Goal: Task Accomplishment & Management: Use online tool/utility

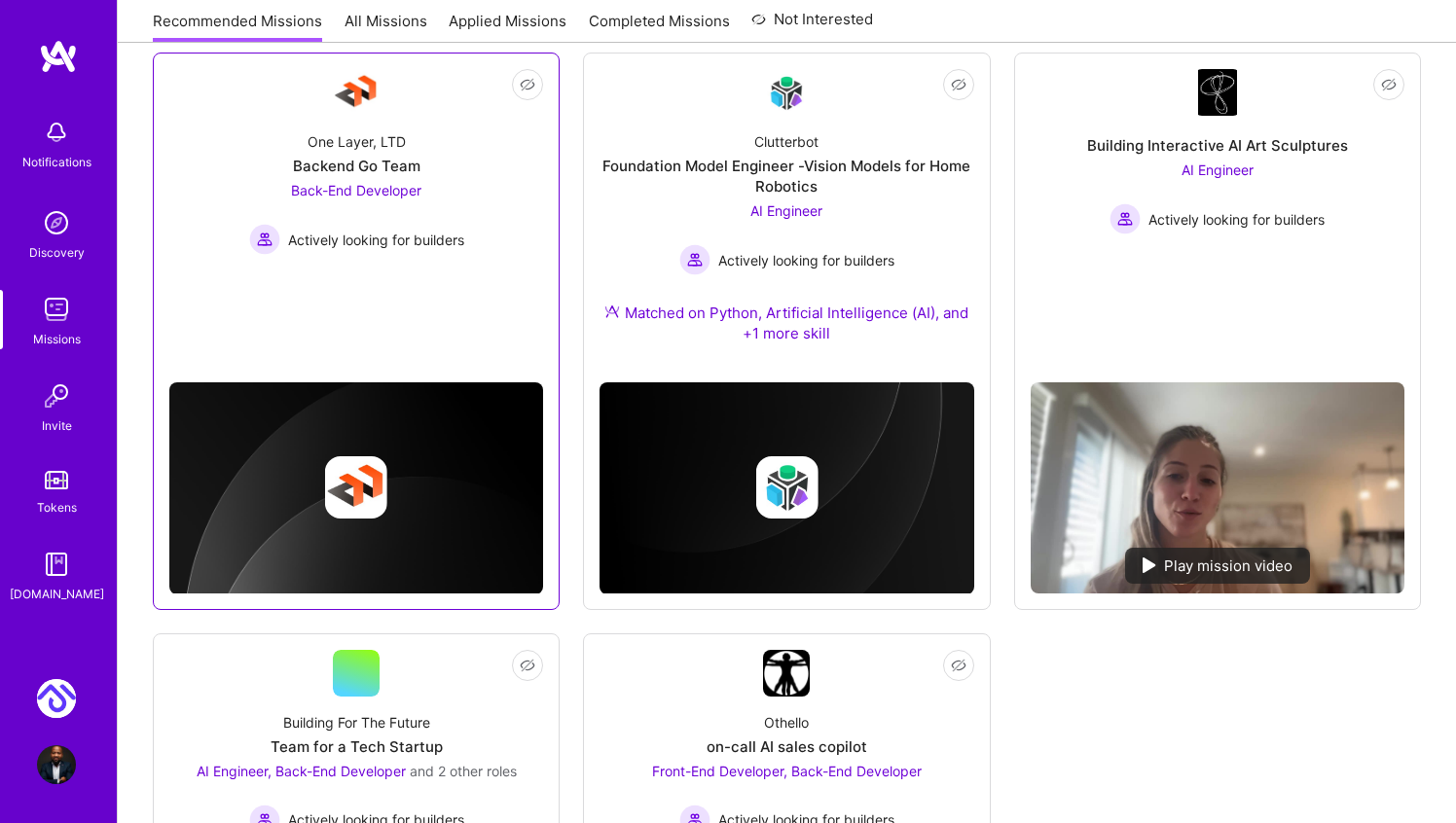
scroll to position [873, 0]
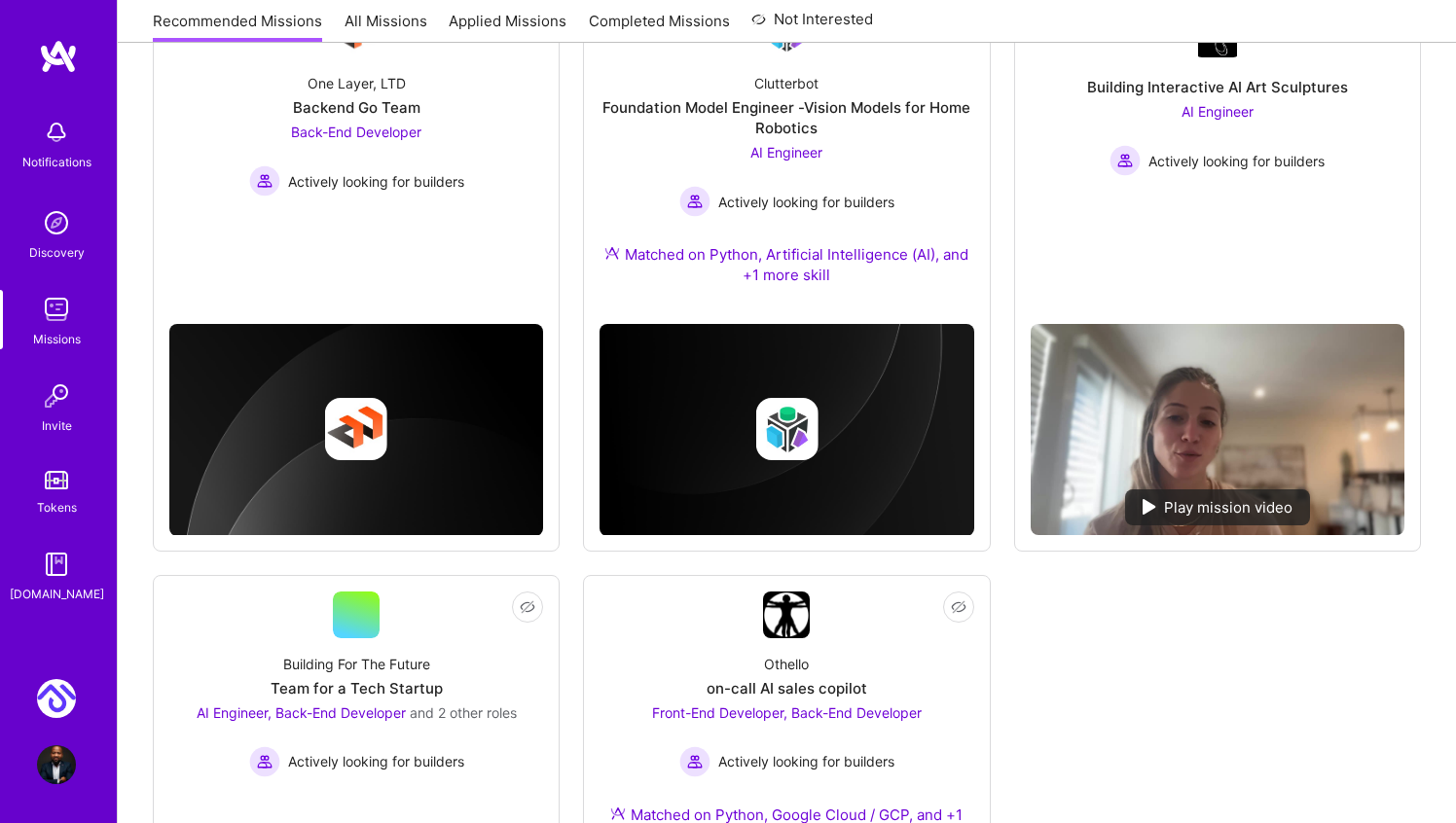
click at [63, 698] on img at bounding box center [57, 699] width 39 height 39
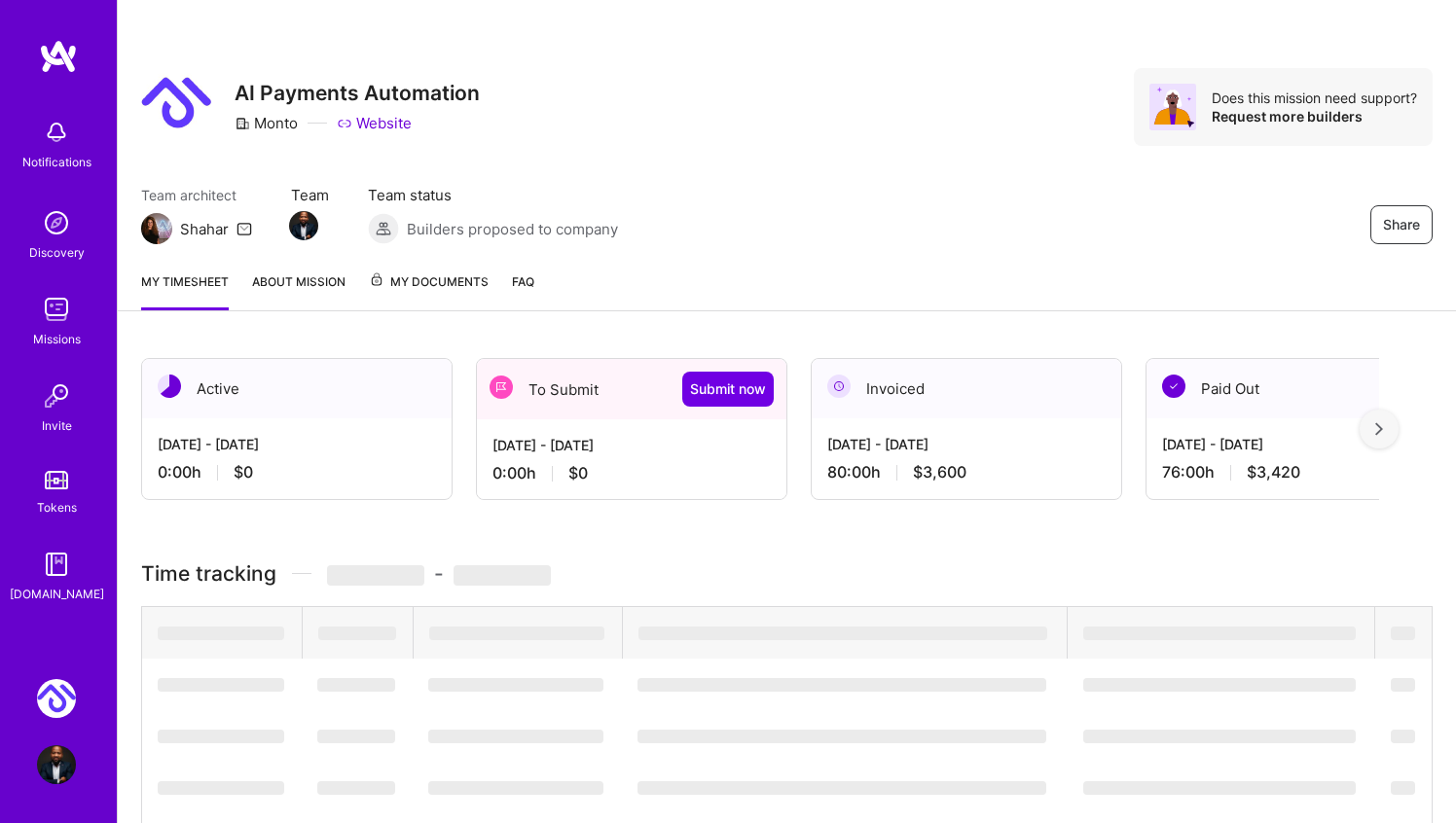
scroll to position [31, 0]
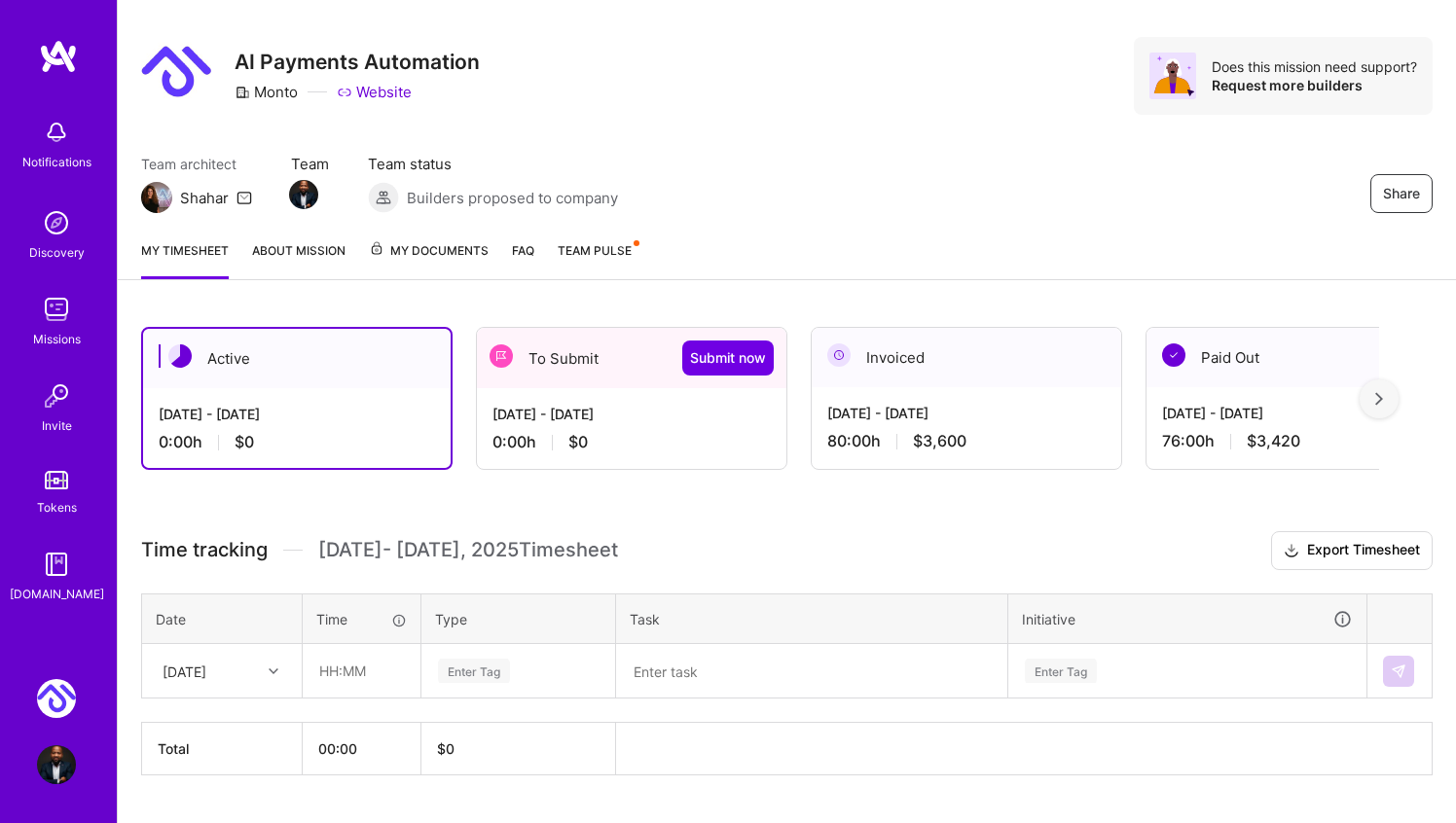
click at [584, 415] on div "[DATE] - [DATE]" at bounding box center [631, 414] width 278 height 21
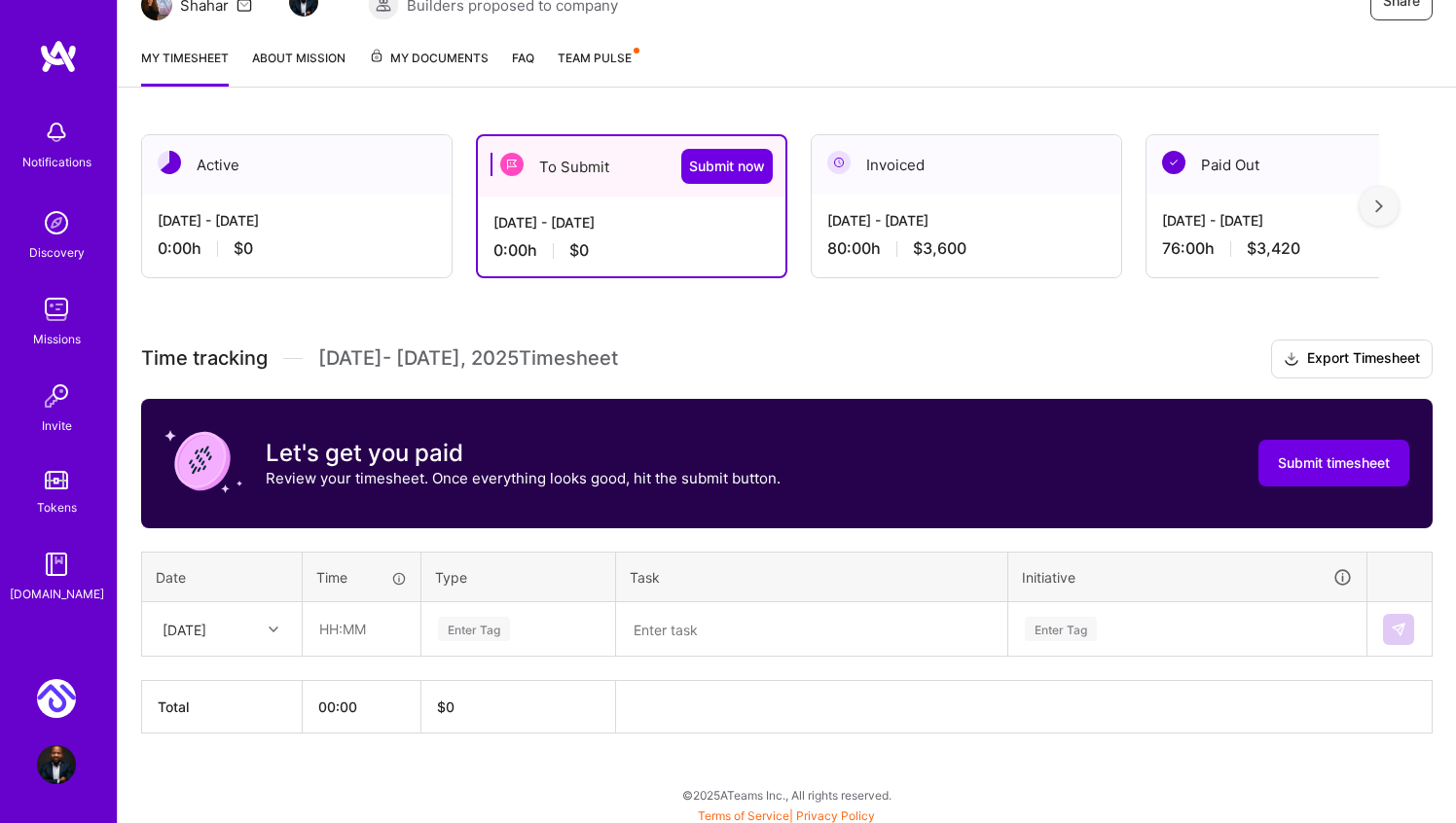
scroll to position [228, 0]
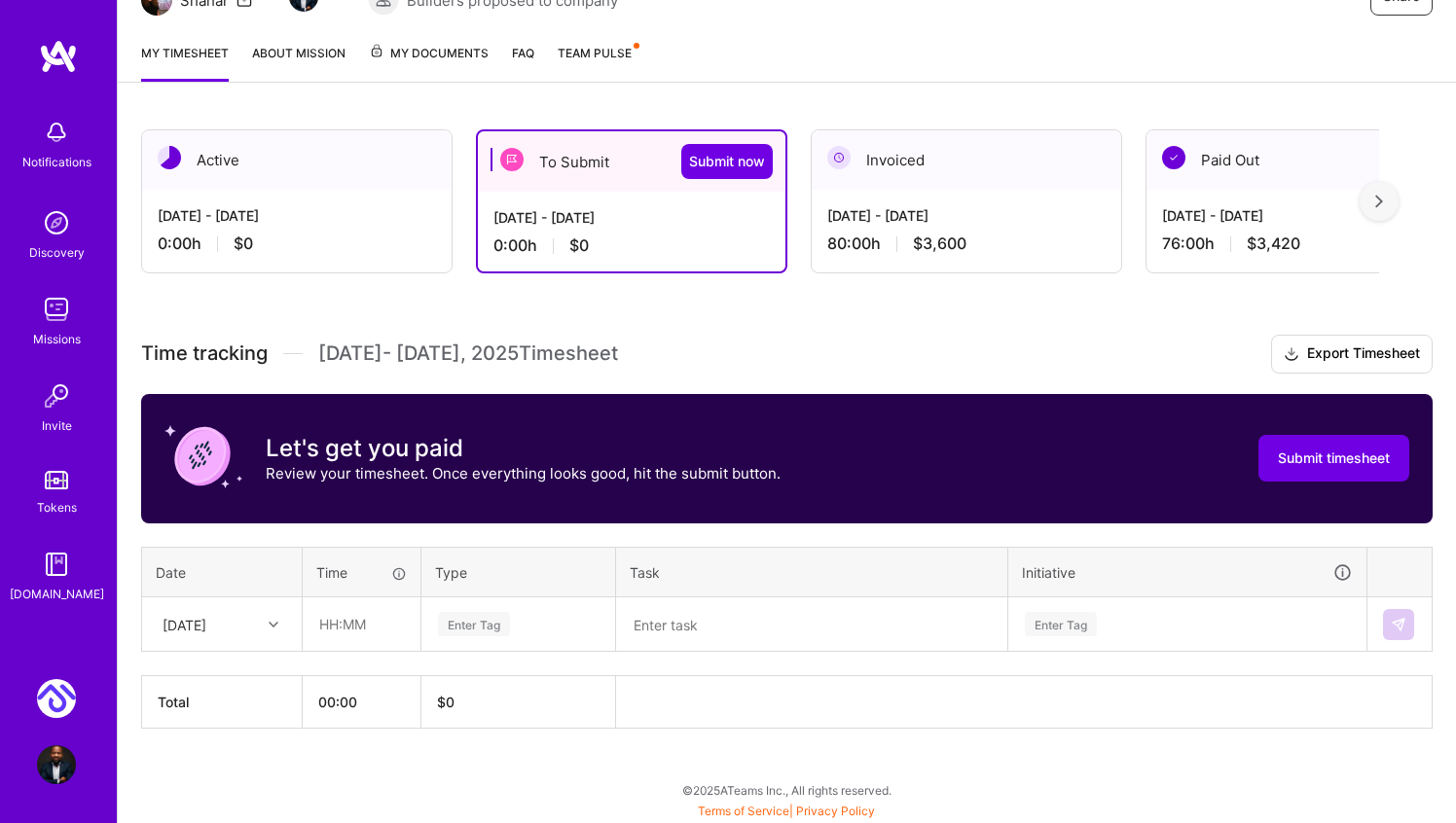
click at [563, 168] on div "To Submit Submit now" at bounding box center [631, 162] width 308 height 61
click at [1010, 210] on div "[DATE] - [DATE]" at bounding box center [966, 215] width 278 height 21
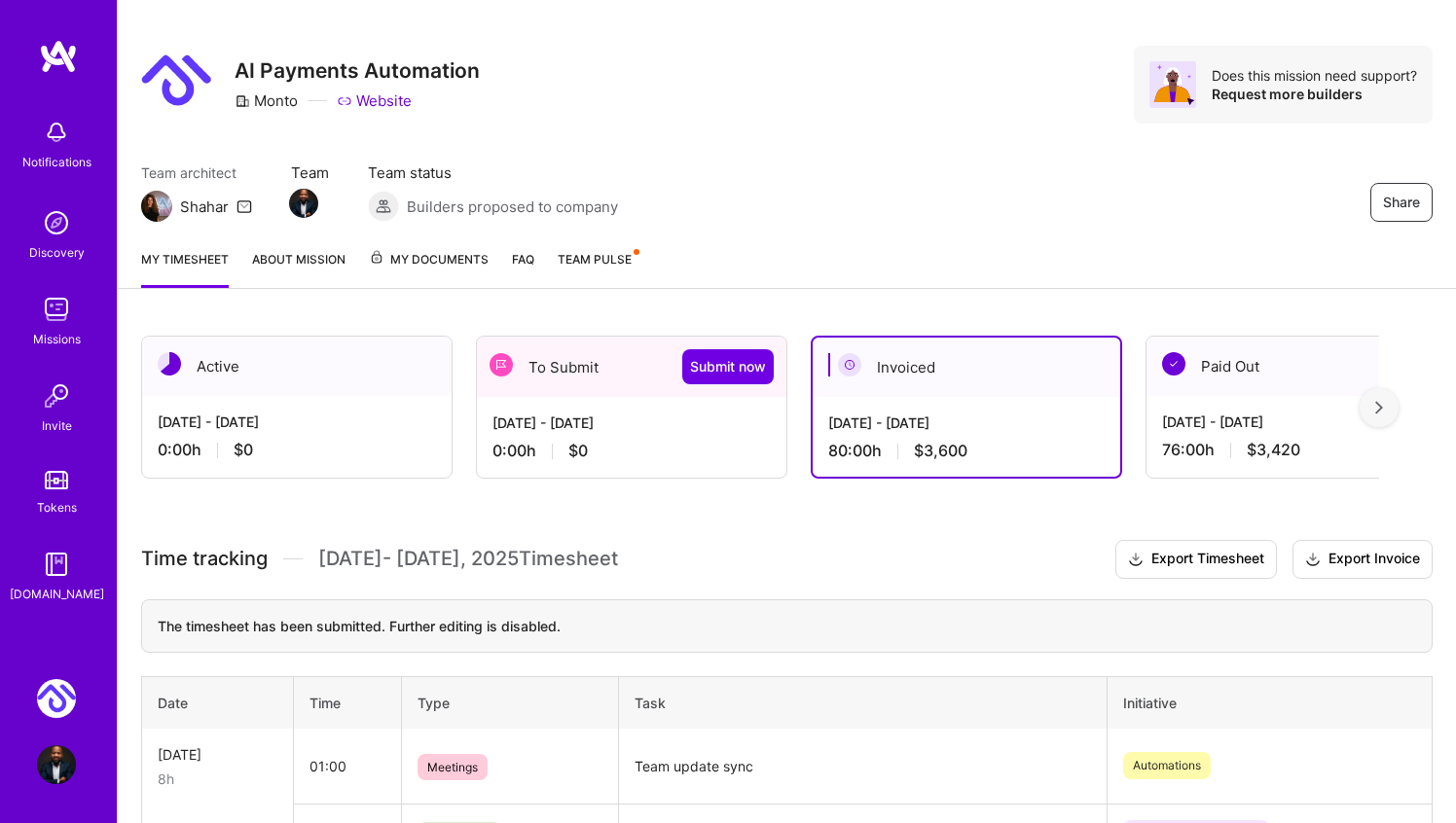
scroll to position [0, 0]
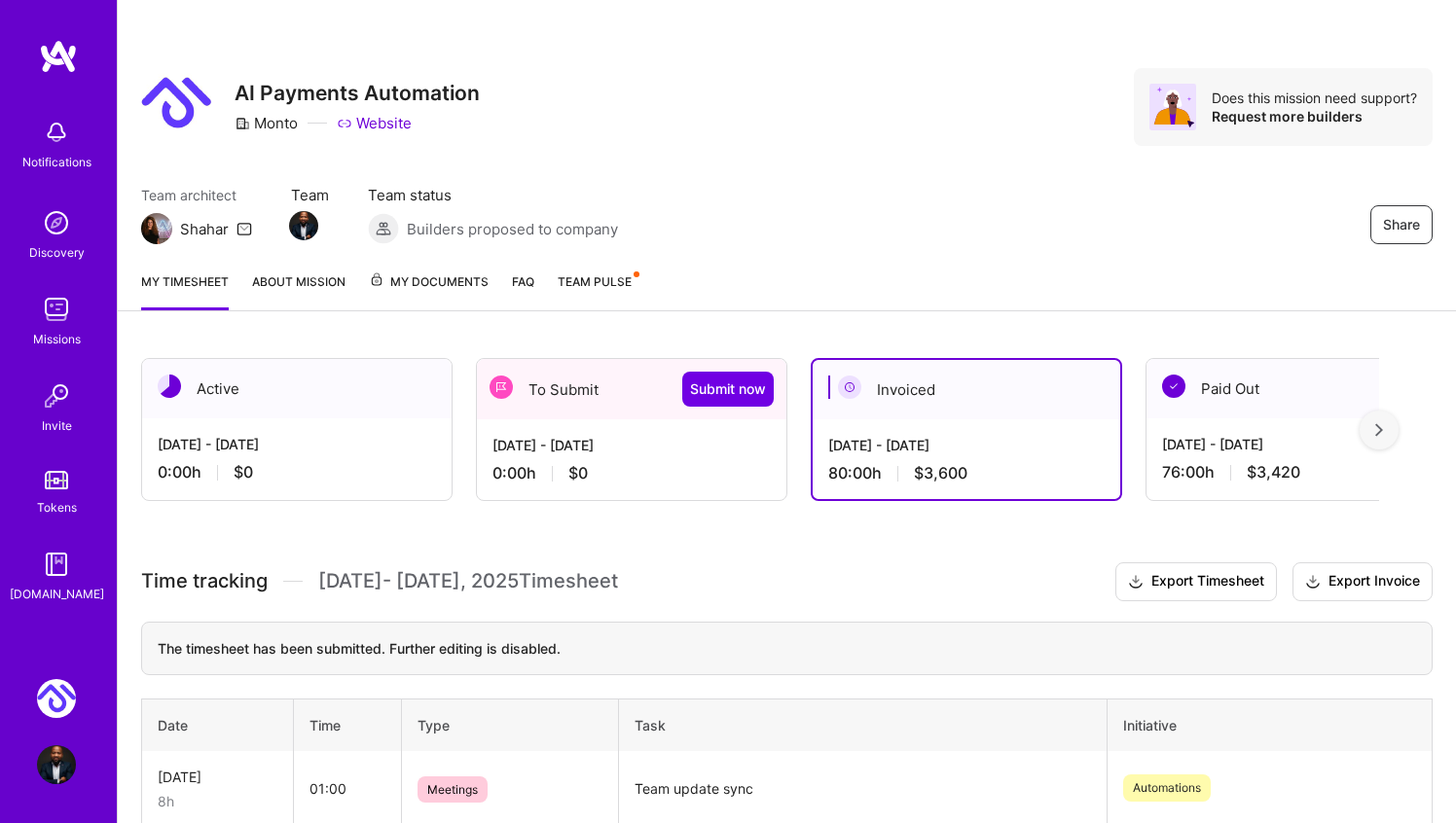
click at [642, 455] on div "Oct 1 - Oct 15, 2025 0:00 h $0" at bounding box center [631, 460] width 310 height 80
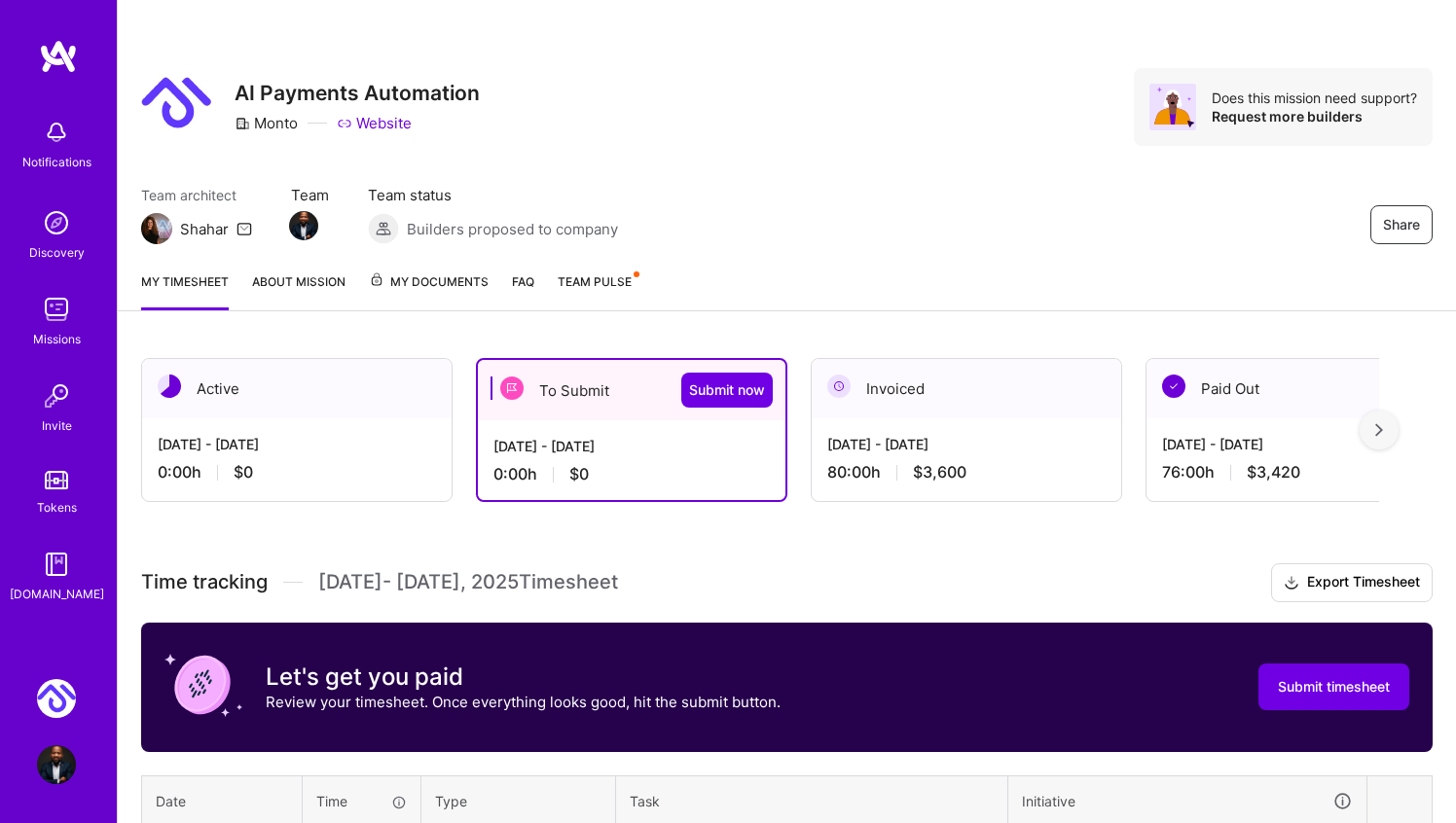
scroll to position [228, 0]
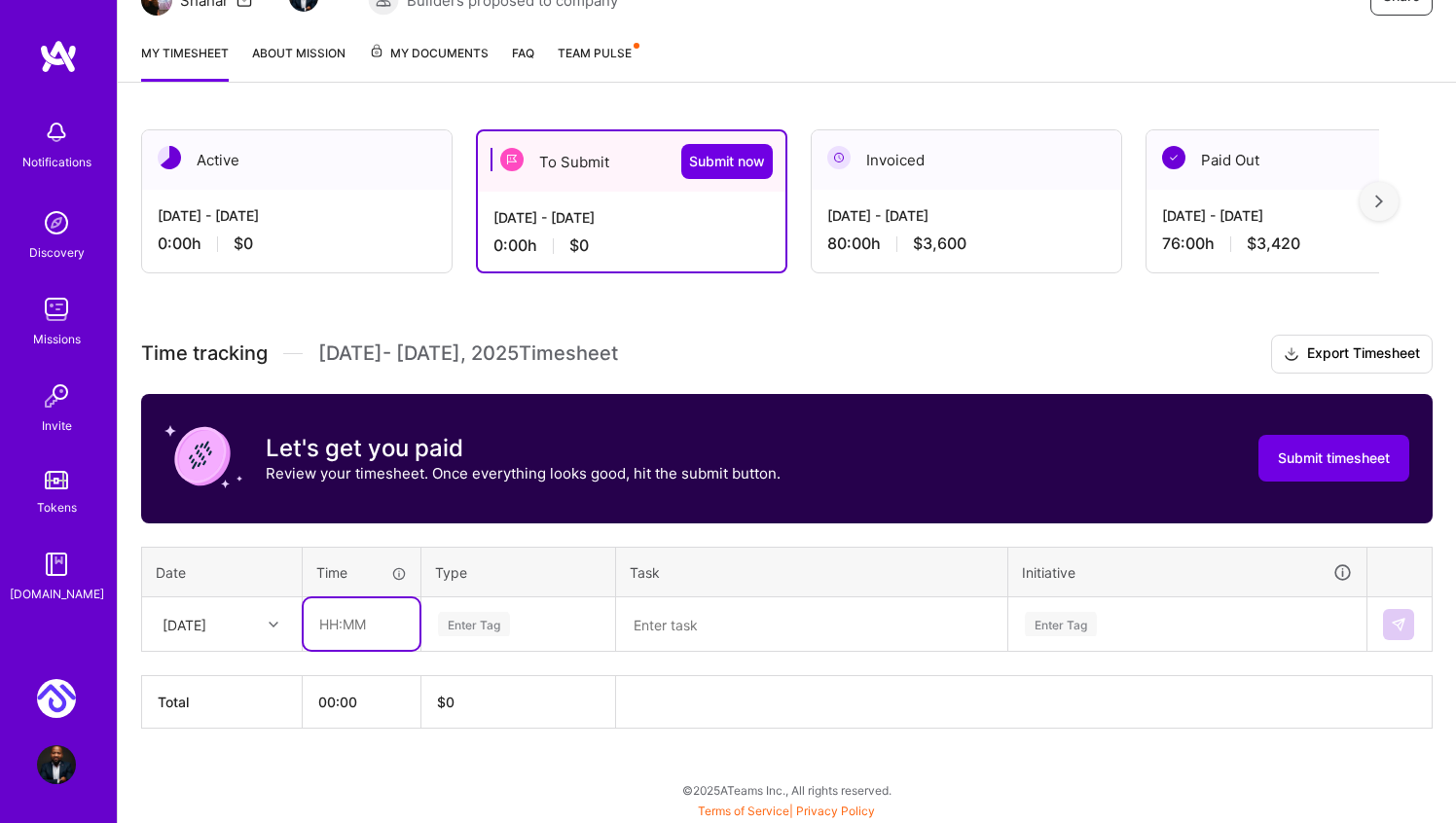
click at [334, 628] on input "text" at bounding box center [361, 624] width 116 height 52
type input "08:00"
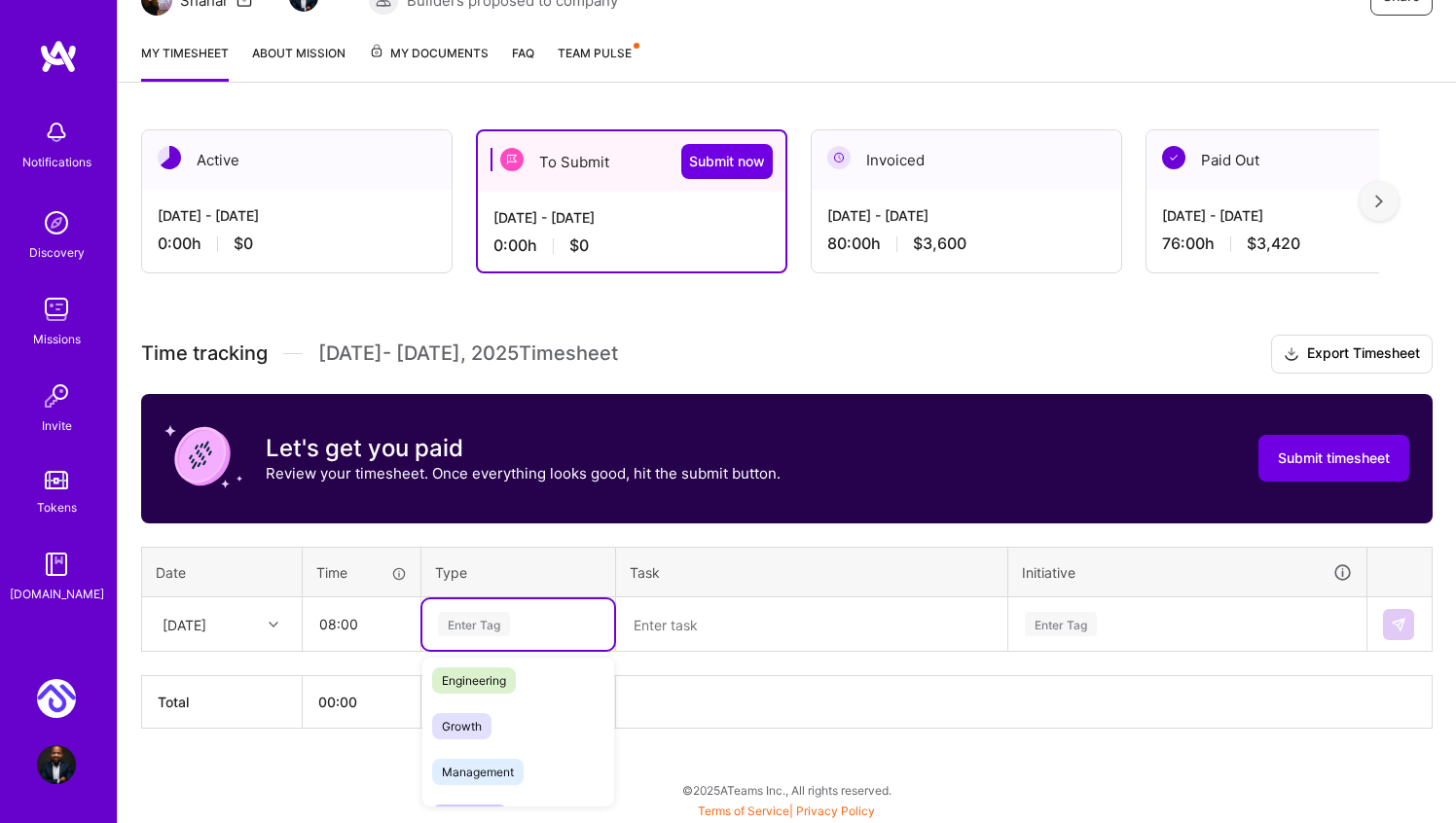
scroll to position [140, 0]
click at [504, 687] on span "Engineering" at bounding box center [475, 686] width 84 height 26
click at [696, 620] on textarea at bounding box center [811, 625] width 388 height 51
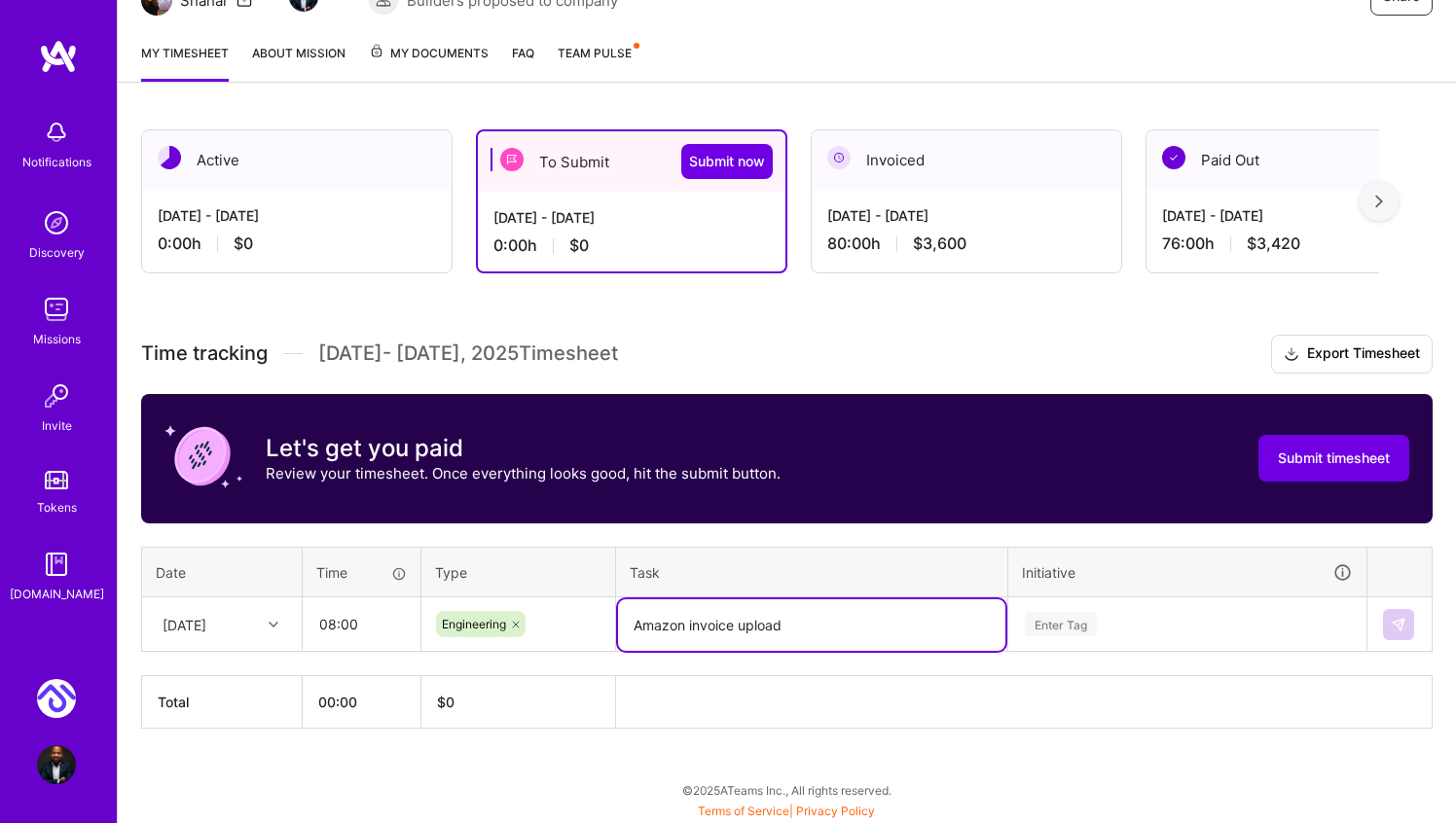
type textarea "Amazon invoice upload"
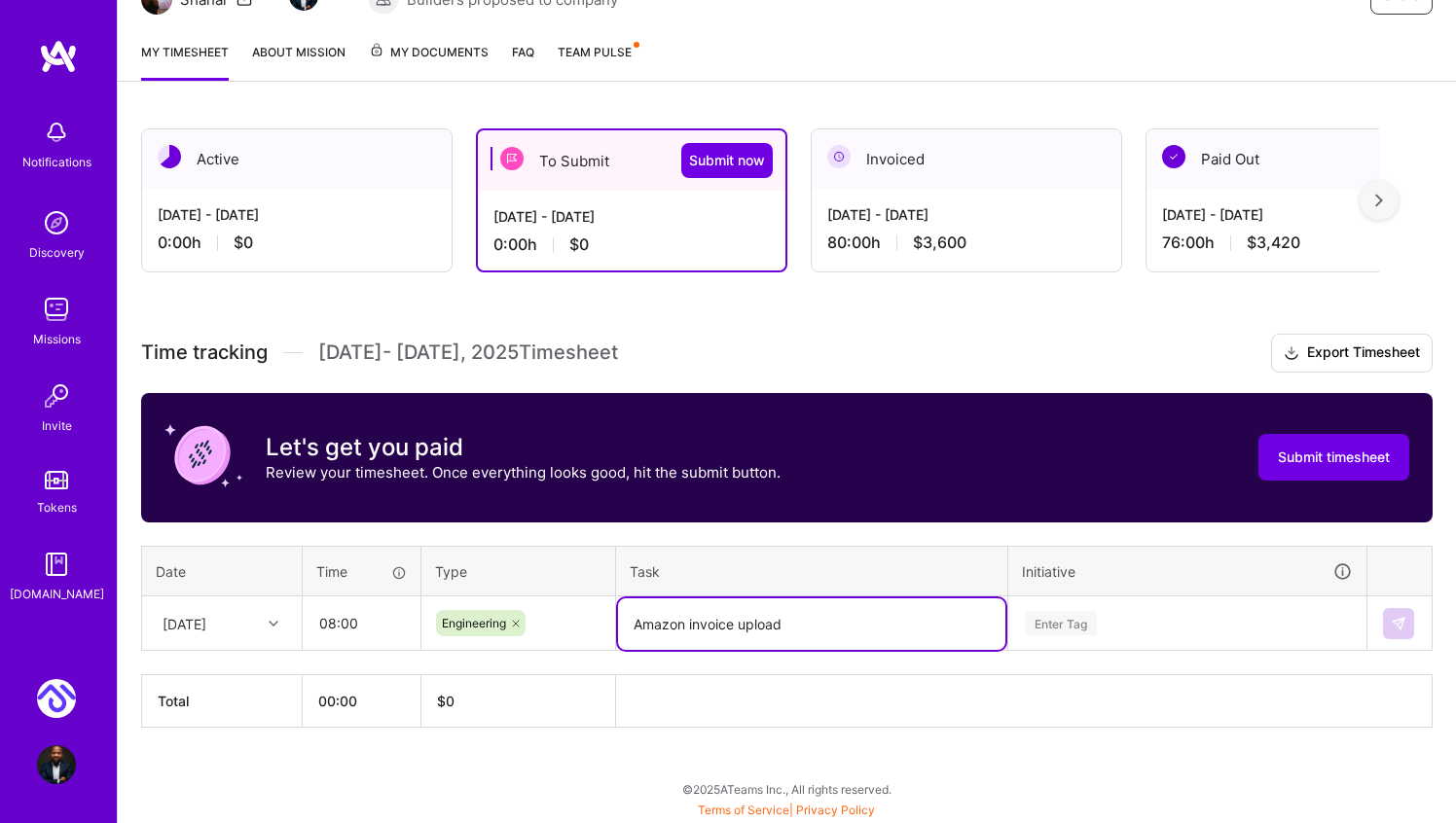
click at [1073, 614] on div "Enter Tag" at bounding box center [1187, 624] width 356 height 51
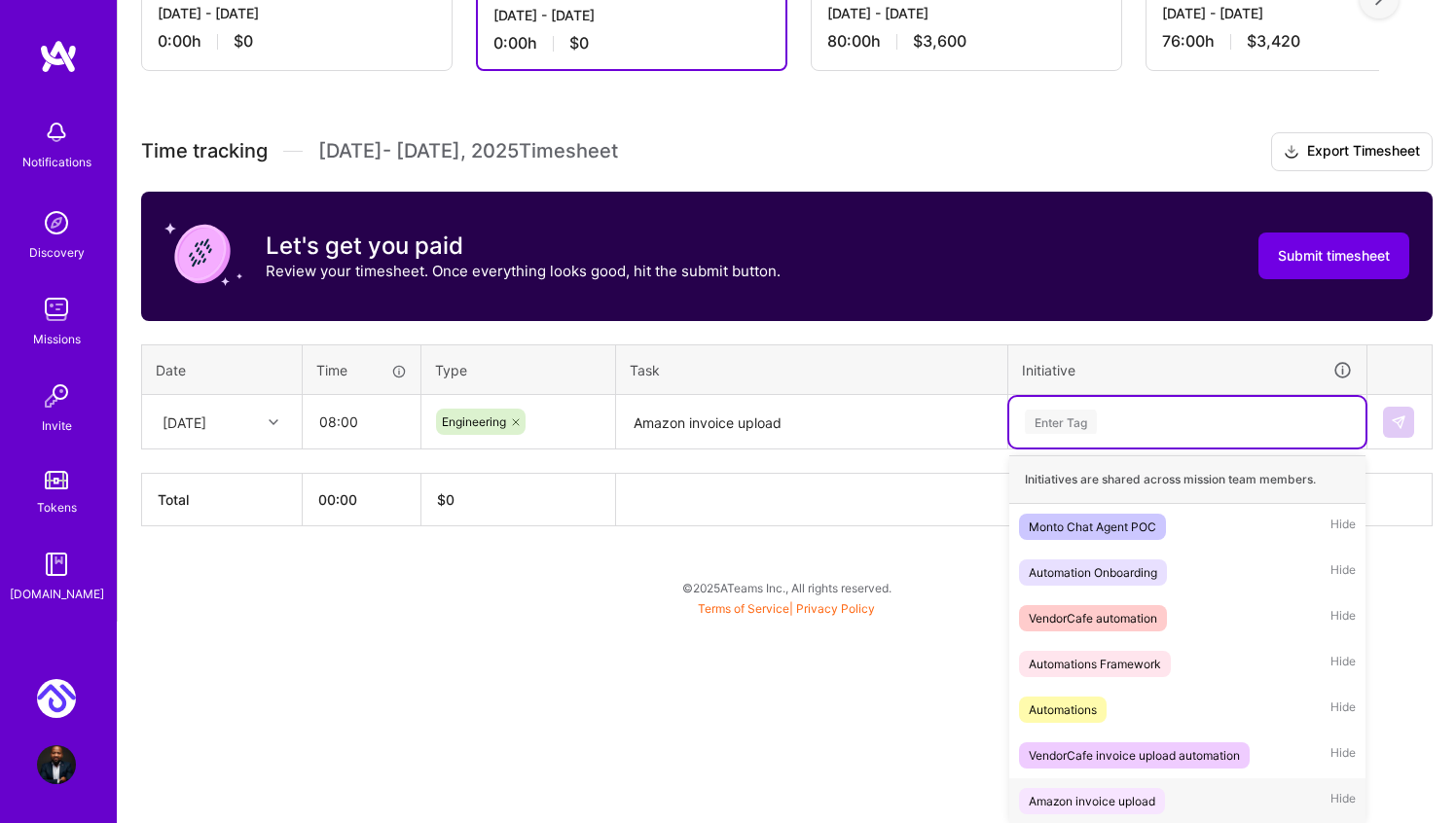
click at [1117, 791] on div "Amazon invoice upload" at bounding box center [1093, 801] width 127 height 21
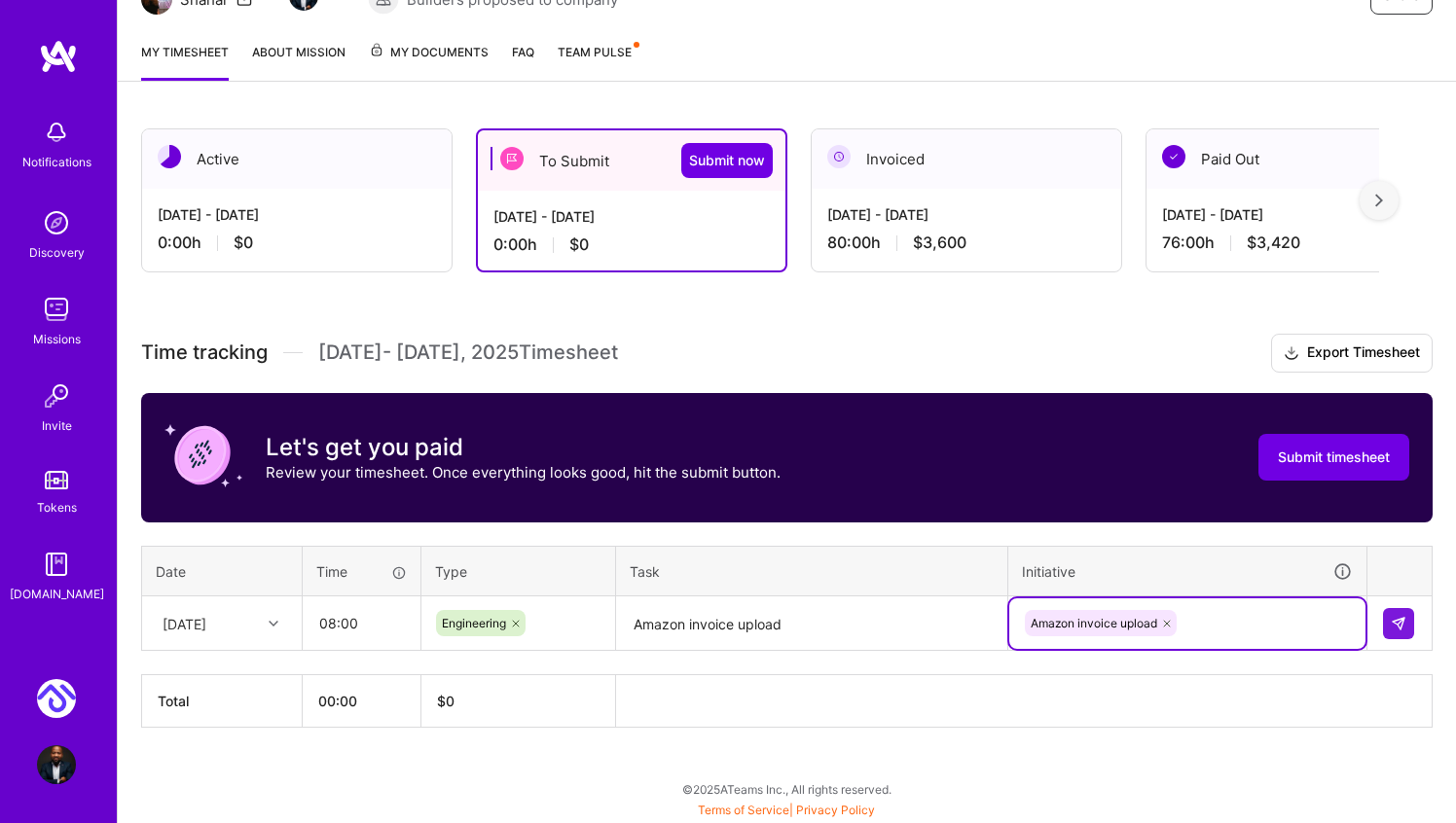
scroll to position [228, 0]
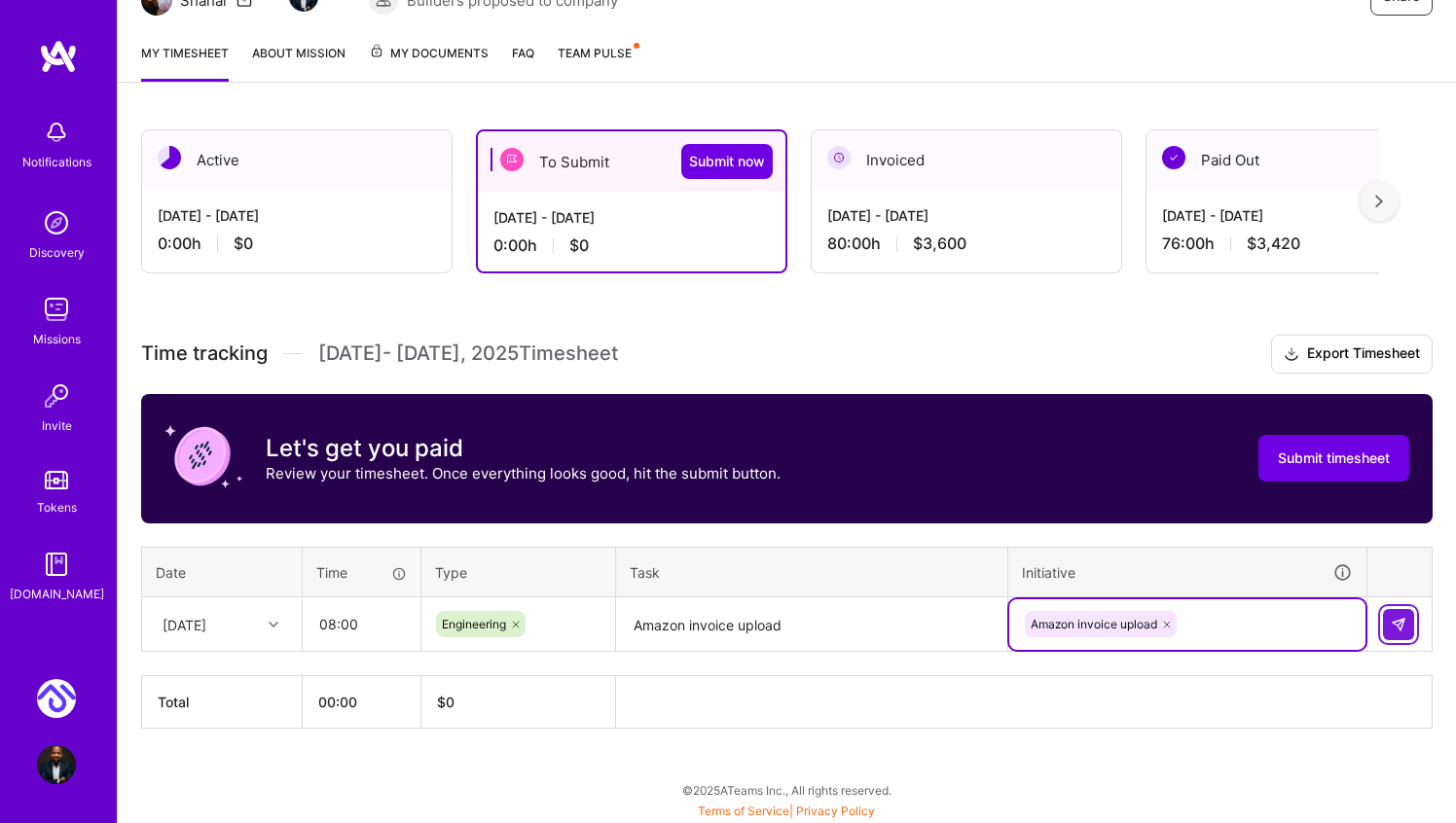
click at [1399, 617] on img at bounding box center [1398, 625] width 16 height 16
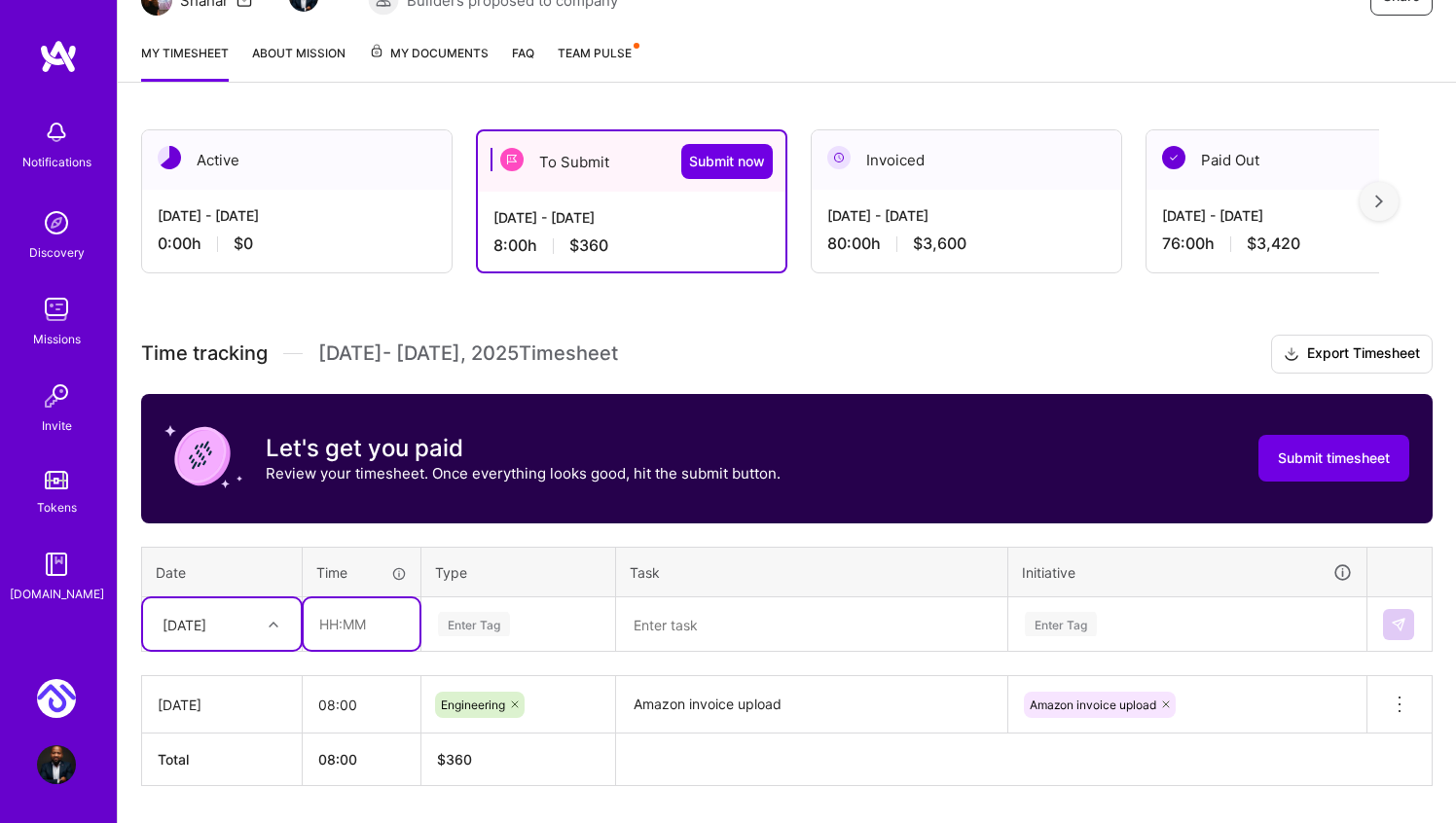
click at [327, 633] on input "text" at bounding box center [361, 624] width 116 height 52
type input "08:00"
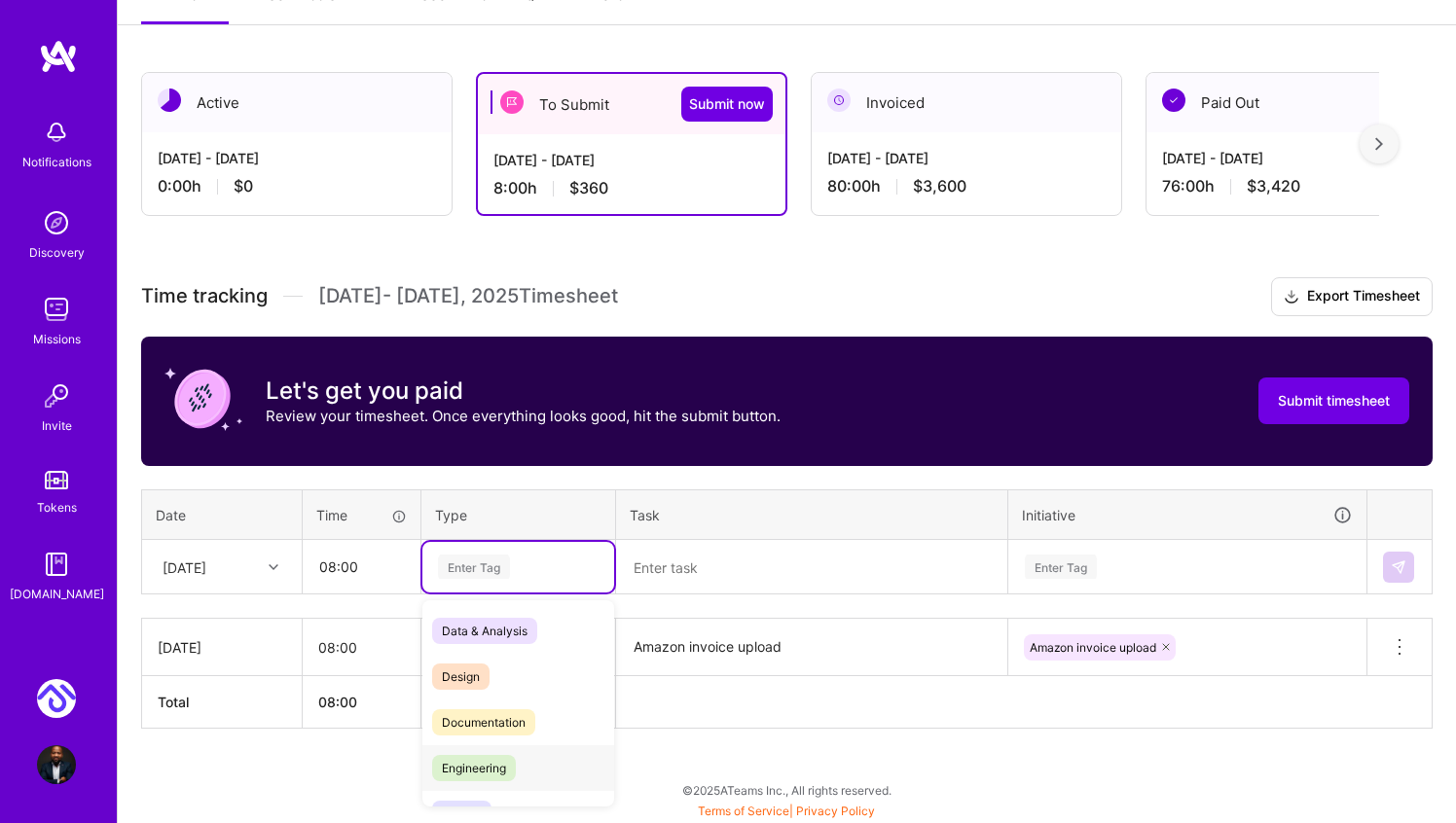
click at [486, 763] on span "Engineering" at bounding box center [475, 767] width 84 height 26
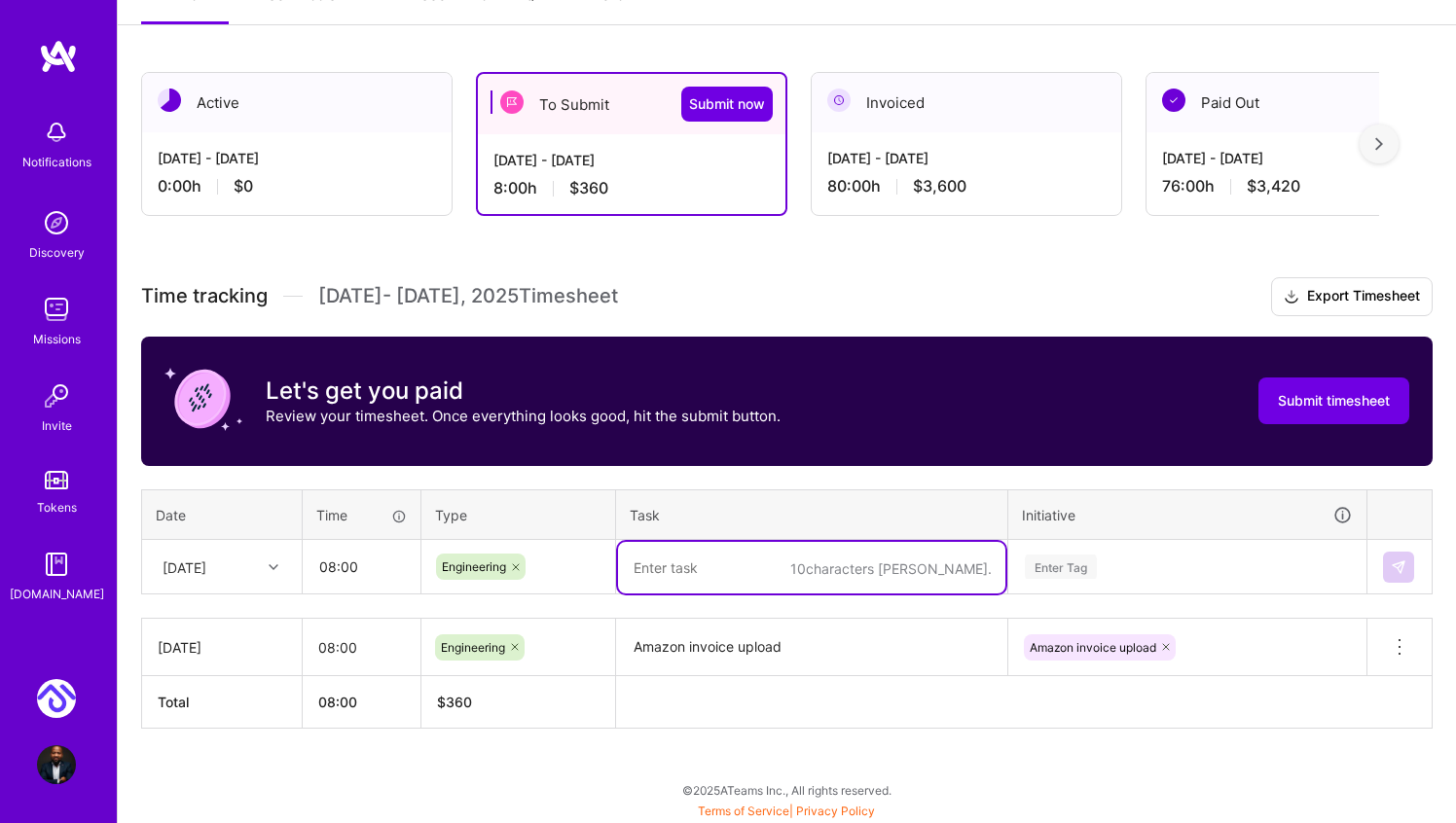
click at [686, 559] on textarea at bounding box center [811, 567] width 388 height 52
type textarea "Amazon invoice upload"
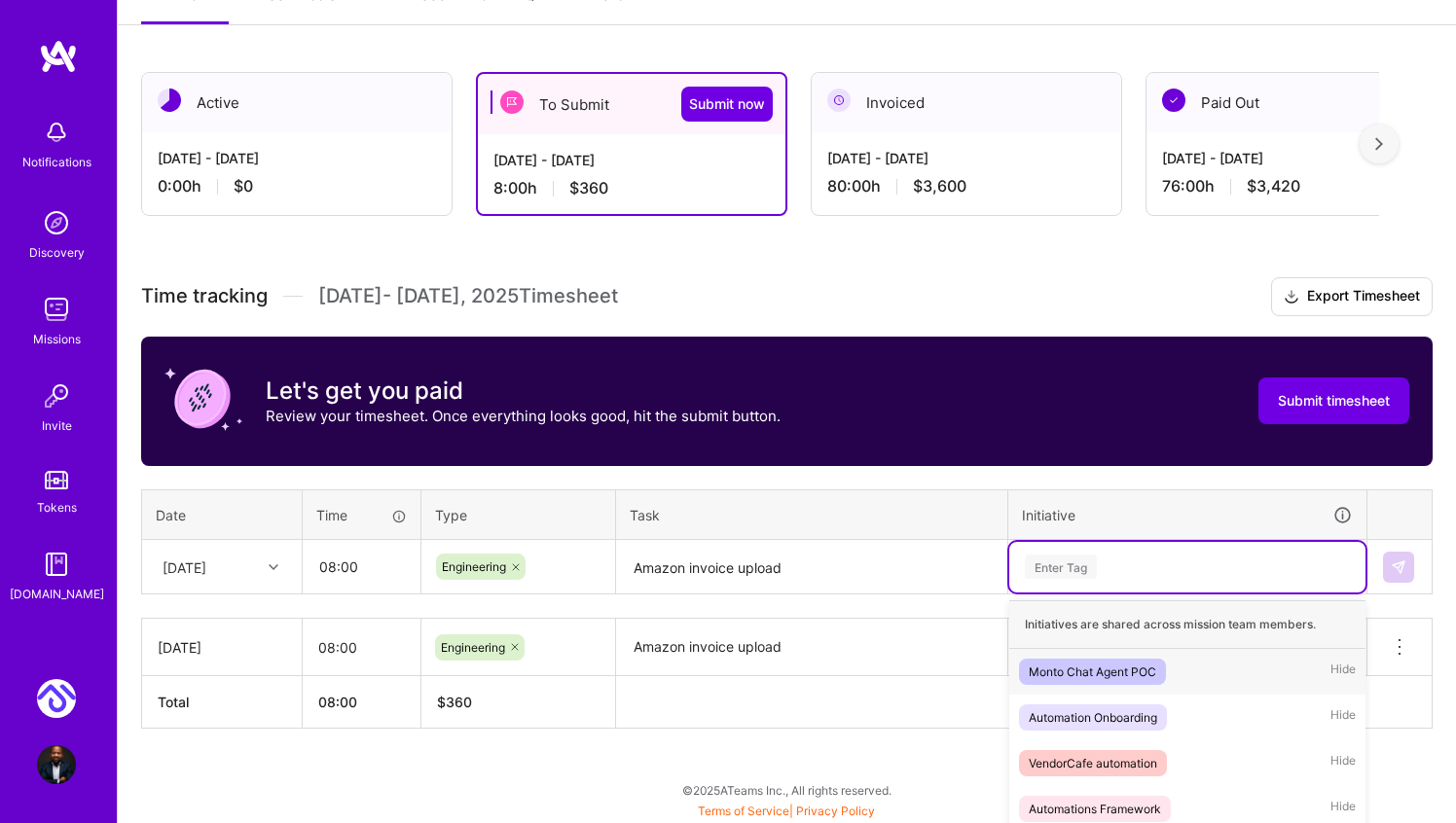
click at [1062, 549] on div "option Amazon invoice upload, selected. option Monto Chat Agent POC focused, 1 …" at bounding box center [1187, 567] width 356 height 51
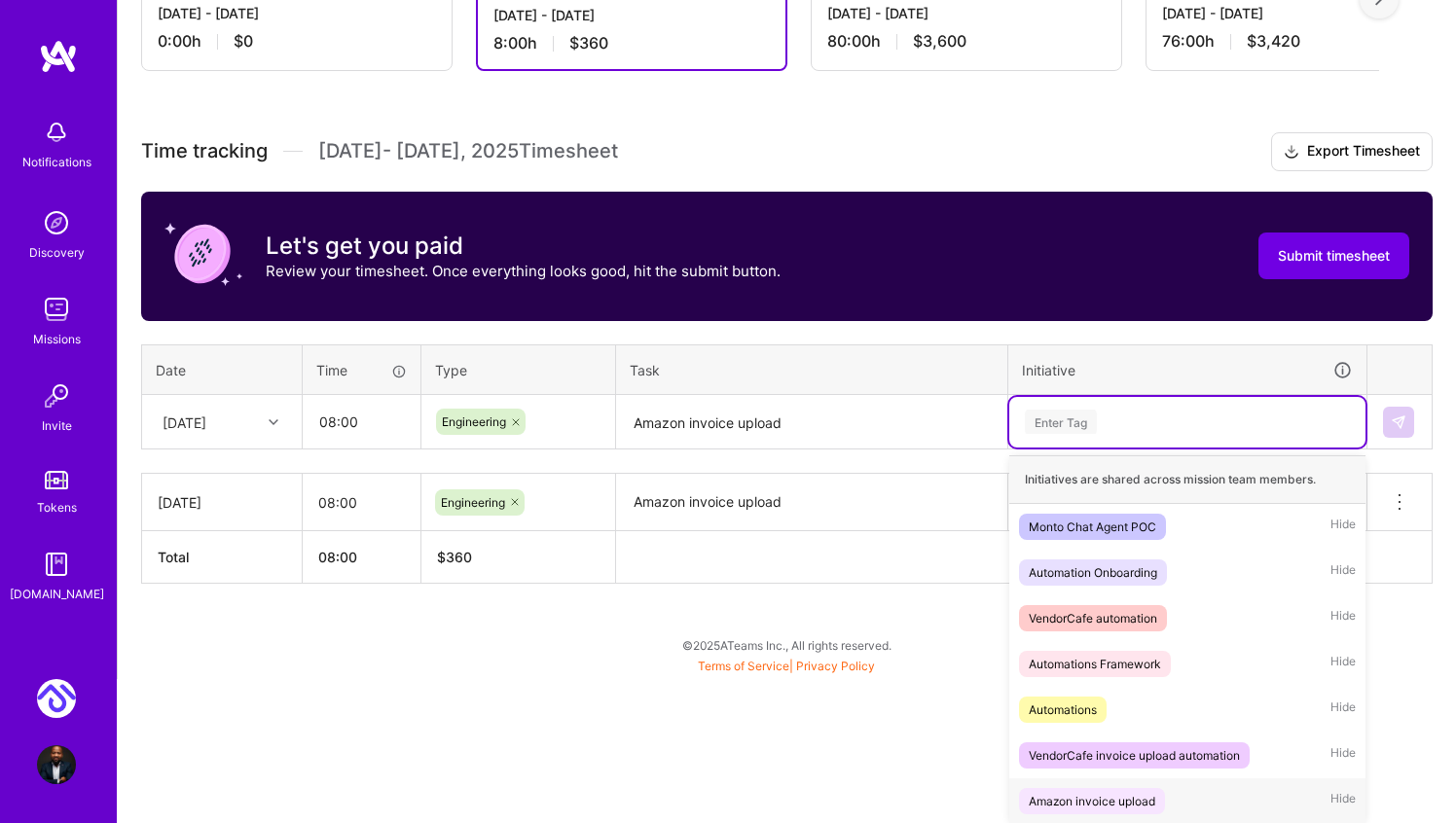
click at [1120, 806] on div "Amazon invoice upload" at bounding box center [1093, 801] width 127 height 21
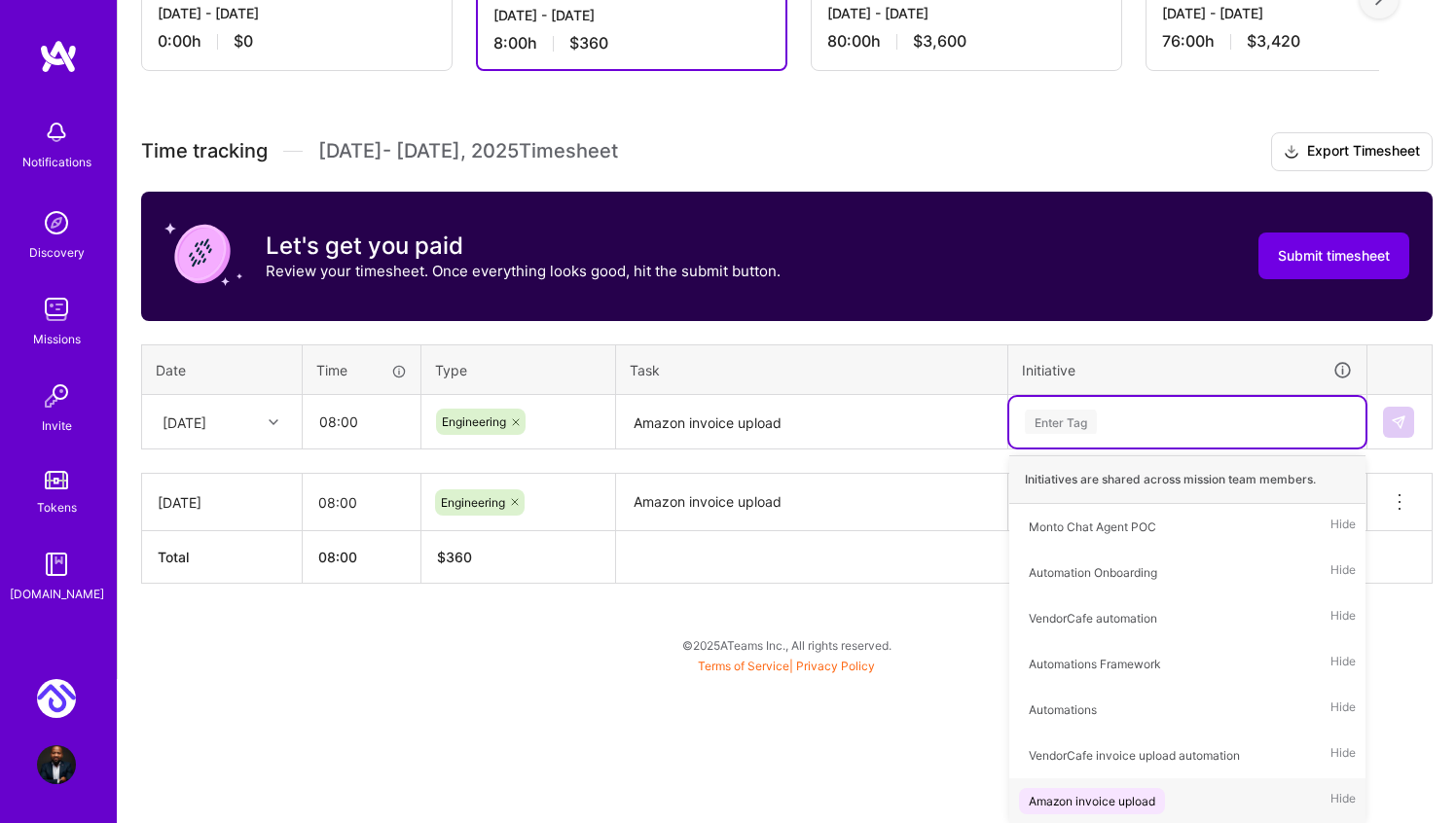
scroll to position [286, 0]
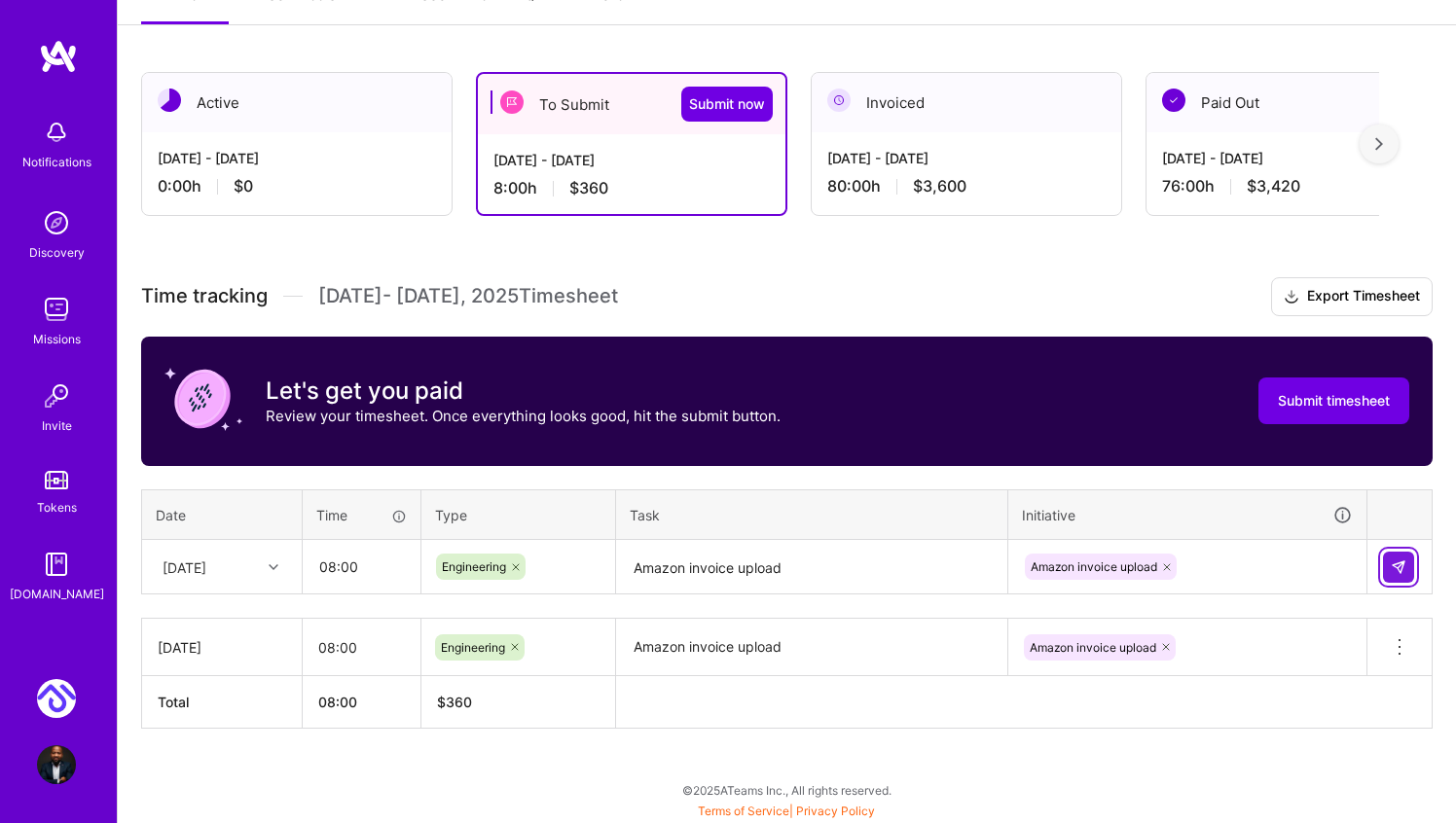
click at [1390, 563] on button at bounding box center [1398, 567] width 31 height 31
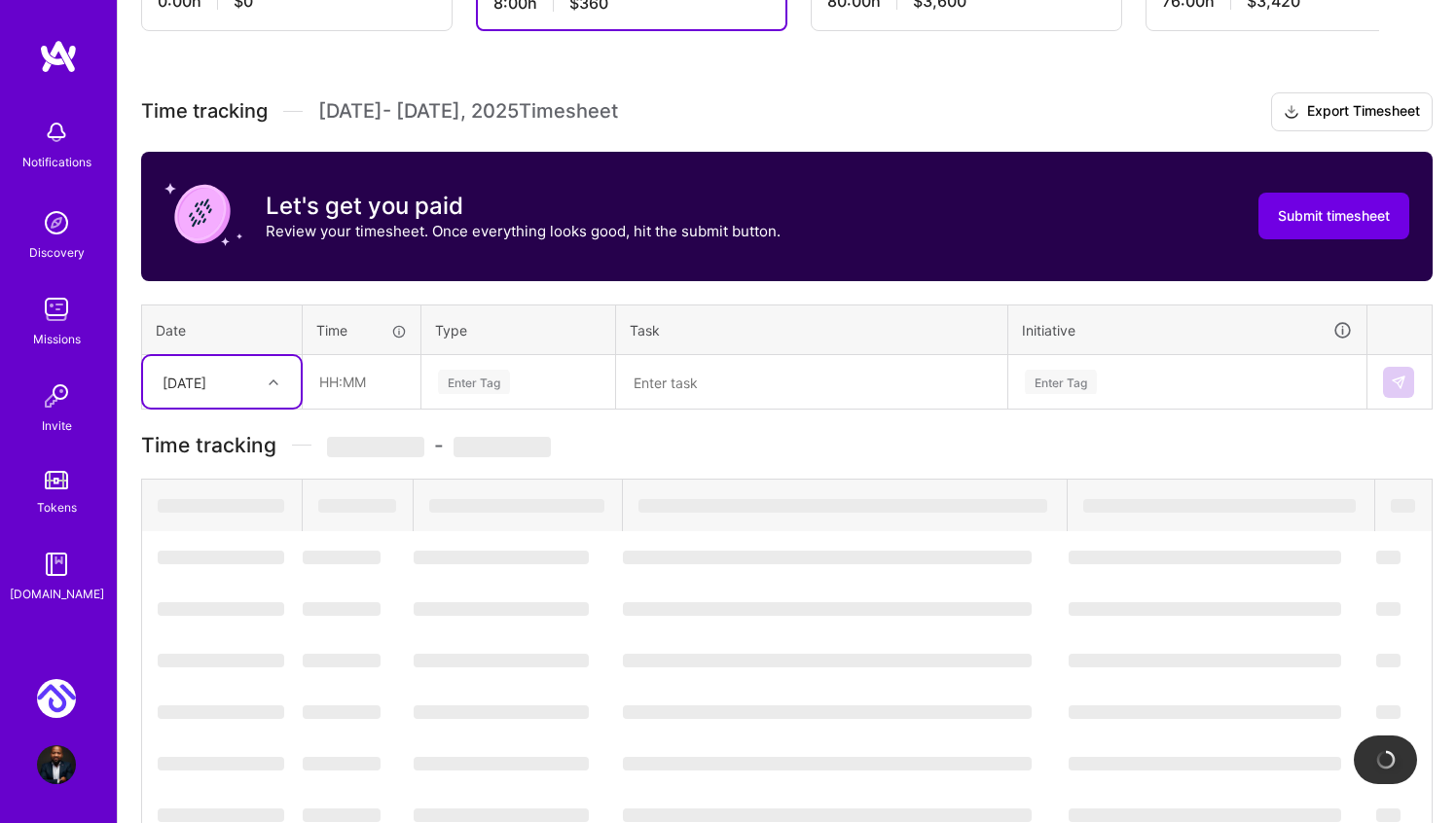
scroll to position [363, 0]
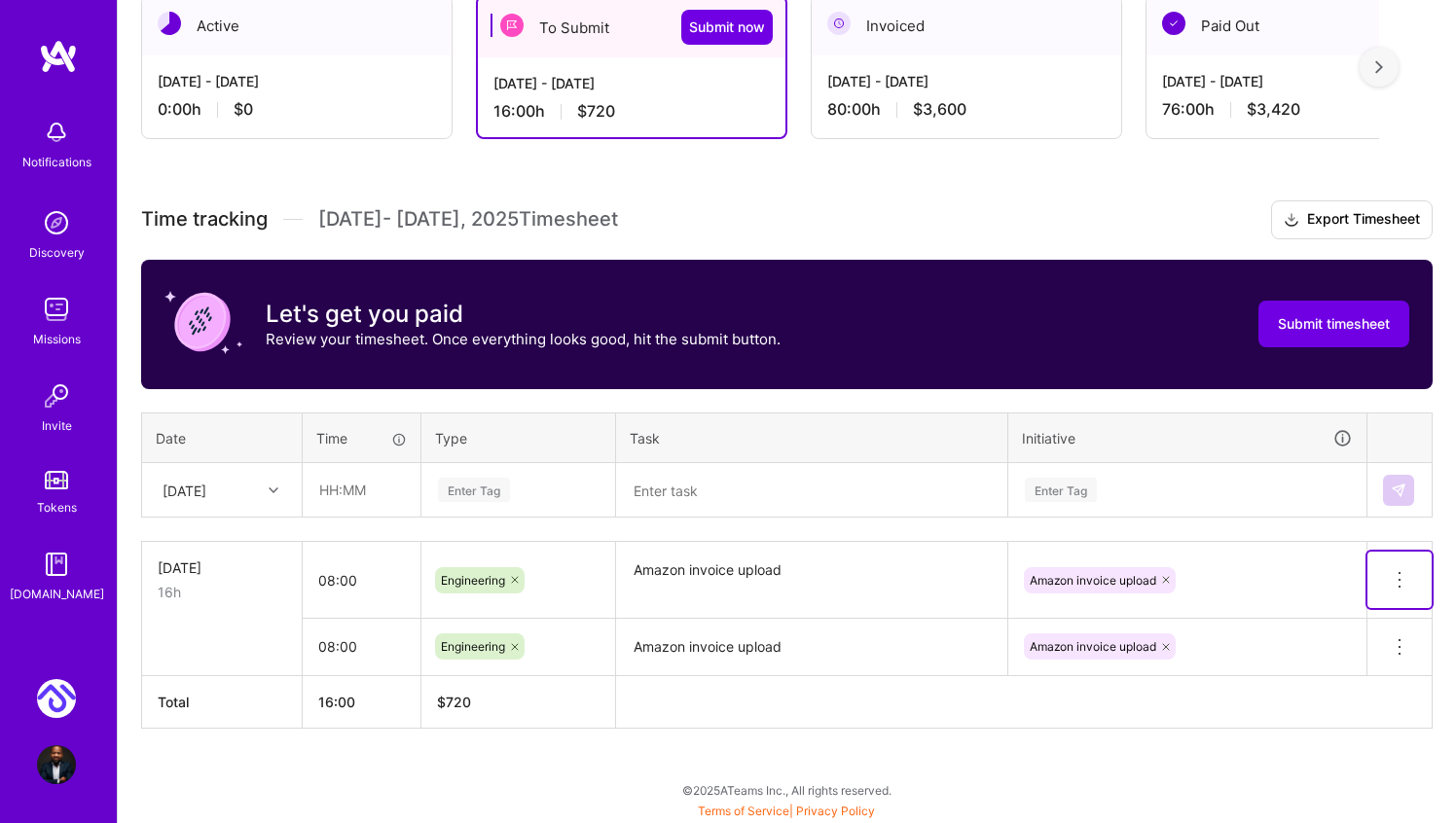
click at [1411, 570] on button at bounding box center [1399, 580] width 64 height 57
click at [1364, 617] on button "Delete row" at bounding box center [1352, 613] width 102 height 48
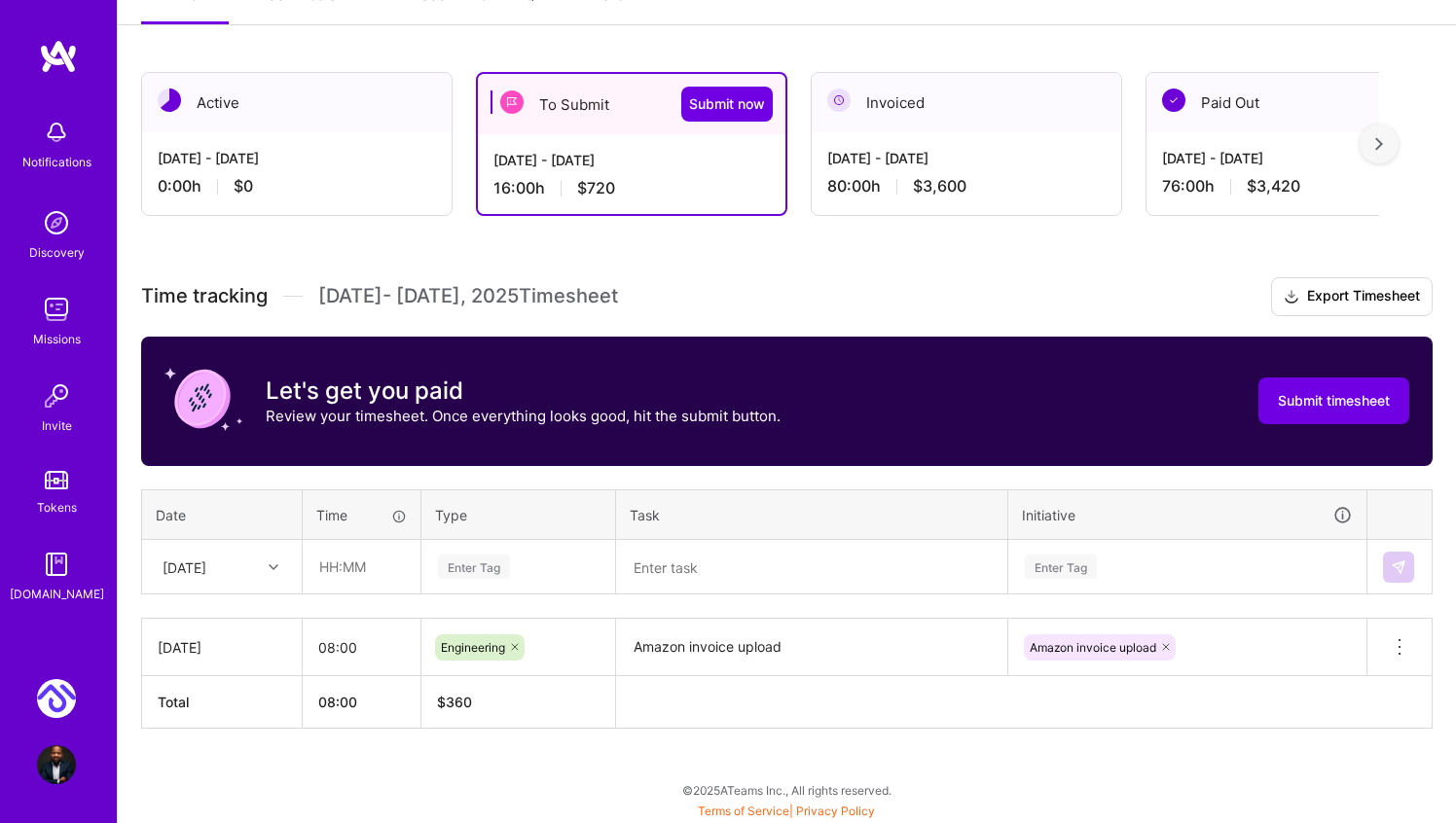
click at [290, 567] on div at bounding box center [275, 567] width 30 height 25
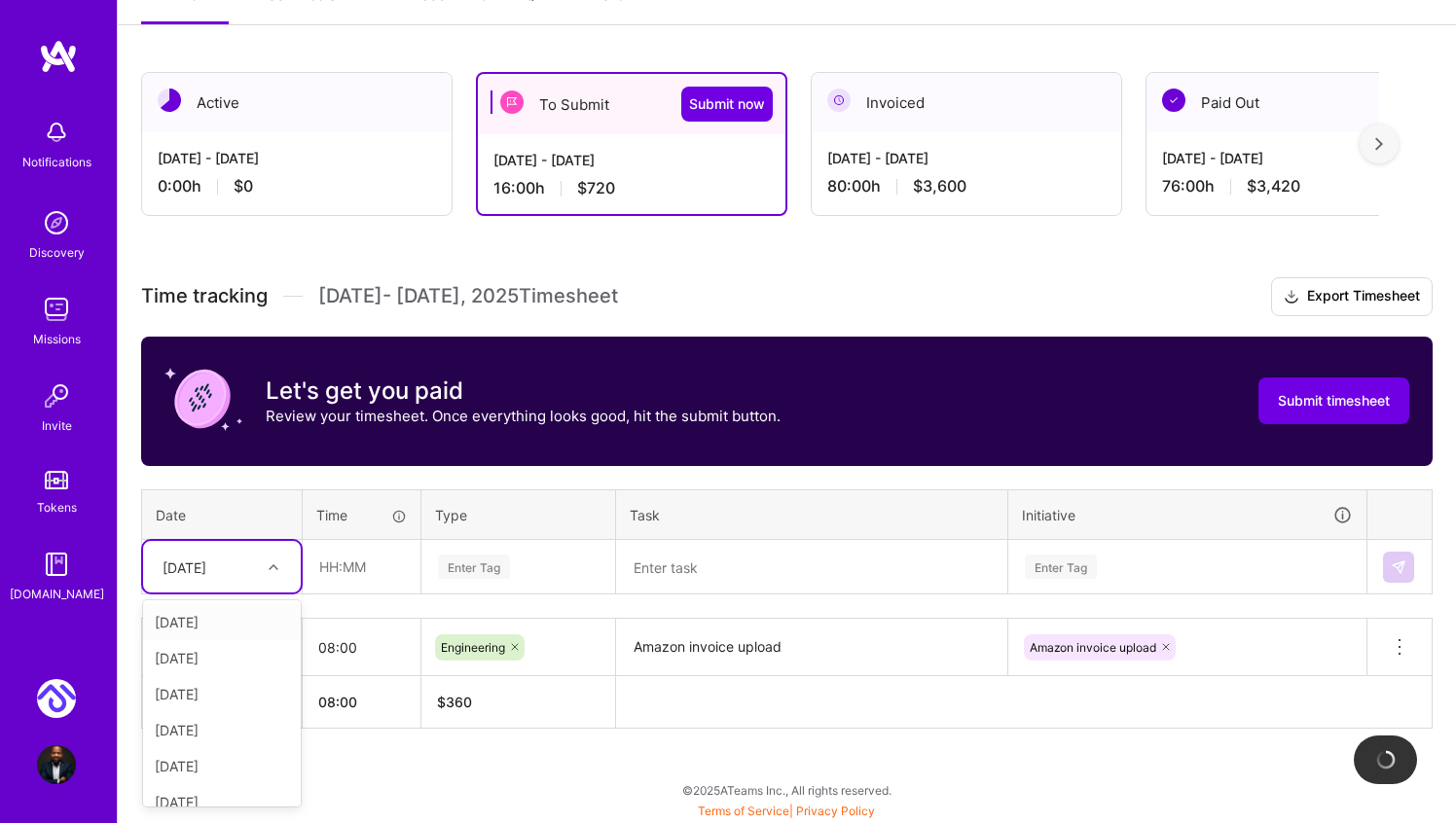
click at [219, 632] on div "Thu, Oct 2" at bounding box center [222, 622] width 157 height 36
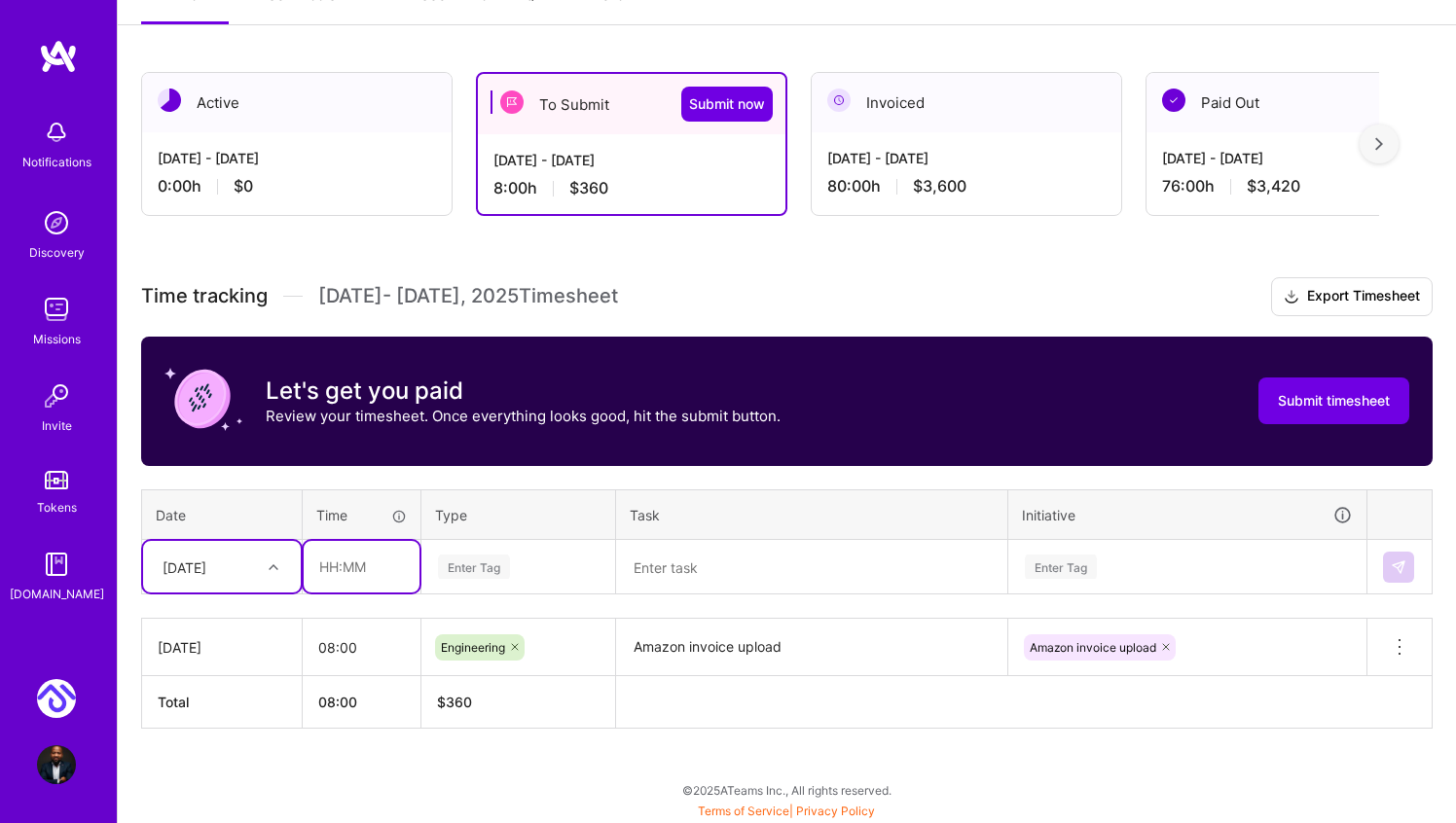
click at [330, 575] on input "text" at bounding box center [361, 566] width 116 height 52
type input "08:00"
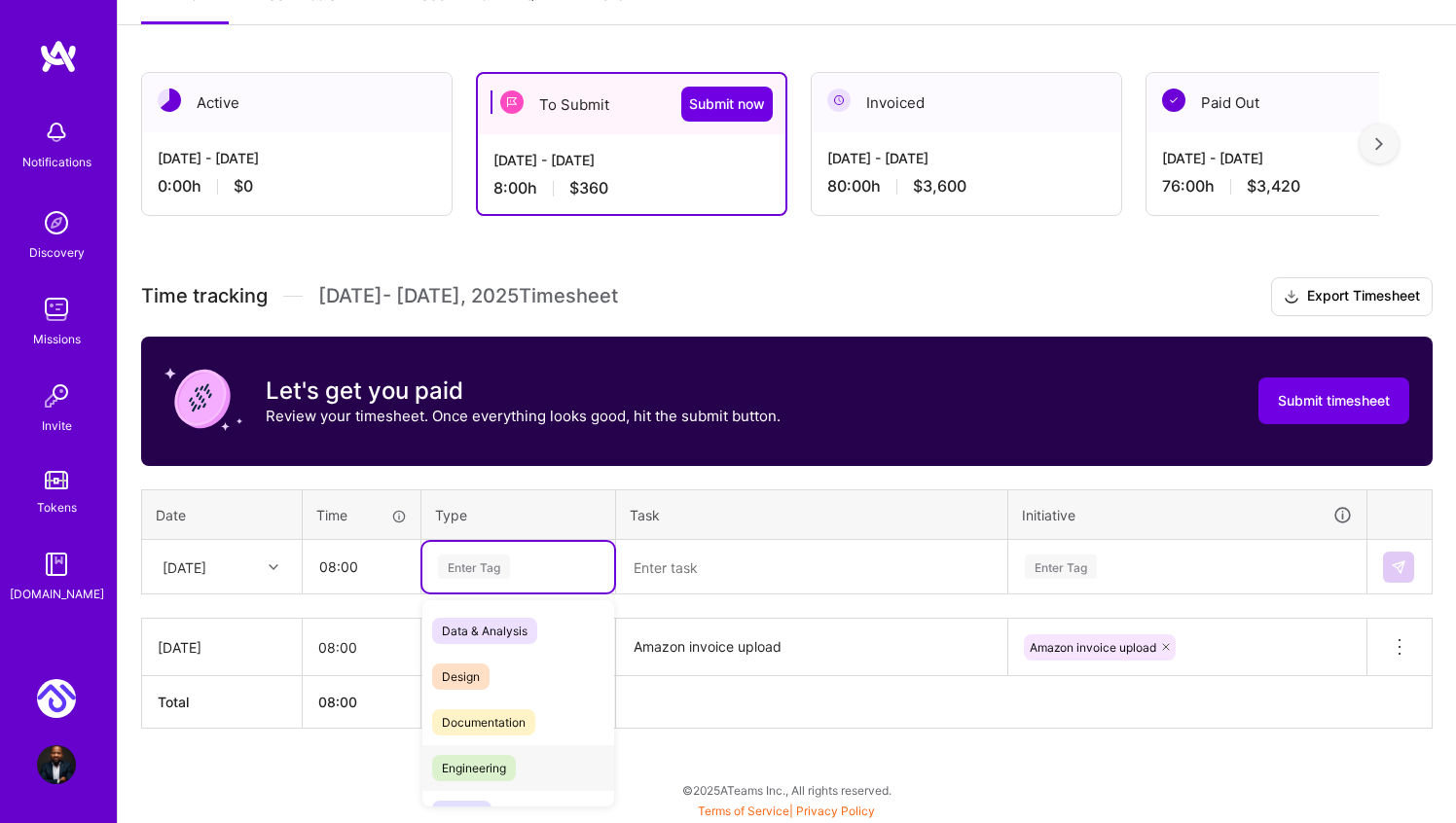
click at [471, 756] on span "Engineering" at bounding box center [475, 767] width 84 height 26
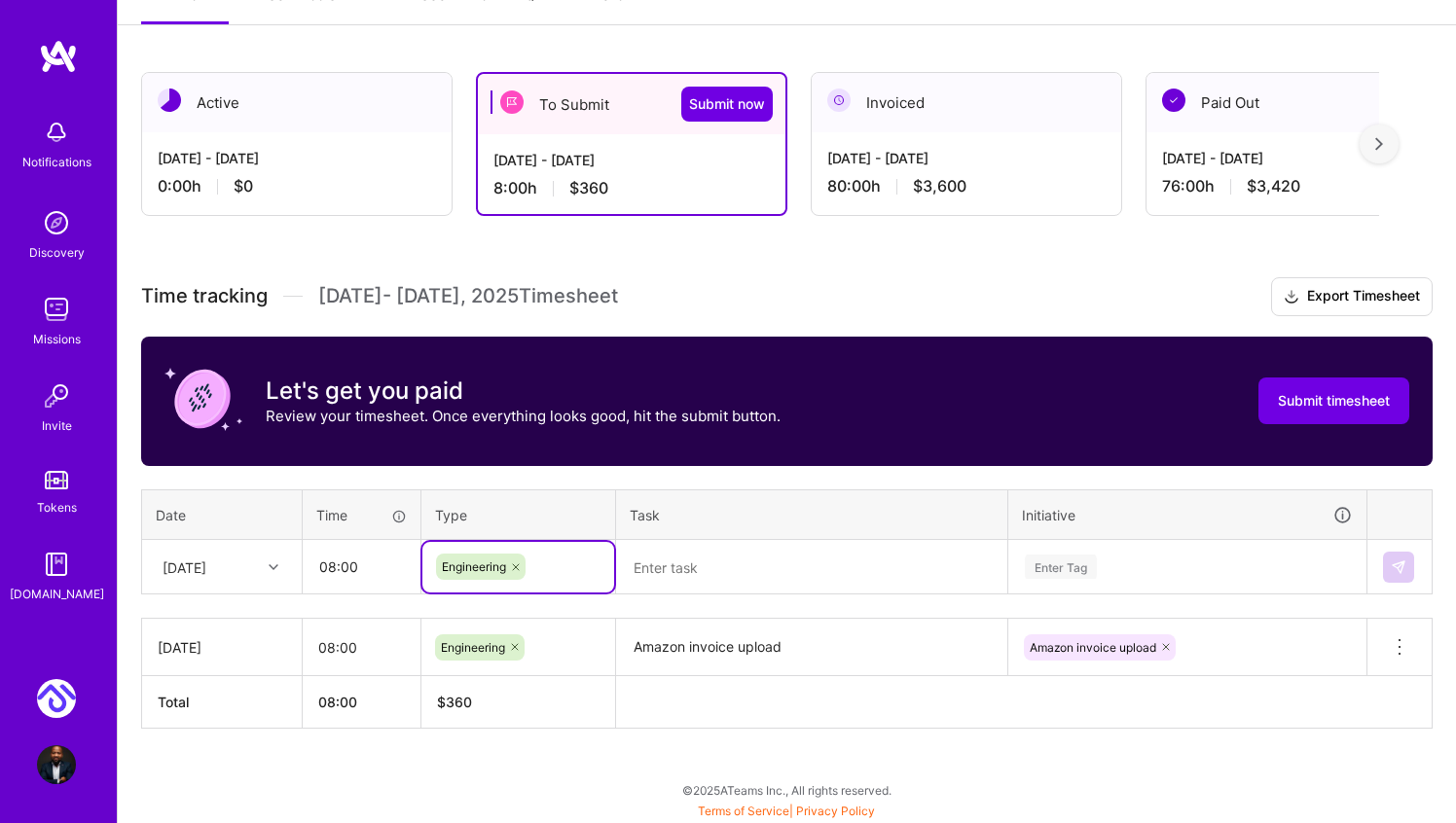
click at [713, 560] on textarea at bounding box center [811, 567] width 388 height 52
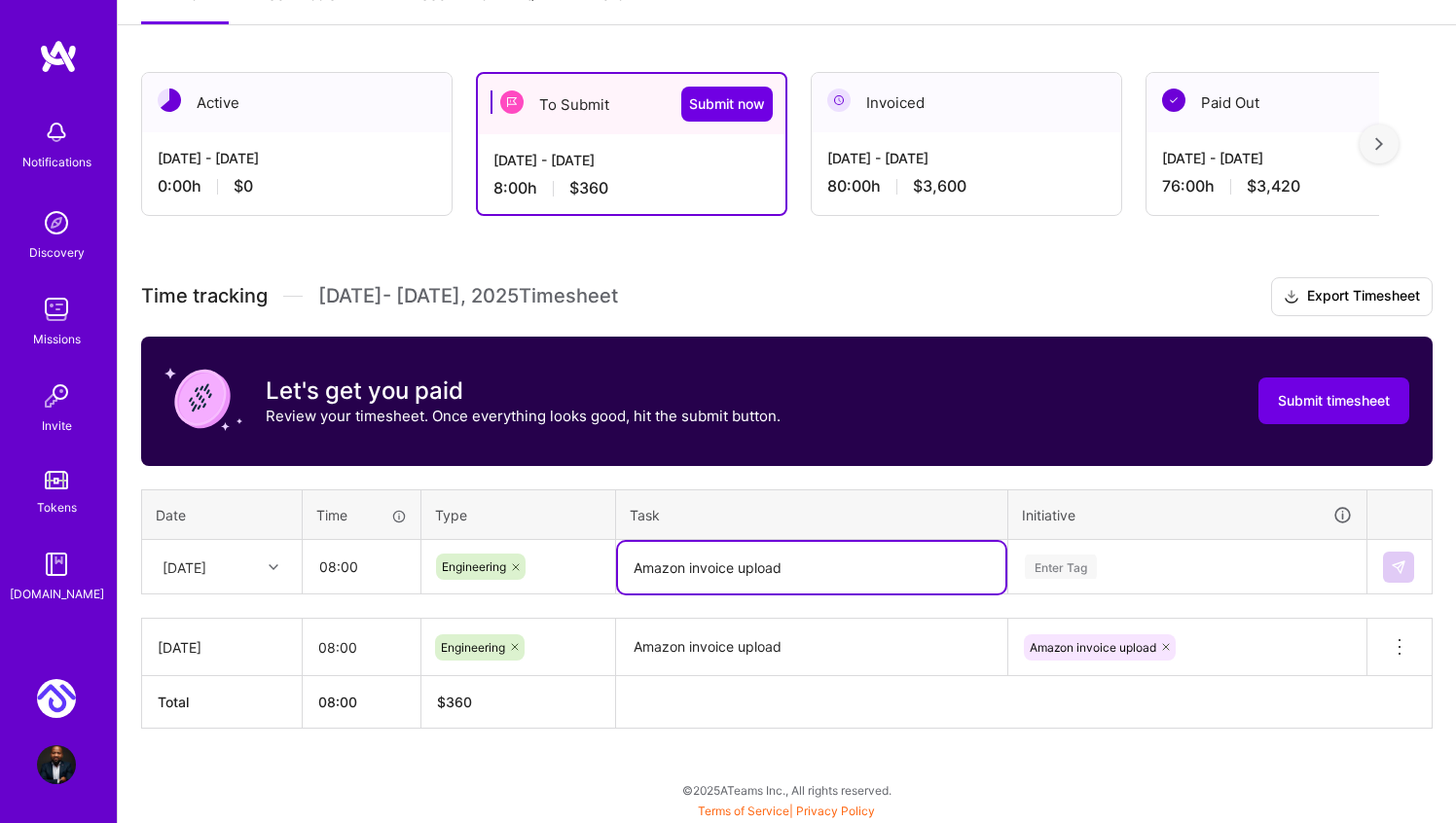
type textarea "Amazon invoice upload"
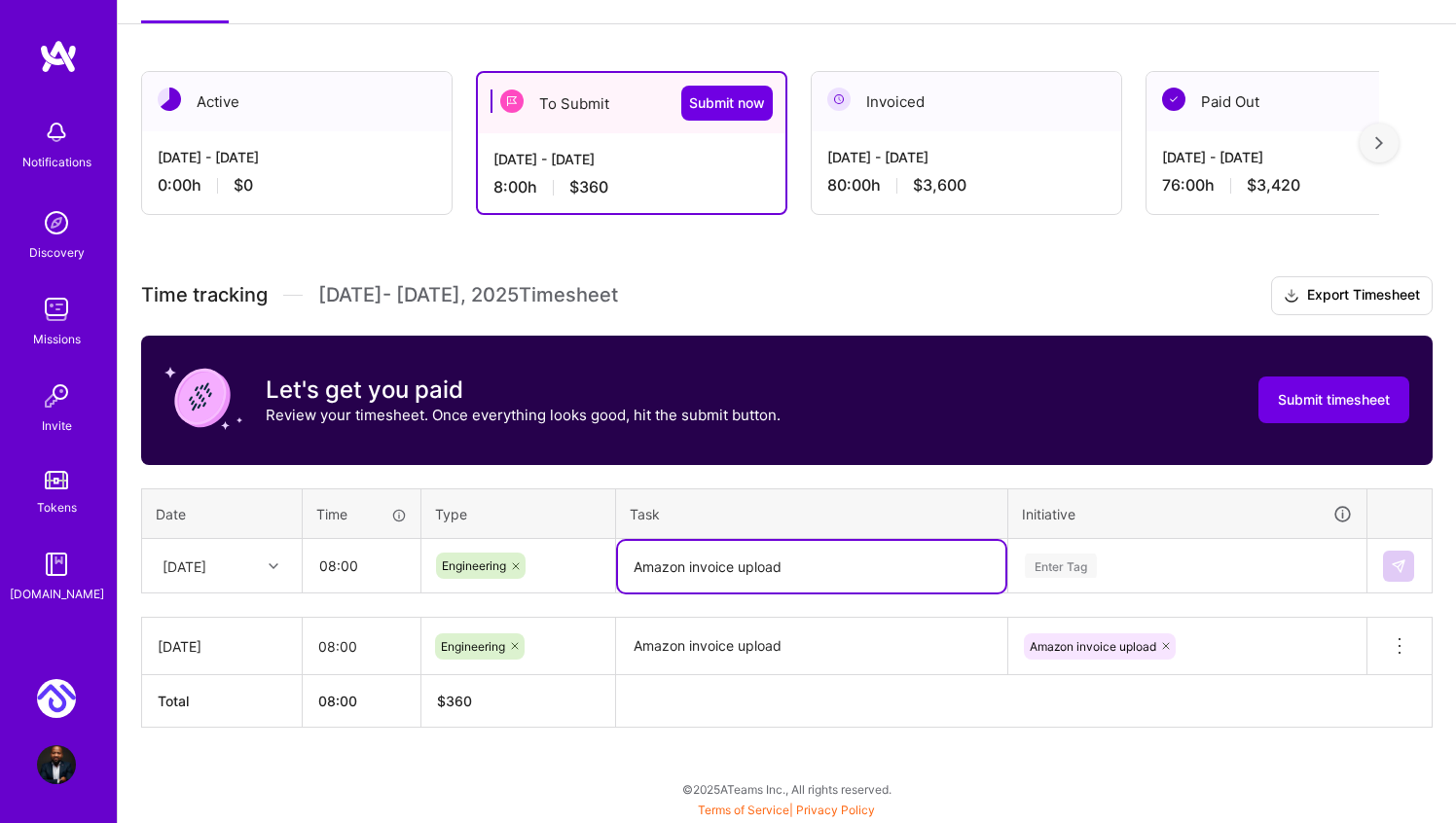
click at [1061, 564] on div "Enter Tag" at bounding box center [1187, 566] width 356 height 51
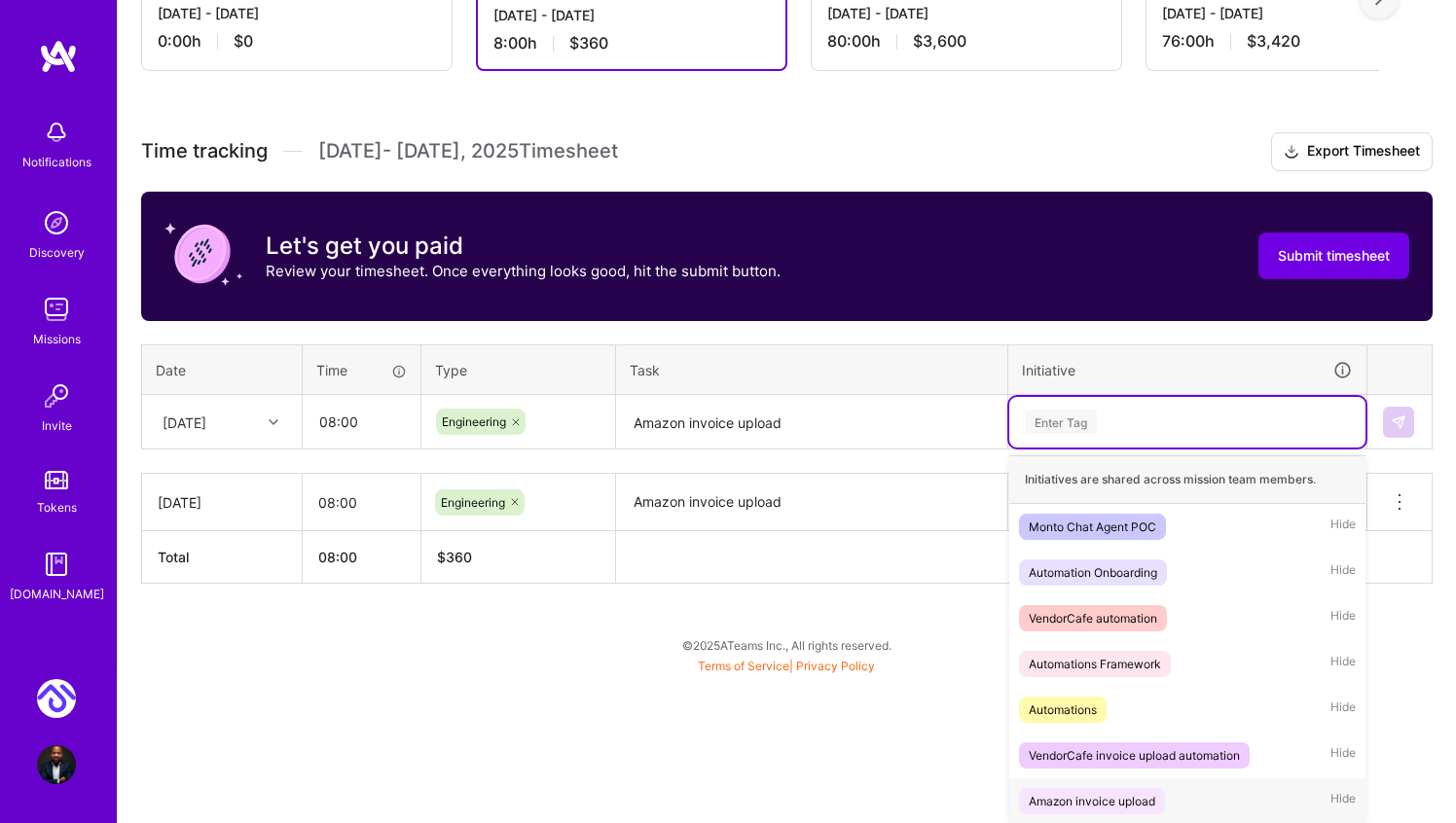
click at [1119, 794] on div "Amazon invoice upload" at bounding box center [1093, 801] width 127 height 21
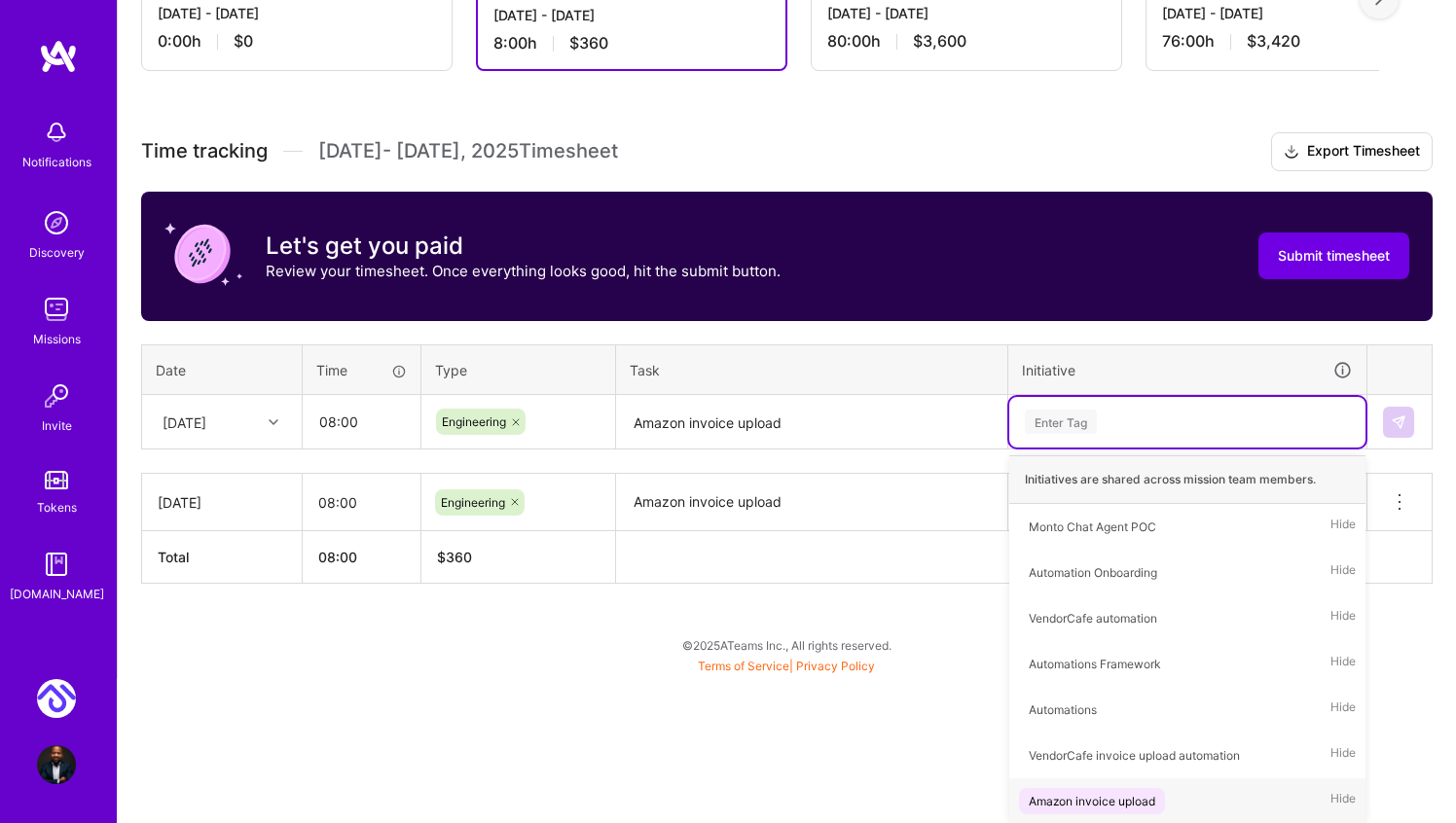
scroll to position [286, 0]
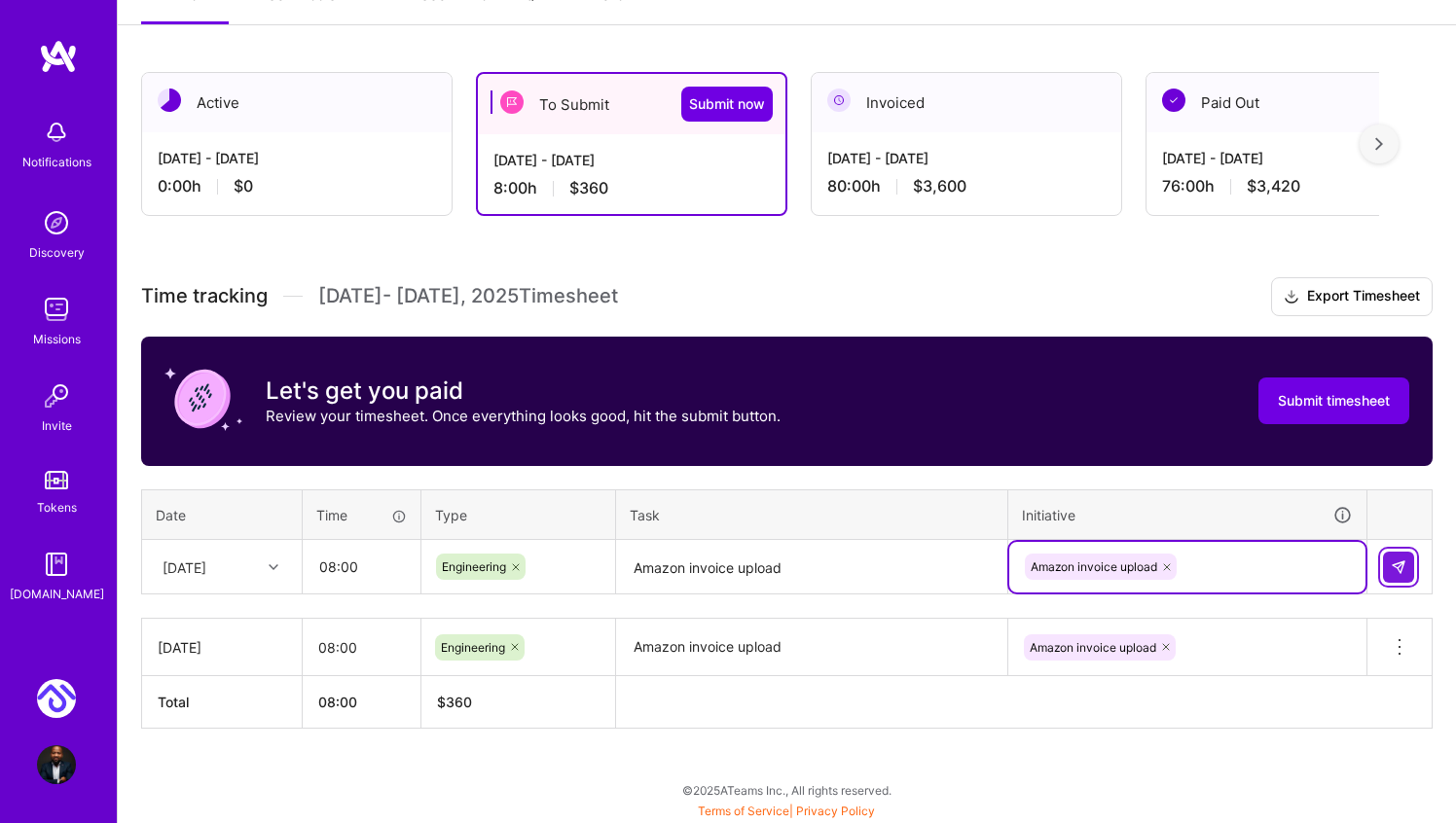
click at [1402, 563] on img at bounding box center [1398, 567] width 16 height 16
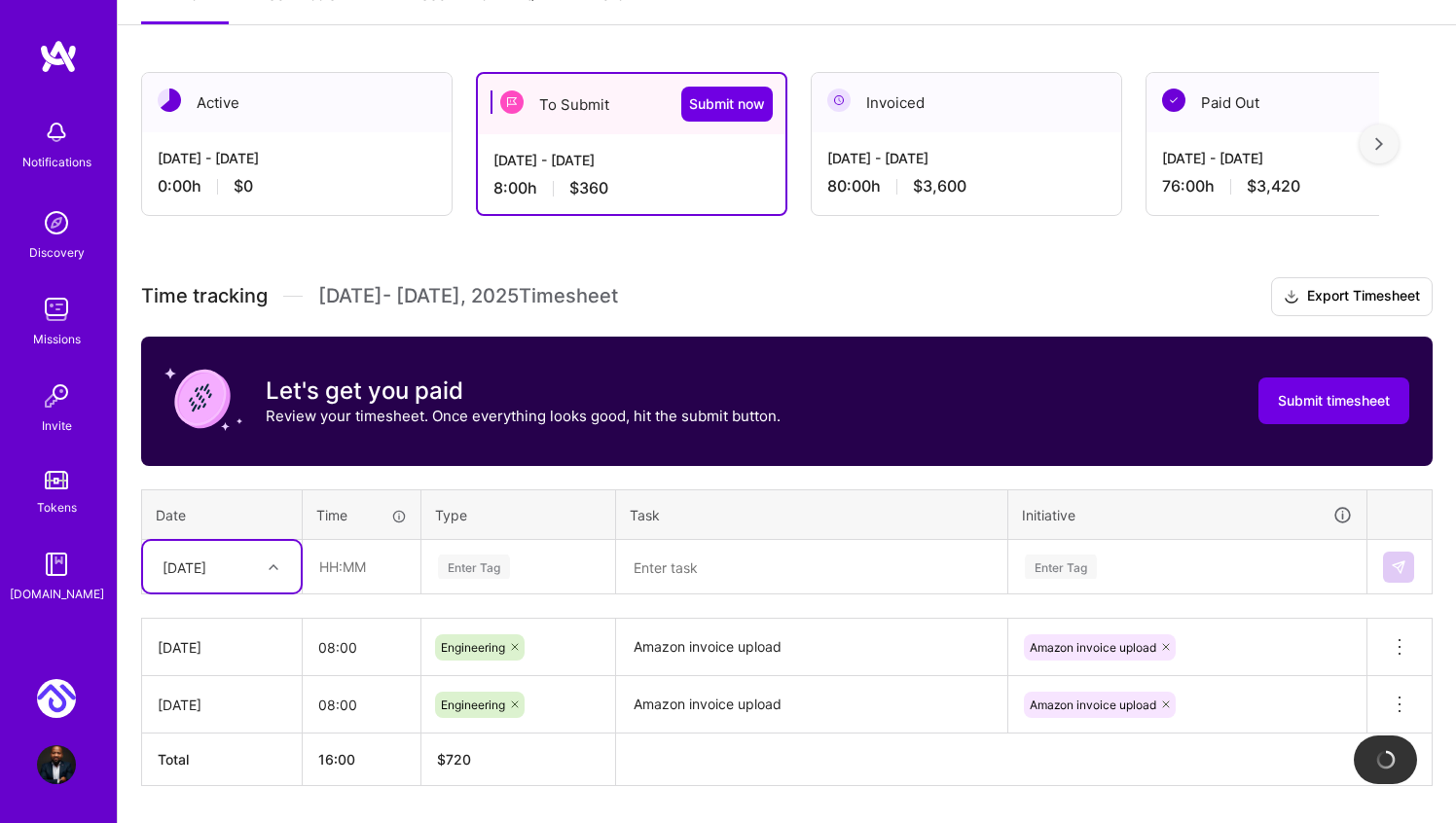
scroll to position [344, 0]
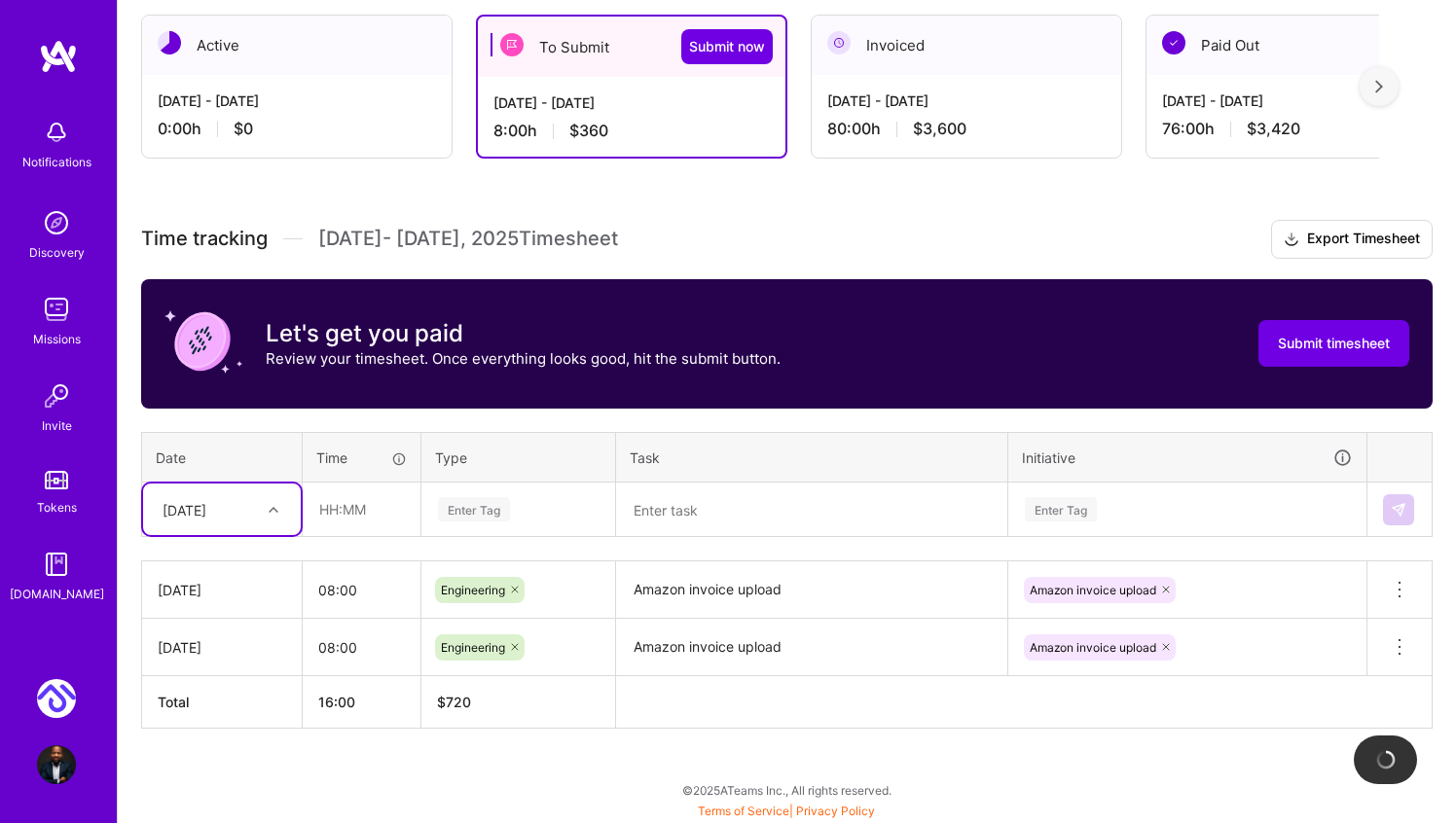
click at [269, 535] on div "option Thu, Oct 2, selected. Select is focused ,type to refine list, press Down…" at bounding box center [222, 509] width 157 height 52
click at [223, 602] on div "Fri, Oct 3" at bounding box center [222, 600] width 157 height 36
click at [328, 514] on input "text" at bounding box center [361, 509] width 116 height 52
type input "07:00"
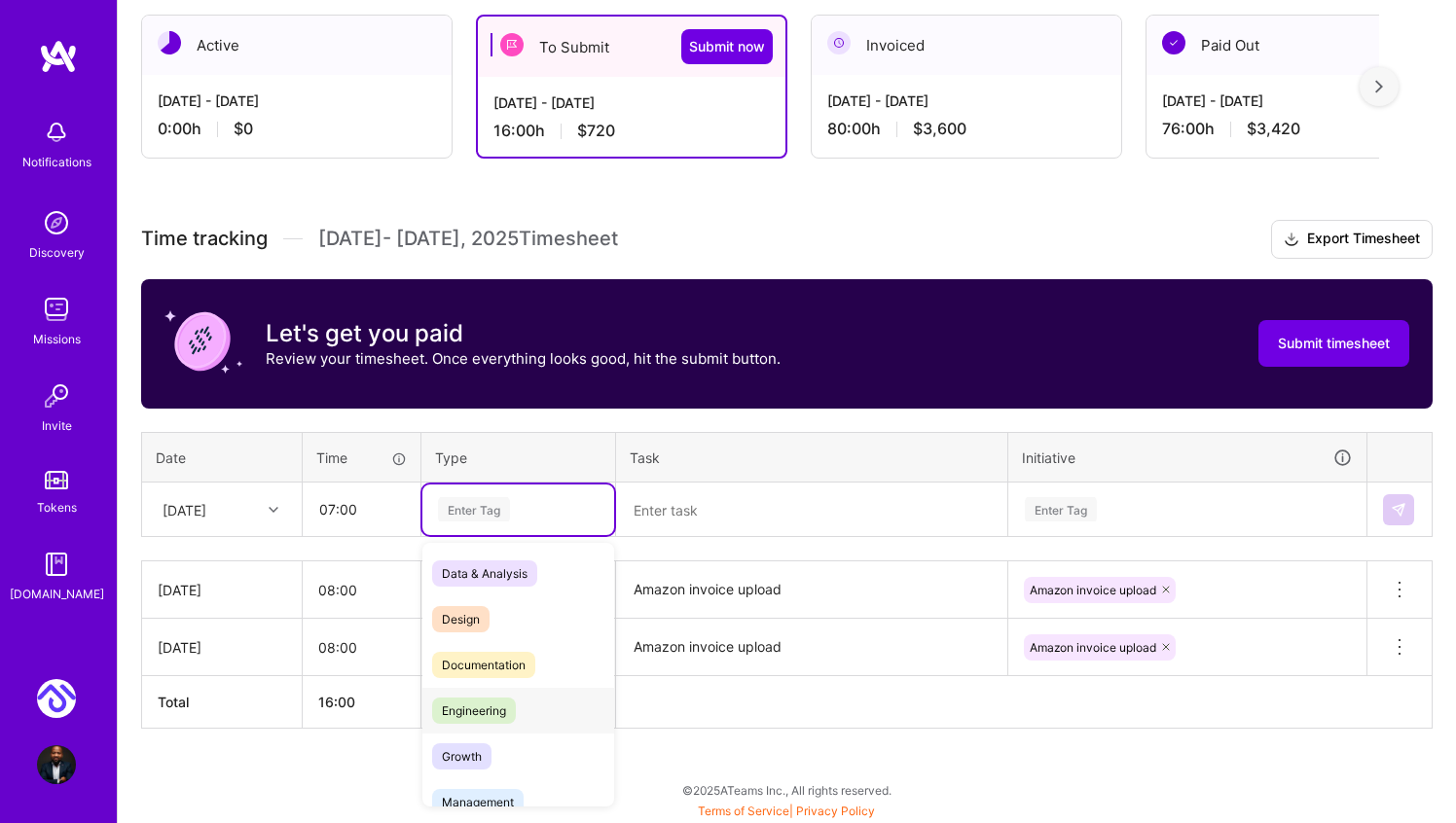
click at [480, 700] on span "Engineering" at bounding box center [475, 711] width 84 height 26
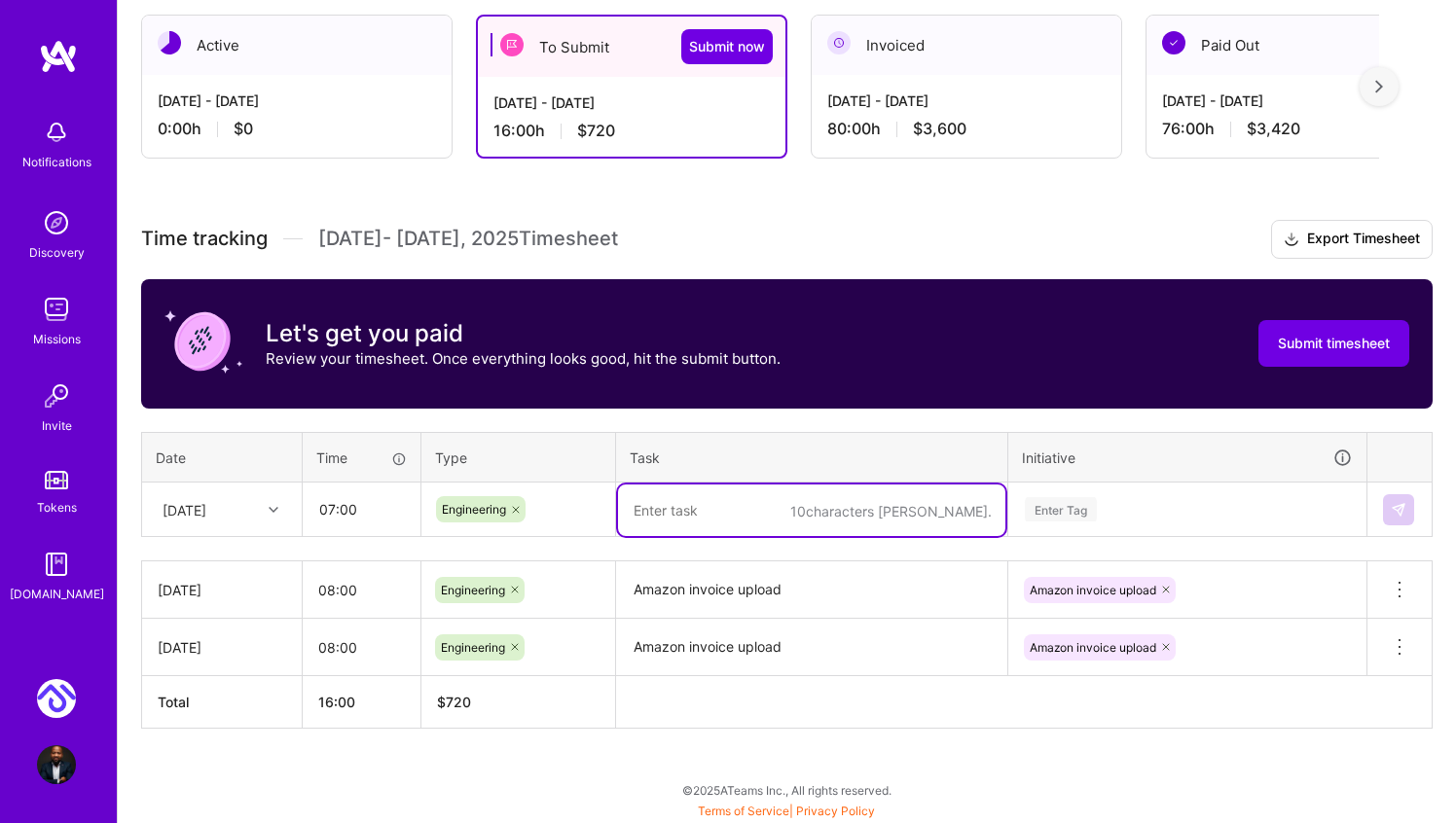
click at [696, 511] on textarea at bounding box center [811, 510] width 388 height 52
type textarea "Amazon invoice upload"
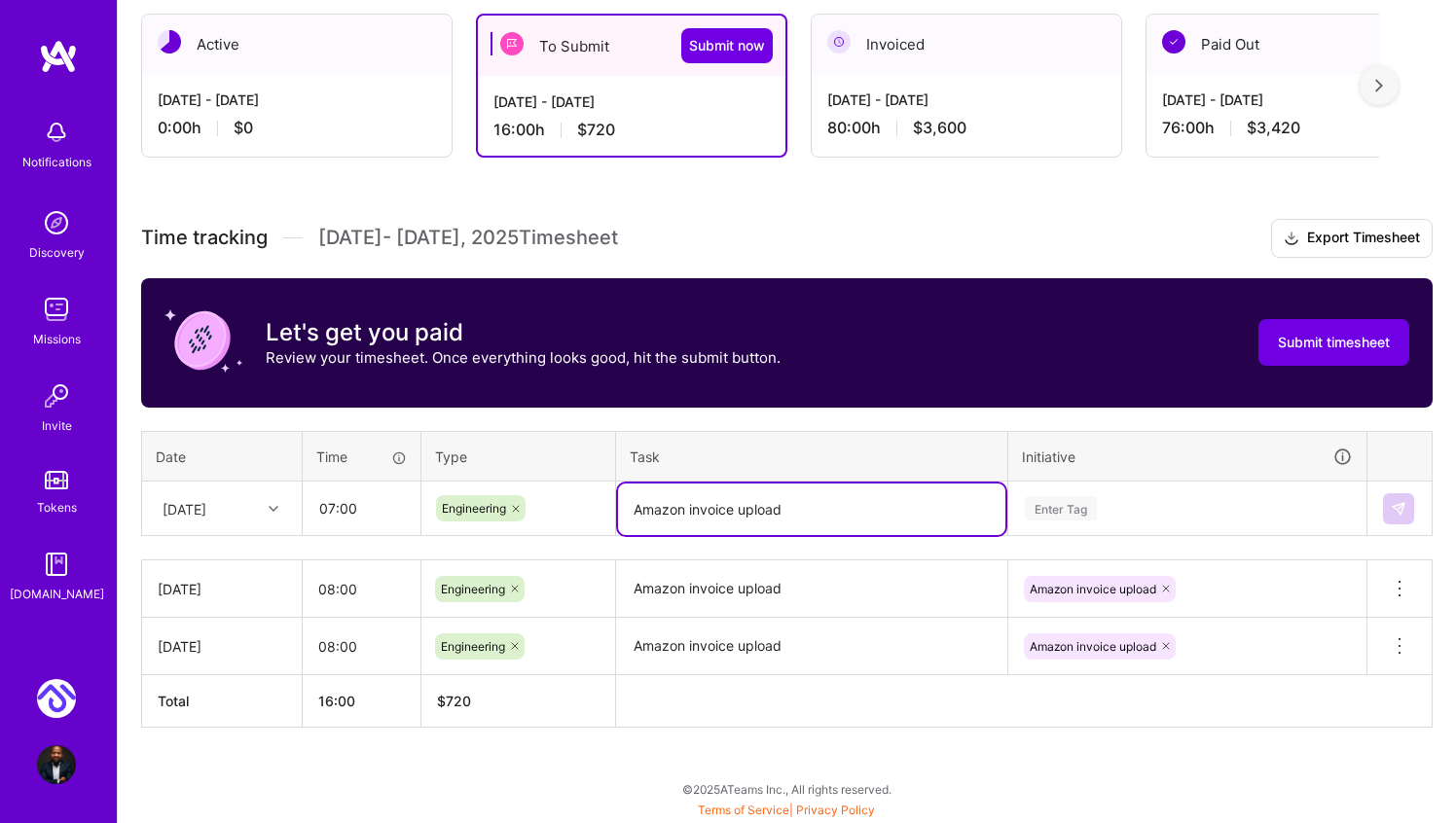
click at [1075, 502] on div "Enter Tag" at bounding box center [1187, 509] width 356 height 51
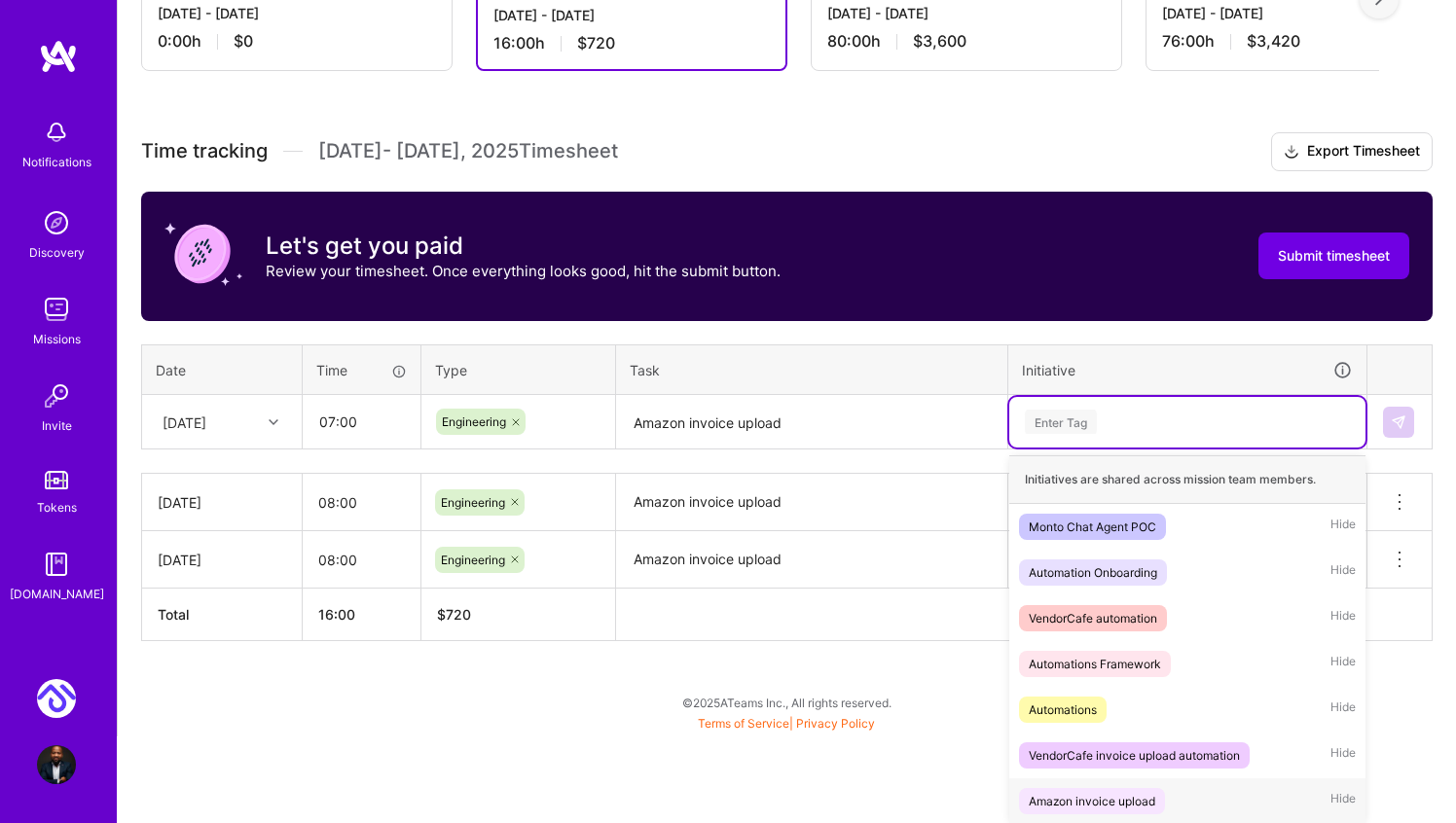
click at [1088, 800] on div "Amazon invoice upload" at bounding box center [1093, 801] width 127 height 21
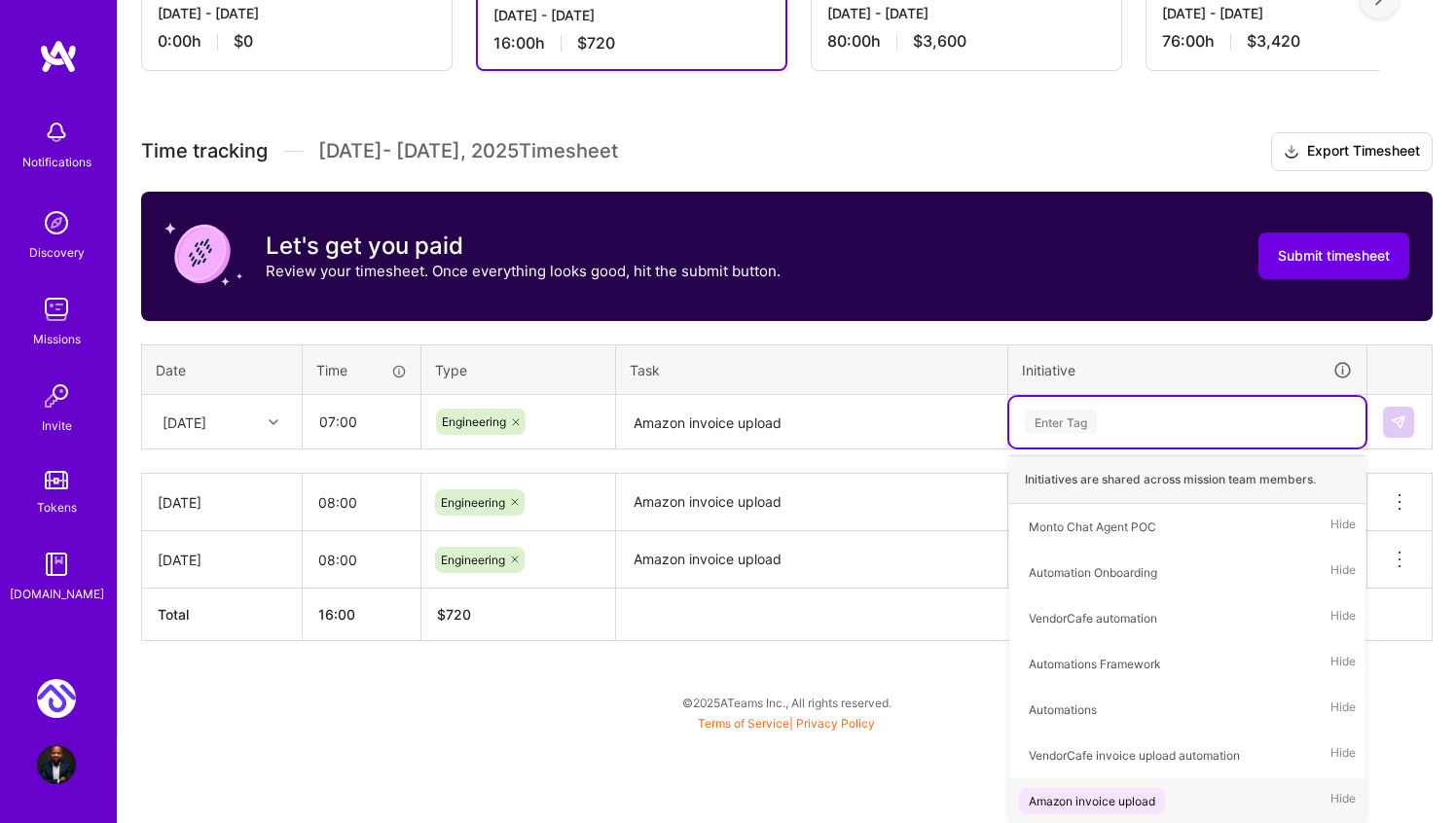
scroll to position [344, 0]
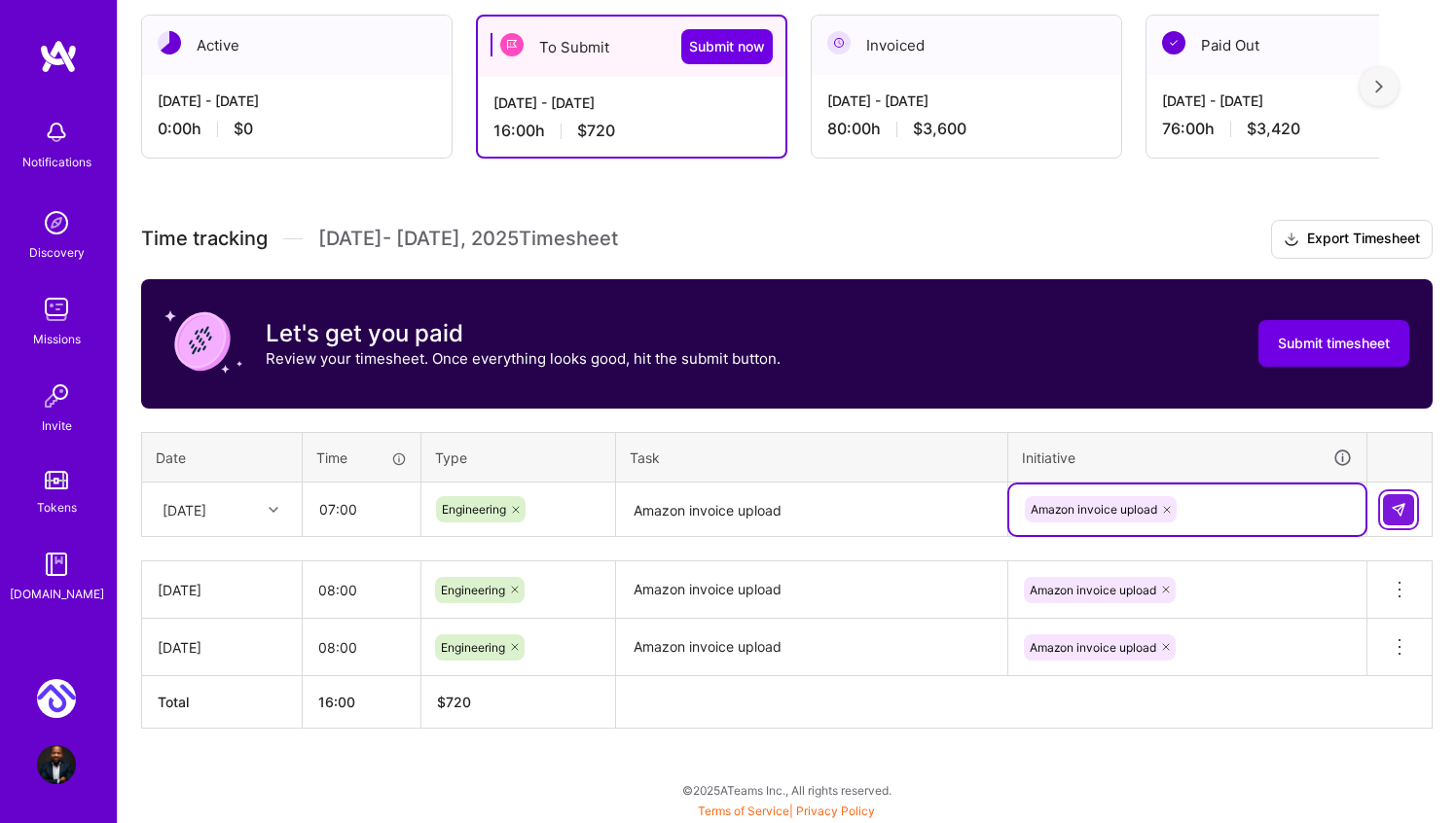
click at [1395, 505] on img at bounding box center [1398, 510] width 16 height 16
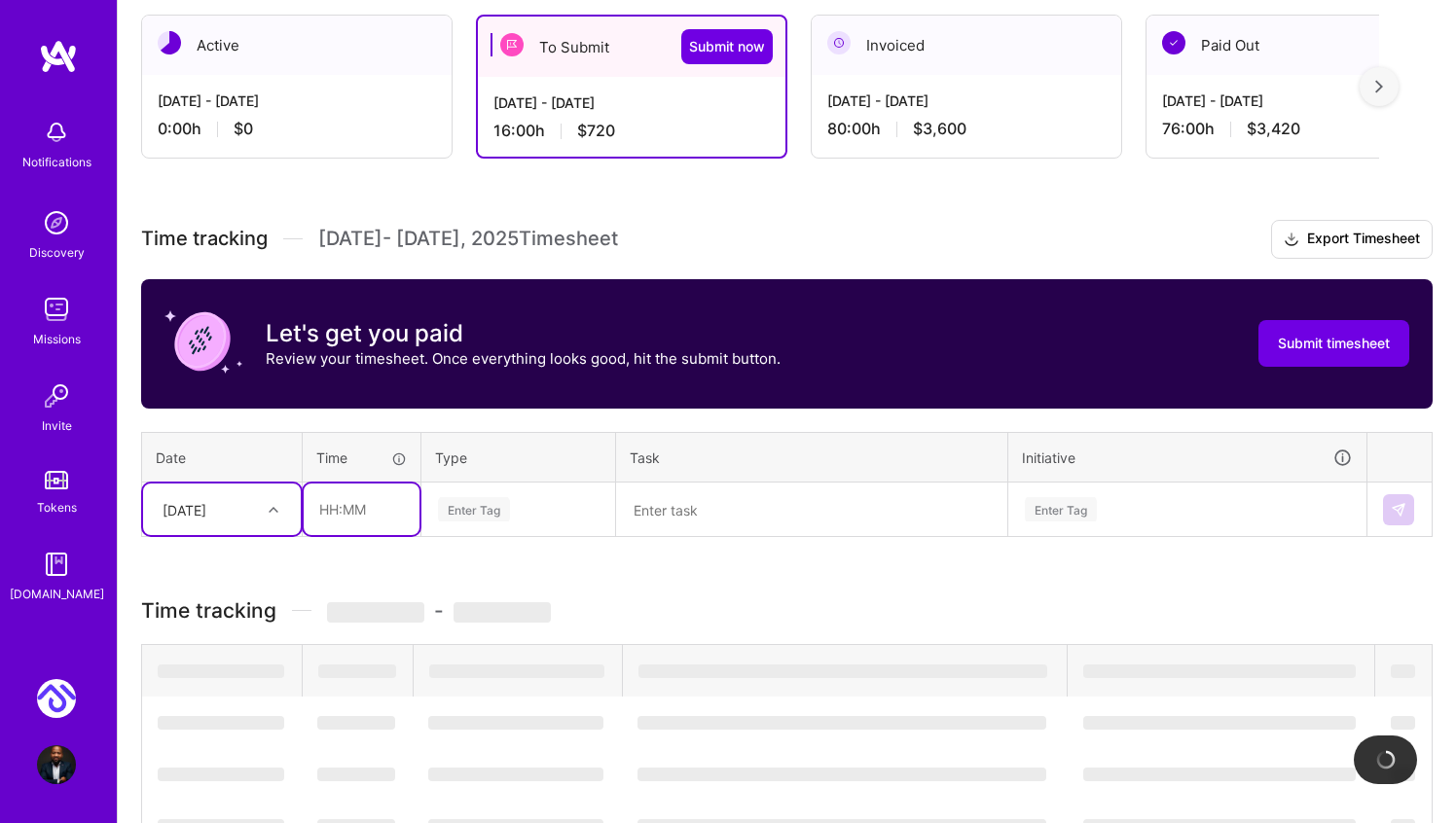
click at [330, 513] on input "text" at bounding box center [361, 509] width 116 height 52
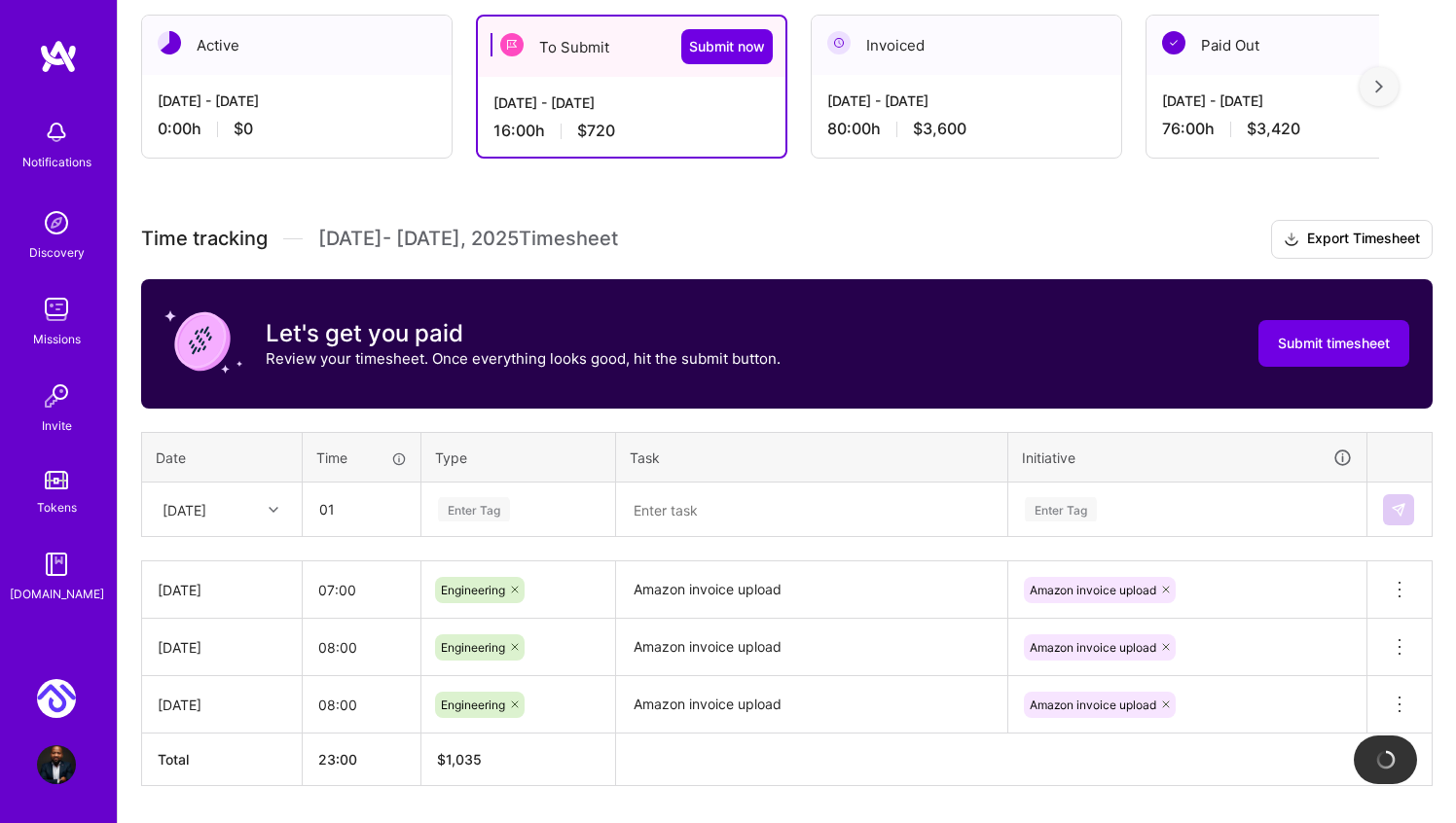
type input "01:00"
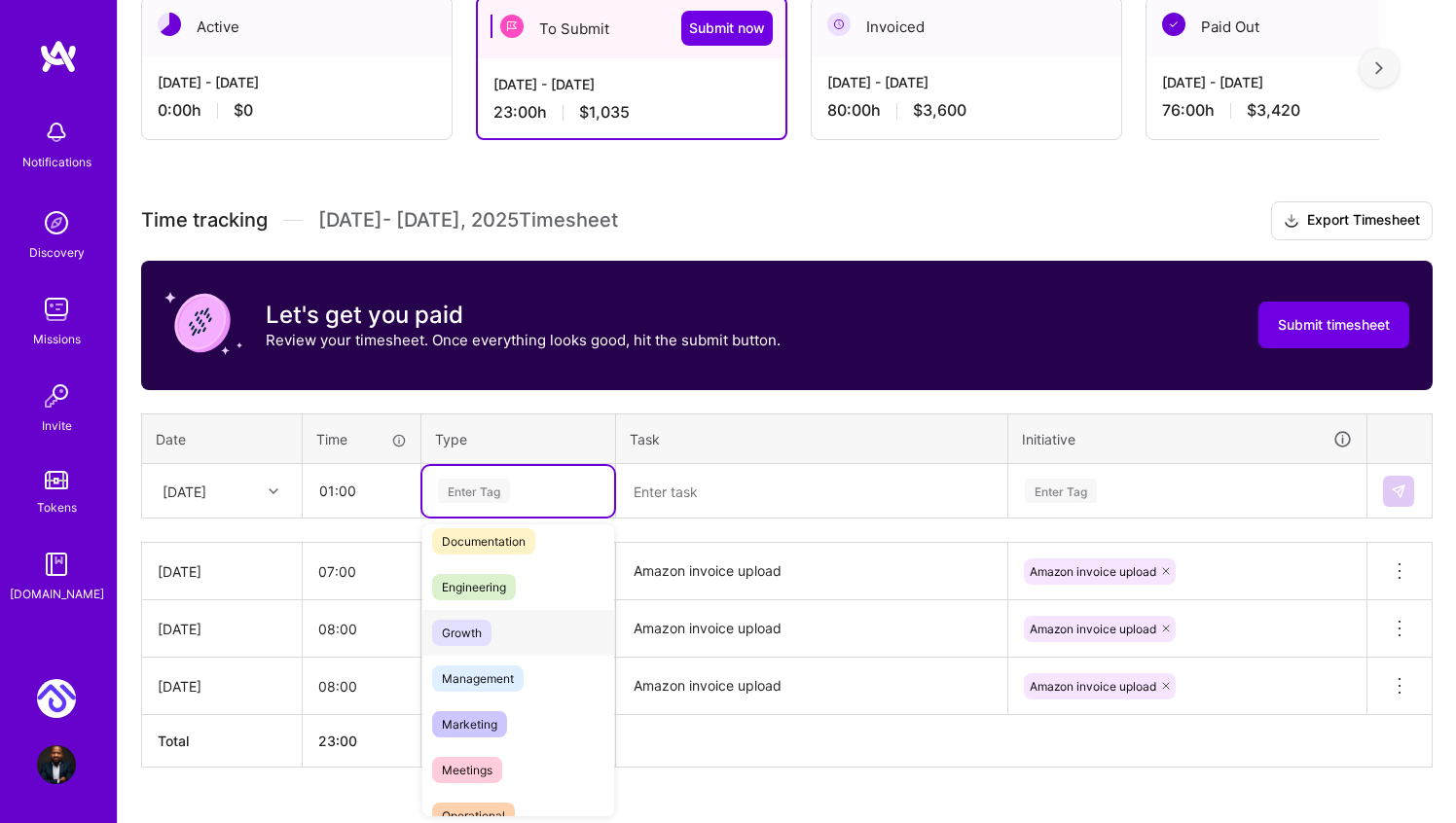
scroll to position [110, 0]
click at [478, 764] on span "Meetings" at bounding box center [468, 764] width 70 height 26
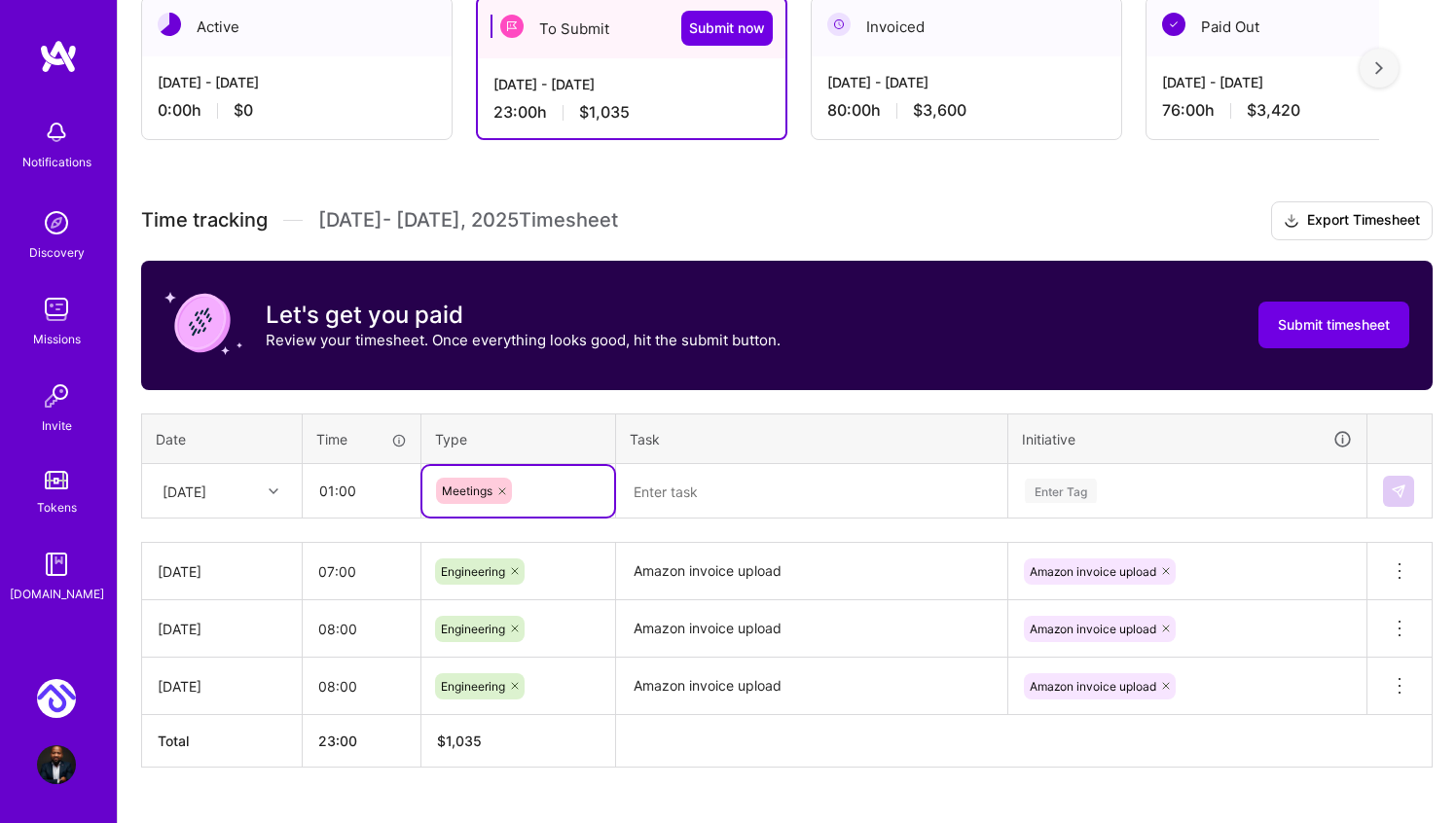
click at [685, 502] on textarea at bounding box center [811, 491] width 388 height 52
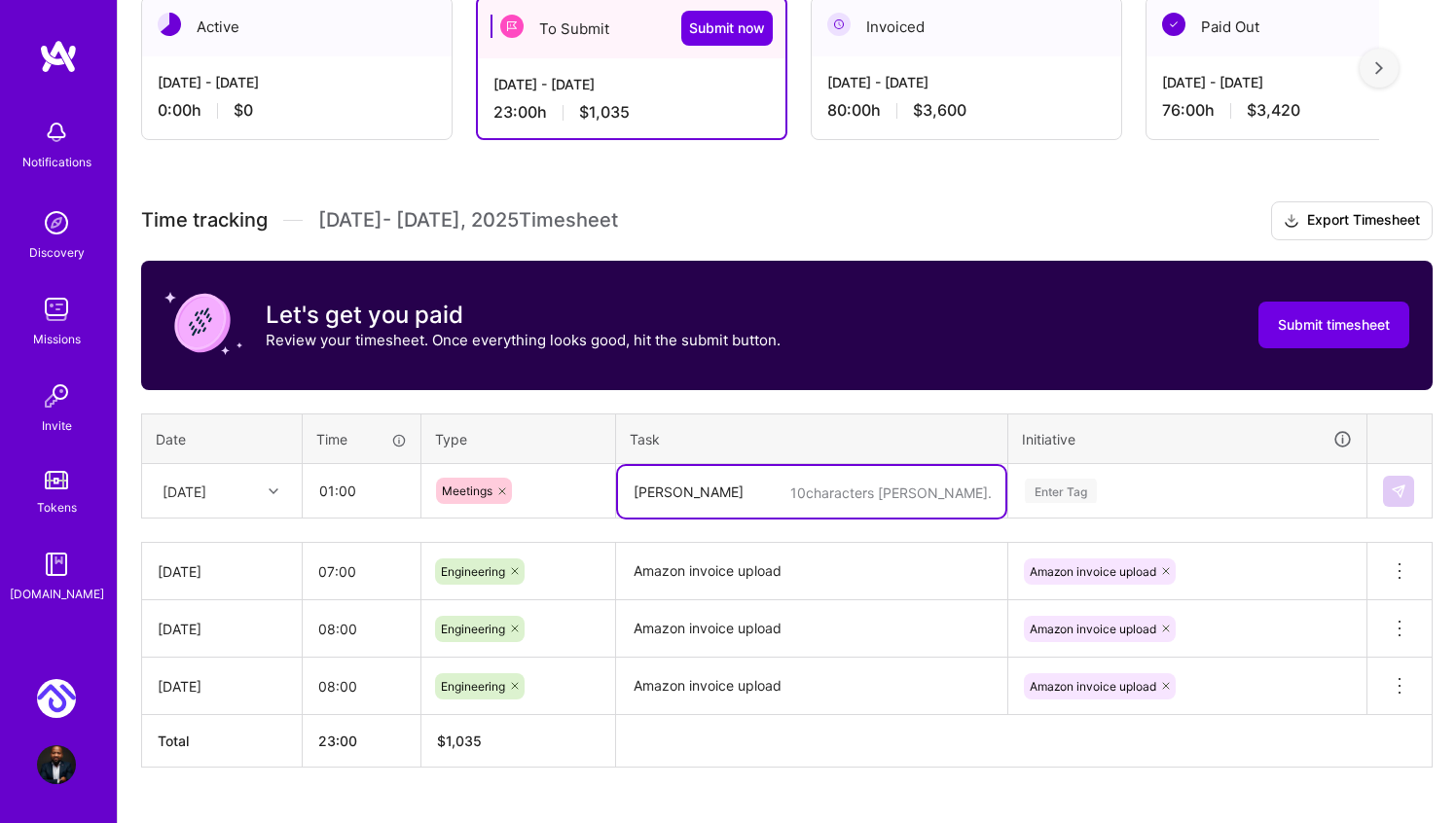
drag, startPoint x: 714, startPoint y: 492, endPoint x: 539, endPoint y: 492, distance: 175.0
click at [539, 492] on tr "Fri, Oct 3 01:00 Meetings 10 characters min. Leonel Enter Tag" at bounding box center [788, 491] width 1291 height 55
paste textarea "[PERSON_NAME]/[PERSON_NAME] Sync"
type textarea "[PERSON_NAME]/[PERSON_NAME] Sync"
click at [1067, 488] on div "Enter Tag" at bounding box center [1187, 491] width 356 height 51
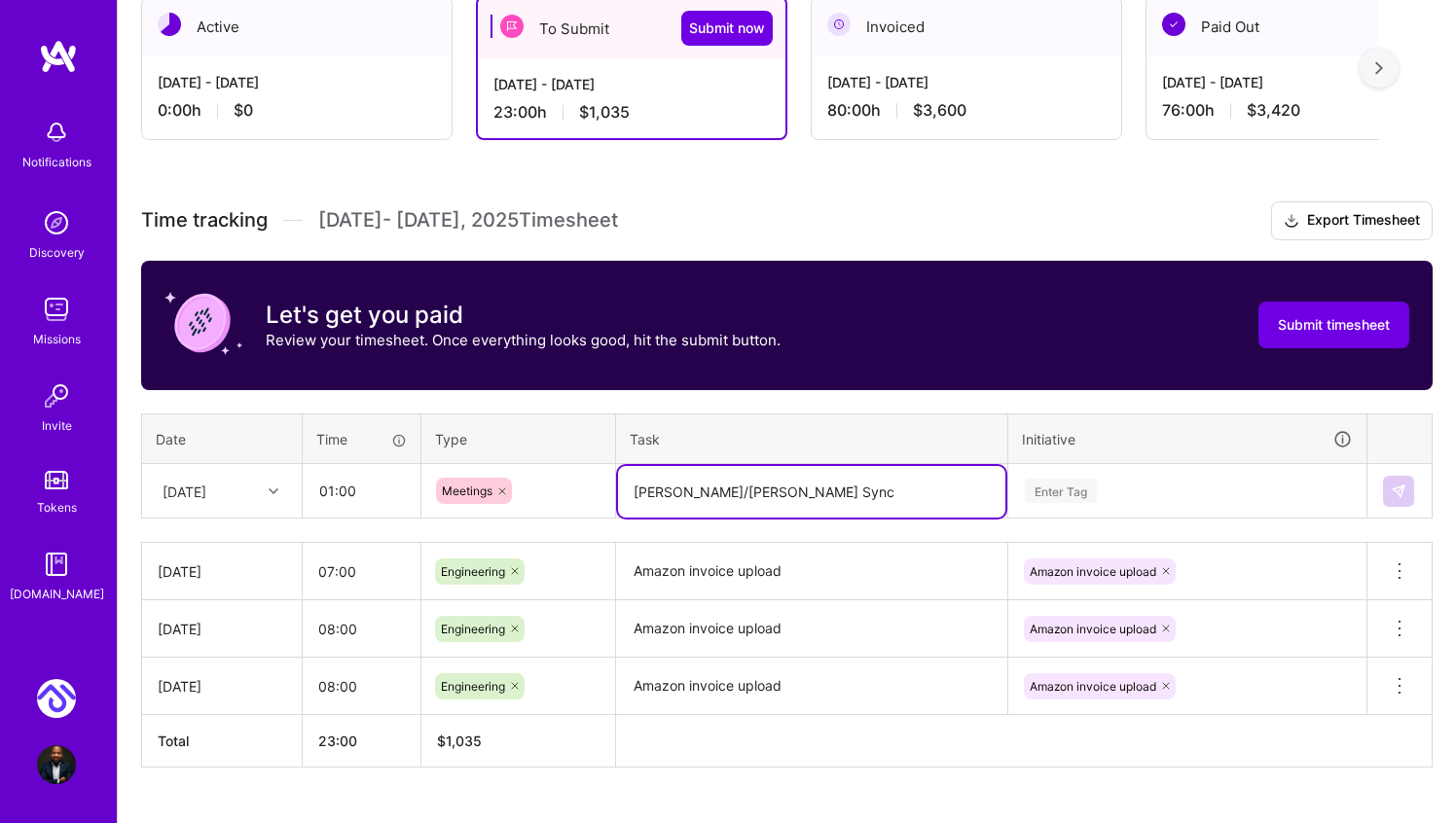
scroll to position [432, 0]
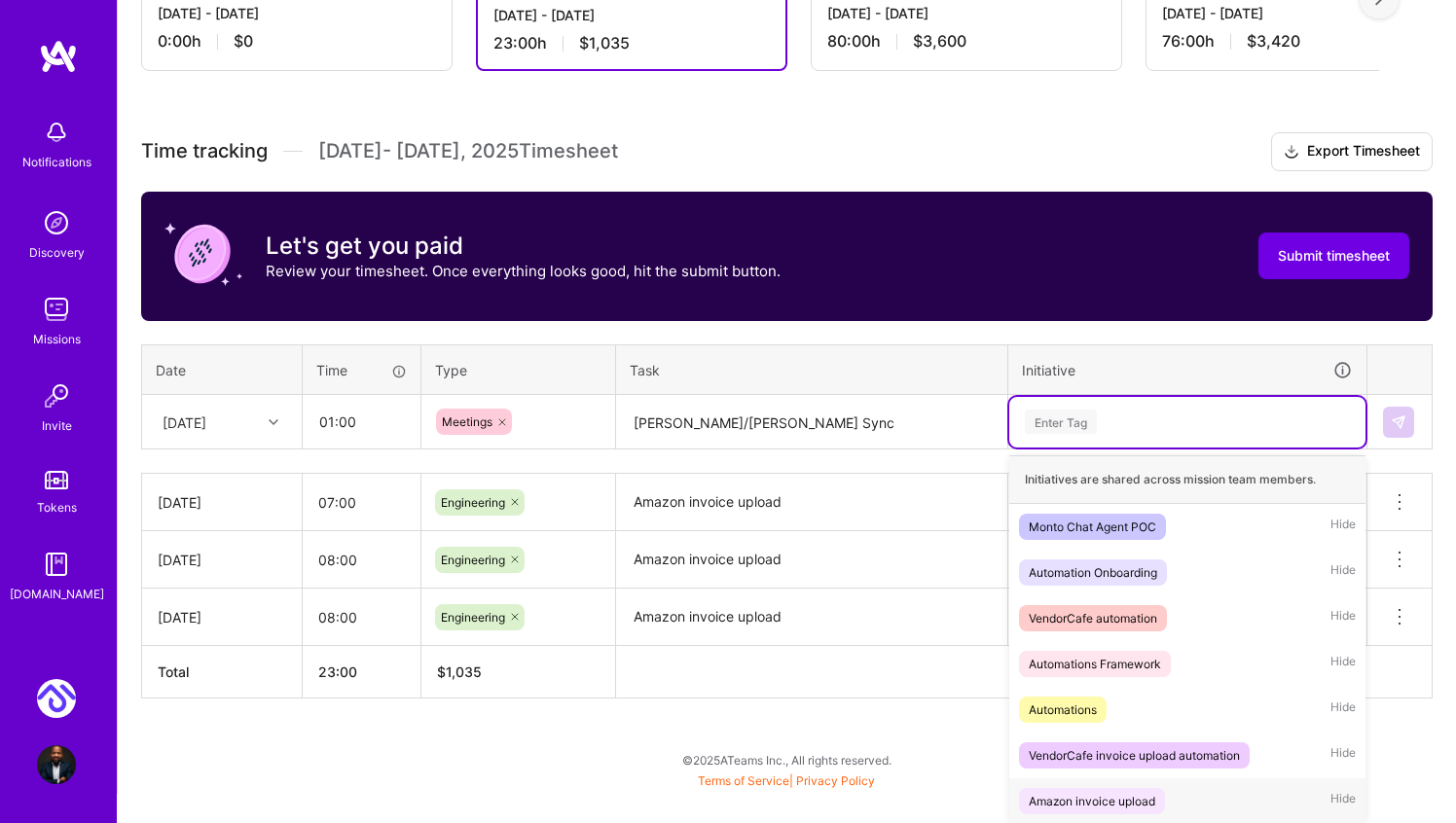
click at [1138, 803] on div "Amazon invoice upload" at bounding box center [1093, 801] width 127 height 21
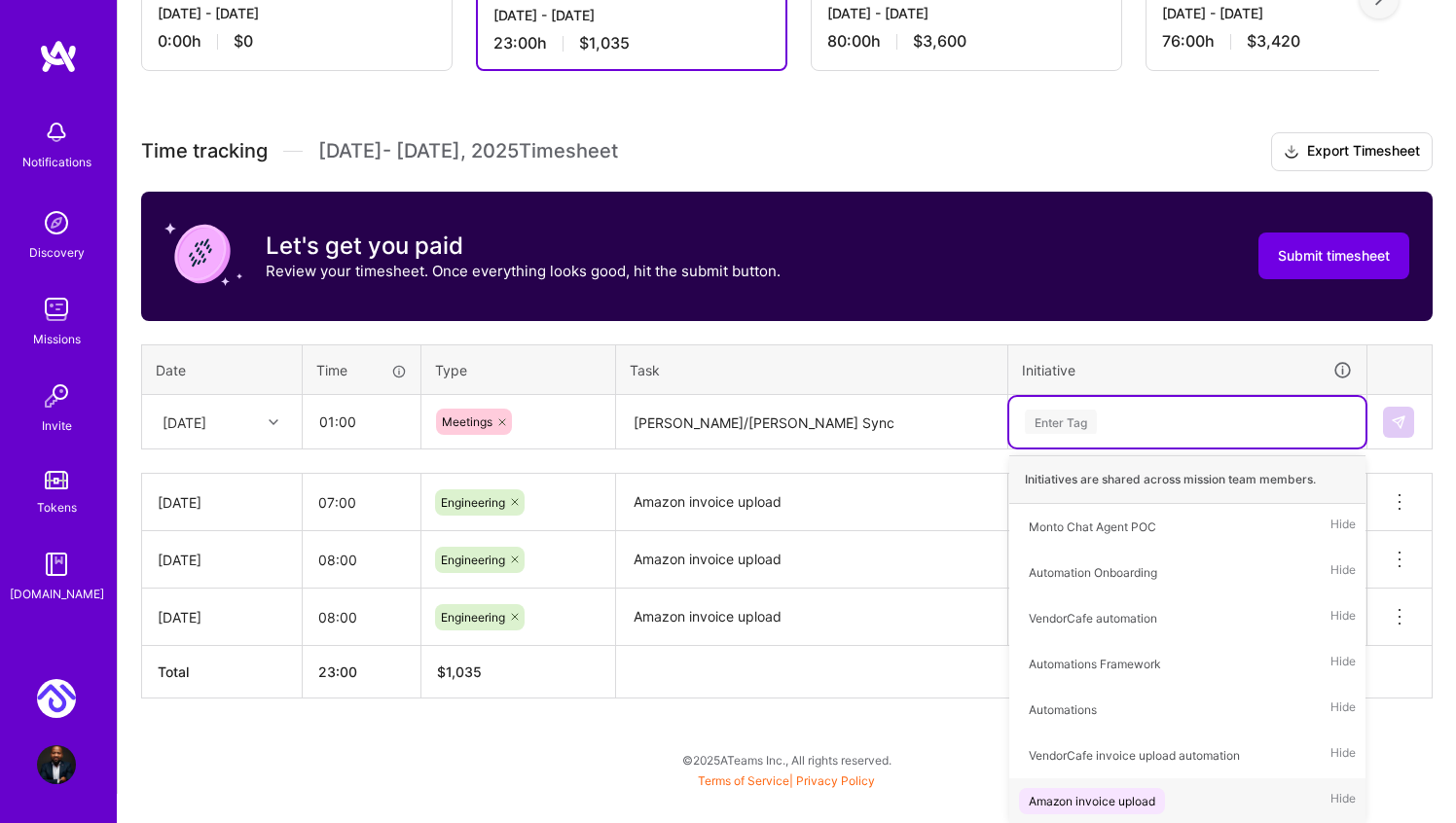
scroll to position [401, 0]
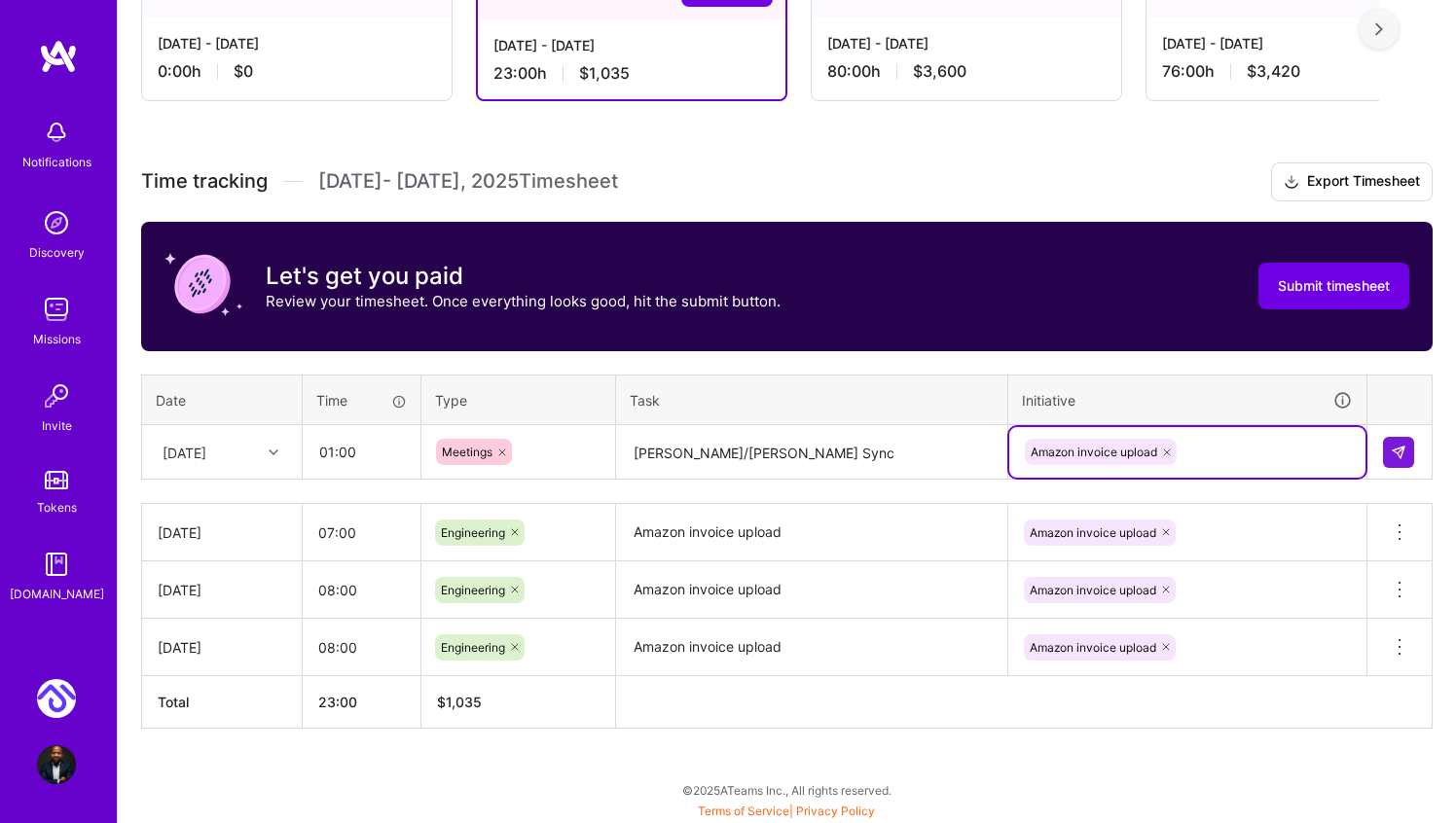
click at [1166, 448] on icon at bounding box center [1167, 453] width 12 height 12
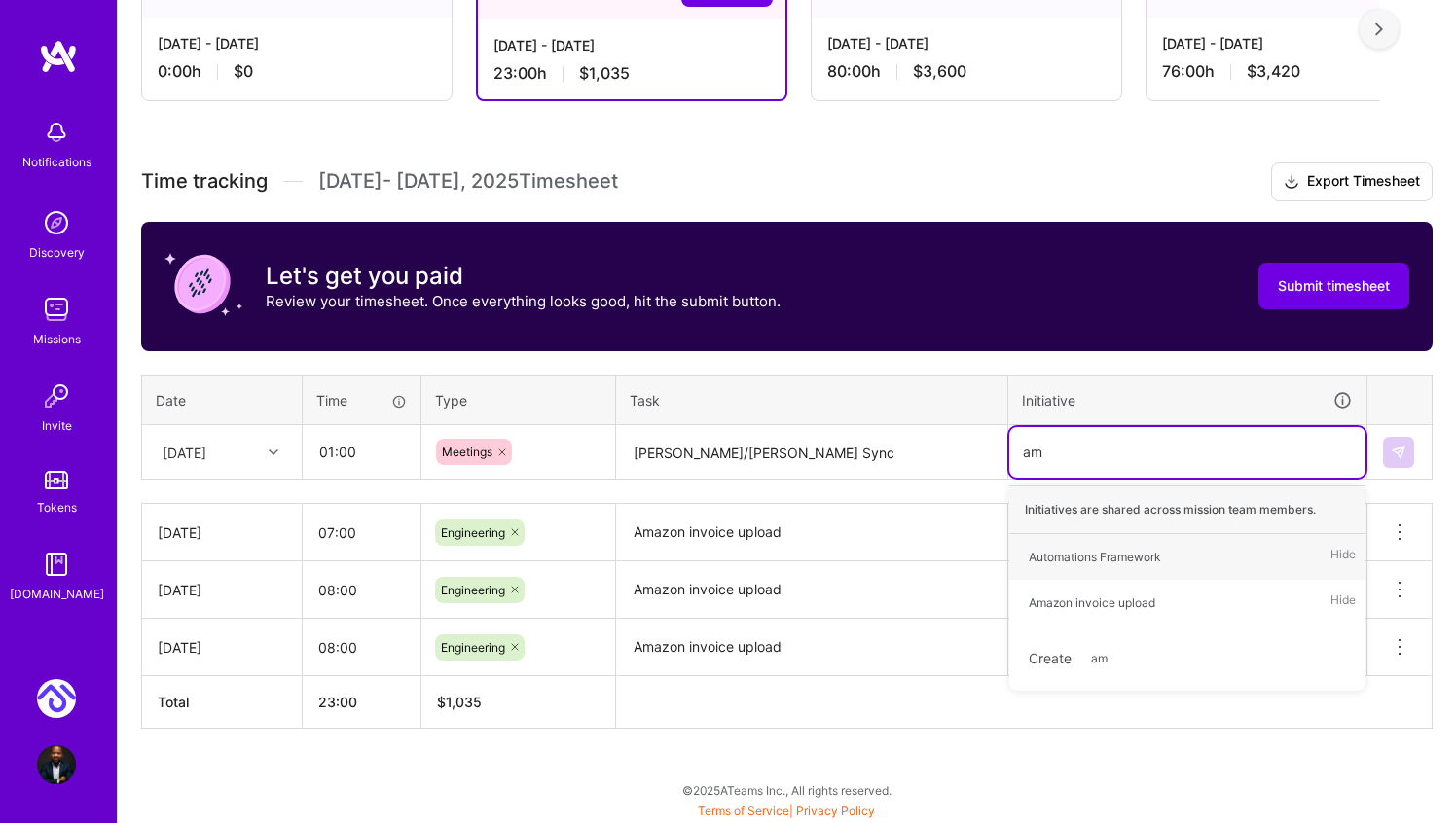
type input "ama"
click at [1115, 558] on div "Amazon invoice upload" at bounding box center [1093, 556] width 127 height 21
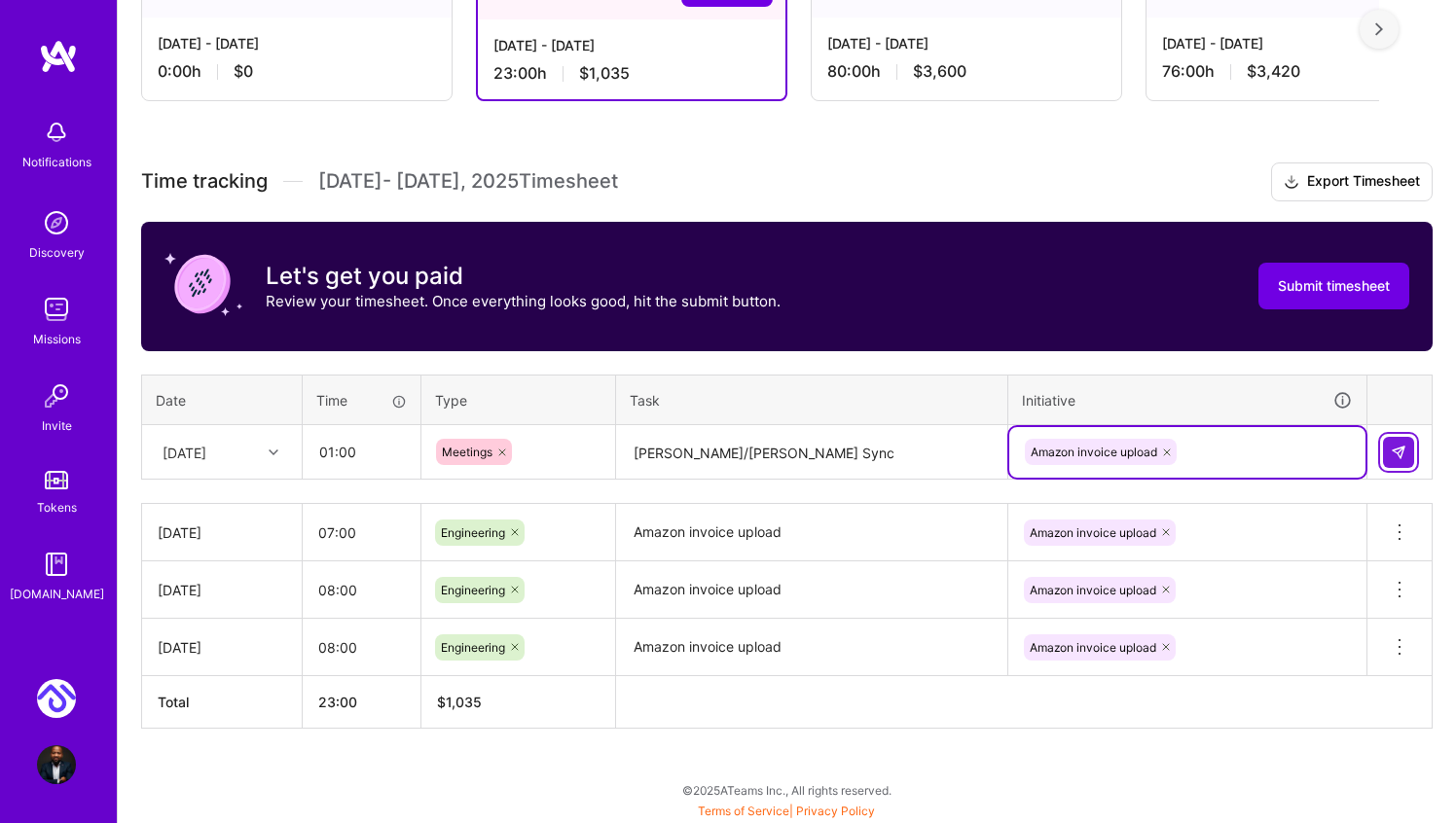
click at [1402, 447] on img at bounding box center [1398, 453] width 16 height 16
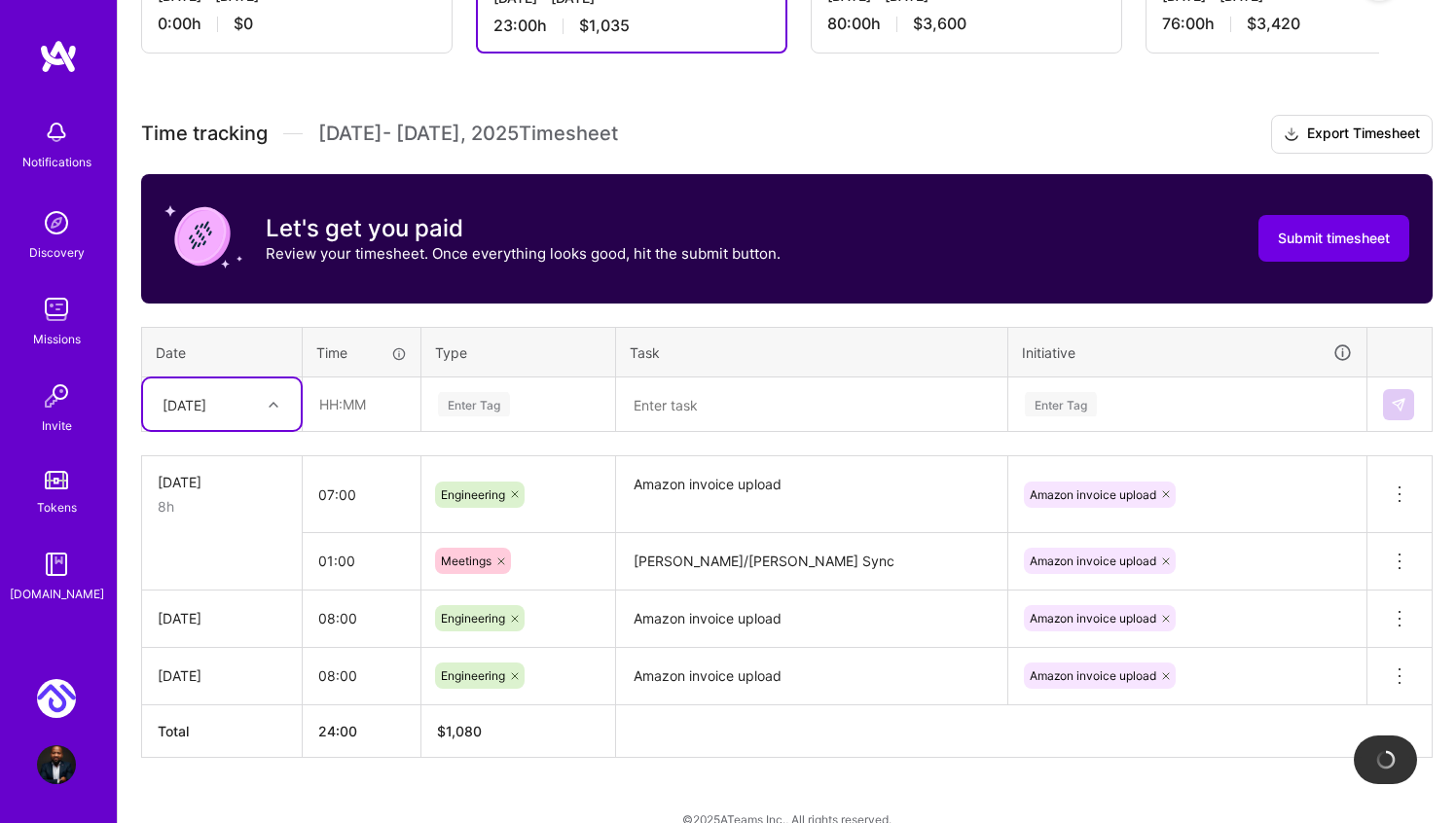
scroll to position [477, 0]
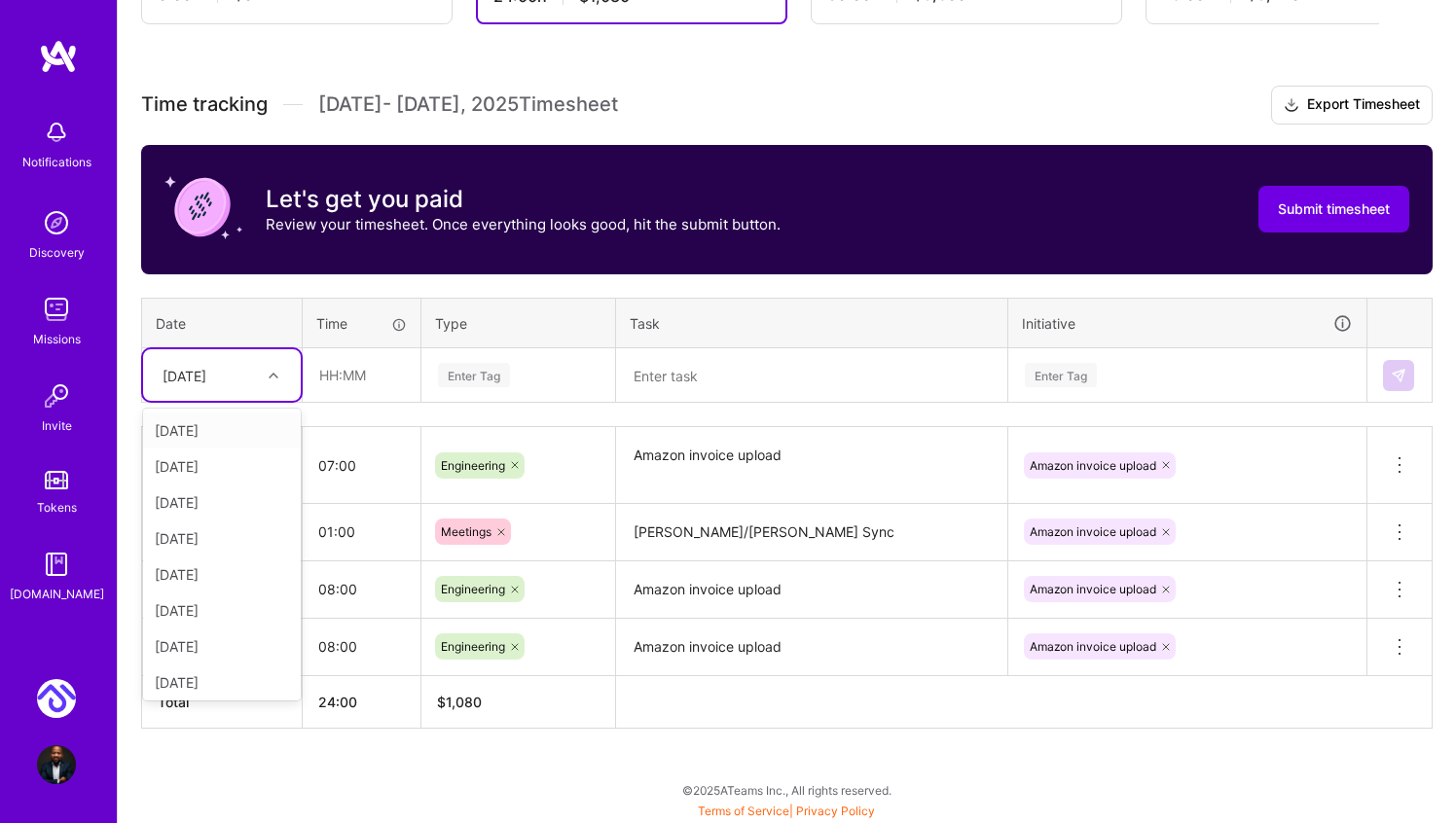
click at [280, 369] on div at bounding box center [275, 376] width 30 height 25
click at [260, 572] on div "Mon, Oct 6" at bounding box center [222, 574] width 157 height 36
click at [333, 376] on input "text" at bounding box center [361, 375] width 116 height 52
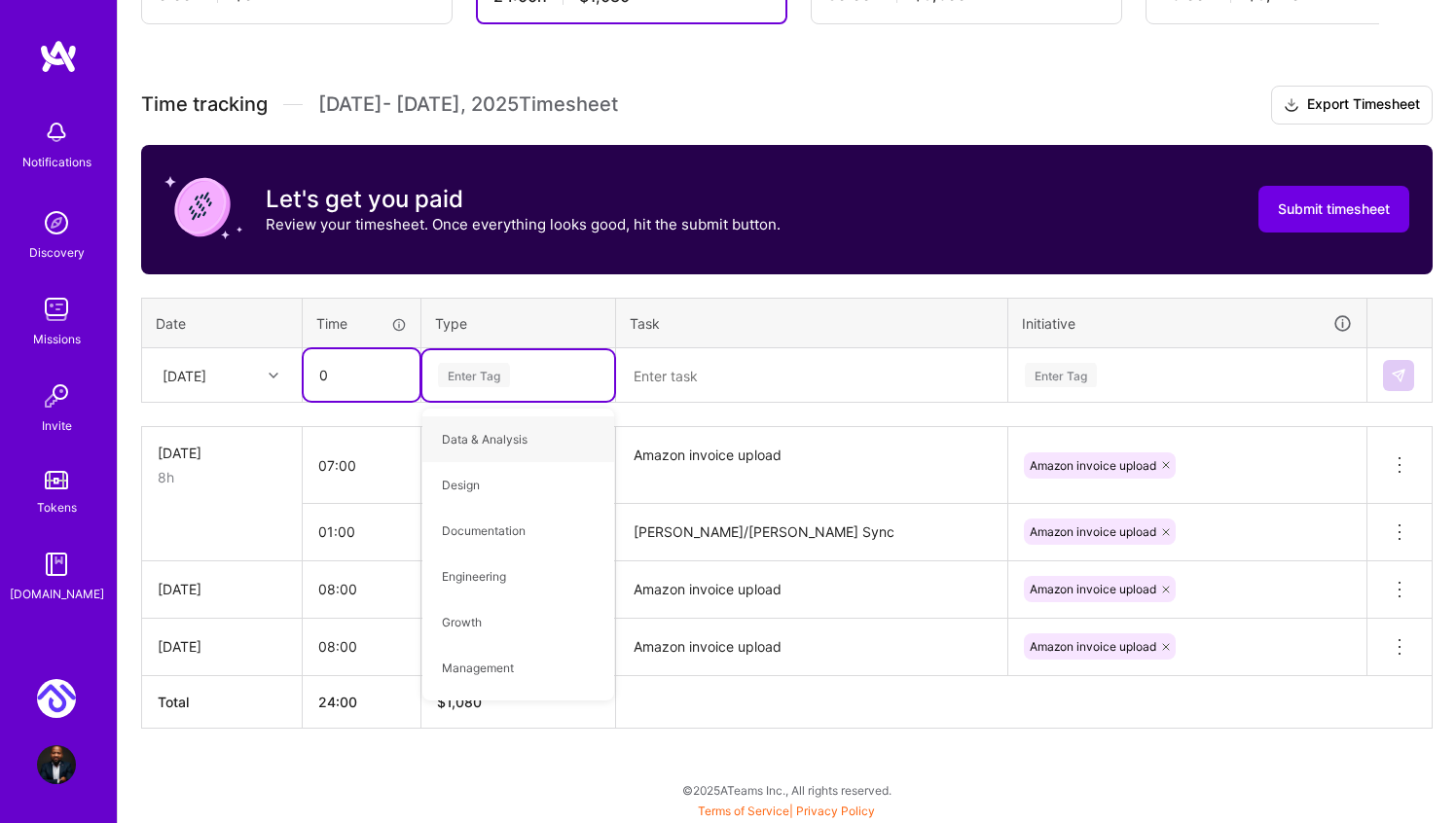
click at [346, 370] on input "0" at bounding box center [361, 375] width 116 height 52
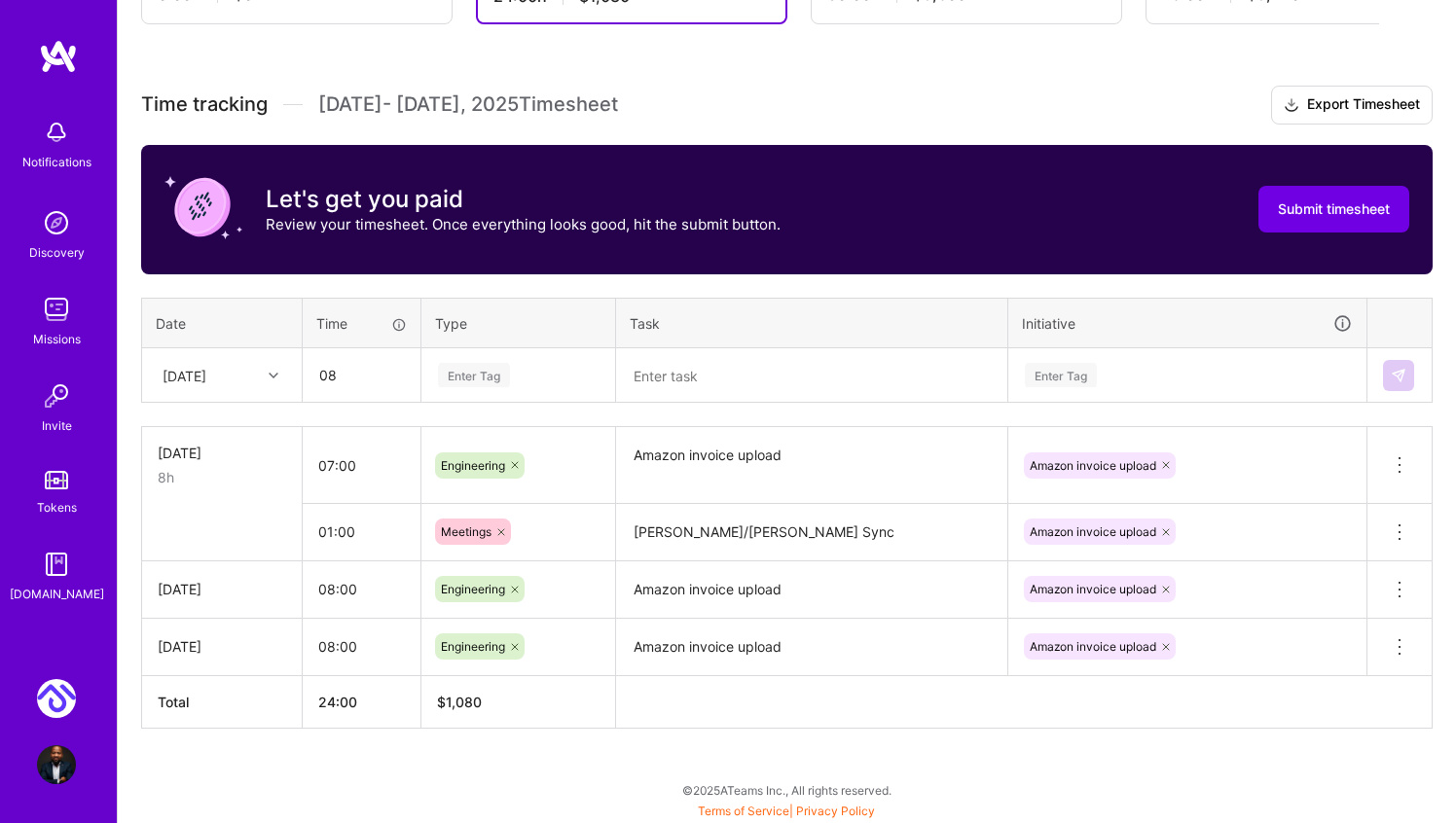
type input "08:00"
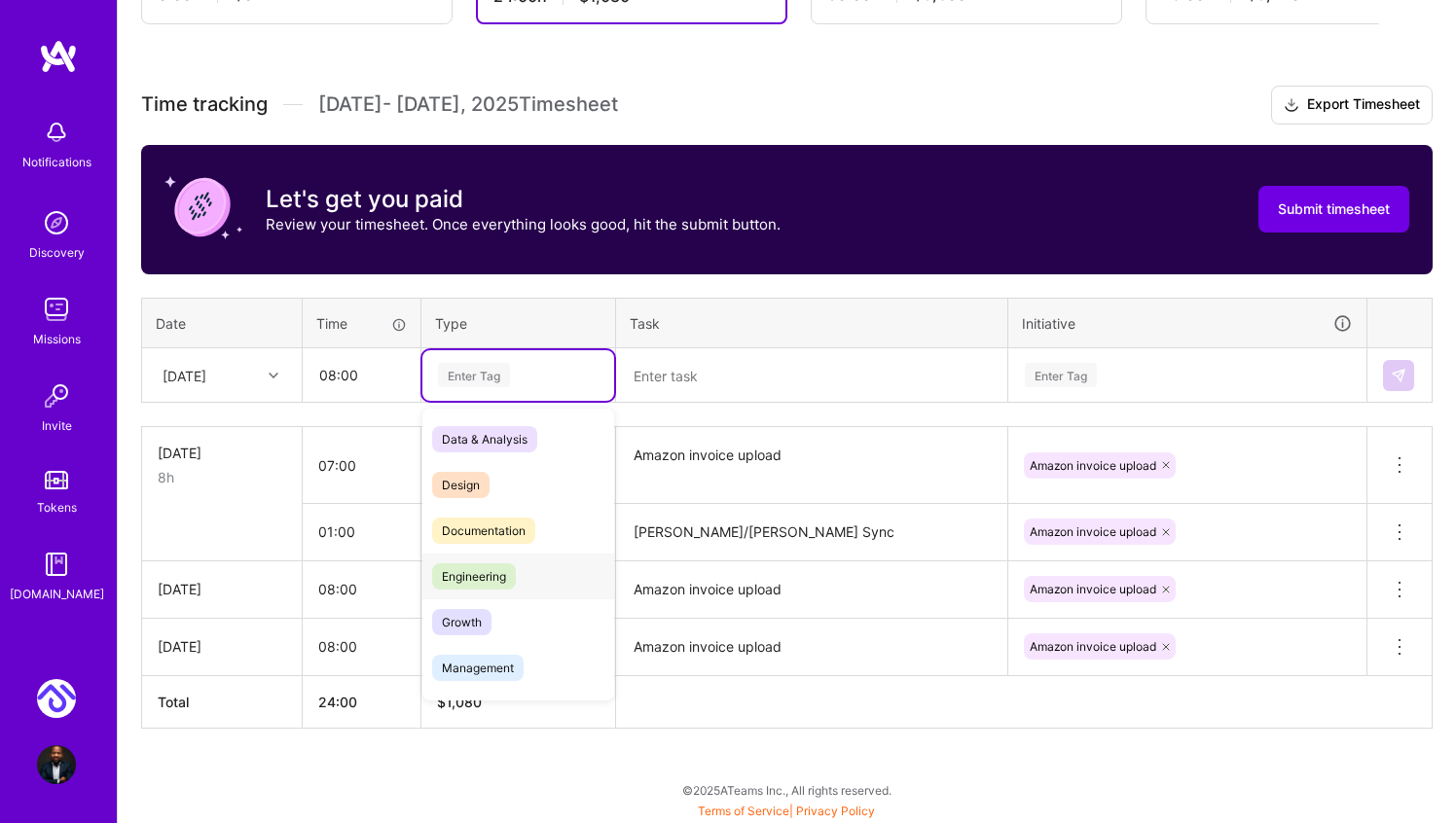
click at [475, 588] on span "Engineering" at bounding box center [475, 576] width 84 height 26
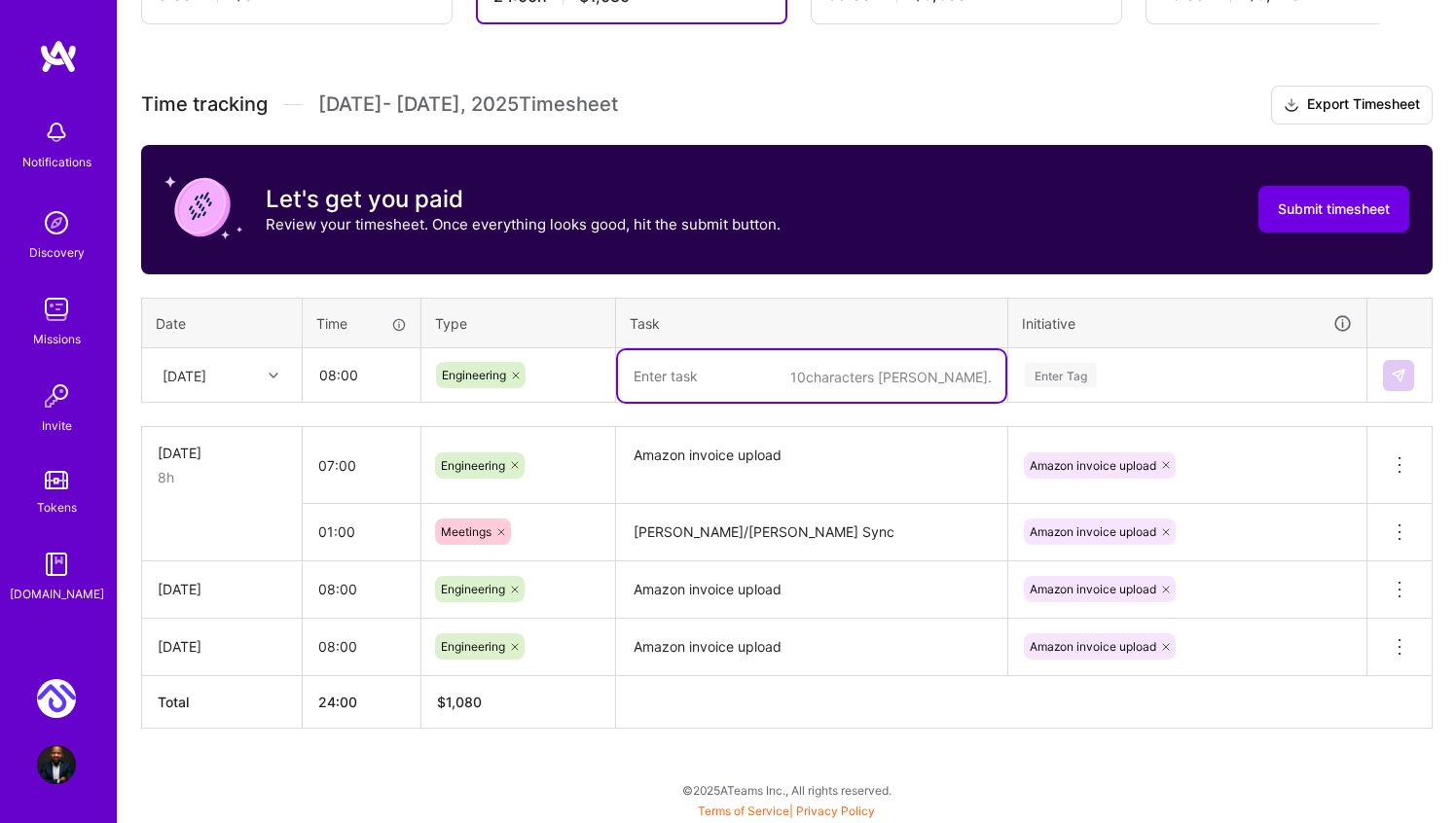
click at [735, 359] on textarea at bounding box center [811, 376] width 388 height 52
type textarea "Amazon invoice upload"
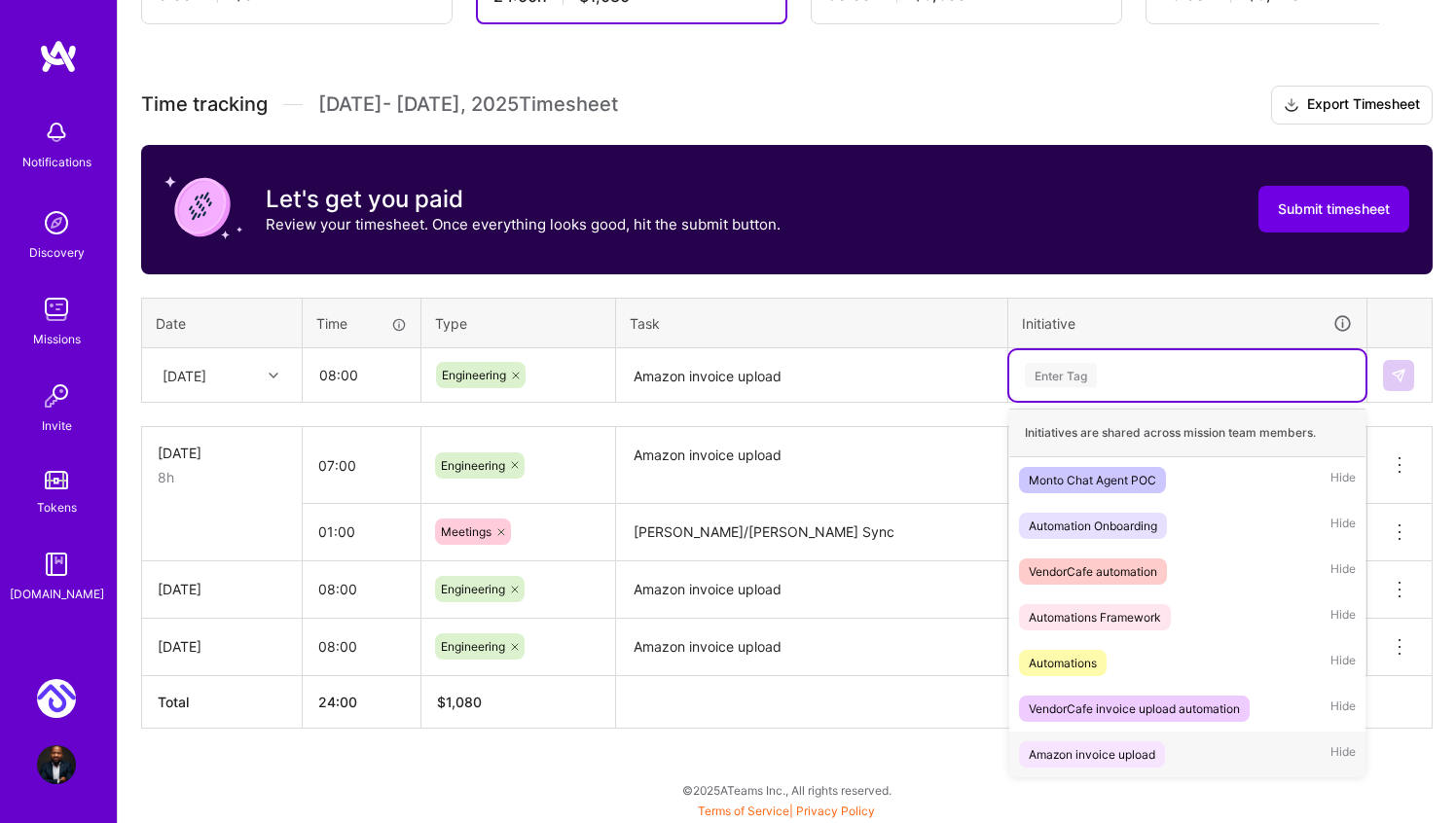
click at [1083, 746] on div "Amazon invoice upload" at bounding box center [1093, 755] width 127 height 21
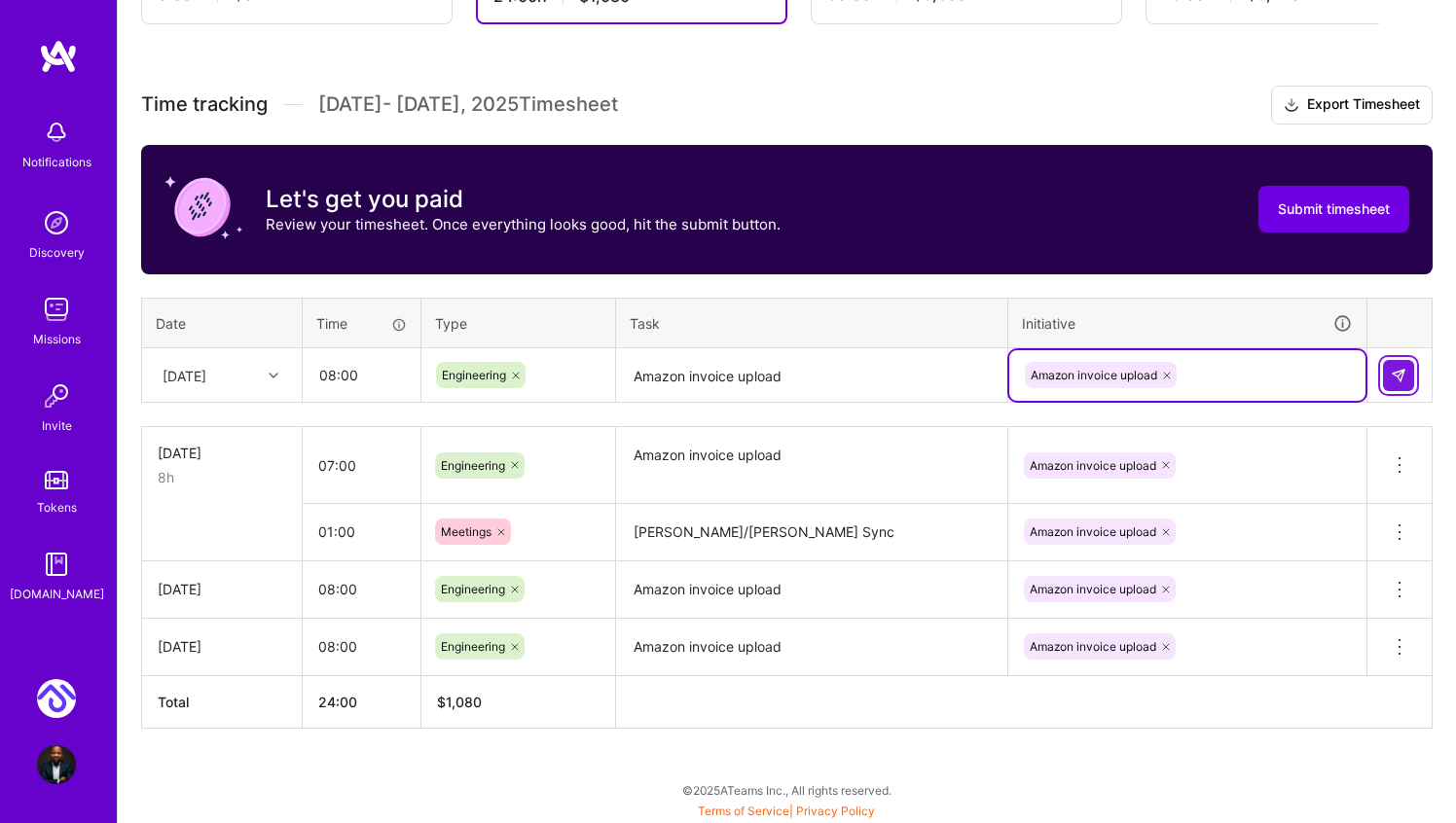
click at [1383, 372] on button at bounding box center [1398, 376] width 31 height 31
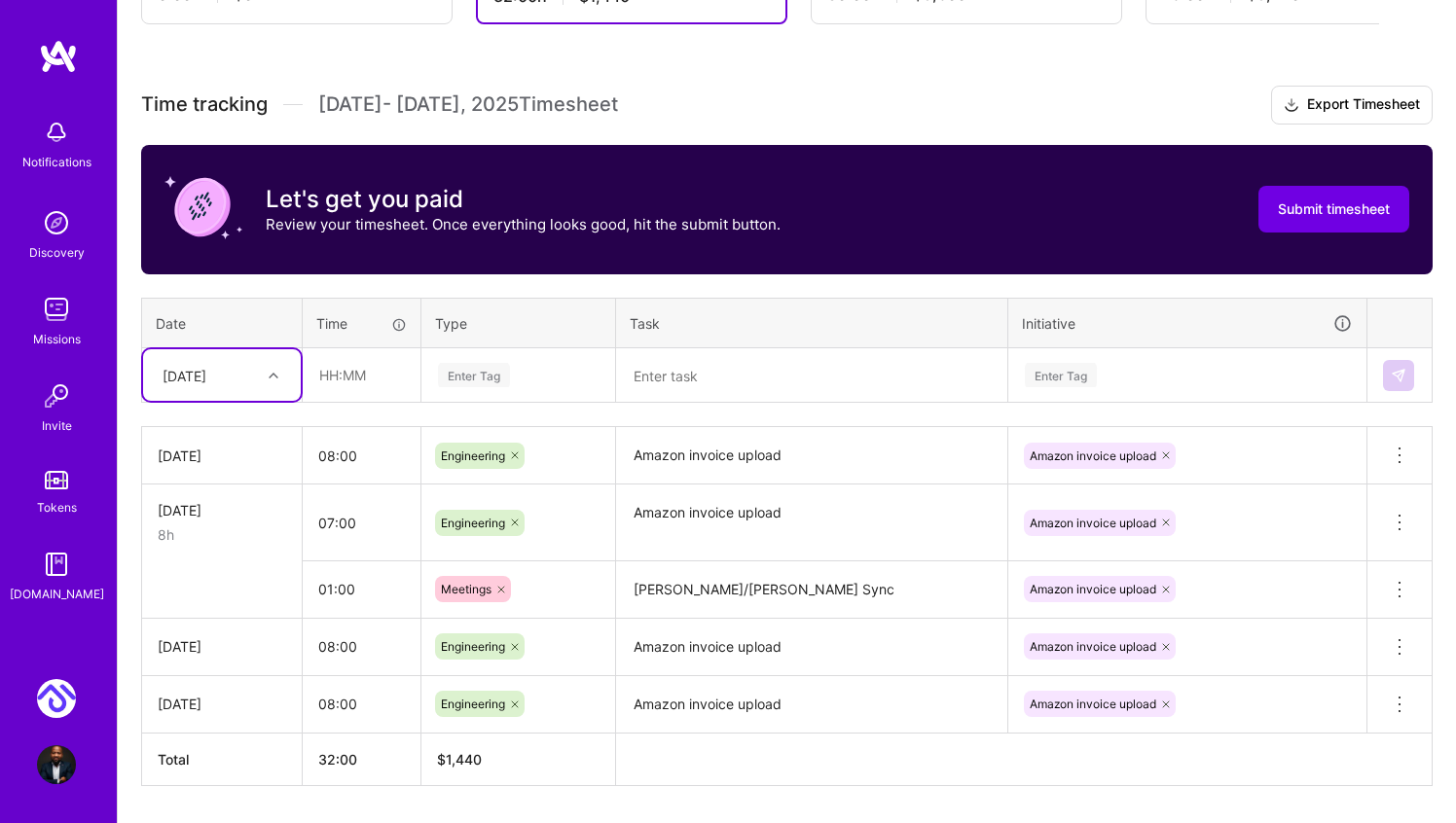
click at [266, 379] on div at bounding box center [275, 376] width 30 height 25
click at [226, 603] on div "Tue, Oct 7" at bounding box center [222, 610] width 157 height 36
click at [318, 401] on td at bounding box center [362, 376] width 119 height 55
click at [318, 375] on input "text" at bounding box center [361, 375] width 116 height 52
type input "08:00"
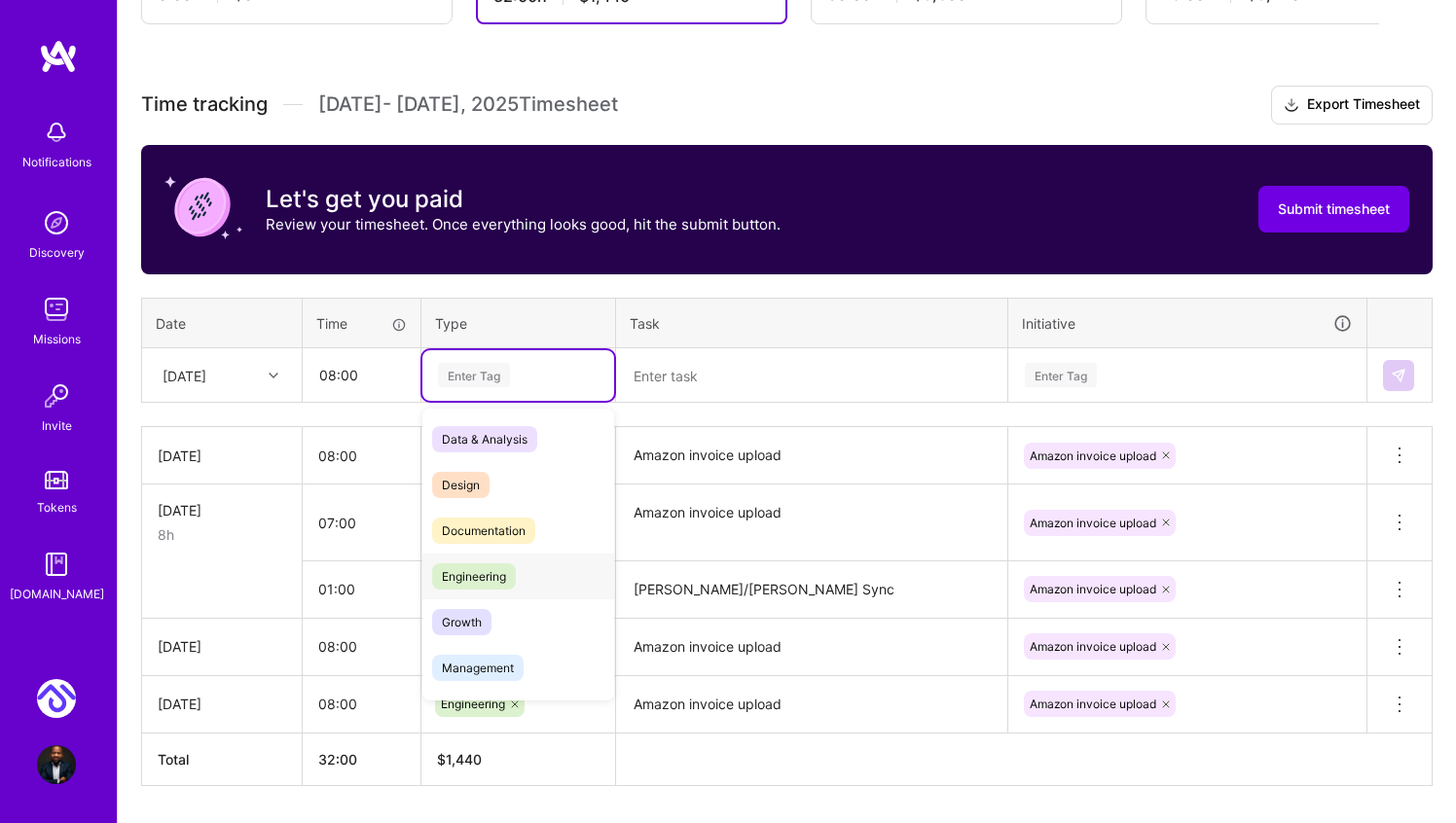
click at [473, 586] on span "Engineering" at bounding box center [475, 576] width 84 height 26
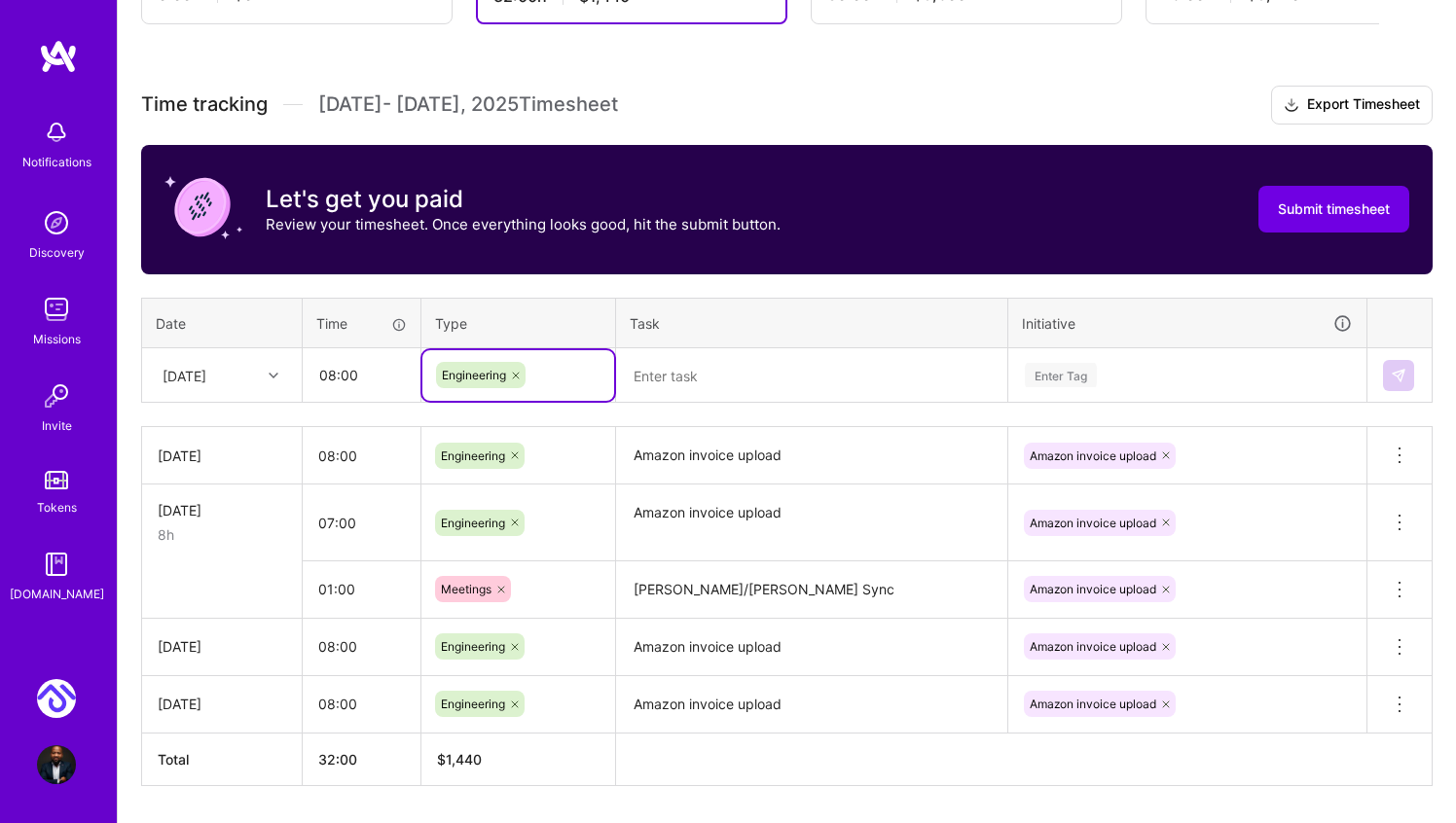
click at [736, 365] on textarea at bounding box center [811, 376] width 388 height 52
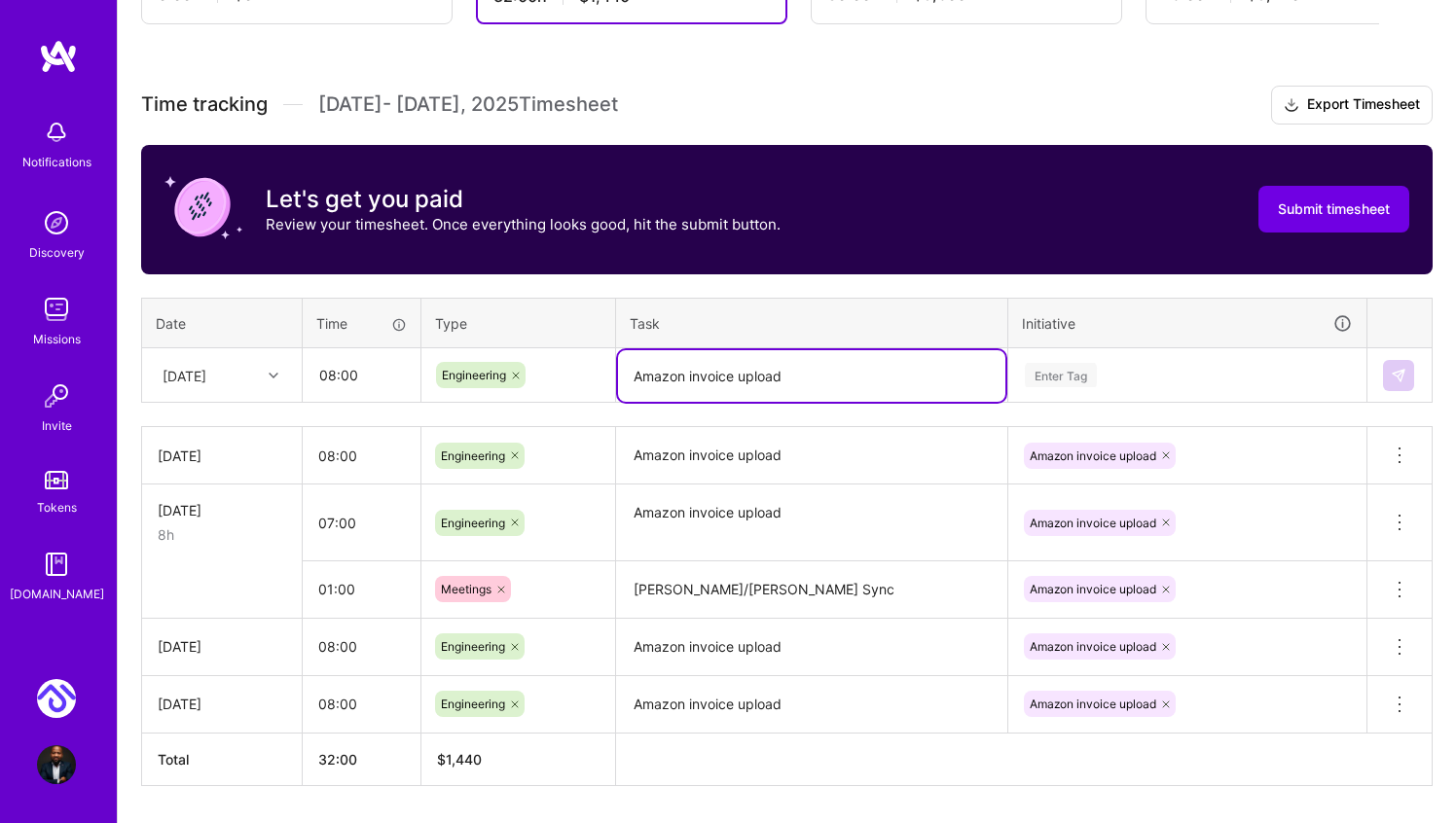
type textarea "Amazon invoice upload"
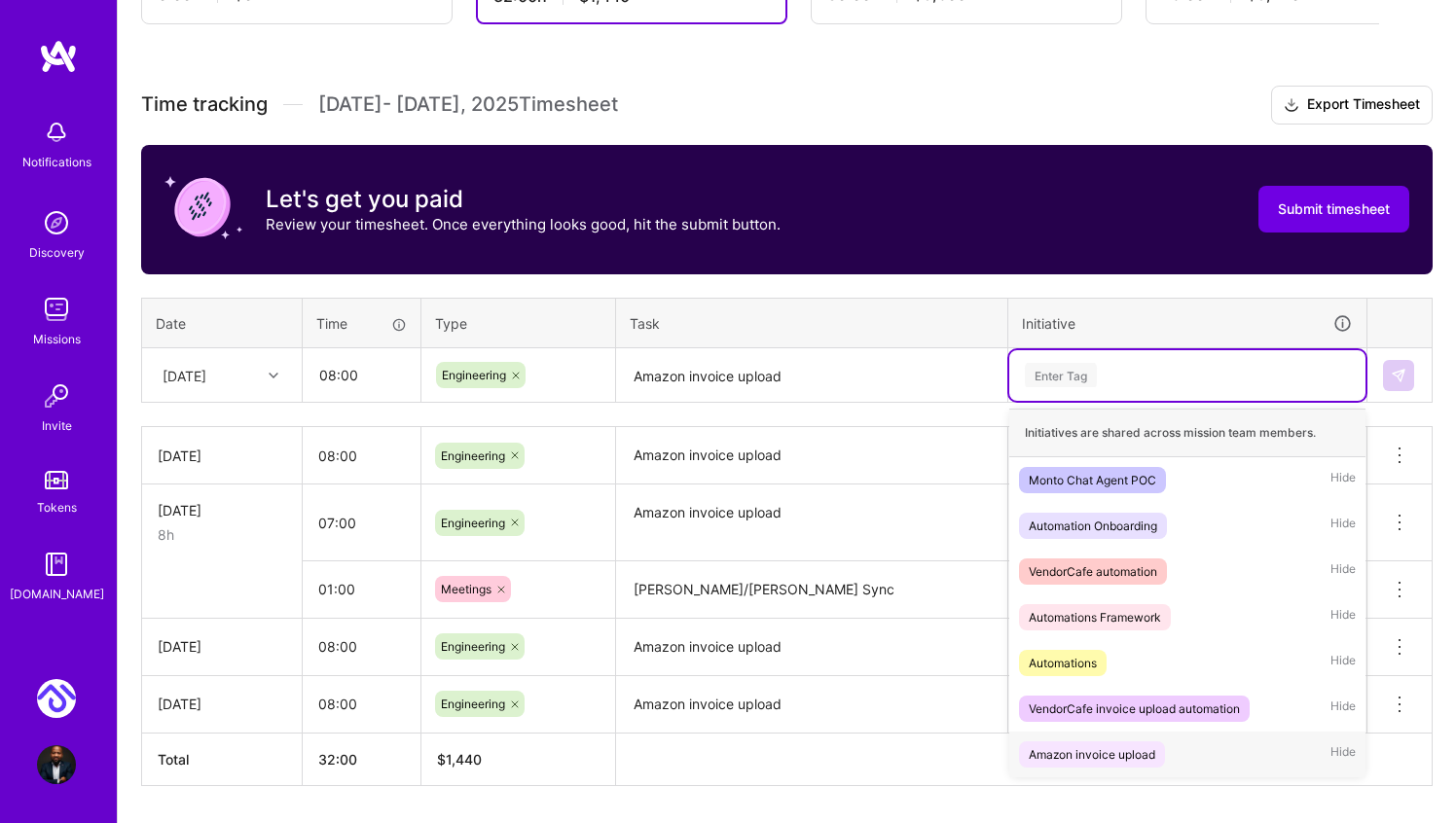
click at [1096, 742] on span "Amazon invoice upload" at bounding box center [1093, 755] width 146 height 26
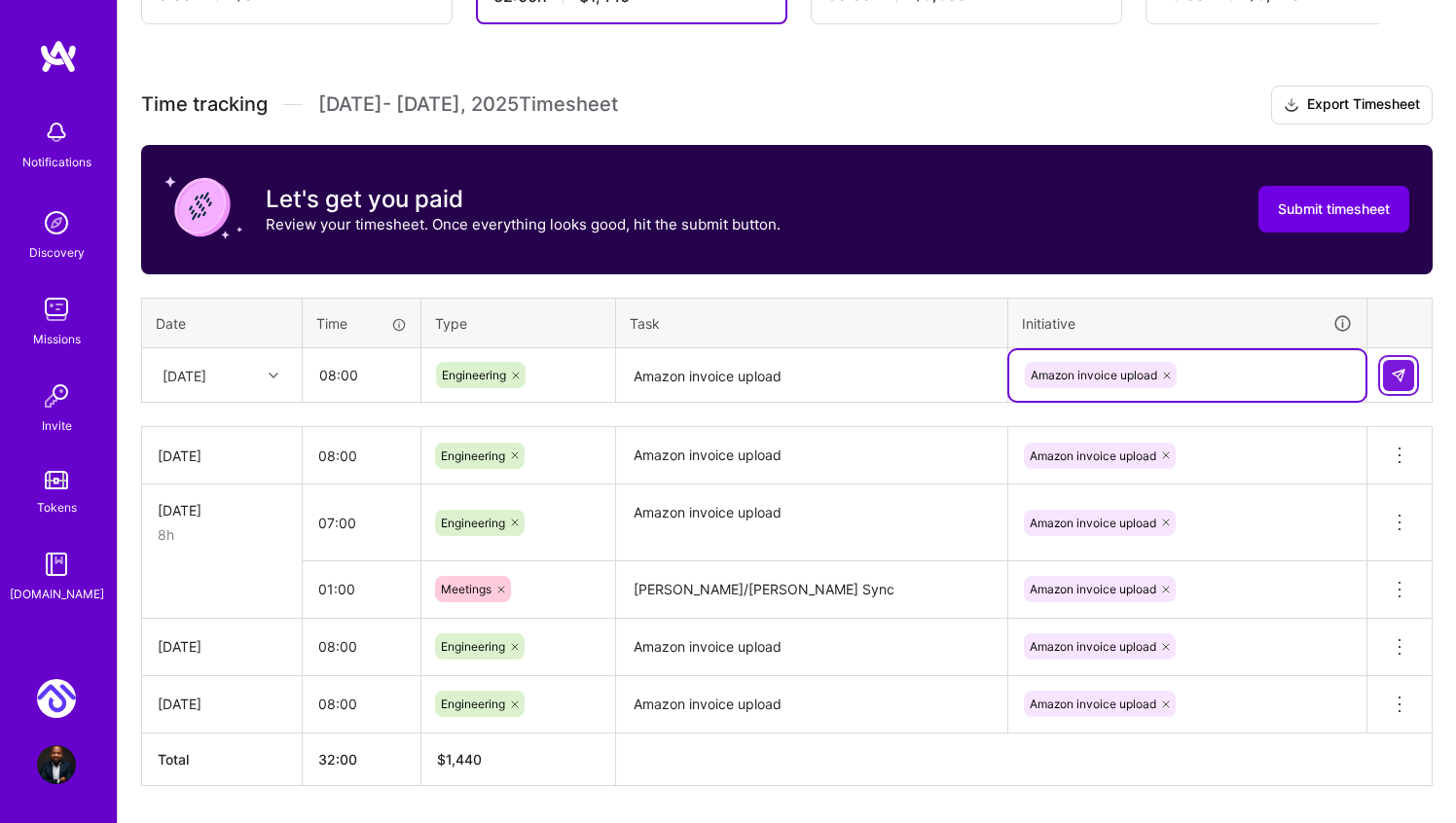
click at [1398, 368] on img at bounding box center [1398, 376] width 16 height 16
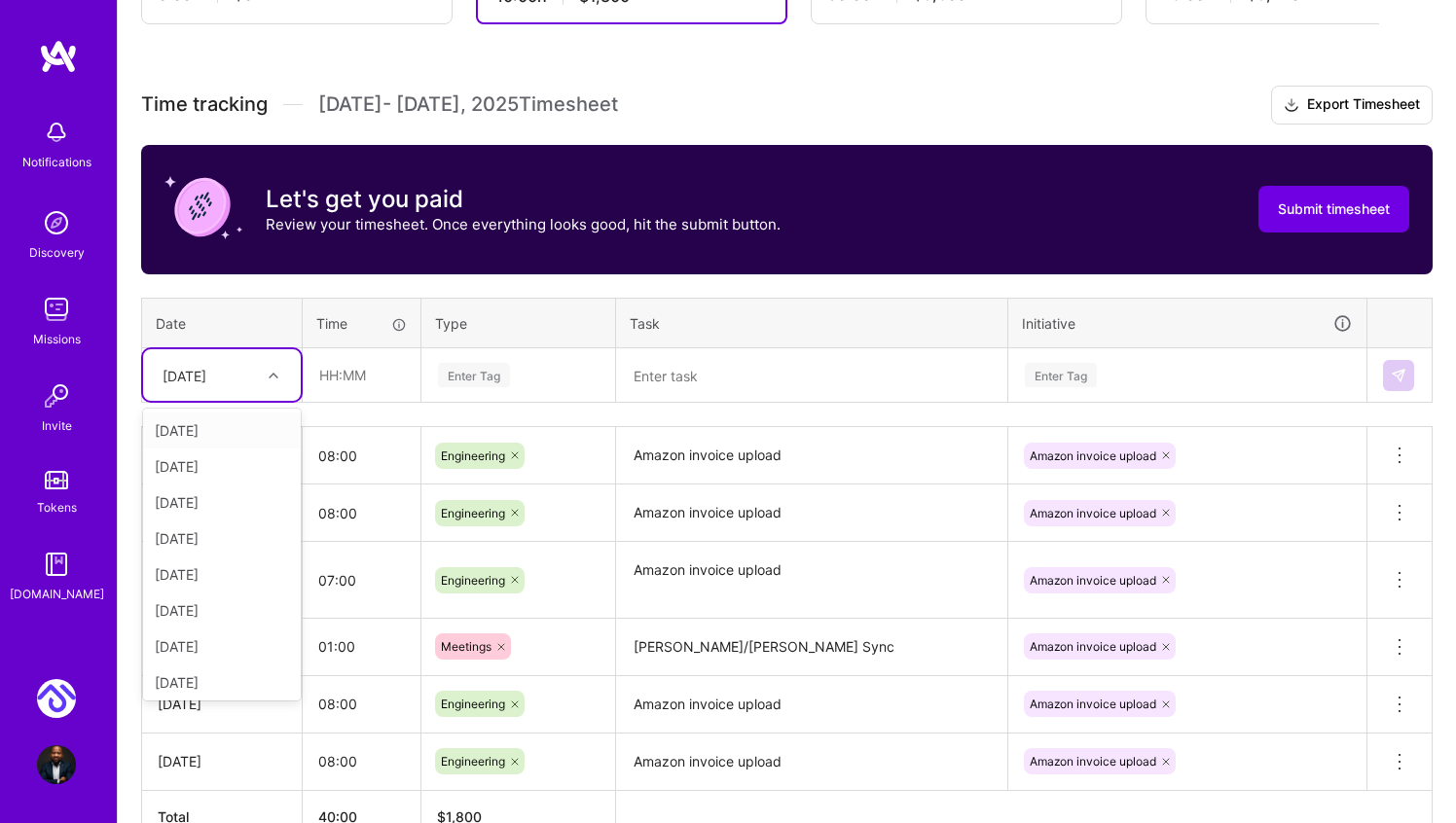
click at [259, 385] on div "Tue, Oct 7" at bounding box center [206, 375] width 108 height 32
click at [224, 642] on div "Wed, Oct 8" at bounding box center [222, 646] width 157 height 36
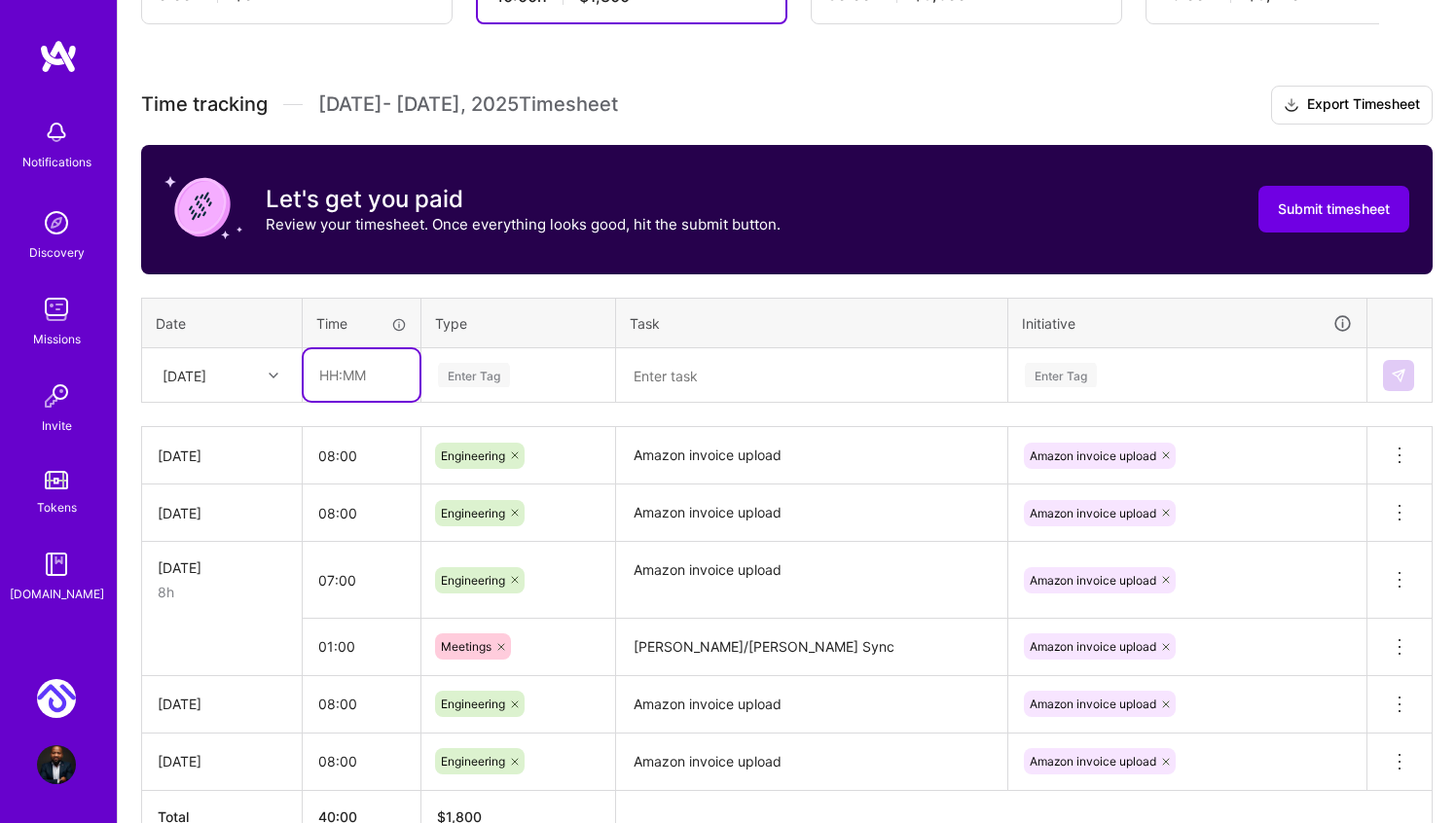
click at [330, 364] on input "text" at bounding box center [361, 375] width 116 height 52
type input "08:00"
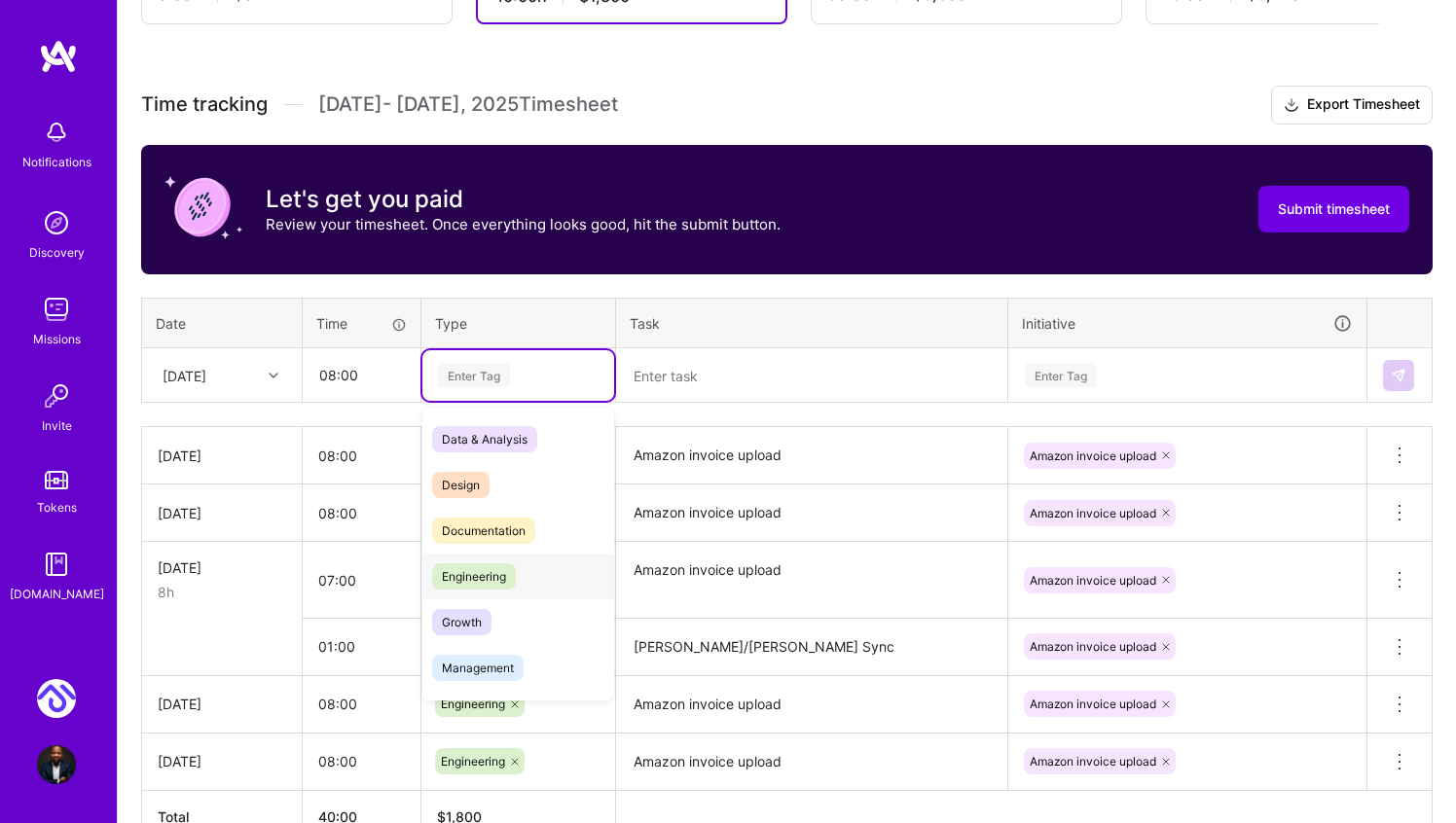
click at [482, 564] on span "Engineering" at bounding box center [475, 576] width 84 height 26
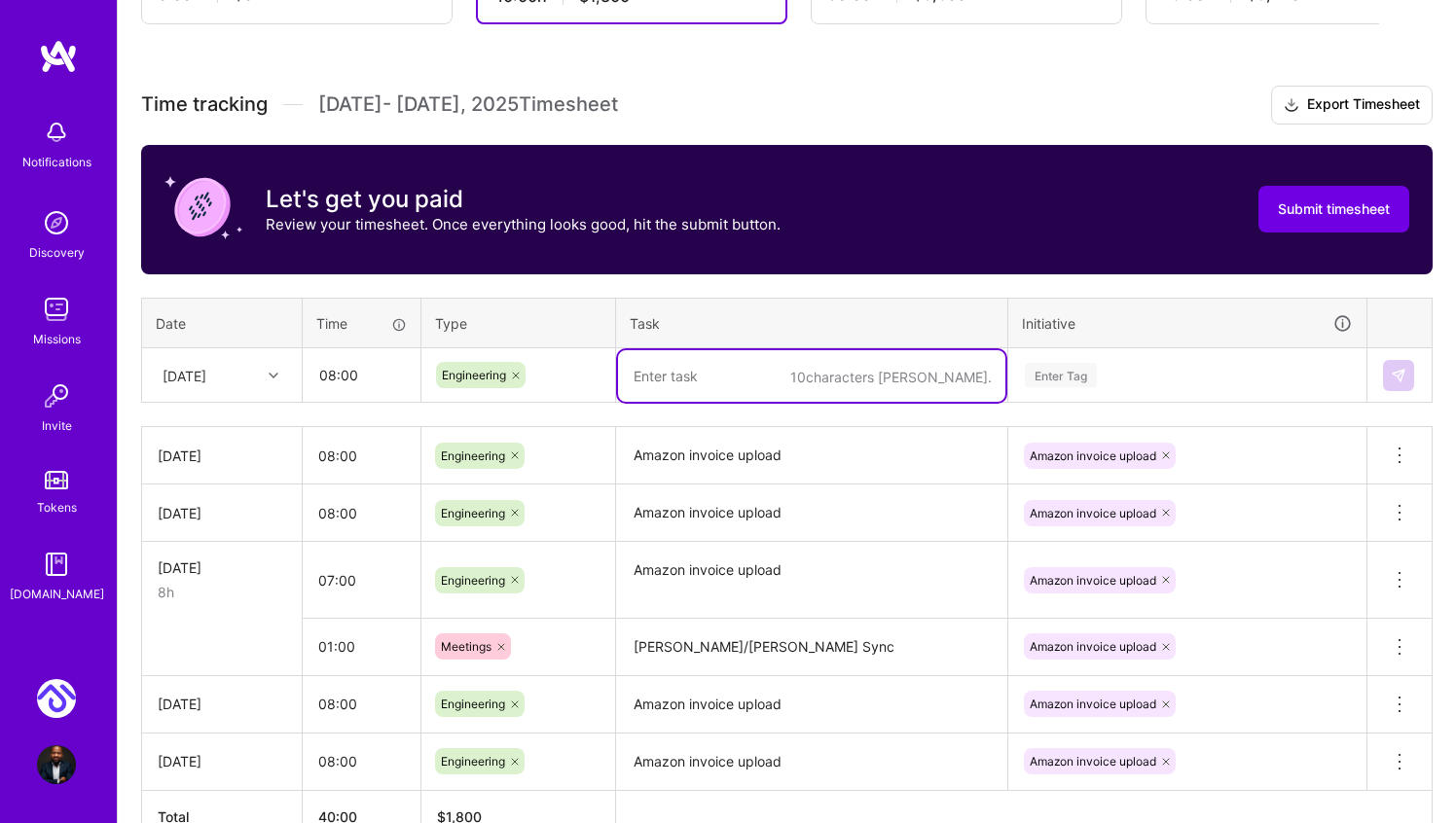
click at [704, 369] on textarea at bounding box center [811, 376] width 388 height 52
type textarea "Amazon invoice upload"
click at [1099, 376] on div "Enter Tag" at bounding box center [1187, 375] width 329 height 24
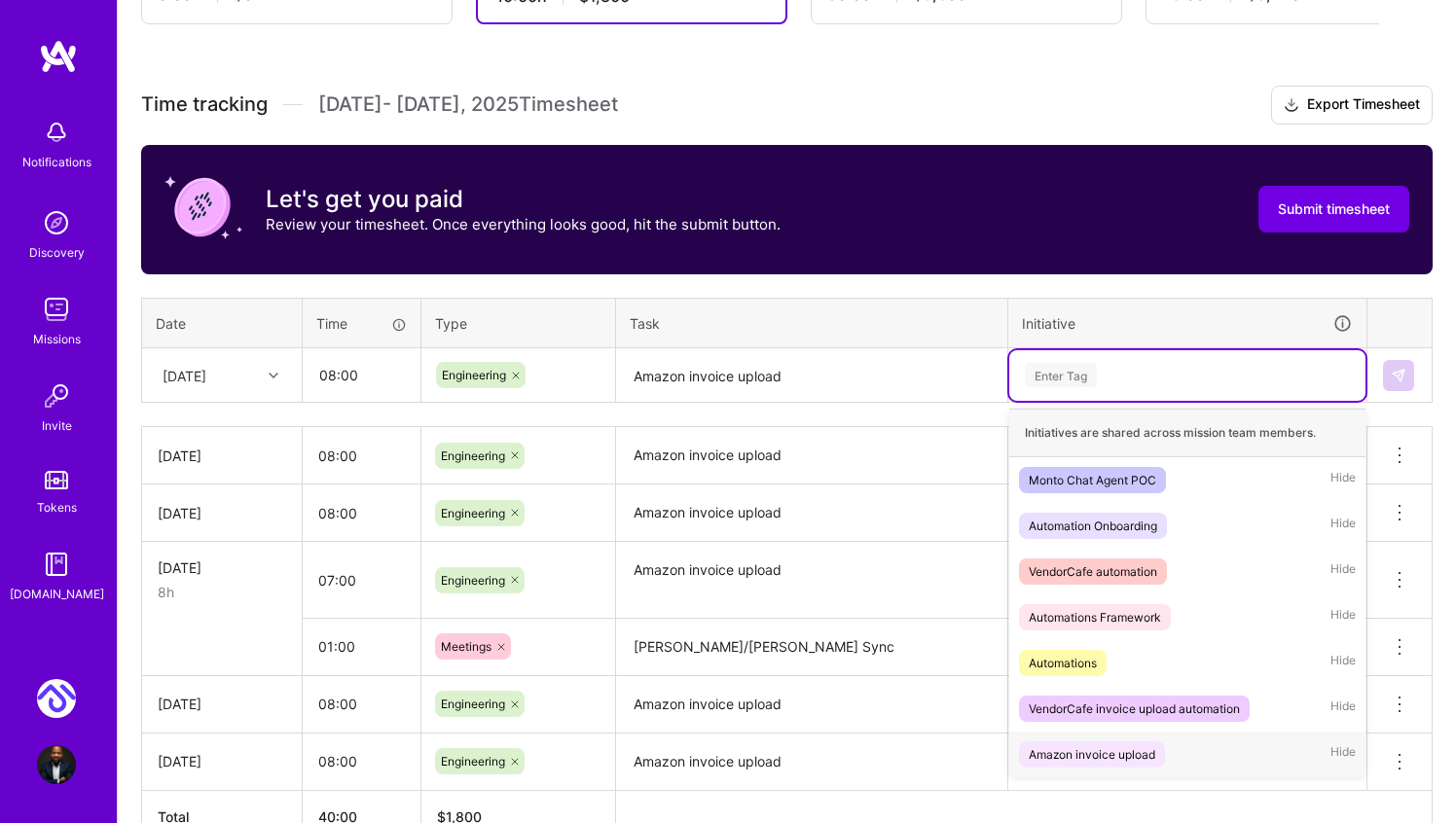
click at [1111, 749] on div "Amazon invoice upload" at bounding box center [1093, 755] width 127 height 21
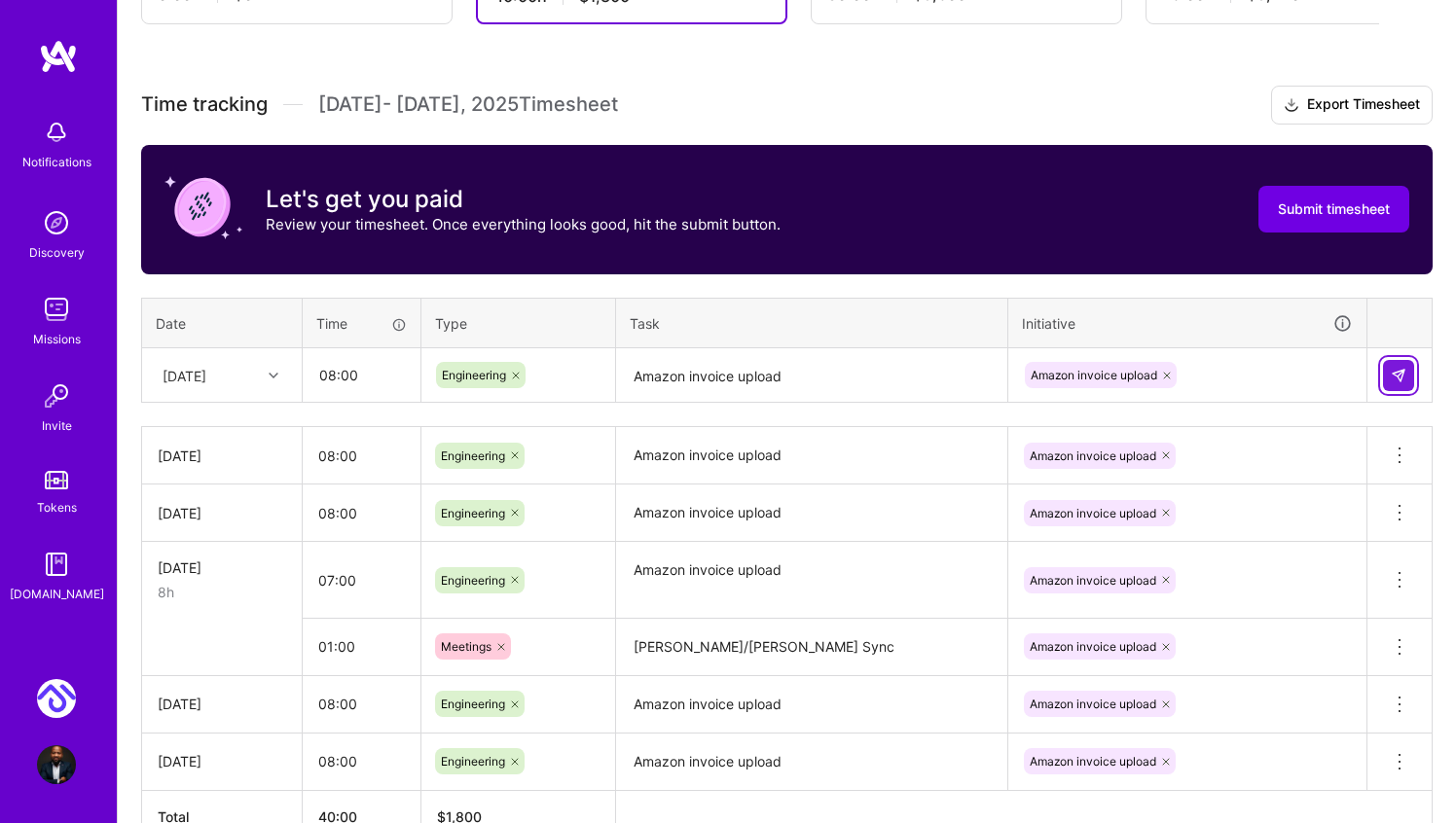
click at [1406, 371] on button at bounding box center [1398, 376] width 31 height 31
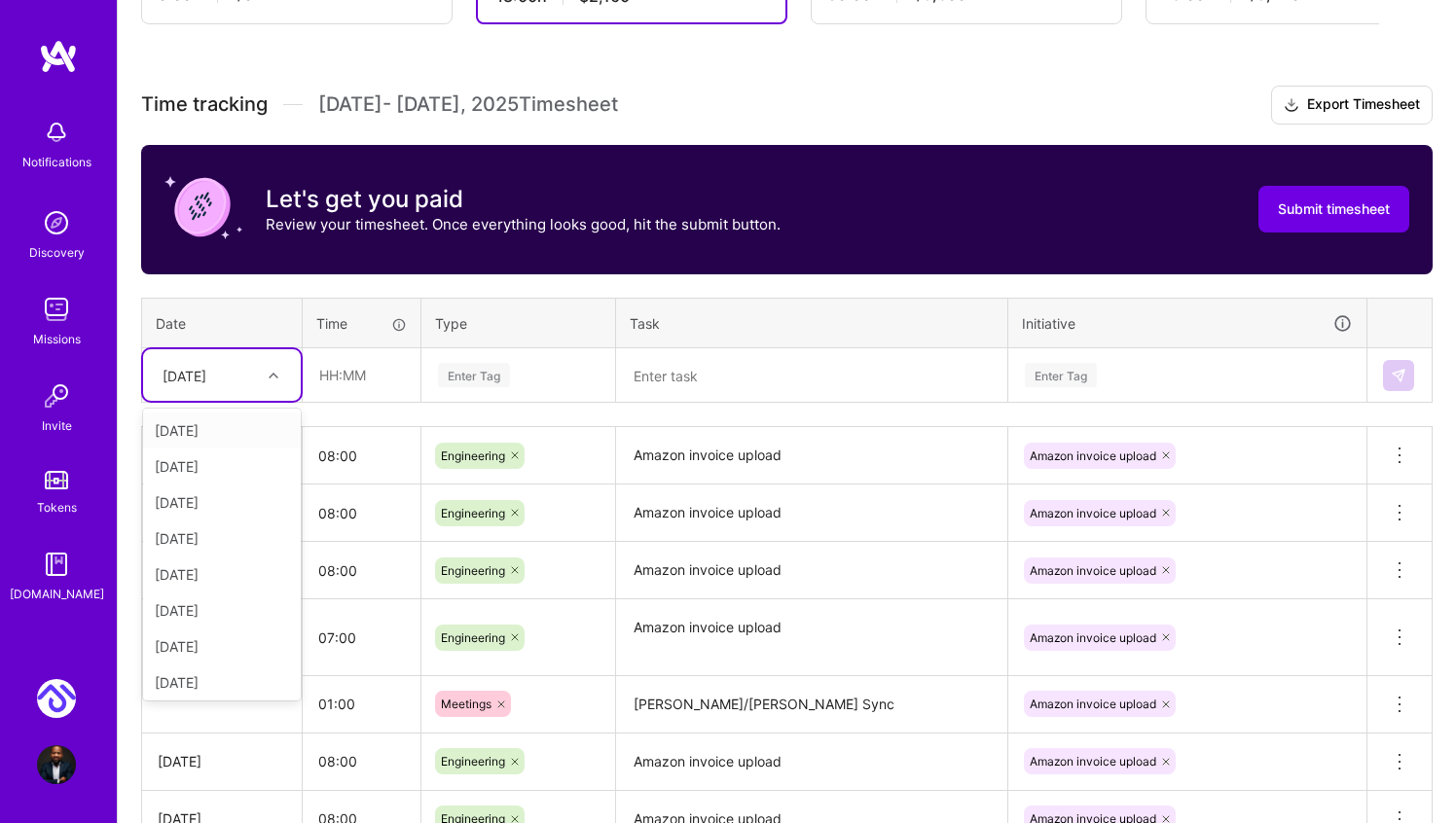
click at [275, 366] on div at bounding box center [275, 376] width 30 height 25
click at [217, 673] on div "Thu, Oct 9" at bounding box center [222, 682] width 157 height 36
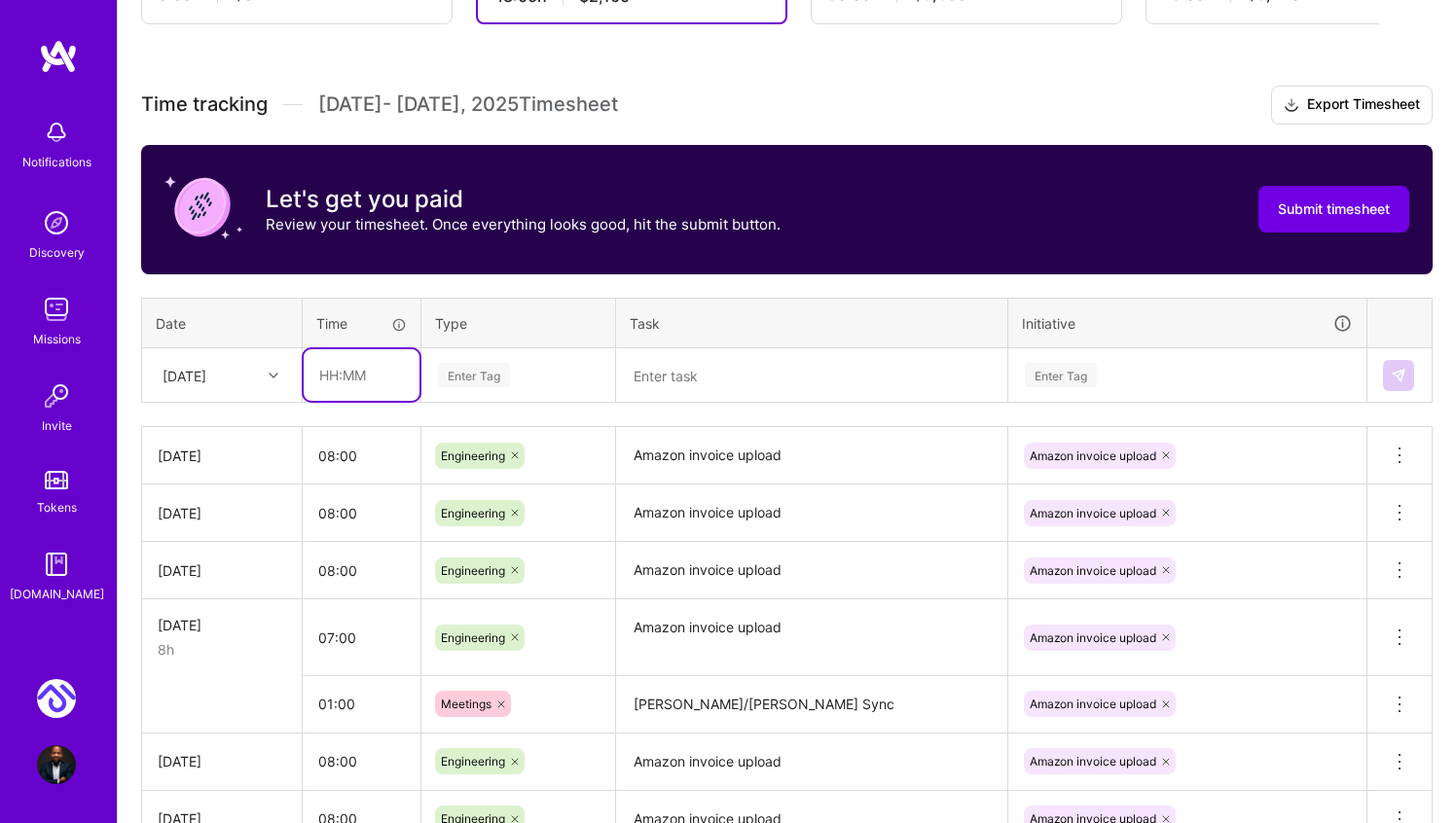
click at [378, 371] on input "text" at bounding box center [361, 375] width 116 height 52
type input "08:00"
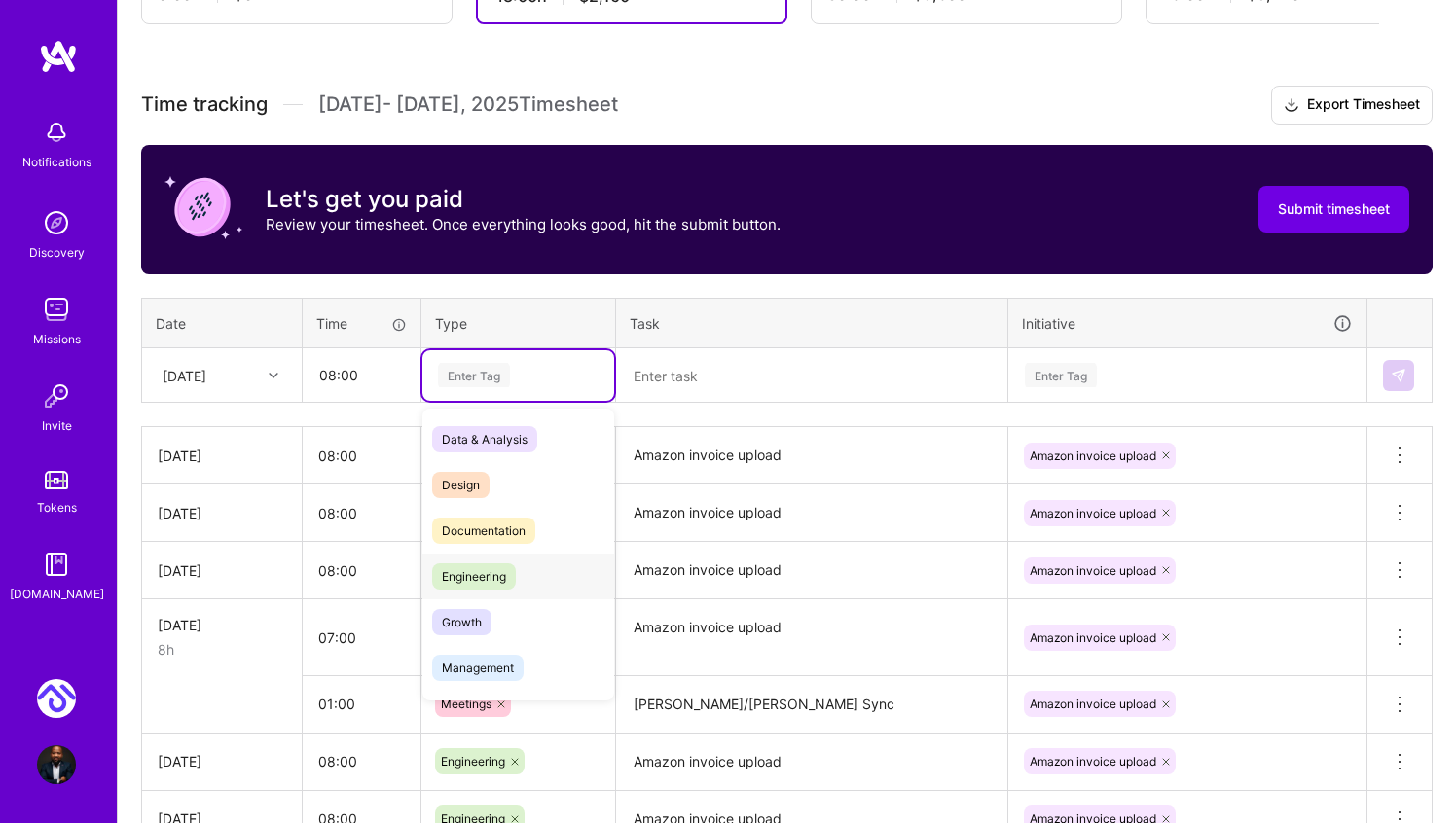
click at [491, 572] on span "Engineering" at bounding box center [475, 576] width 84 height 26
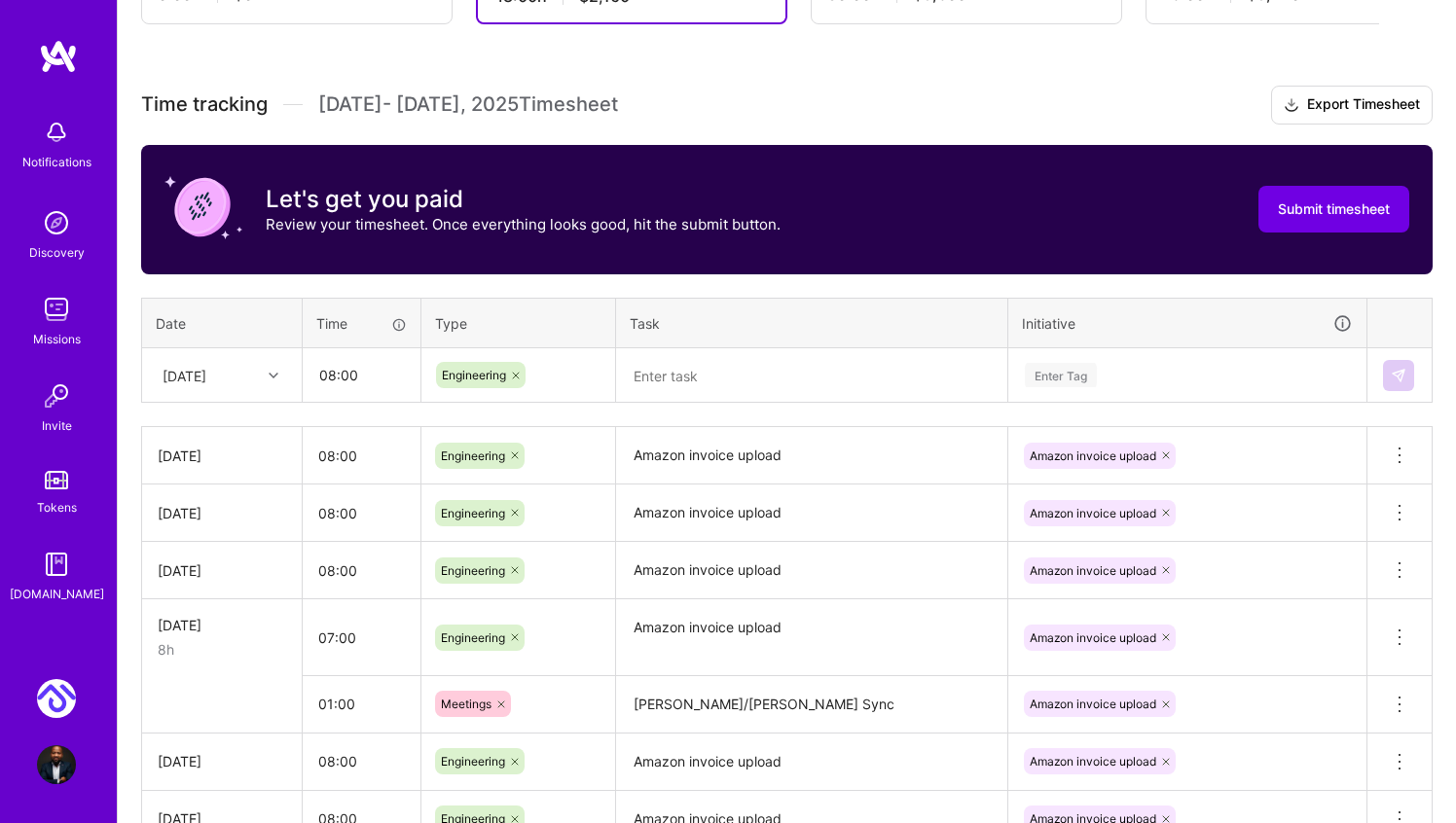
click at [736, 369] on textarea at bounding box center [811, 376] width 388 height 52
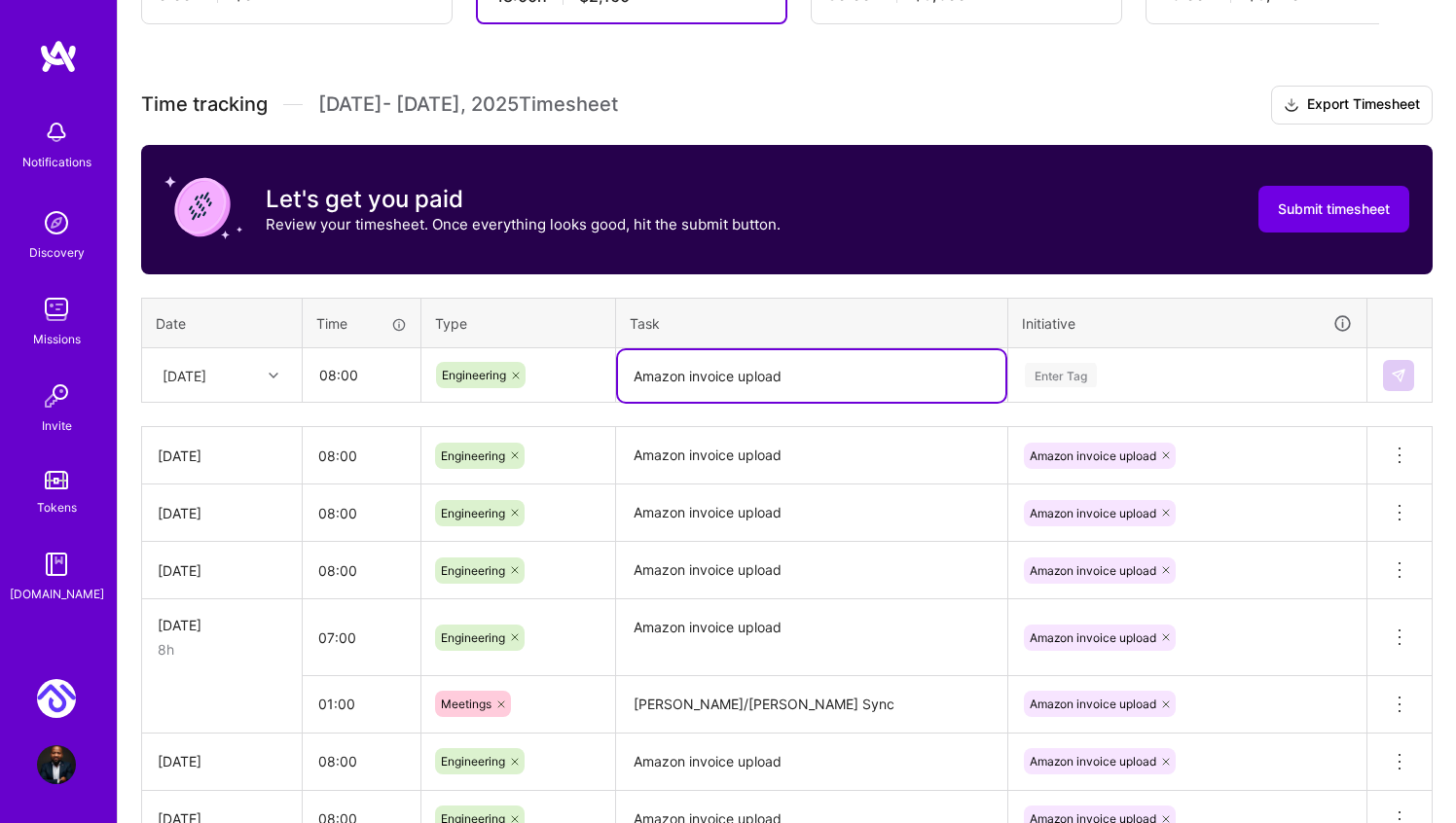
type textarea "Amazon invoice upload"
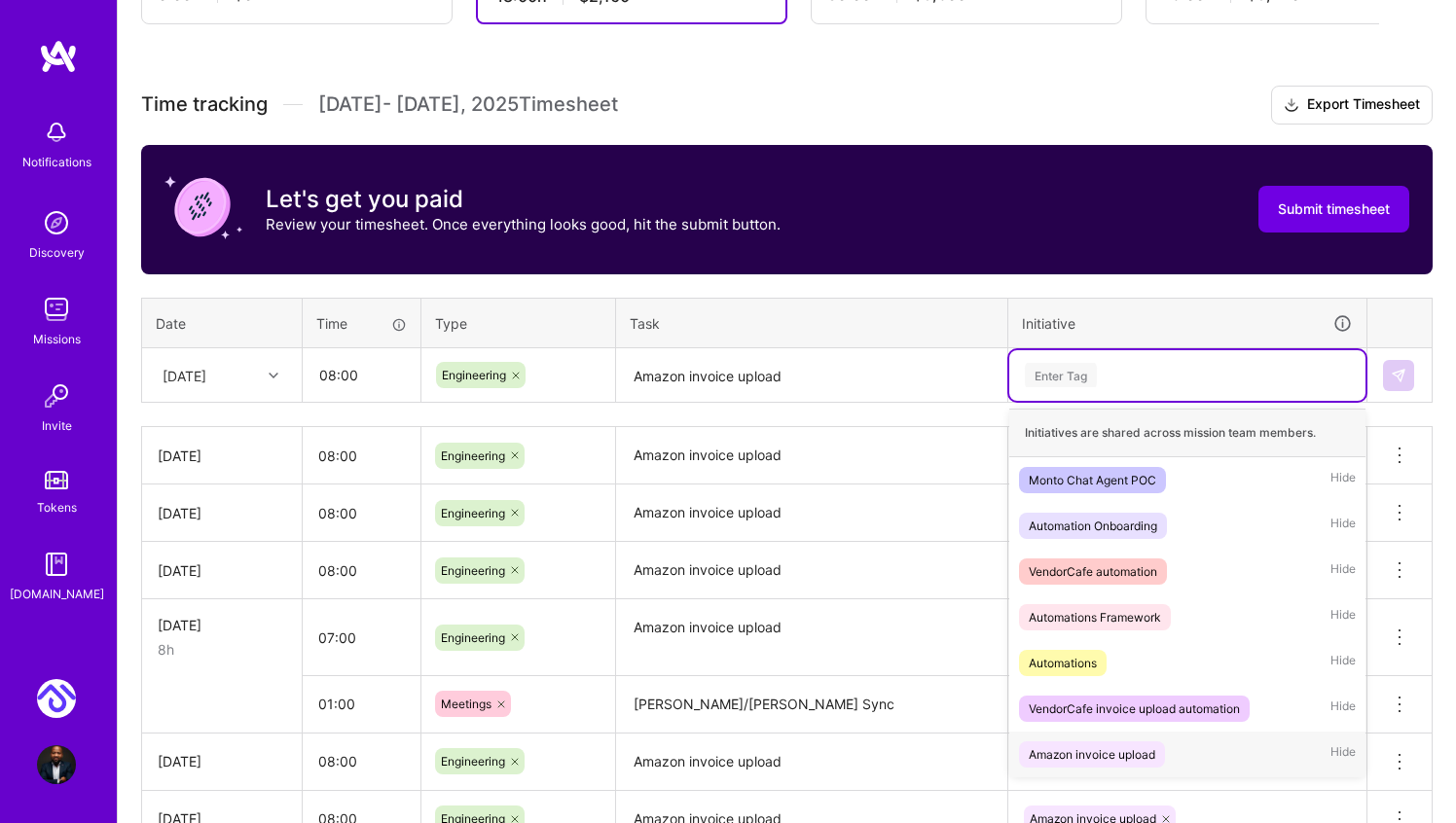
click at [1101, 751] on div "Amazon invoice upload" at bounding box center [1093, 755] width 127 height 21
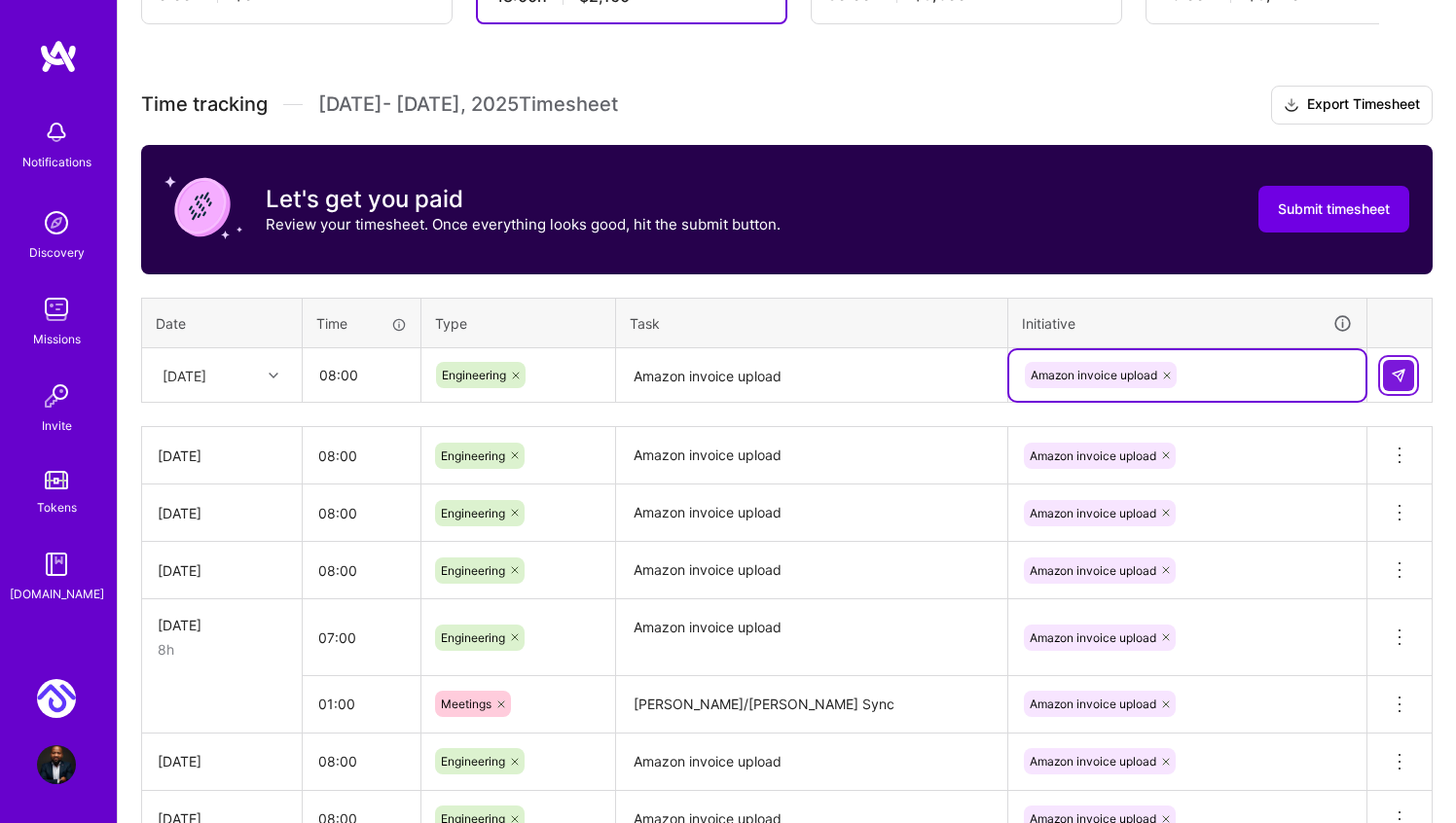
click at [1394, 368] on img at bounding box center [1398, 376] width 16 height 16
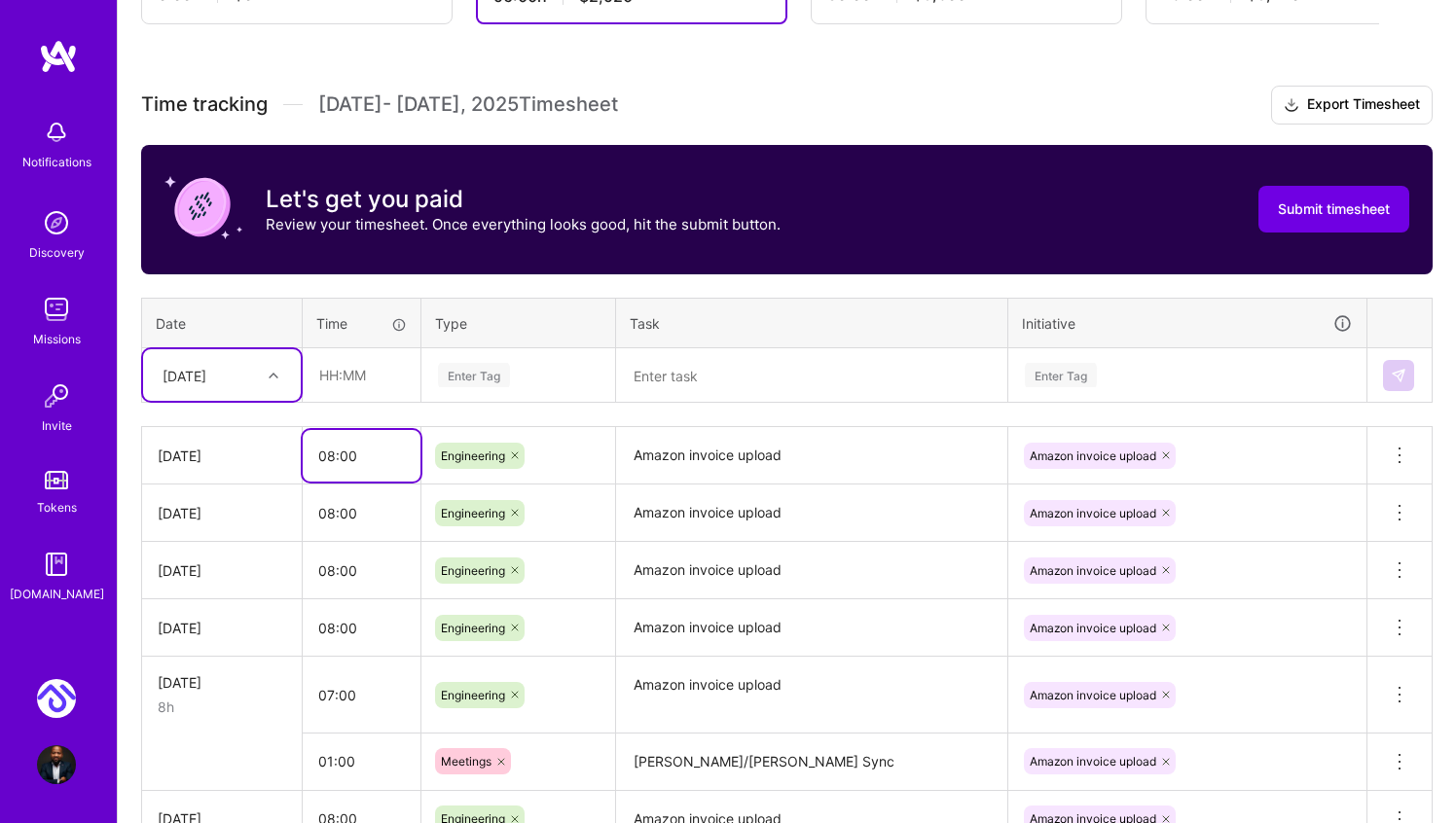
click at [327, 457] on input "08:00" at bounding box center [361, 456] width 118 height 52
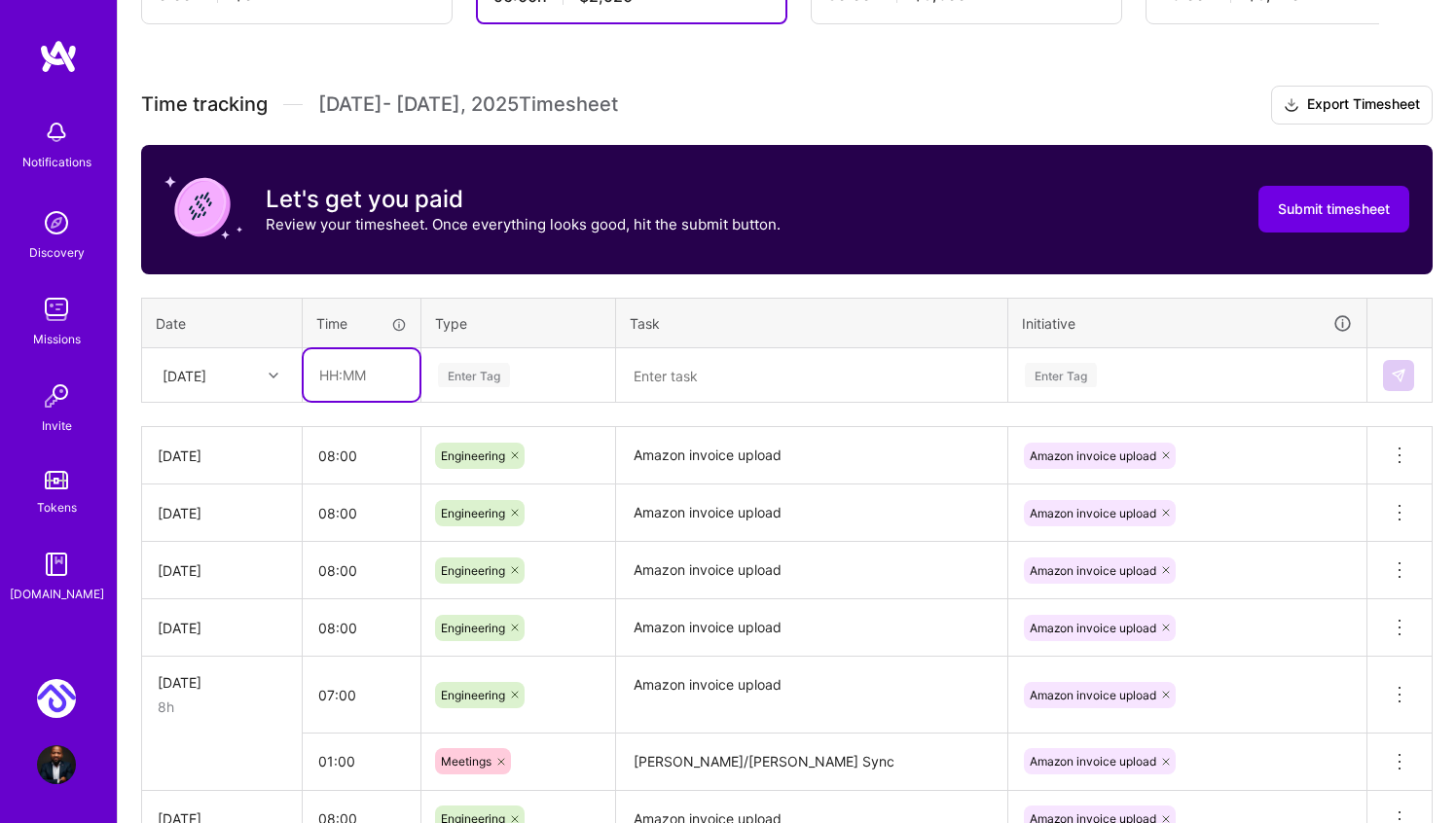
click at [339, 391] on input "text" at bounding box center [361, 375] width 116 height 52
type input "1"
type input "01:00"
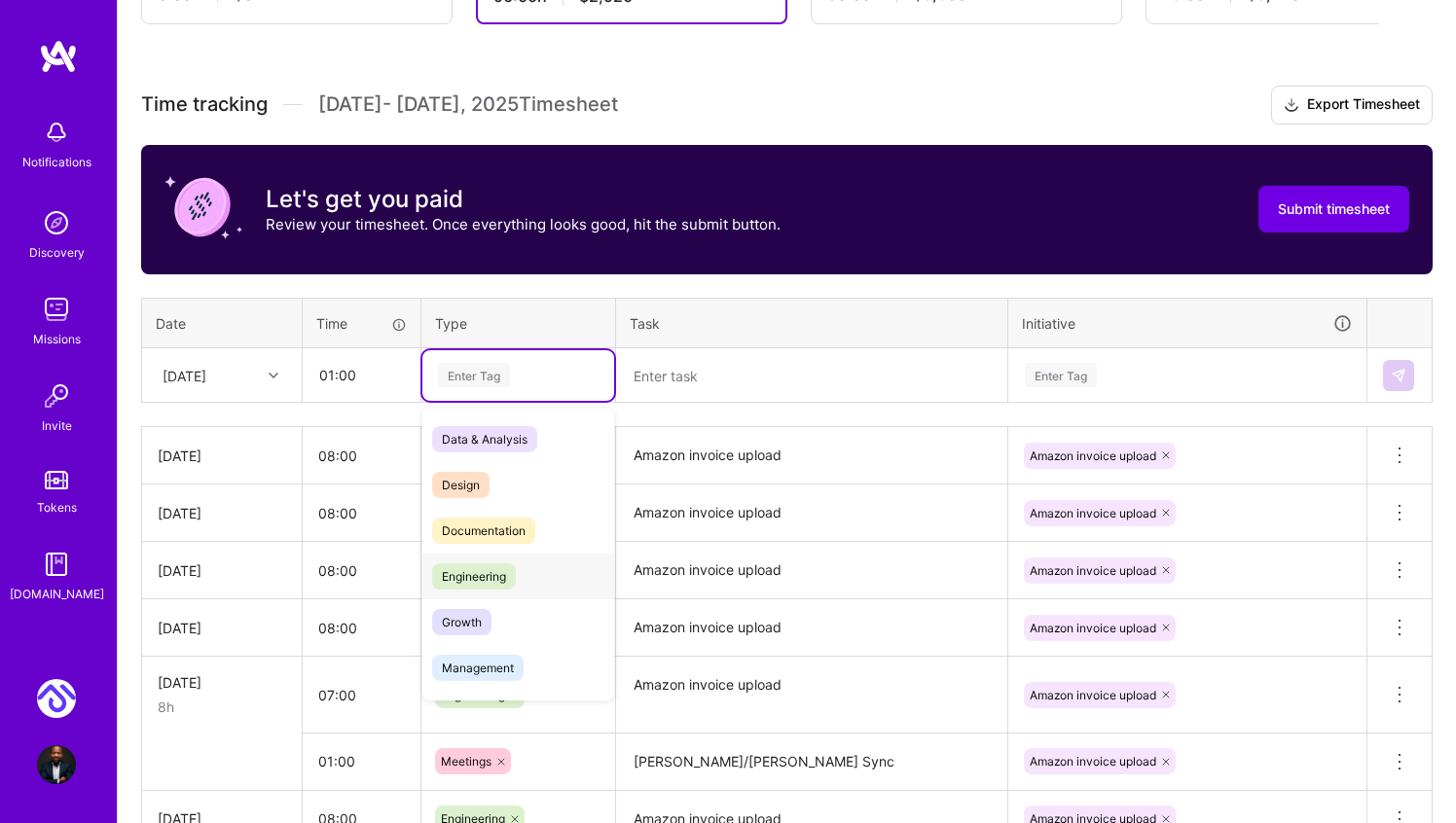
click at [495, 576] on span "Engineering" at bounding box center [475, 576] width 84 height 26
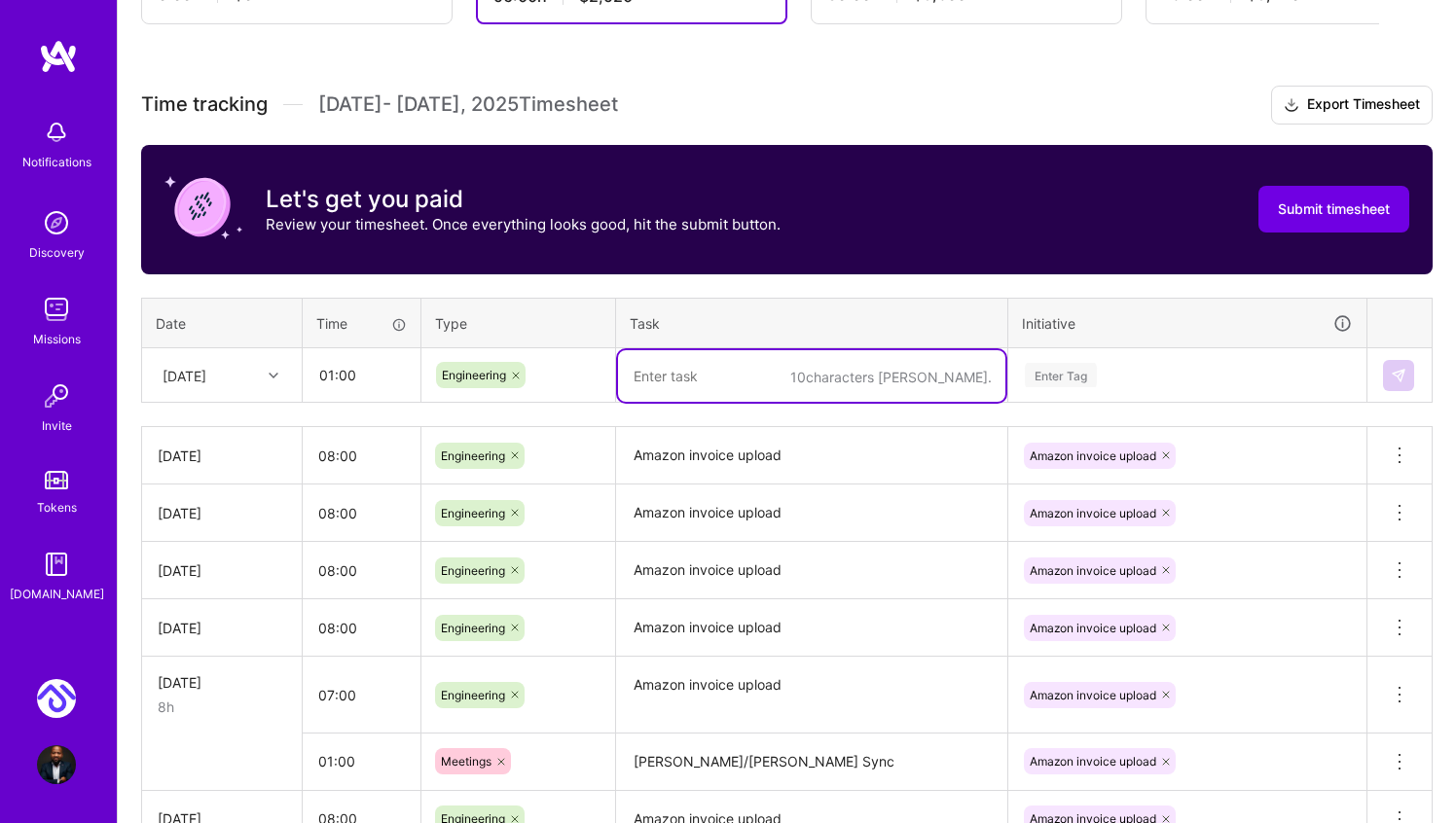
click at [682, 381] on textarea at bounding box center [811, 376] width 388 height 52
click at [1084, 381] on div "Enter Tag" at bounding box center [1061, 375] width 72 height 30
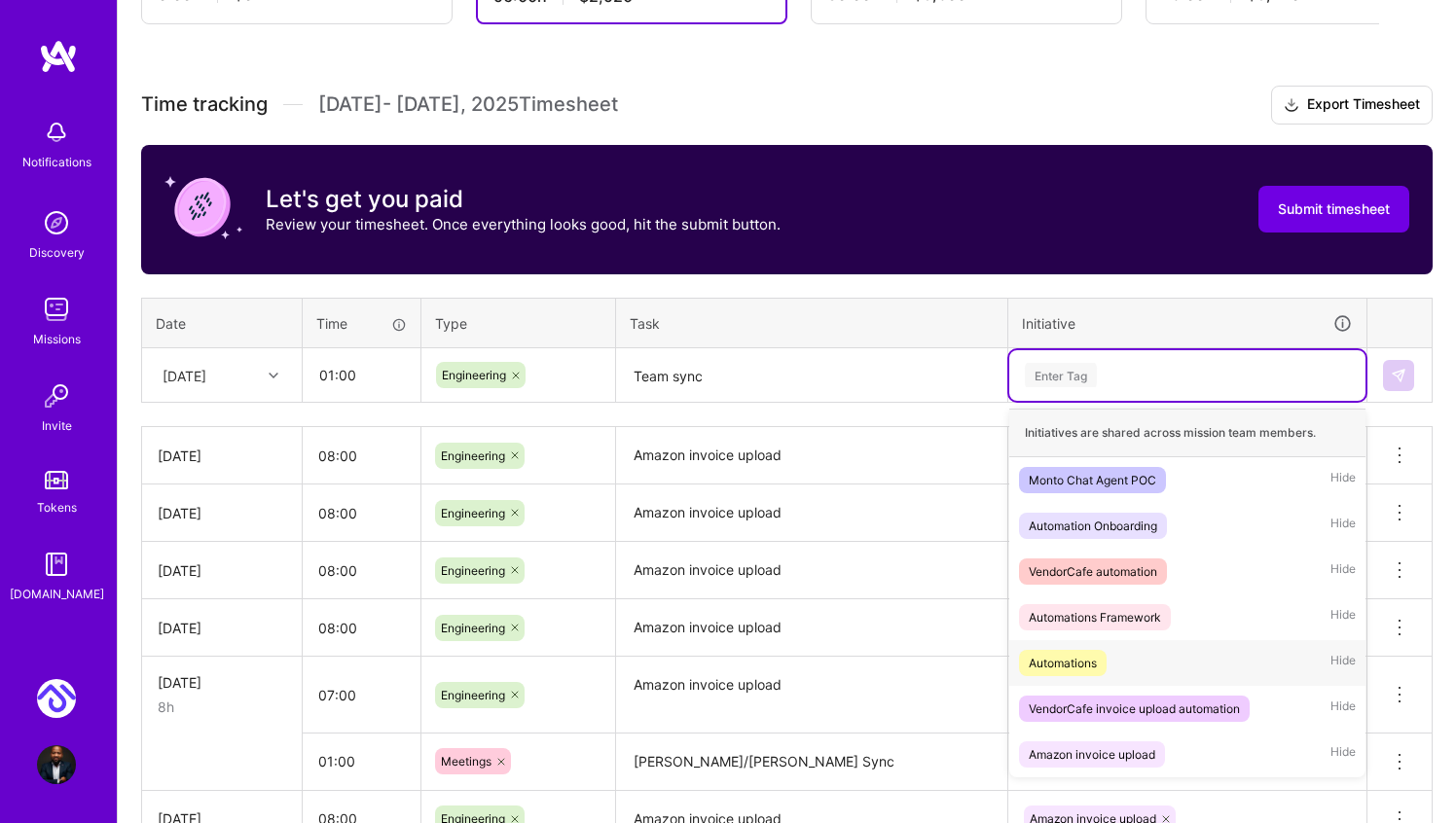
click at [1123, 656] on div "Automations Hide" at bounding box center [1187, 663] width 356 height 46
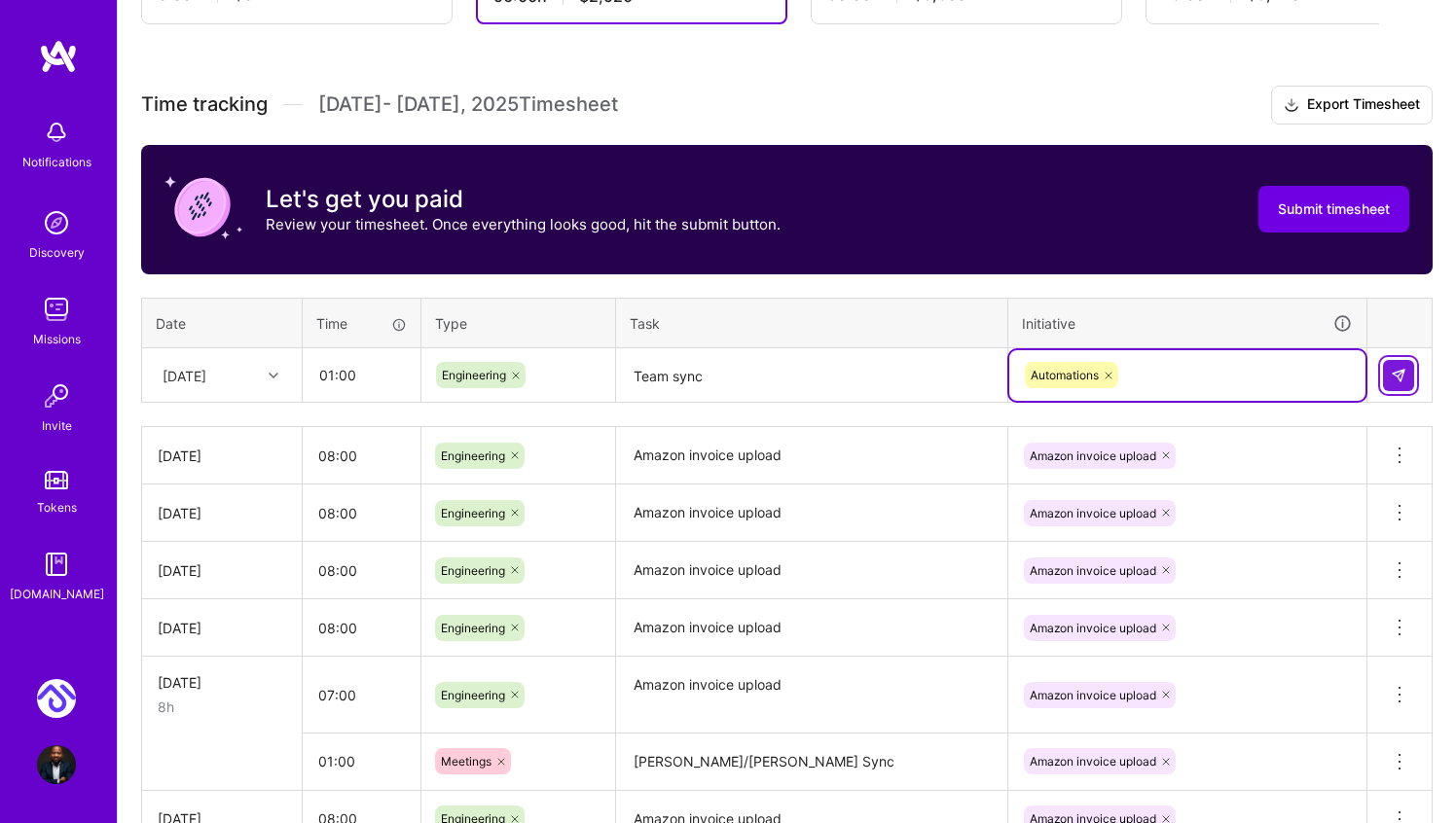
click at [1393, 376] on img at bounding box center [1398, 376] width 16 height 16
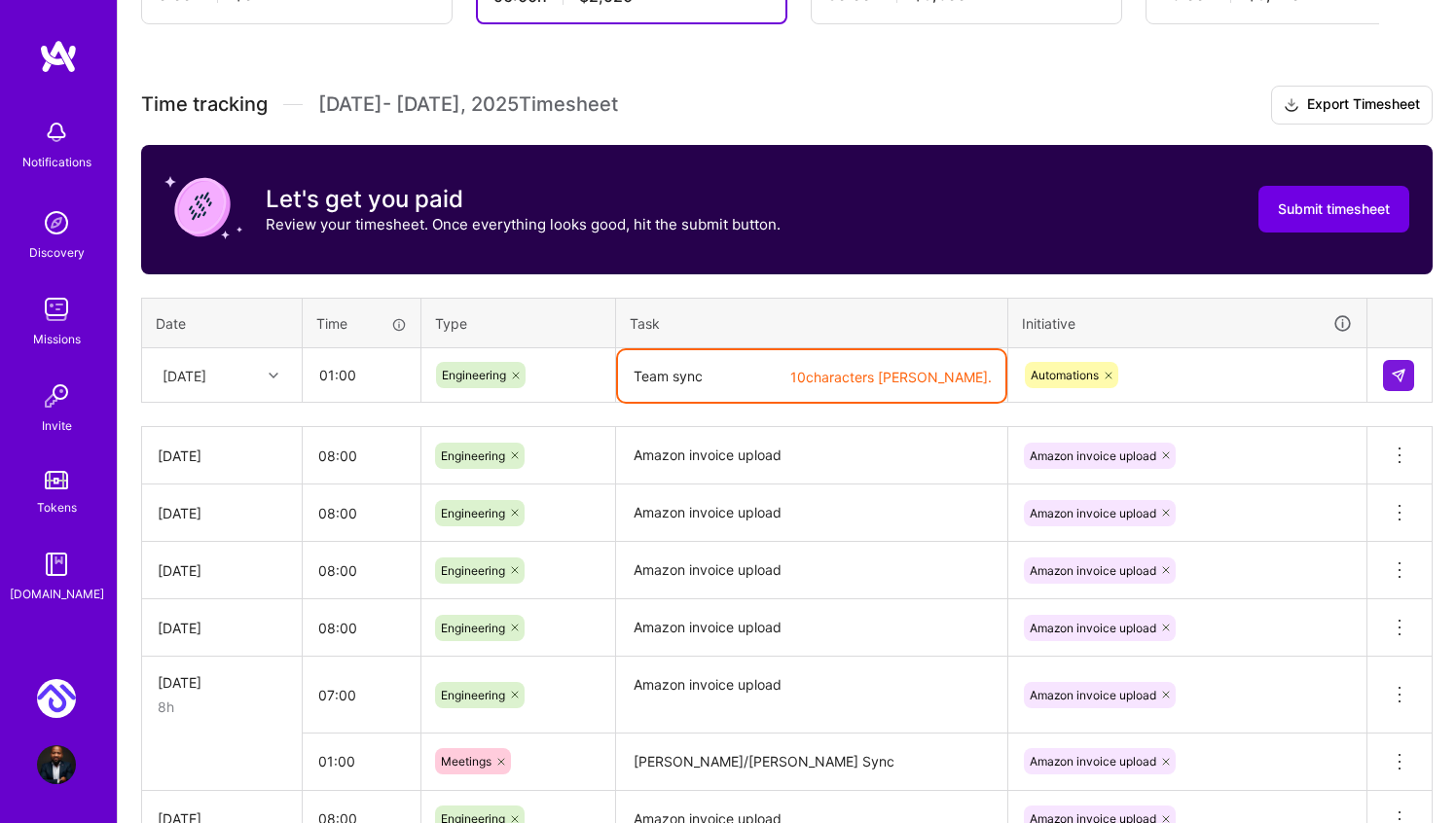
click at [672, 372] on textarea "Team sync" at bounding box center [811, 376] width 388 height 52
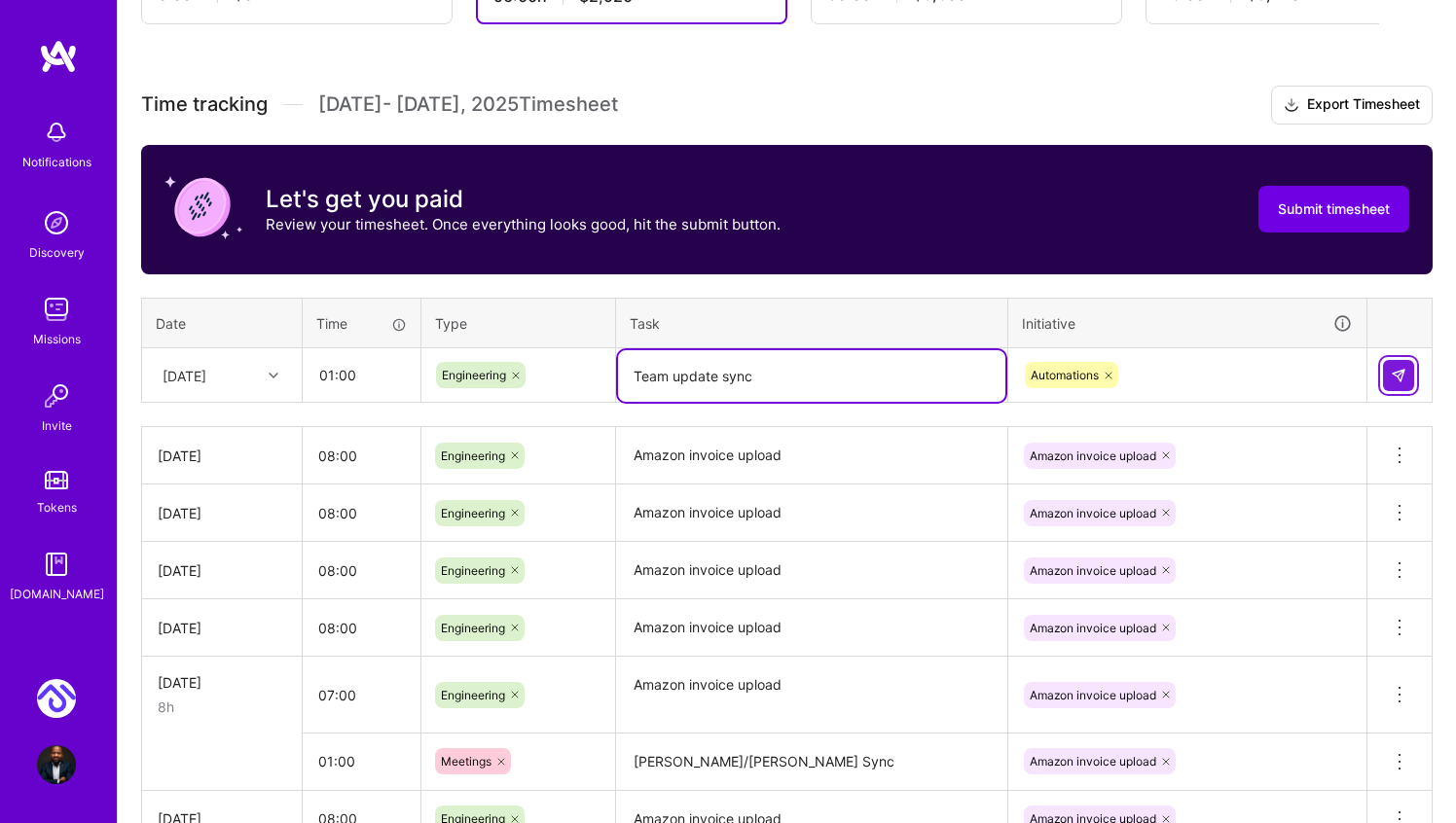
type textarea "Team update sync"
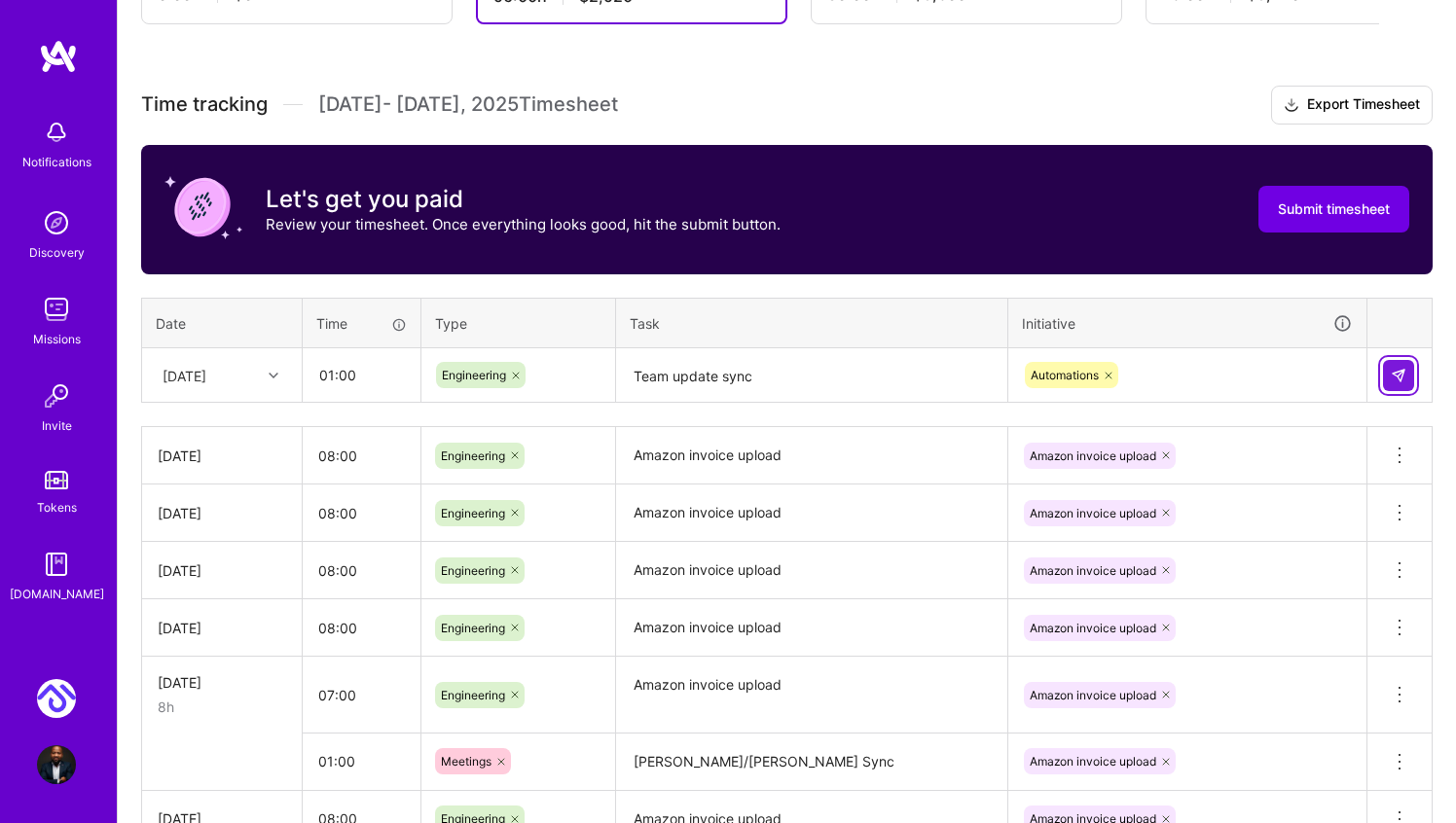
click at [1403, 373] on img at bounding box center [1398, 376] width 16 height 16
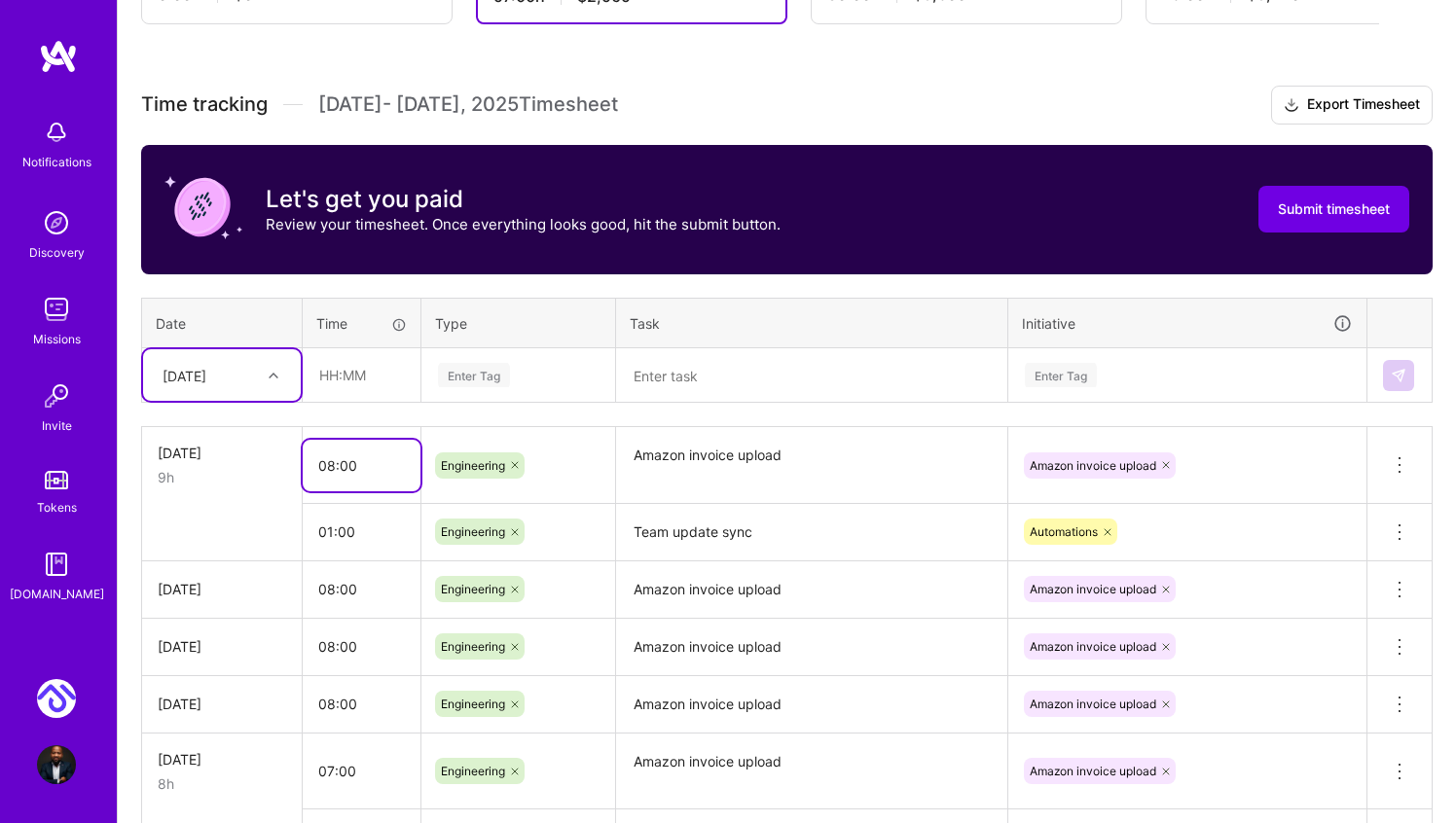
click at [328, 469] on input "08:00" at bounding box center [361, 466] width 118 height 52
type input "07:00"
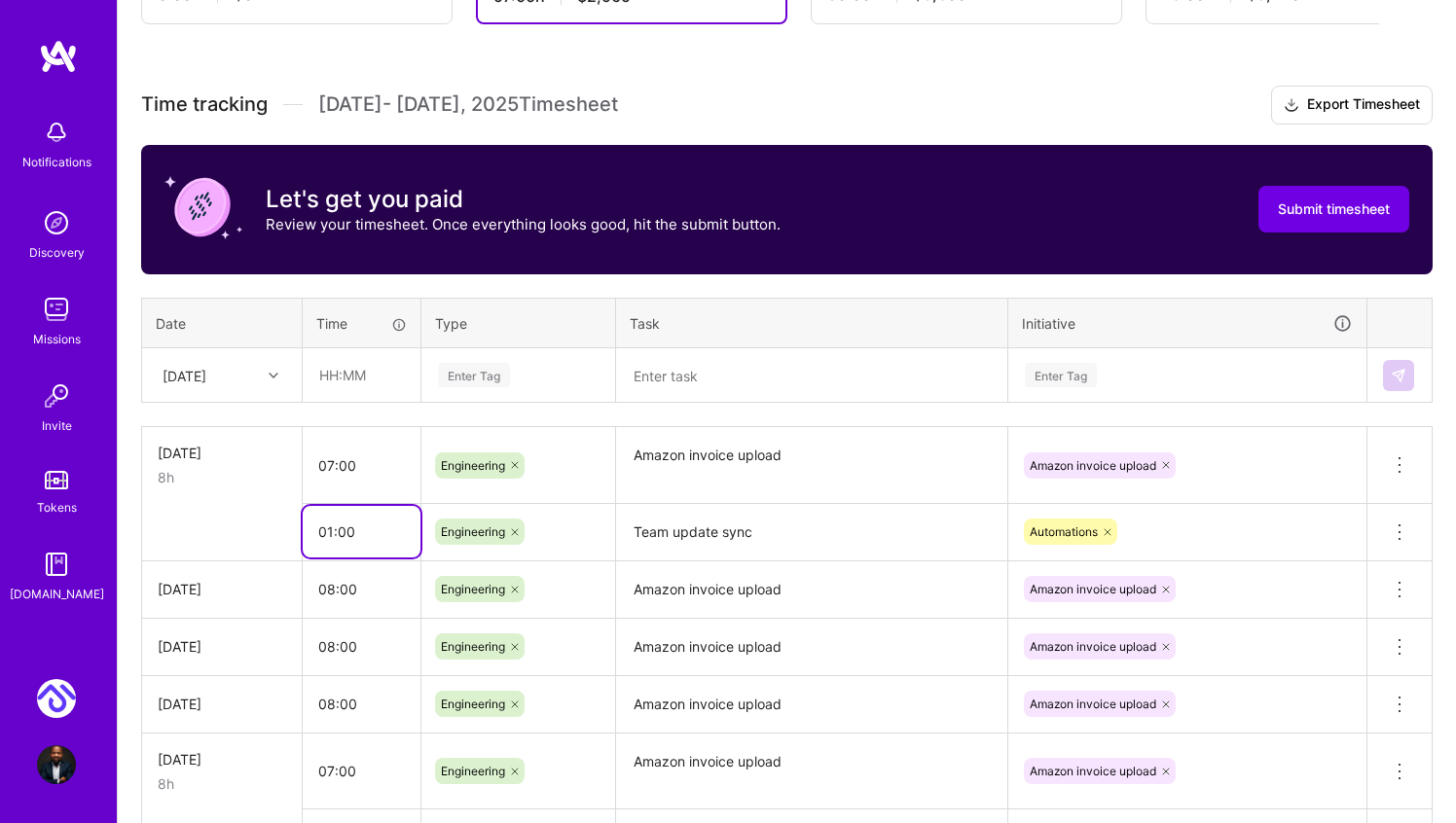
click at [372, 545] on input "01:00" at bounding box center [361, 531] width 118 height 52
click at [373, 384] on input "text" at bounding box center [361, 375] width 116 height 52
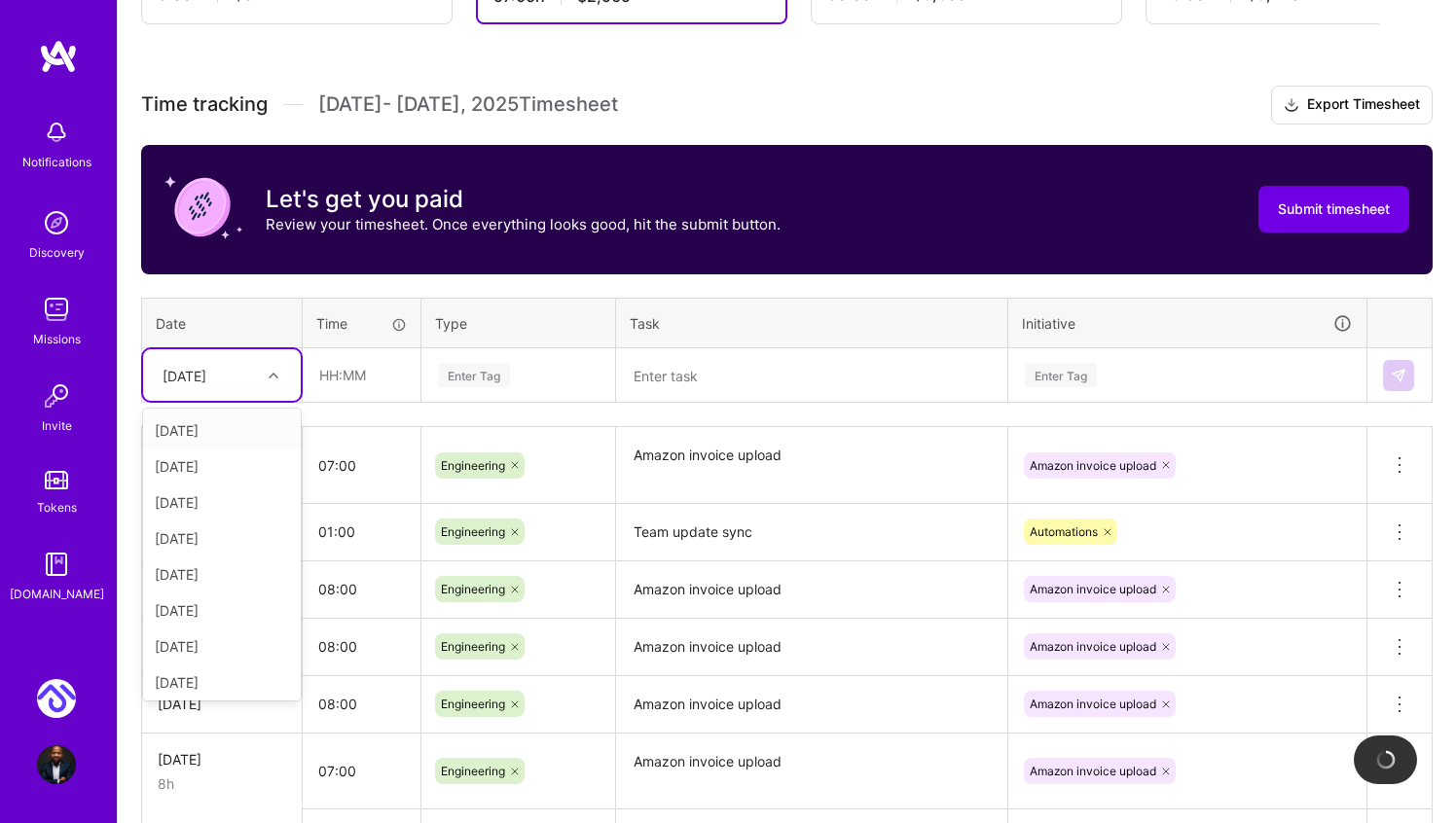
click at [274, 364] on div at bounding box center [275, 376] width 30 height 25
click at [215, 495] on div "Fri, Oct 3" at bounding box center [222, 502] width 157 height 36
click at [270, 384] on div at bounding box center [275, 376] width 30 height 25
click at [221, 620] on div "Fri, Oct 10" at bounding box center [222, 626] width 157 height 36
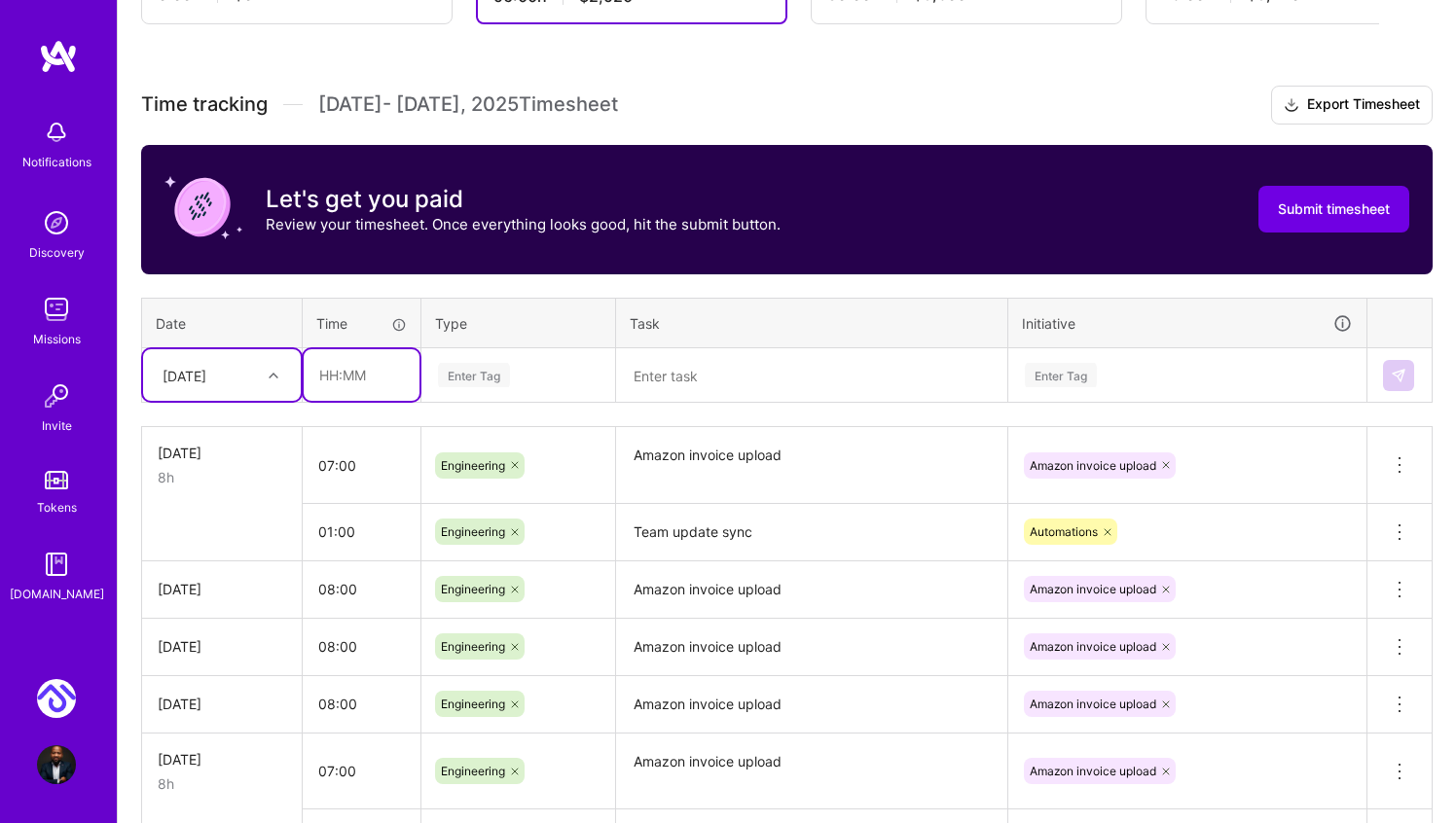
click at [328, 376] on input "text" at bounding box center [361, 375] width 116 height 52
type input "08:00"
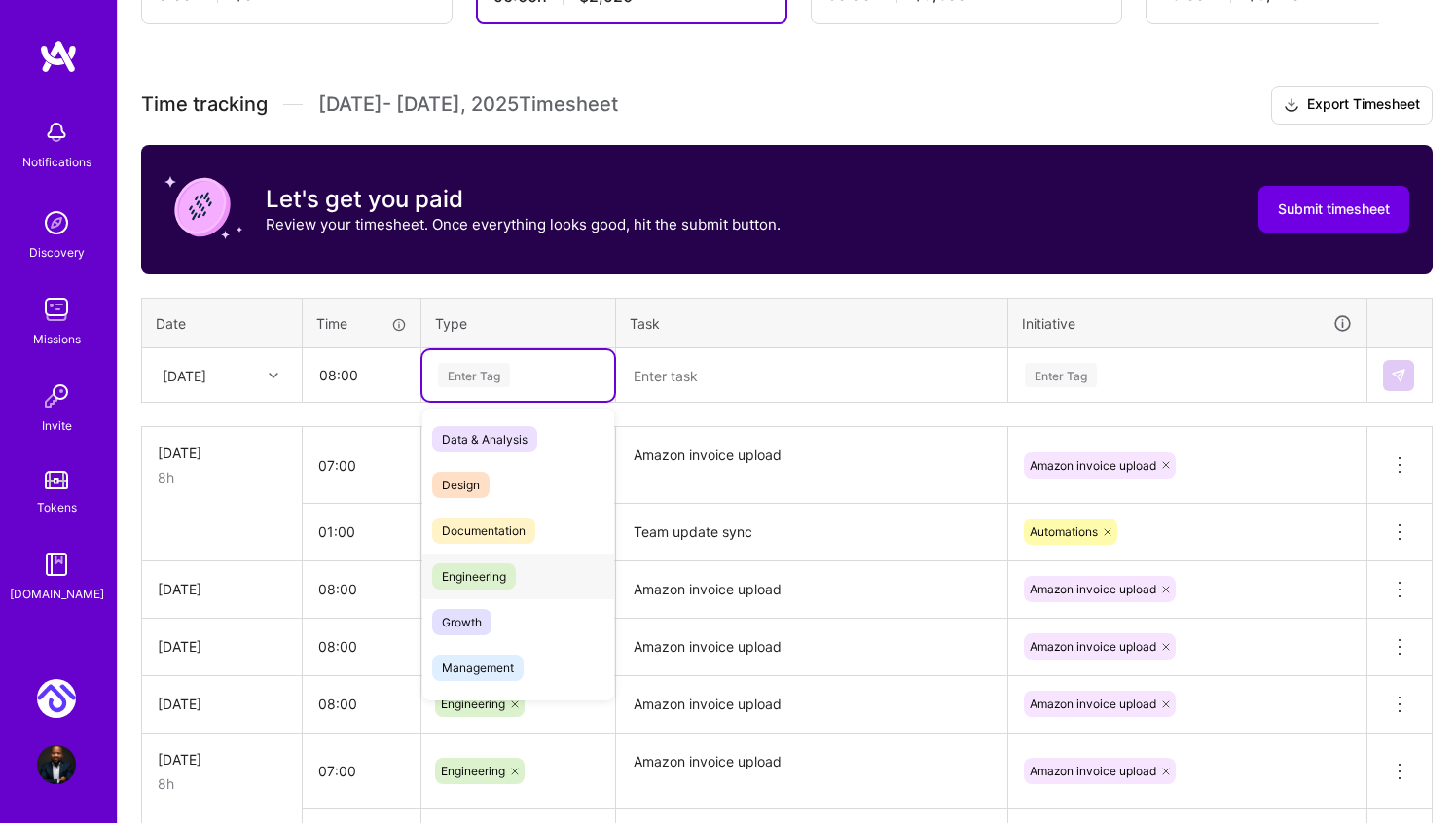
click at [469, 571] on span "Engineering" at bounding box center [475, 576] width 84 height 26
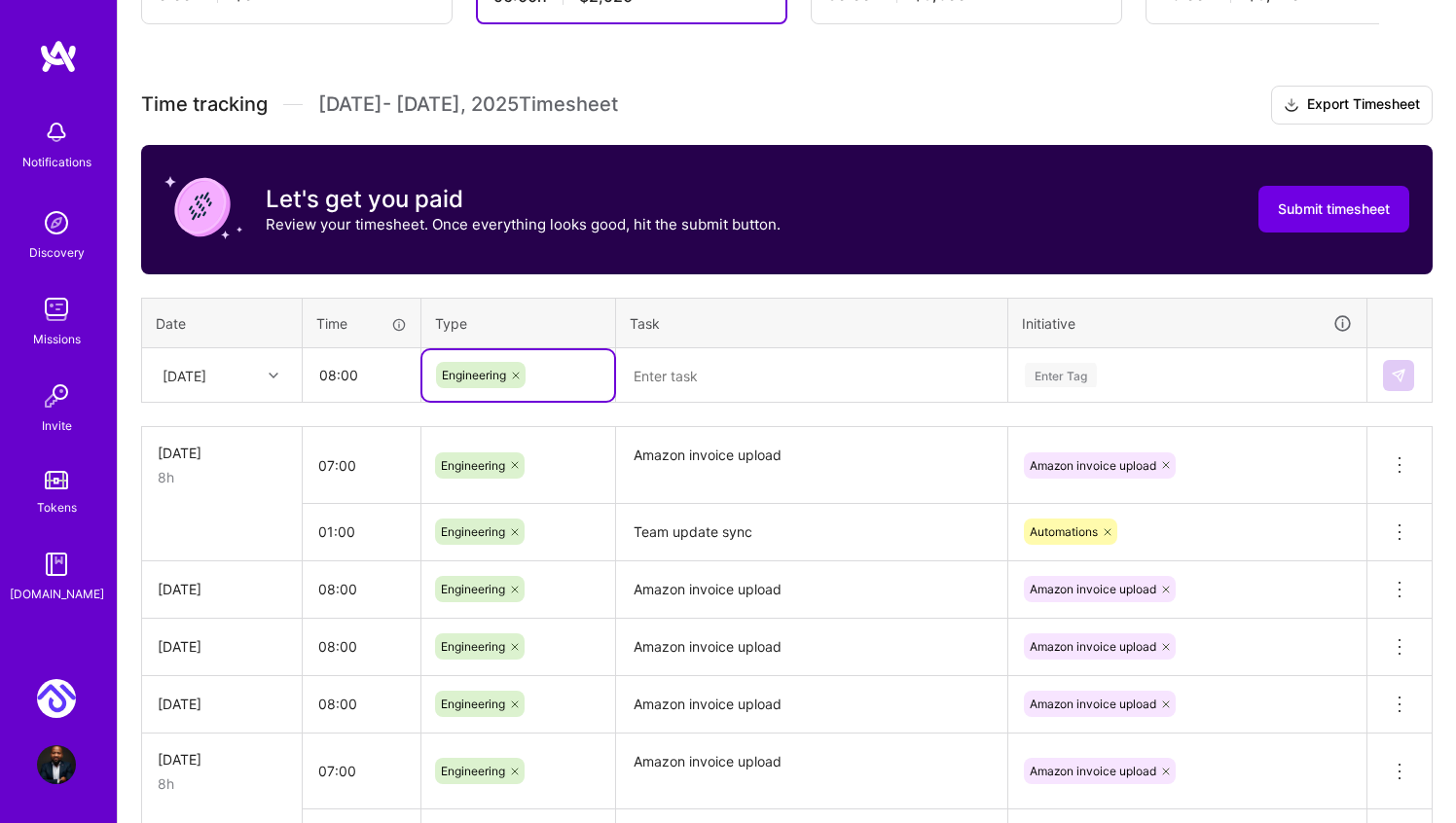
click at [717, 364] on textarea at bounding box center [811, 376] width 388 height 52
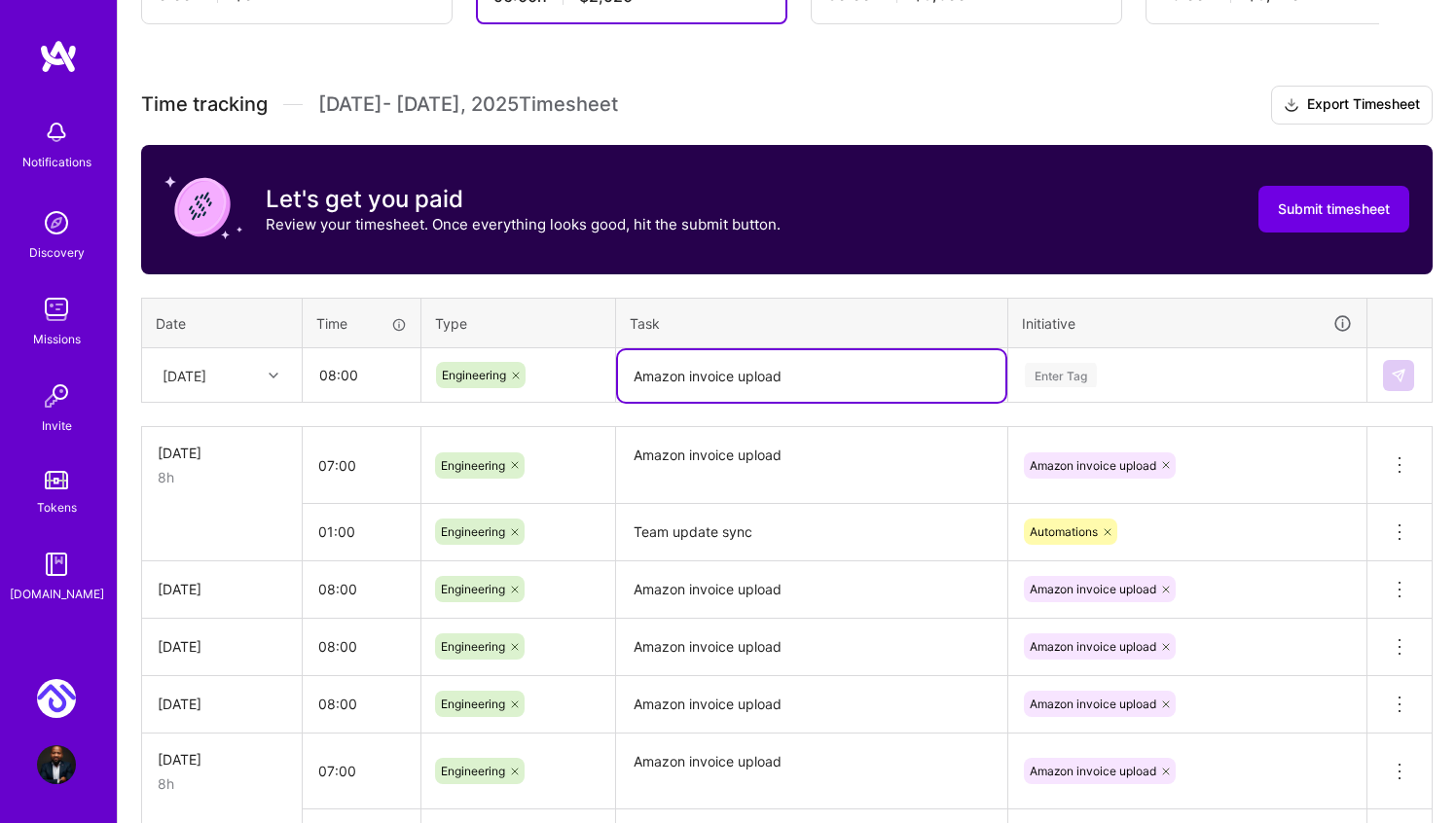
type textarea "Amazon invoice upload"
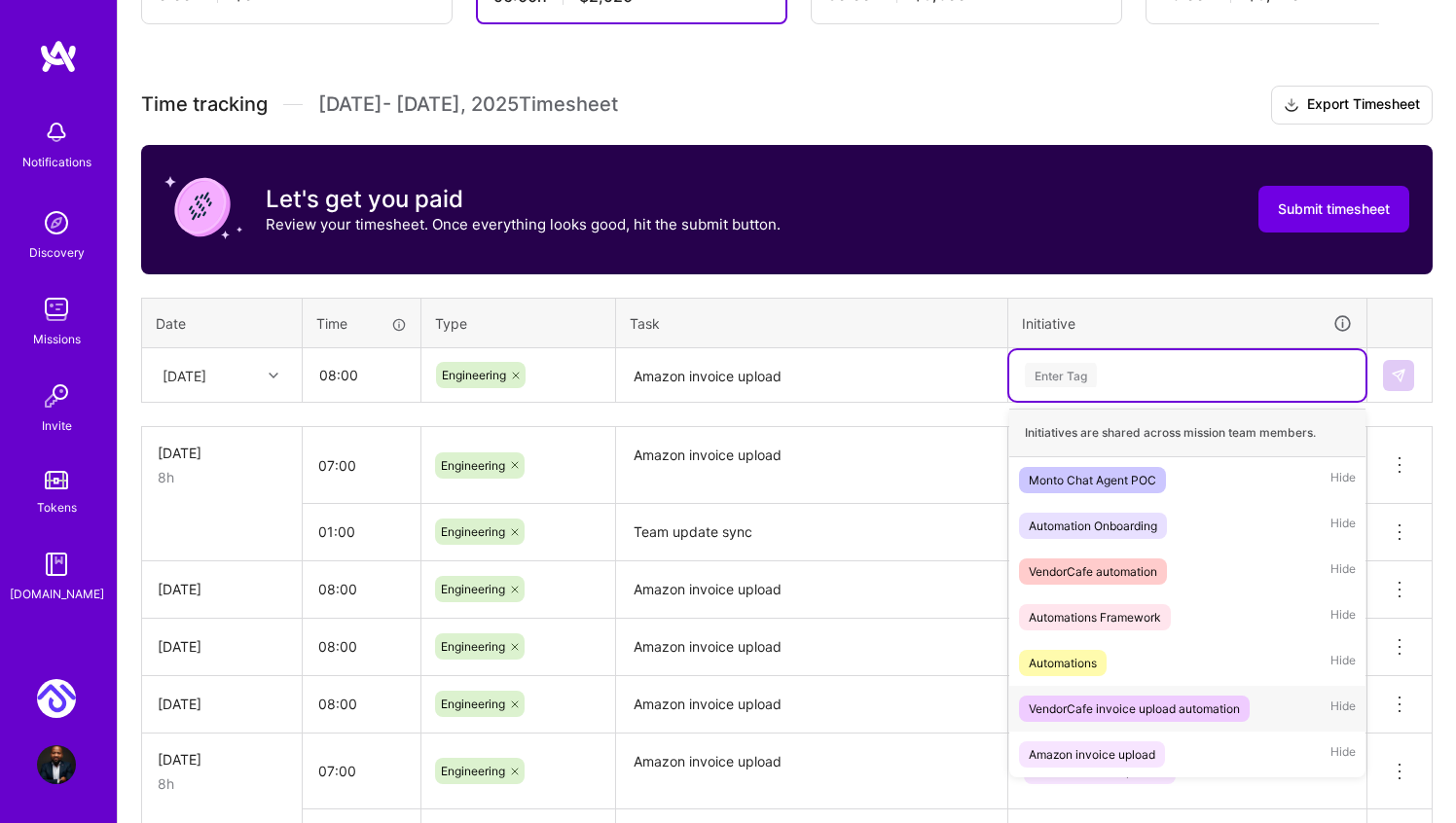
click at [1141, 701] on div "VendorCafe invoice upload automation" at bounding box center [1135, 709] width 211 height 21
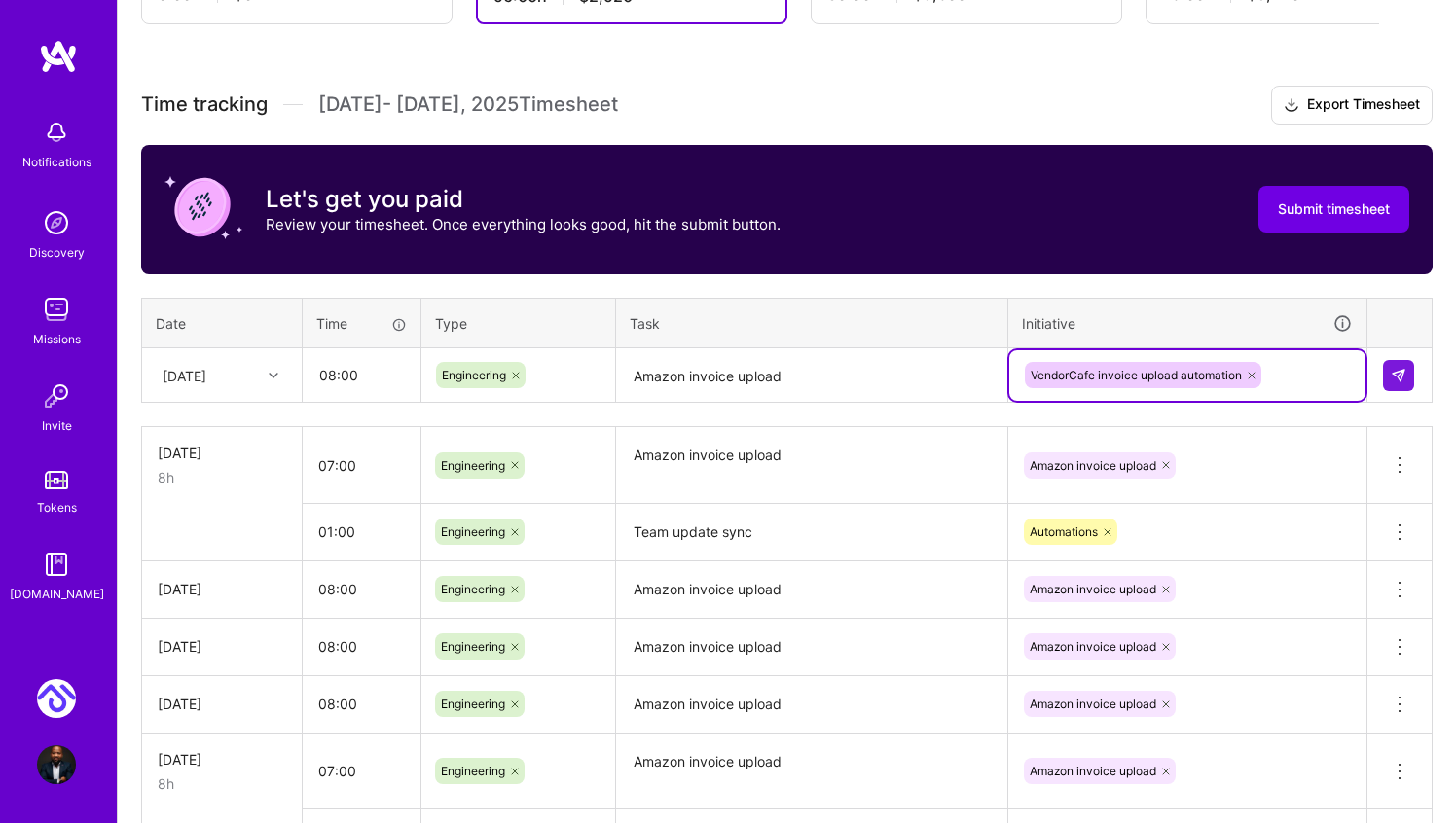
click at [1254, 374] on icon at bounding box center [1252, 376] width 6 height 6
click at [1246, 374] on div "Enter Tag" at bounding box center [1187, 375] width 329 height 24
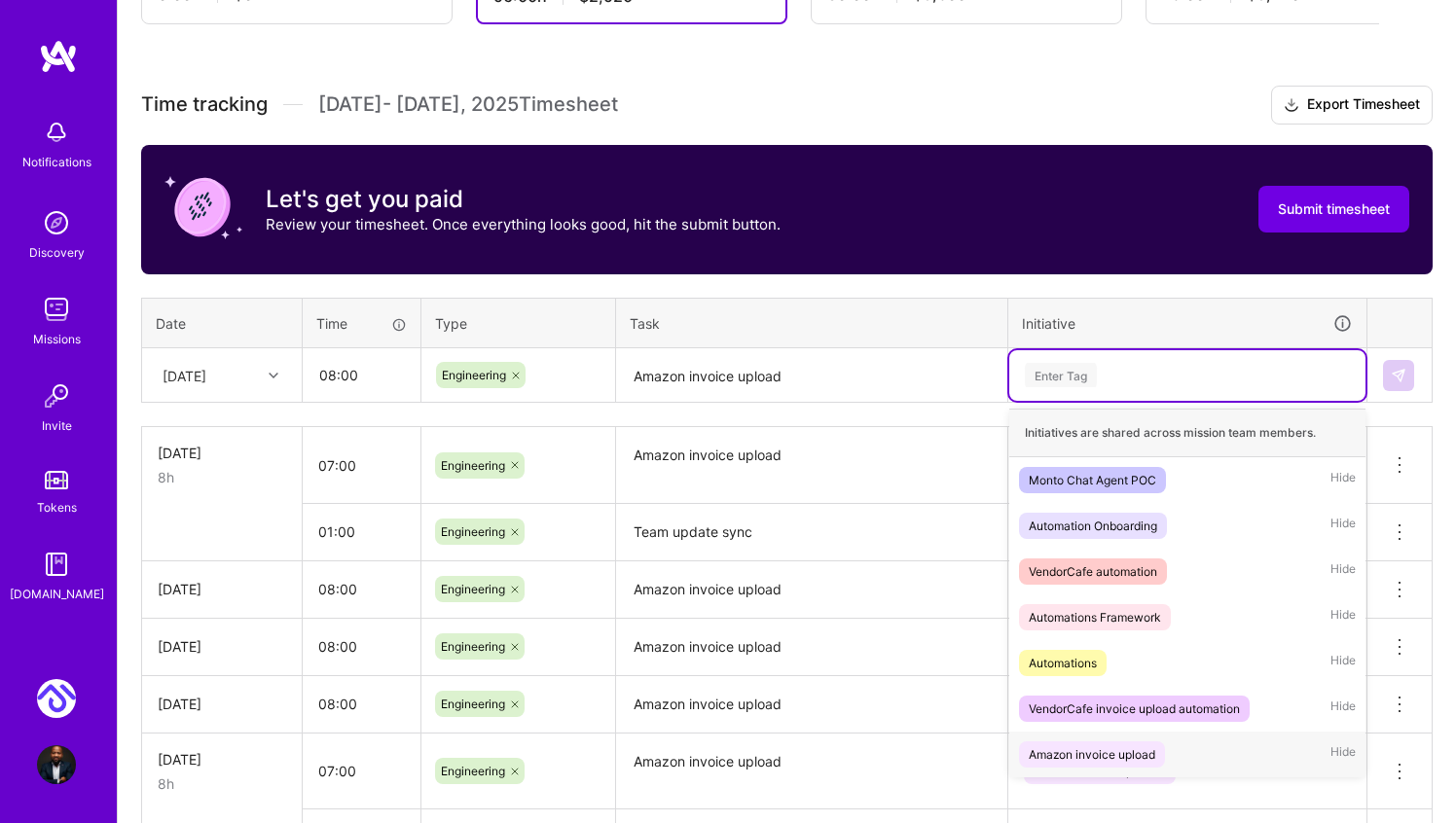
click at [1111, 757] on div "Amazon invoice upload" at bounding box center [1093, 755] width 127 height 21
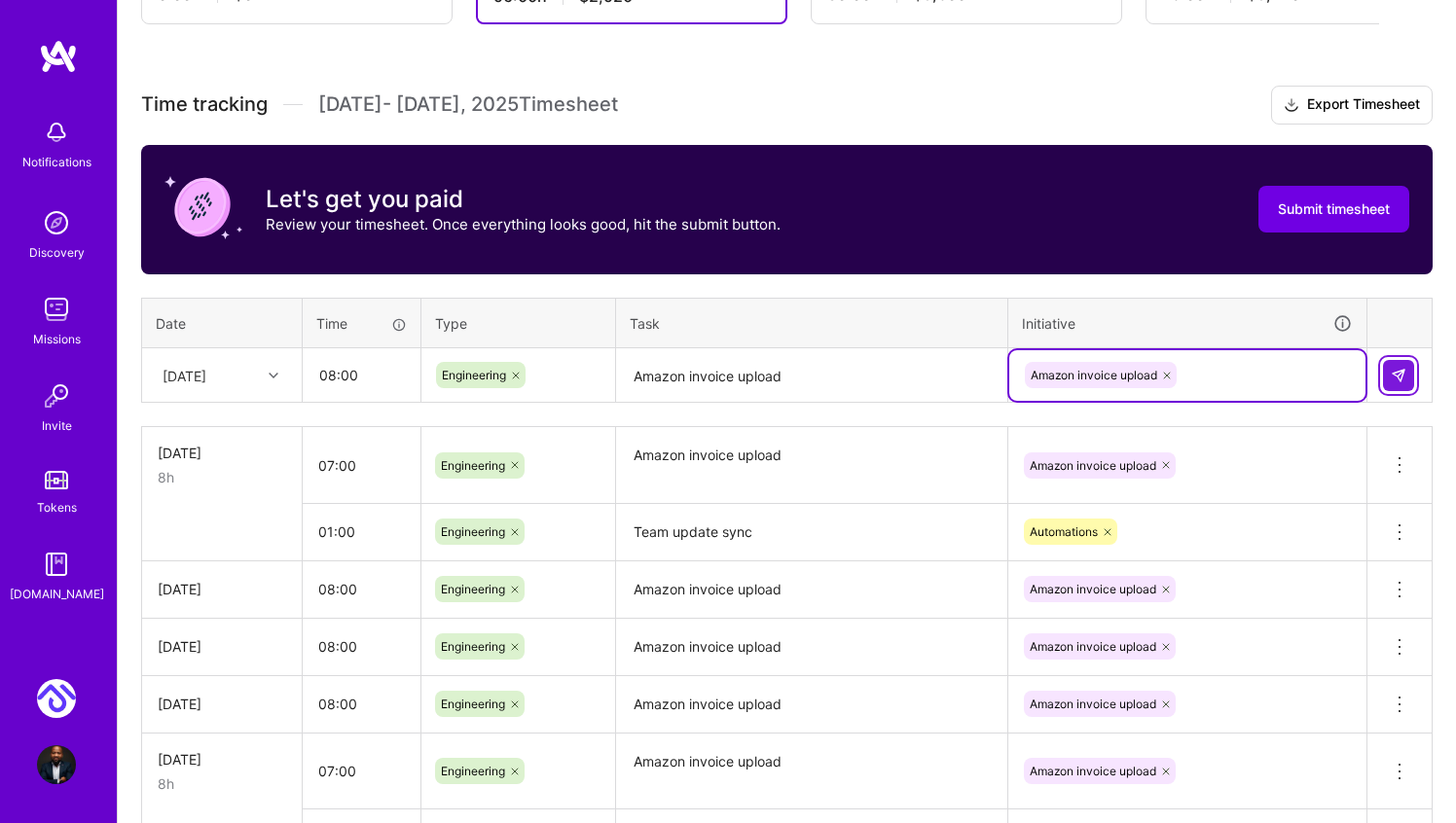
click at [1402, 376] on img at bounding box center [1398, 376] width 16 height 16
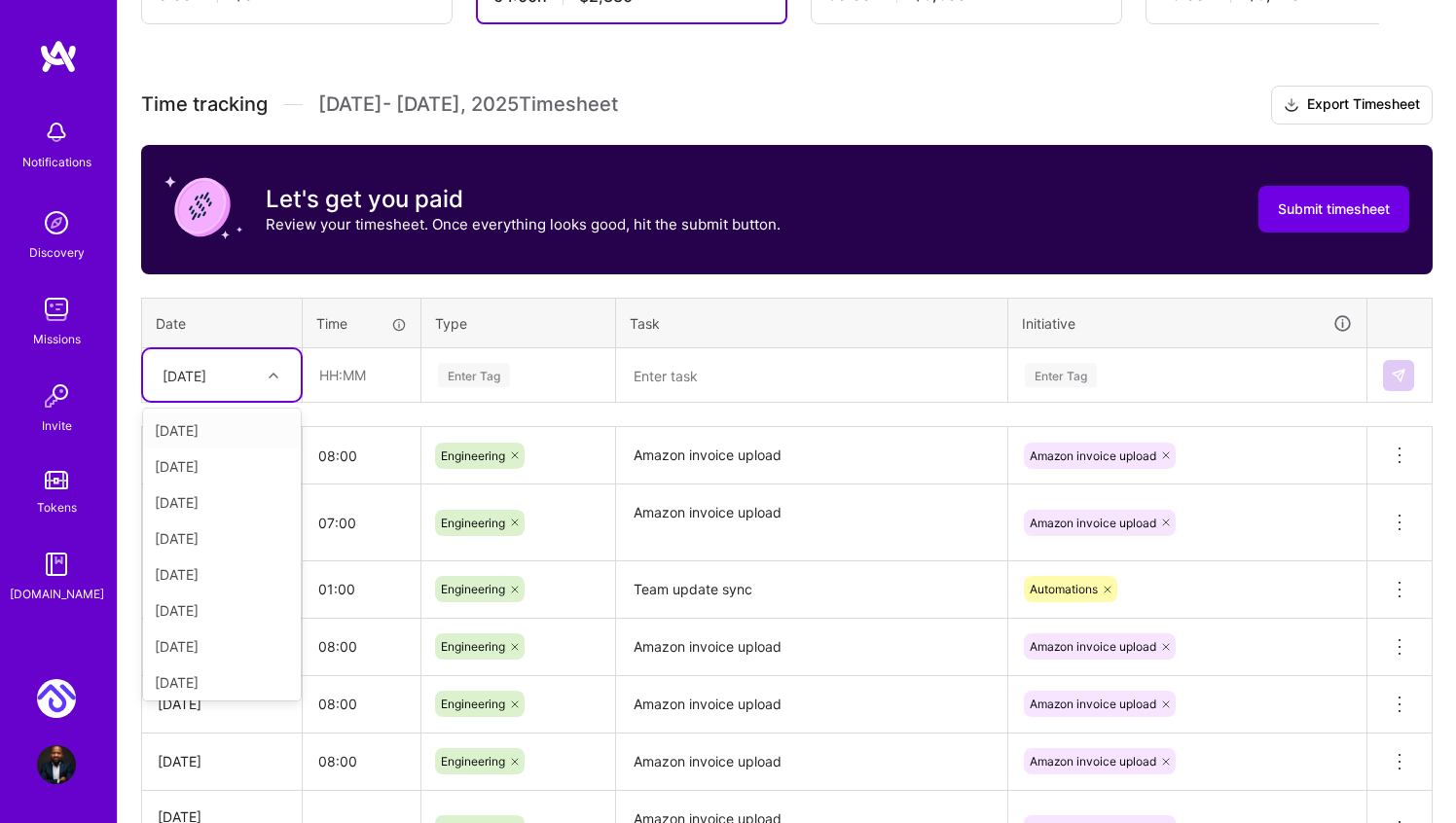
click at [242, 373] on div "Fri, Oct 10" at bounding box center [206, 375] width 108 height 32
click at [229, 608] on div "Mon, Oct 13" at bounding box center [222, 606] width 157 height 36
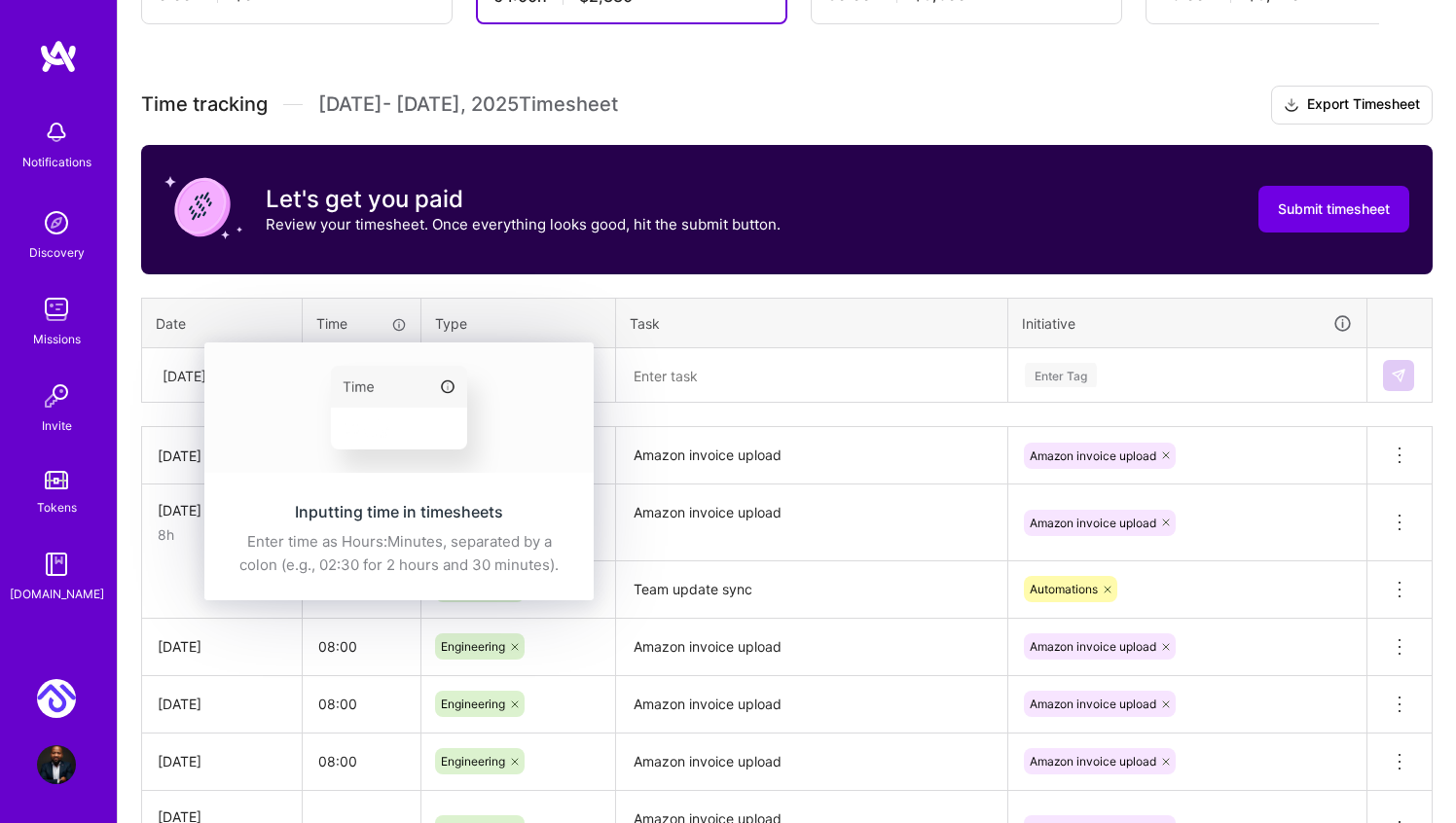
click at [329, 477] on div "Inputting time in timesheets Enter time as Hours:Minutes, separated by a colon …" at bounding box center [398, 539] width 390 height 123
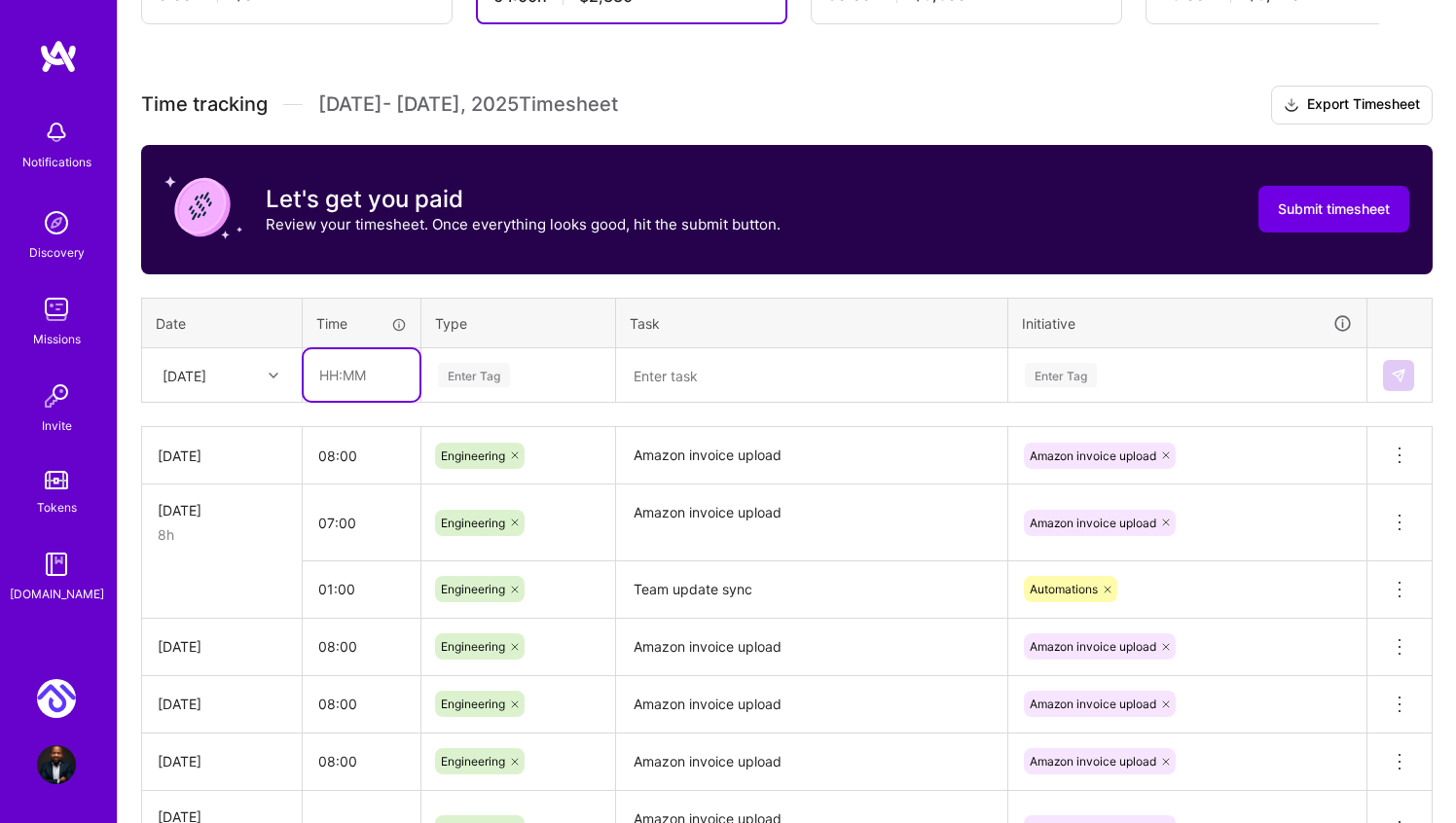
click at [335, 389] on input "text" at bounding box center [361, 375] width 116 height 52
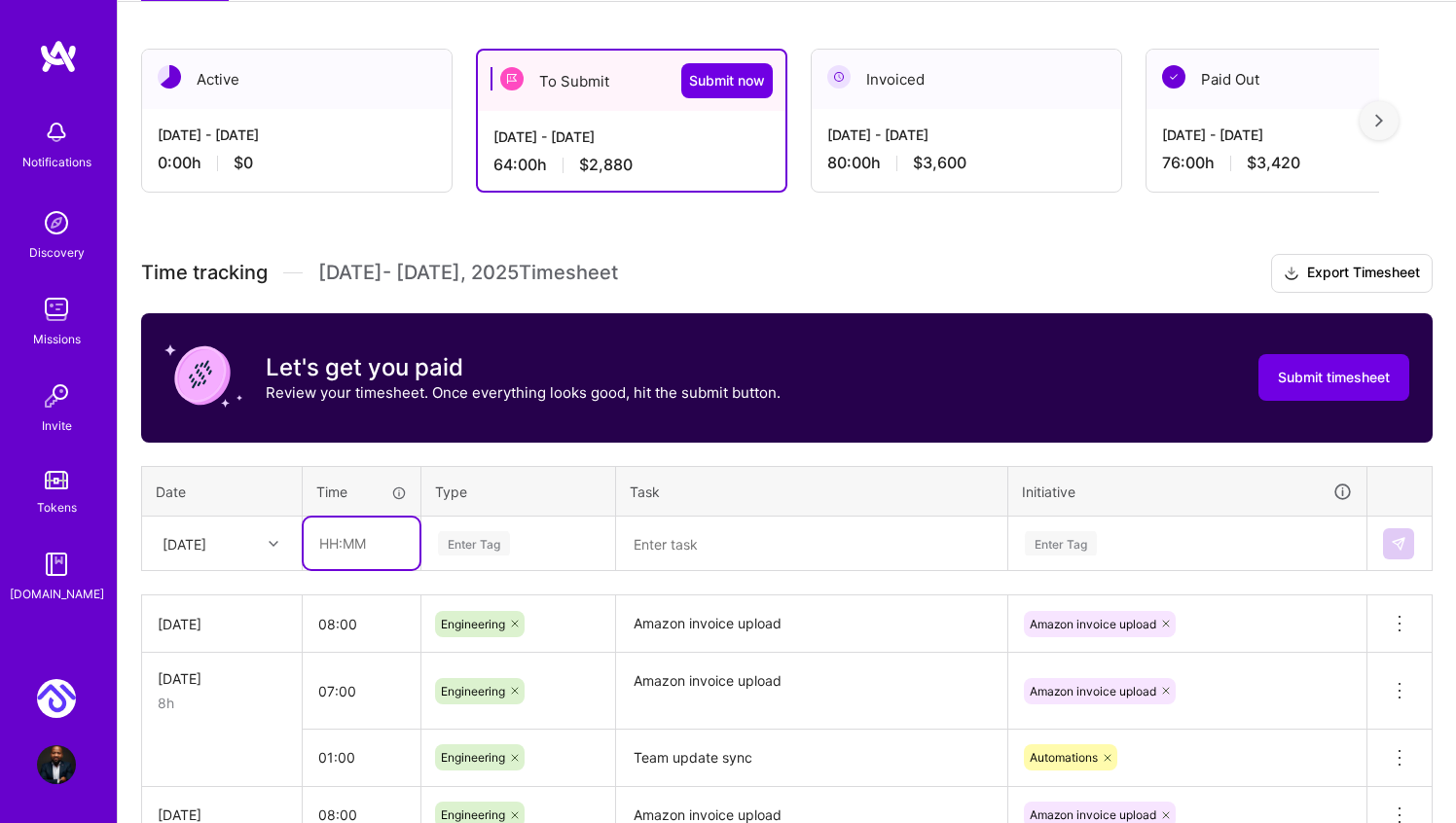
scroll to position [215, 0]
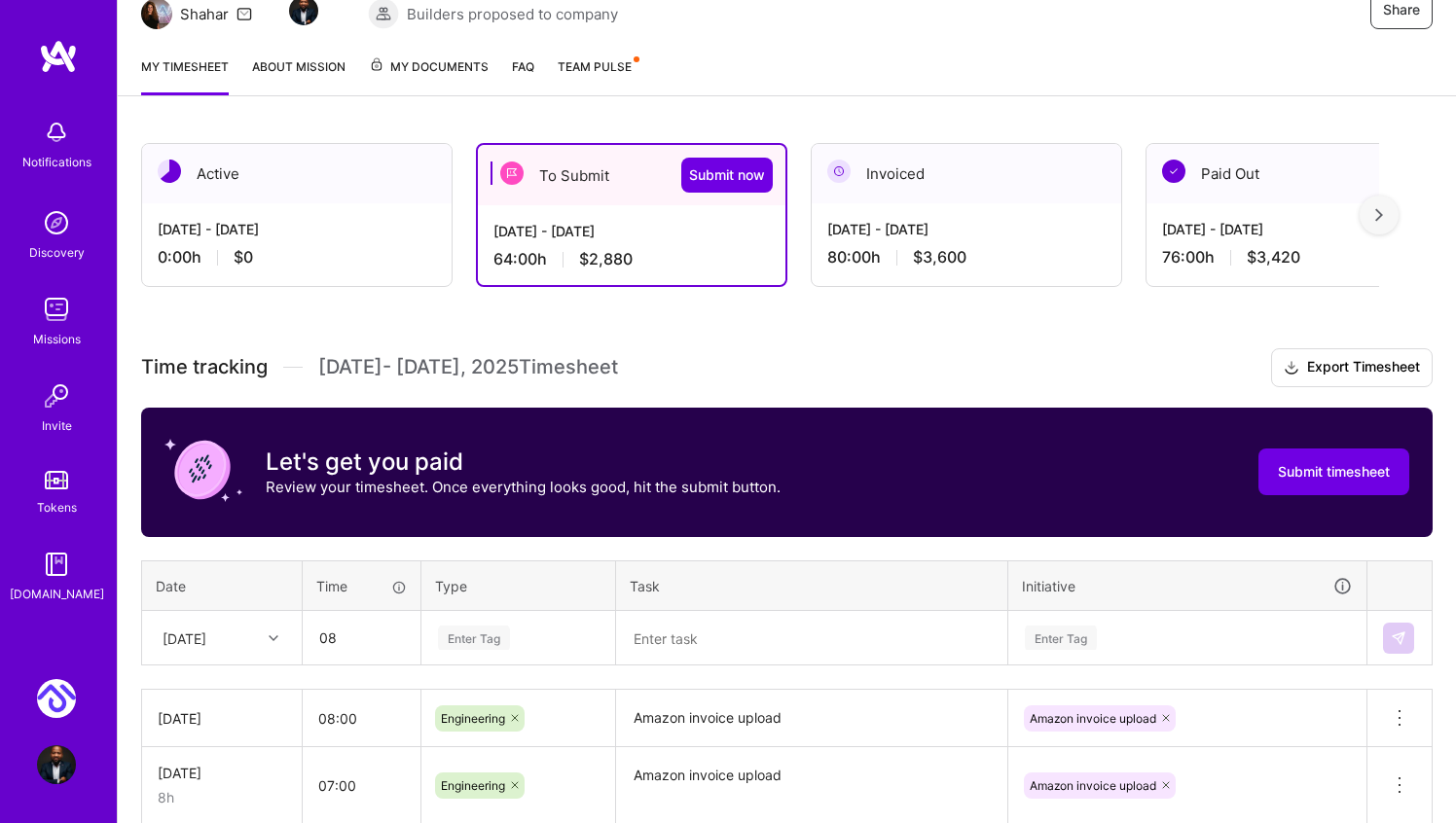
type input "08:00"
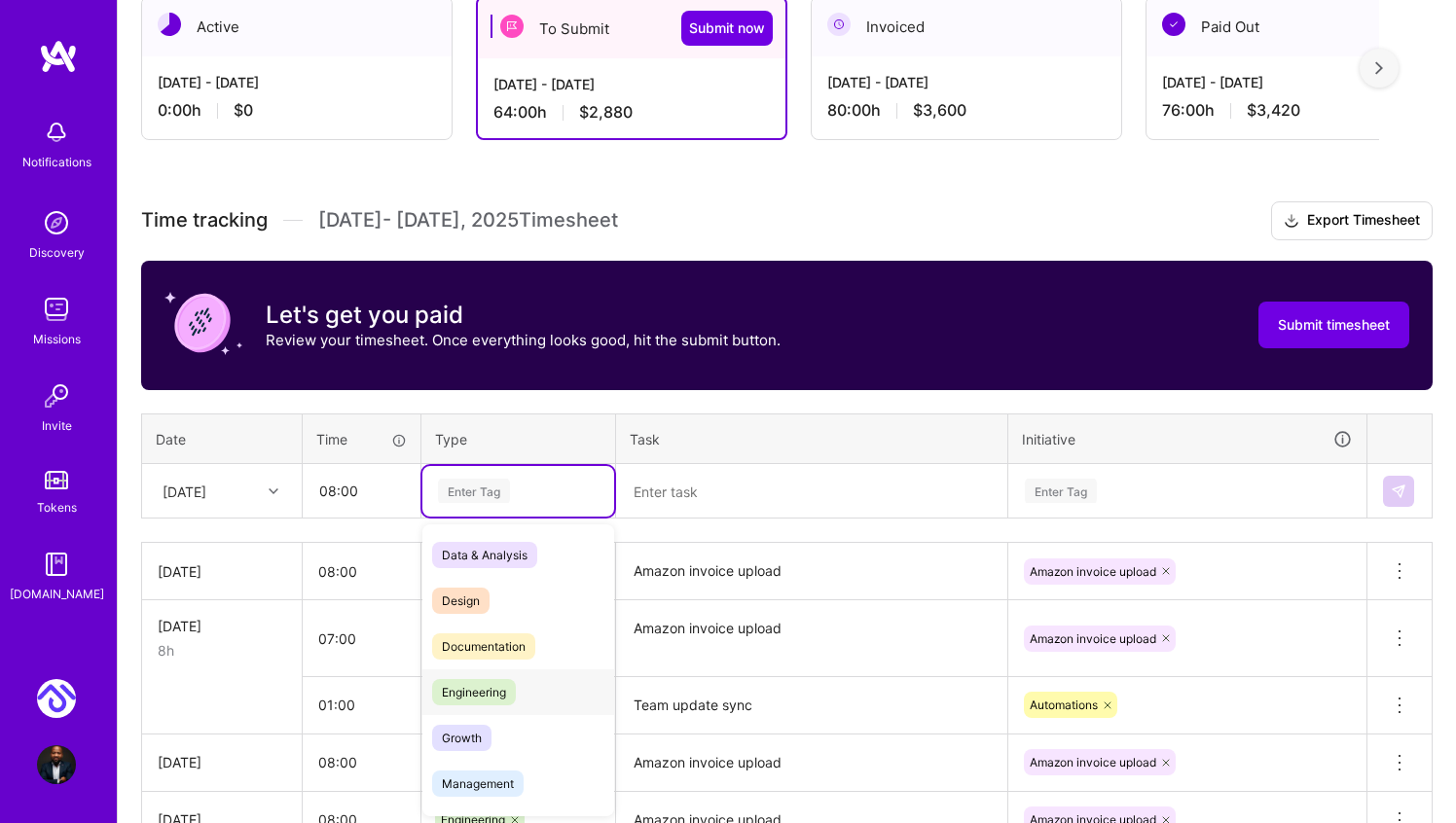
click at [479, 678] on div "Engineering" at bounding box center [519, 692] width 191 height 46
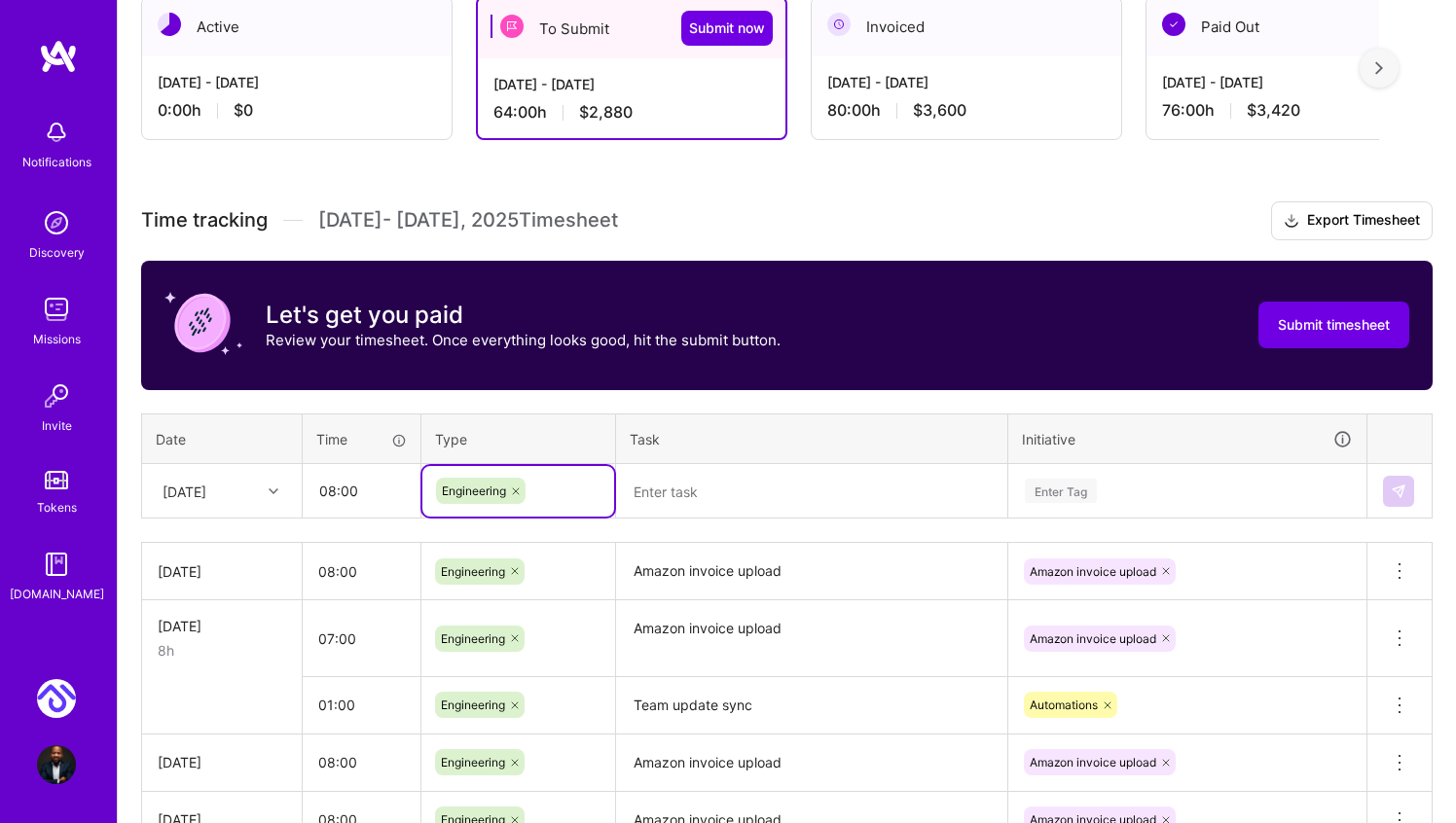
click at [728, 477] on textarea at bounding box center [811, 491] width 388 height 52
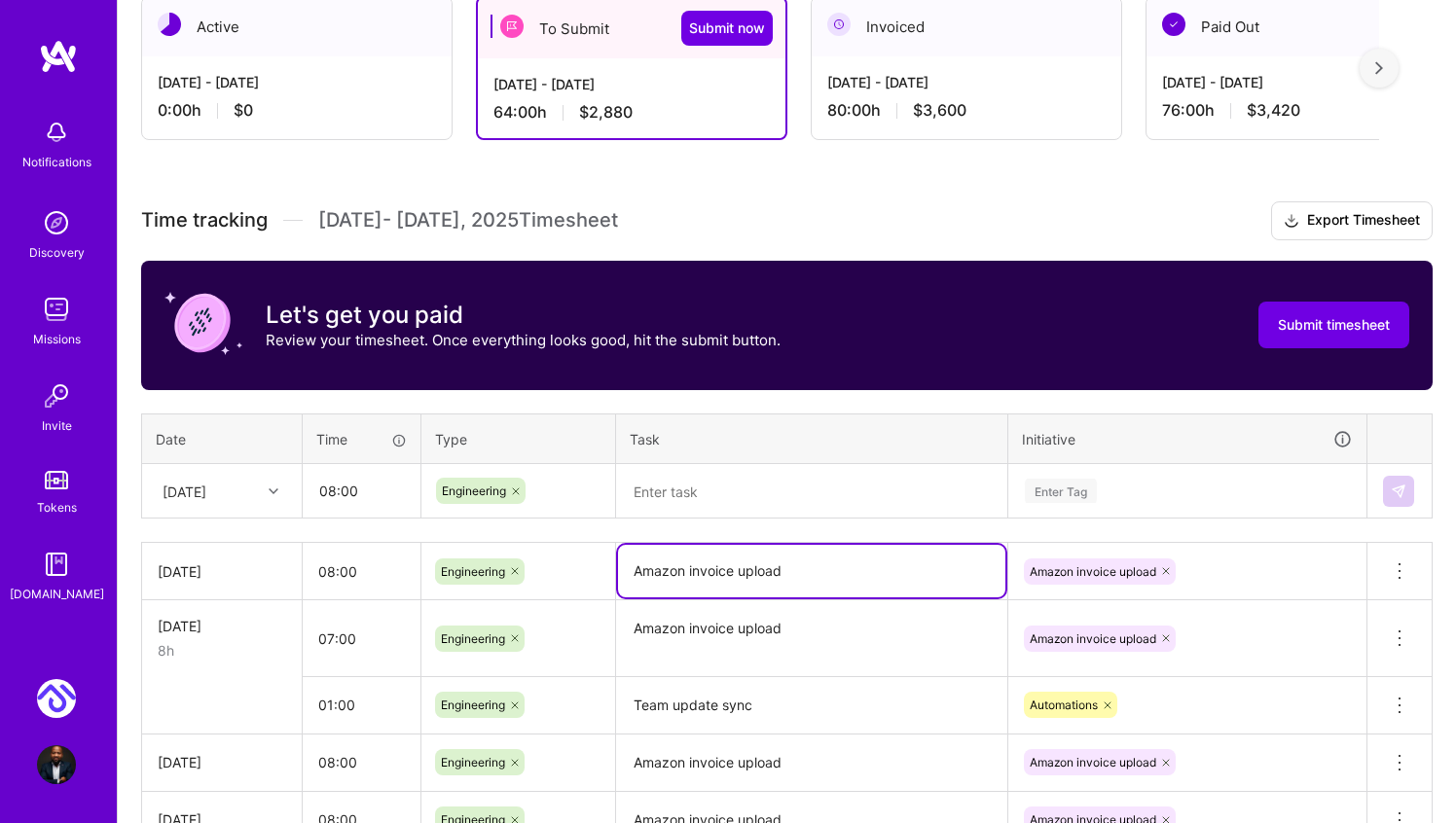
click at [801, 561] on textarea "Amazon invoice upload" at bounding box center [811, 571] width 388 height 53
drag, startPoint x: 801, startPoint y: 561, endPoint x: 619, endPoint y: 561, distance: 182.0
click at [619, 561] on textarea "Amazon invoice upload" at bounding box center [811, 571] width 388 height 53
click at [673, 479] on textarea at bounding box center [811, 491] width 388 height 52
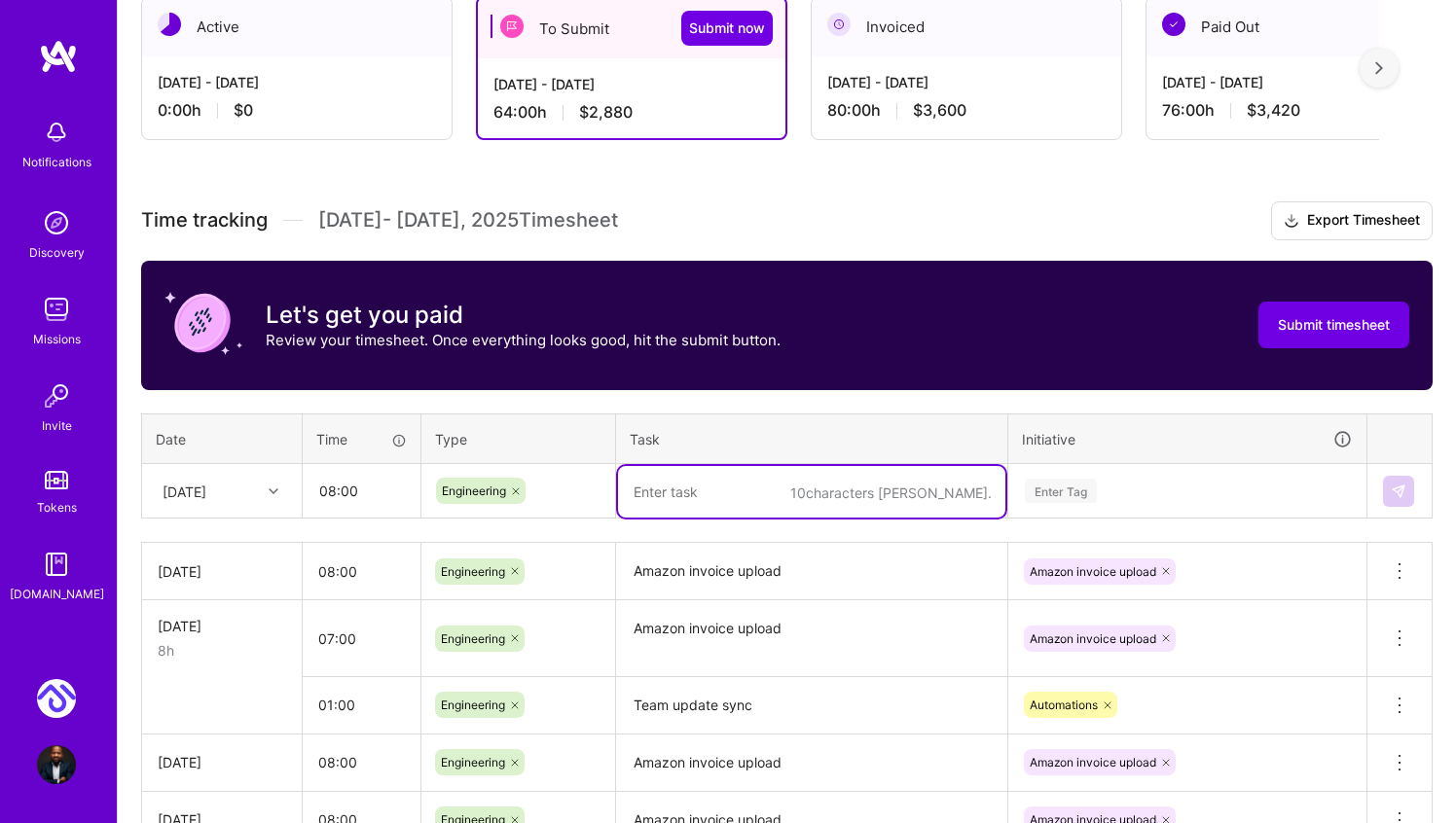
paste textarea "Amazon invoice upload"
type textarea "Amazon invoice upload"
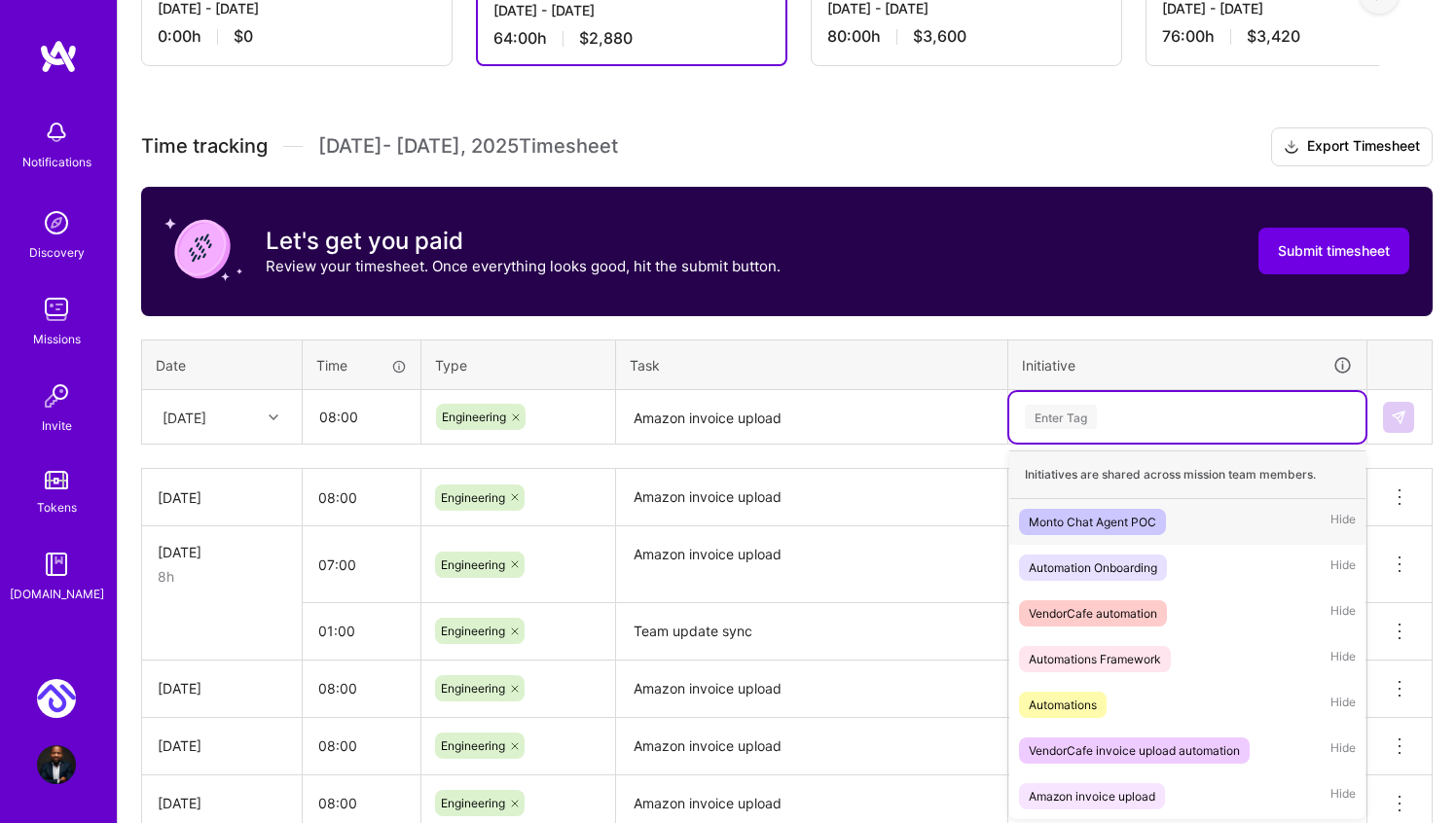
click at [1142, 443] on div "option Amazon invoice upload, selected. option Monto Chat Agent POC focused, 1 …" at bounding box center [1187, 418] width 356 height 51
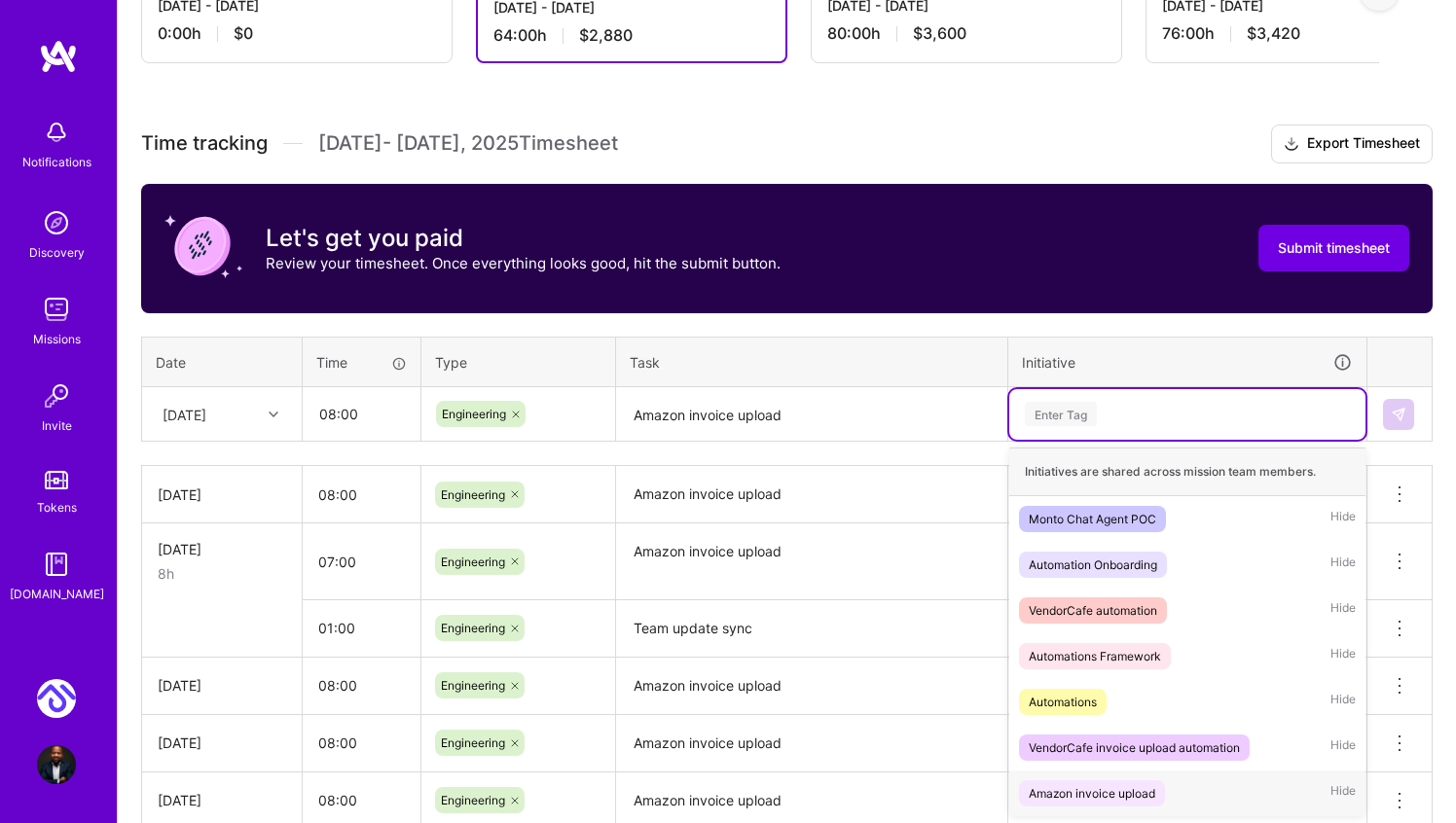
click at [1112, 789] on div "Amazon invoice upload" at bounding box center [1093, 793] width 127 height 21
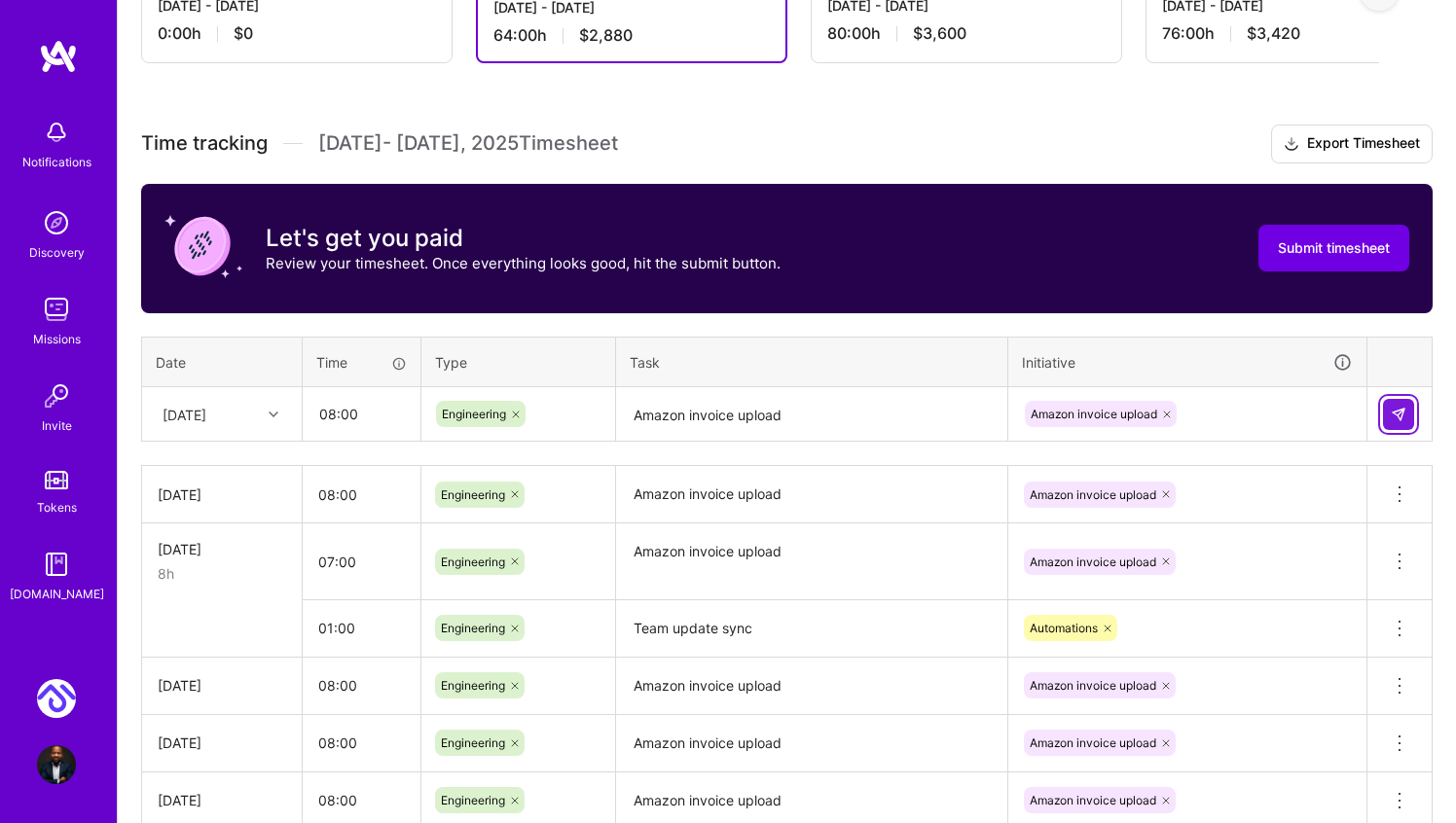
click at [1411, 425] on button at bounding box center [1398, 415] width 31 height 31
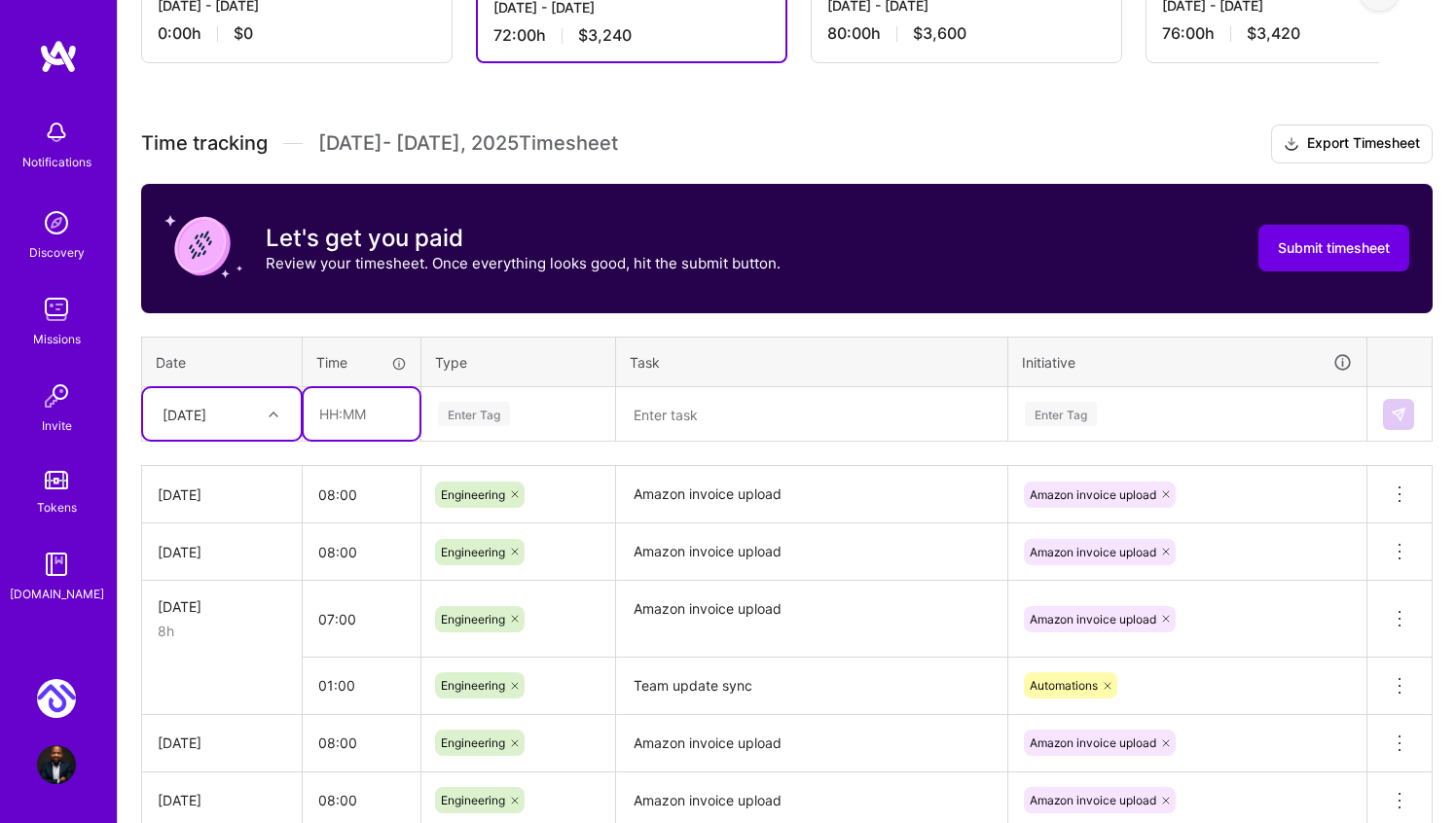
click at [335, 421] on input "text" at bounding box center [361, 414] width 116 height 52
type input "08:00"
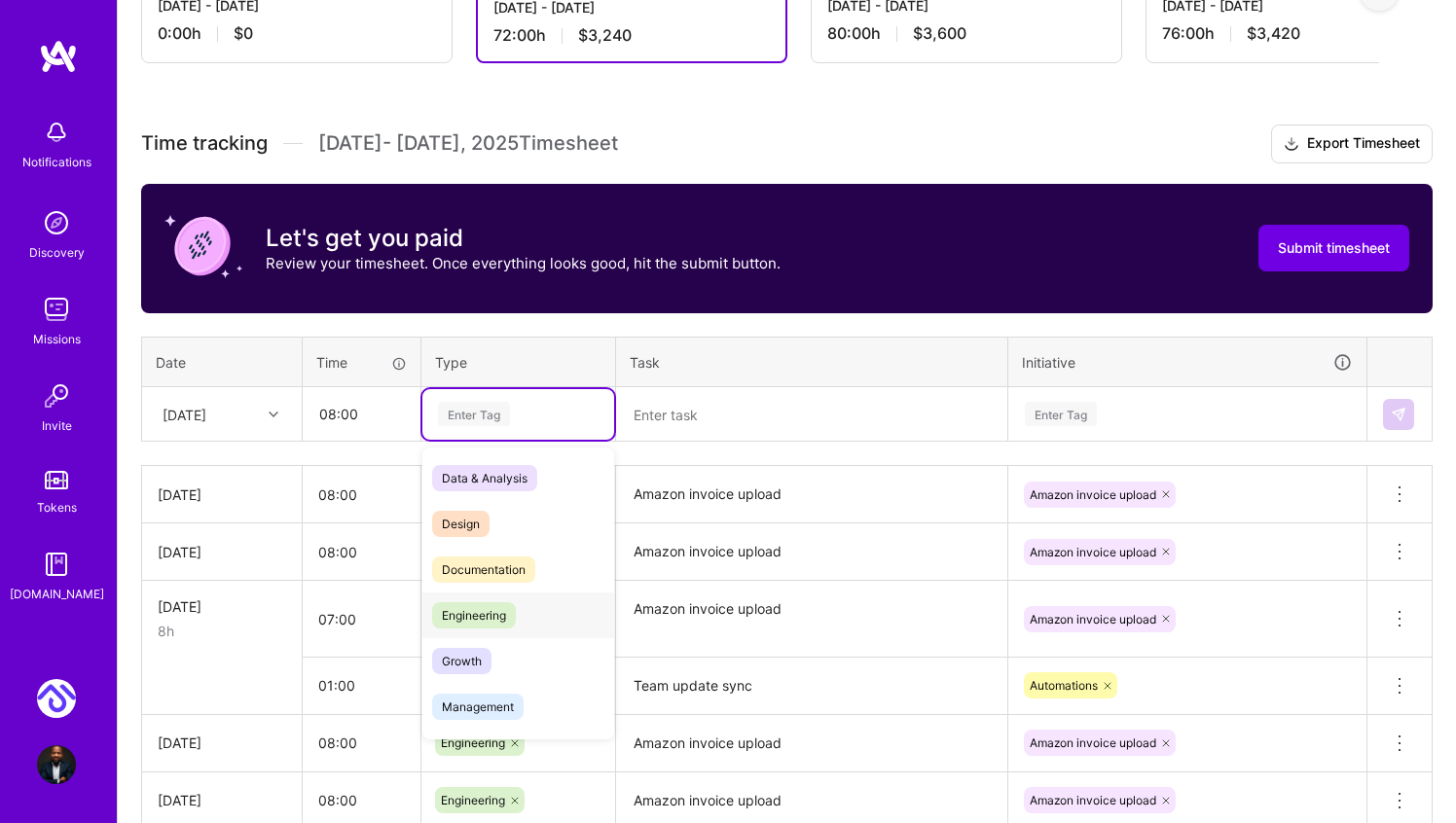
click at [490, 628] on div "Engineering" at bounding box center [519, 615] width 191 height 46
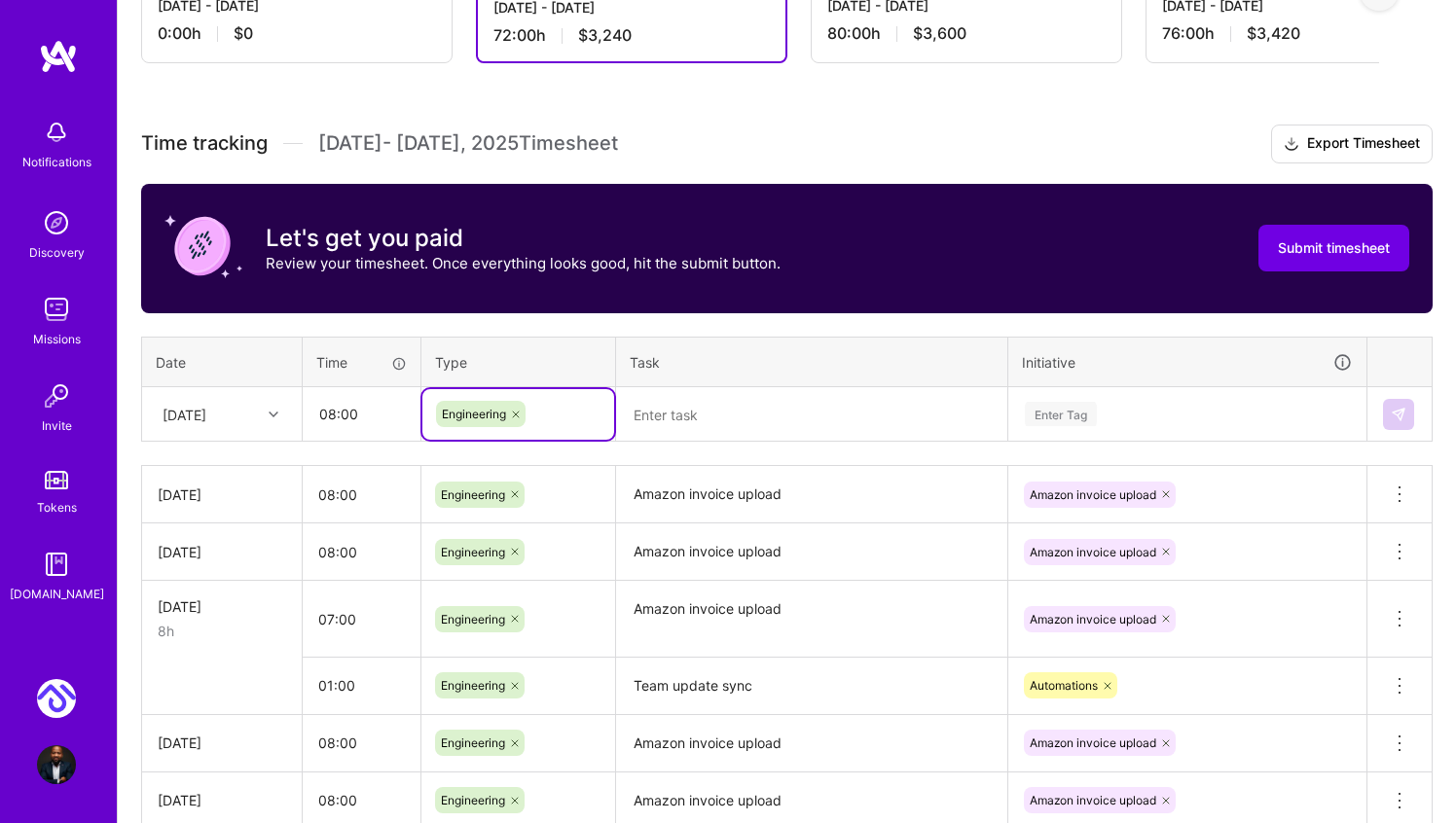
click at [710, 417] on textarea at bounding box center [811, 415] width 388 height 52
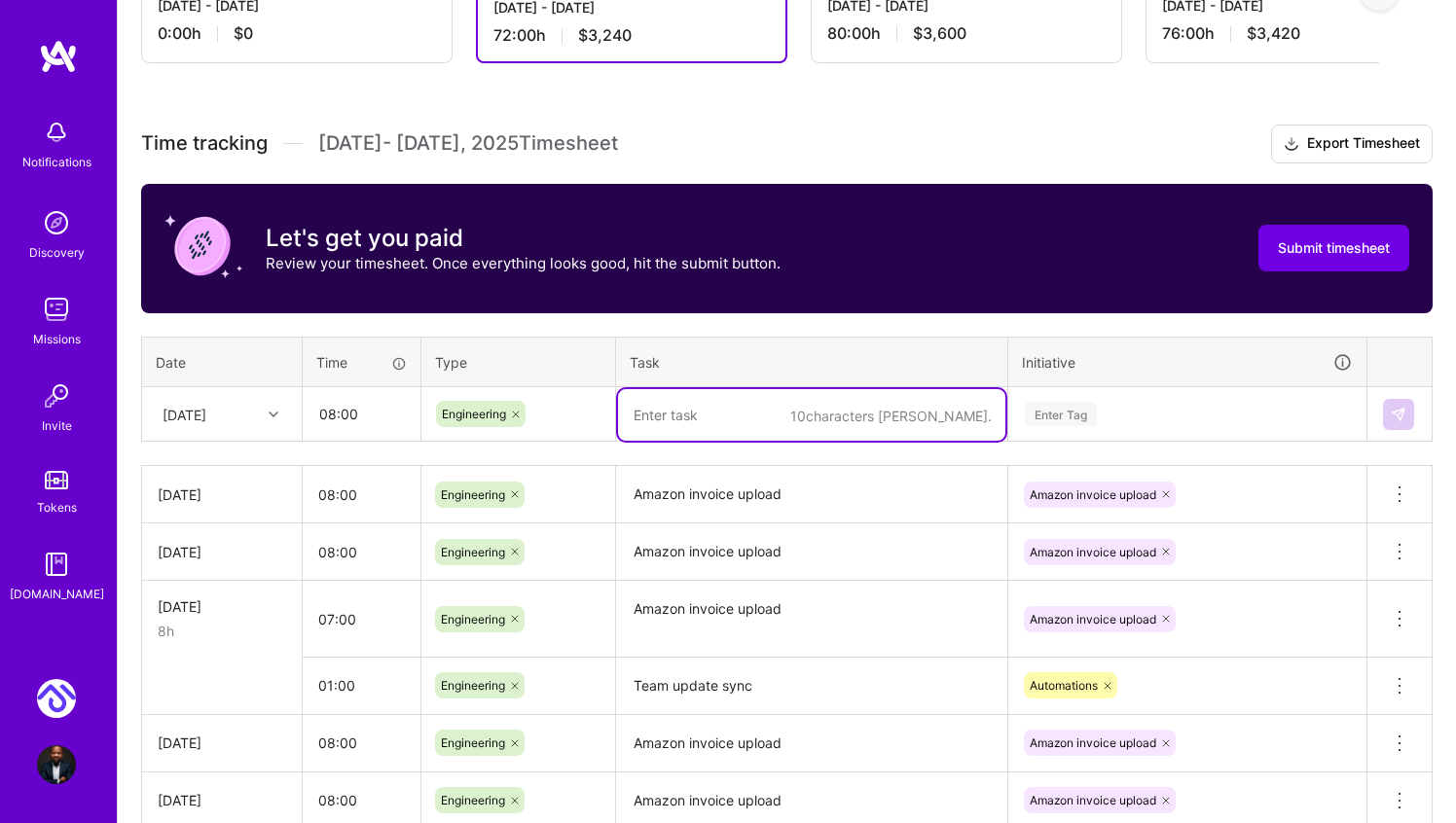
paste textarea "Amazon invoice upload"
type textarea "Amazon invoice upload"
click at [1078, 419] on div "Enter Tag" at bounding box center [1061, 414] width 72 height 30
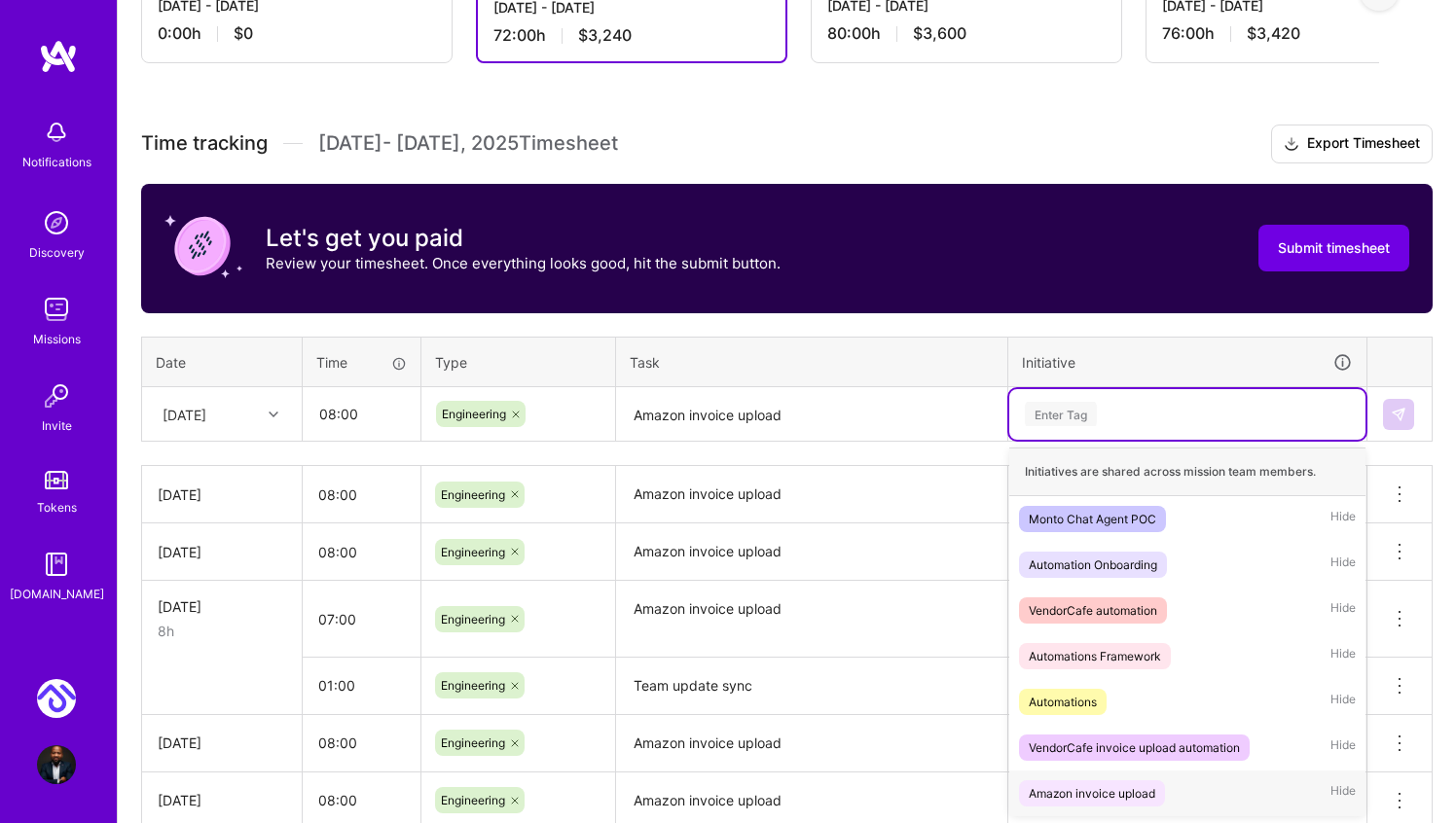
click at [1103, 805] on div "Amazon invoice upload Hide" at bounding box center [1187, 793] width 356 height 46
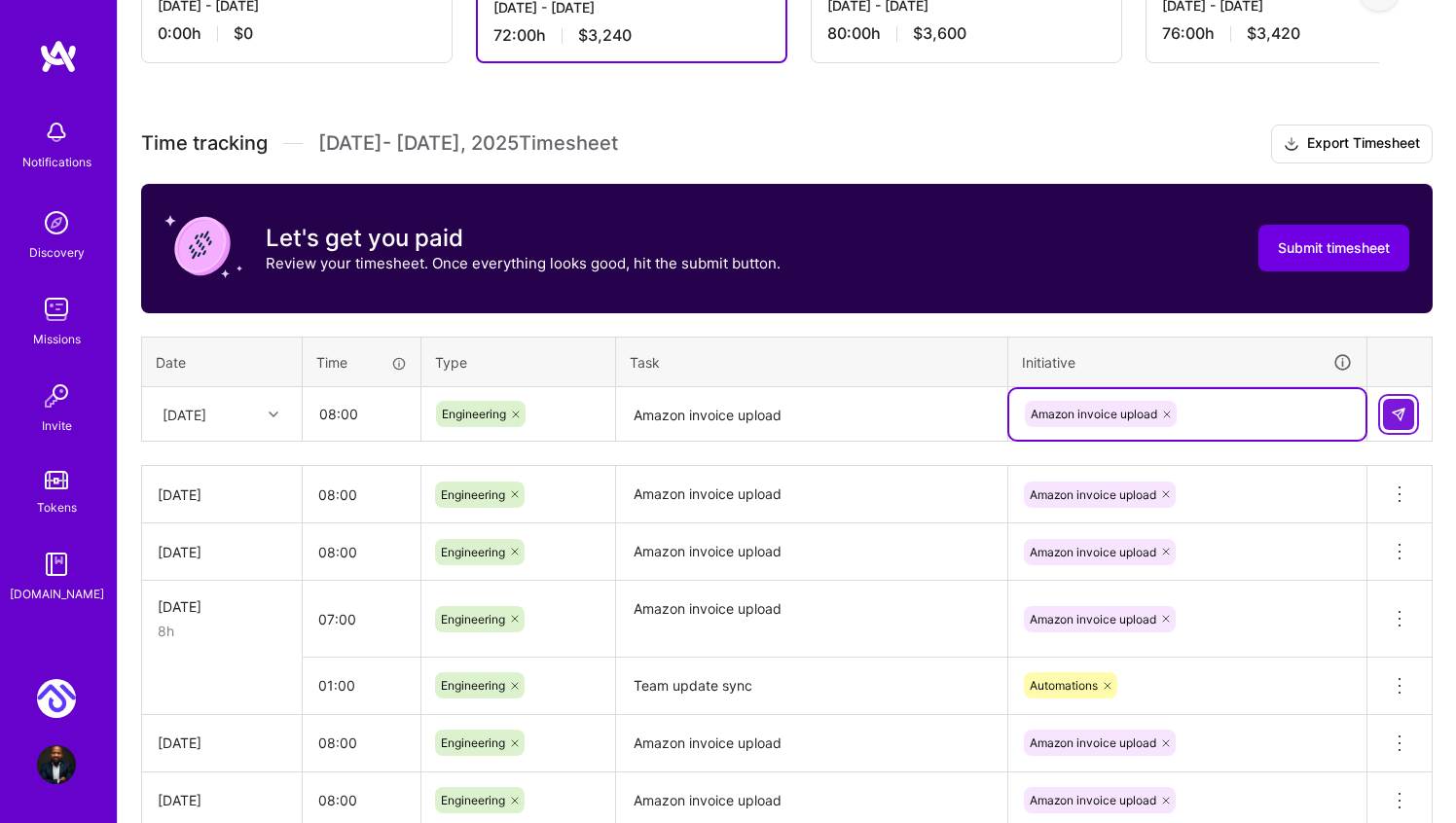
click at [1399, 416] on img at bounding box center [1398, 415] width 16 height 16
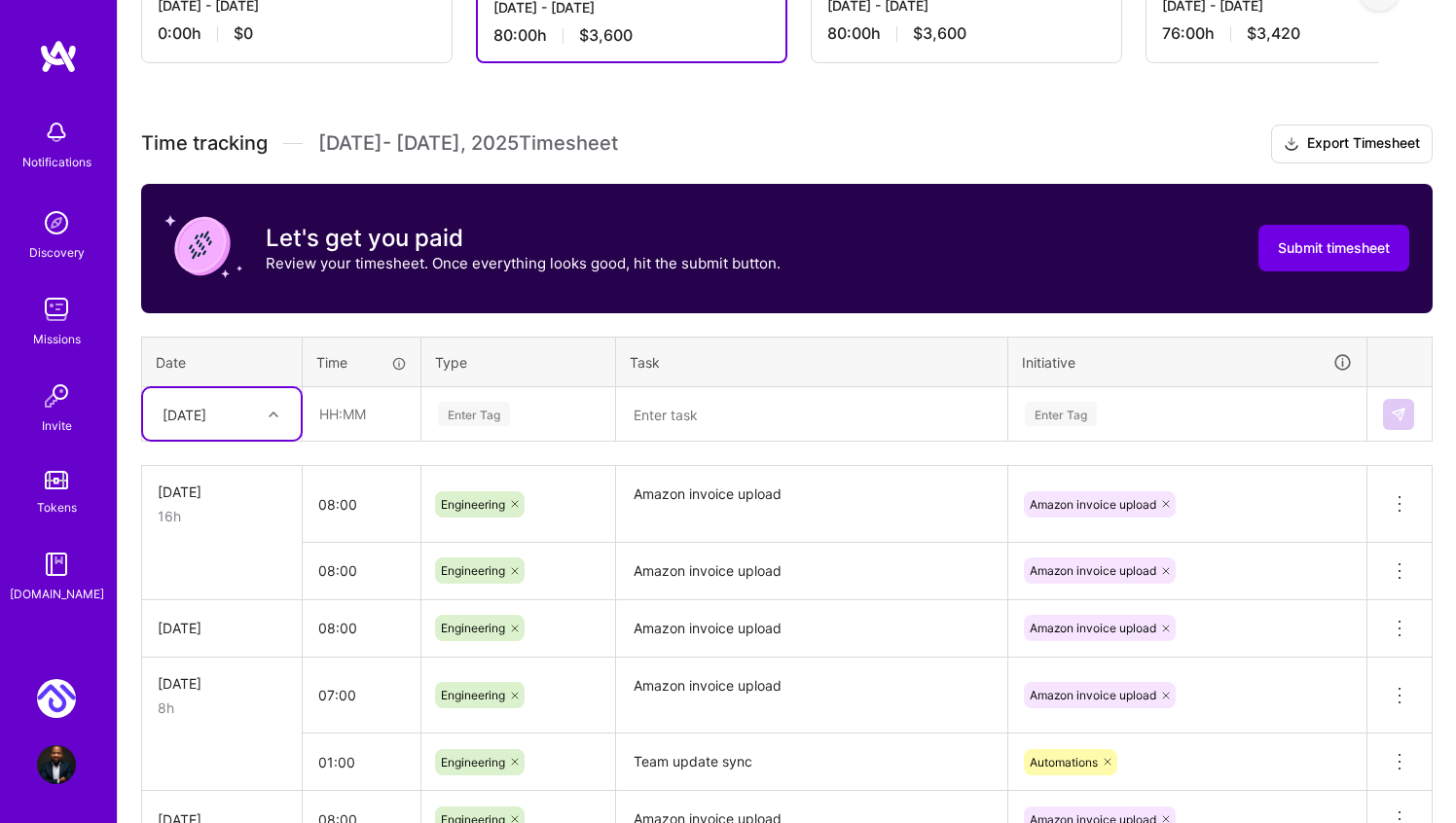
click at [287, 423] on div at bounding box center [275, 415] width 30 height 25
click at [229, 683] on div "Tue, Oct 14" at bounding box center [222, 681] width 157 height 36
click at [321, 417] on input "text" at bounding box center [361, 414] width 116 height 52
type input "08:00"
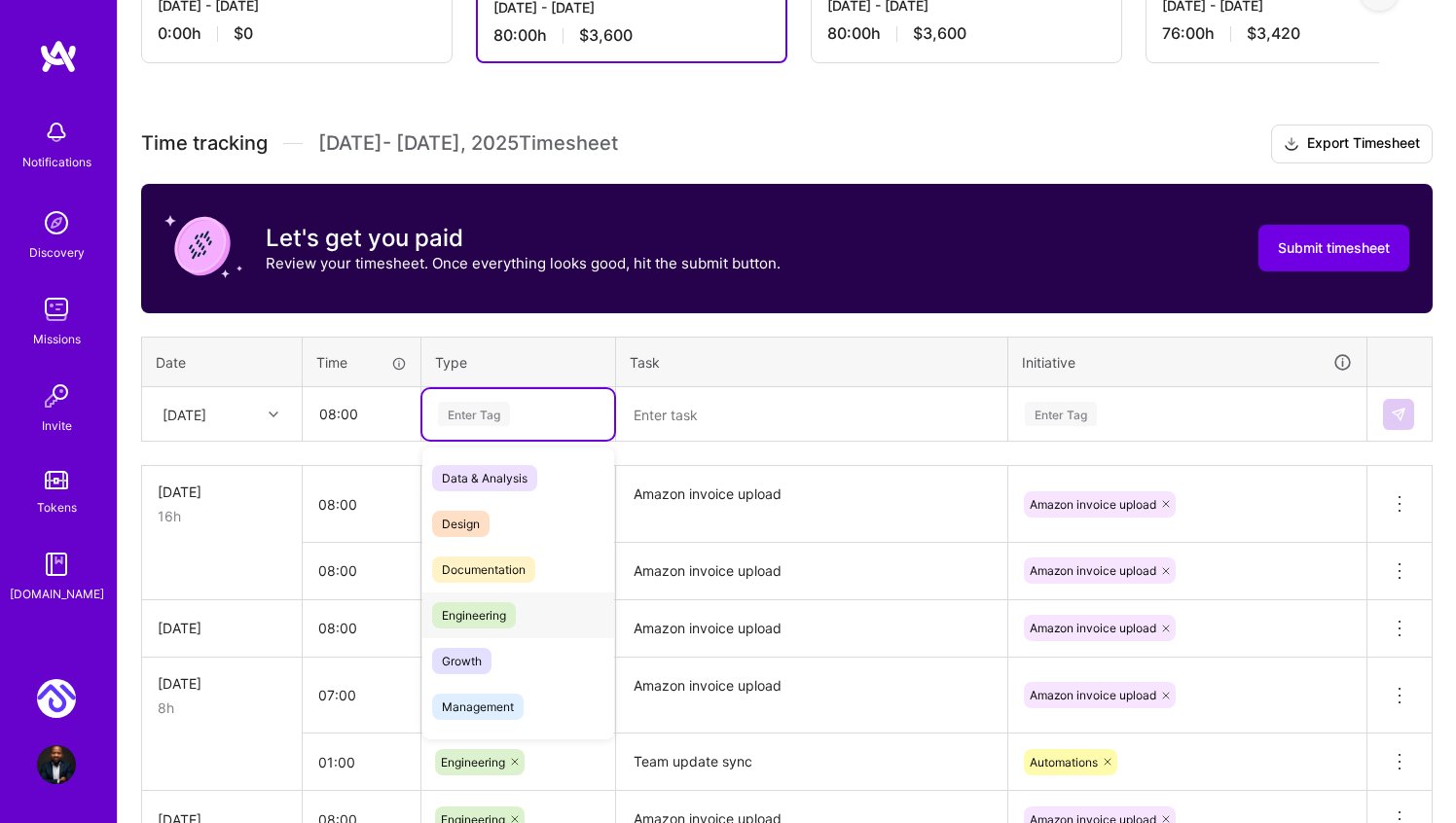
click at [482, 604] on span "Engineering" at bounding box center [475, 615] width 84 height 26
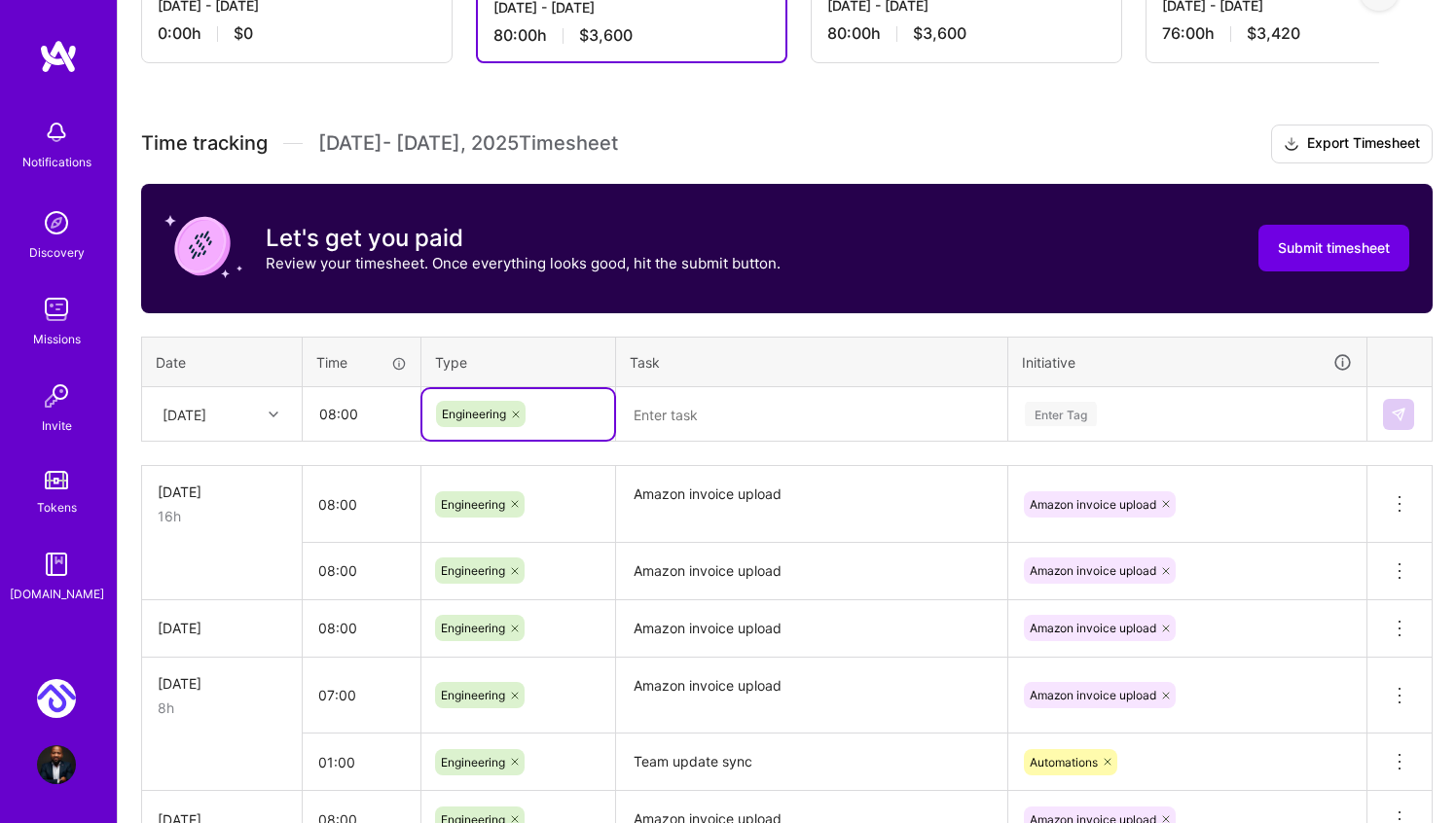
click at [686, 412] on textarea at bounding box center [811, 415] width 388 height 52
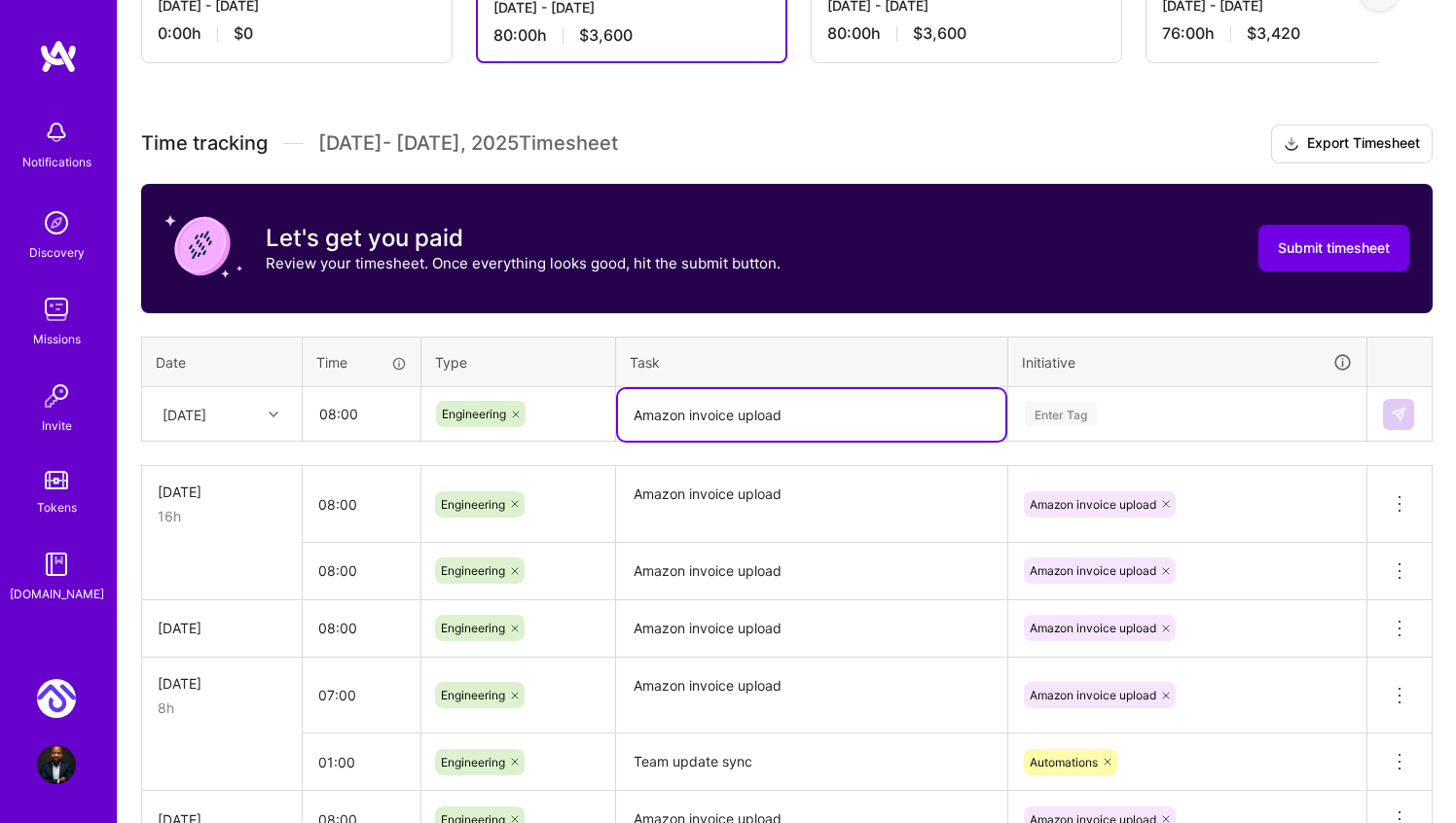
type textarea "Amazon invoice upload"
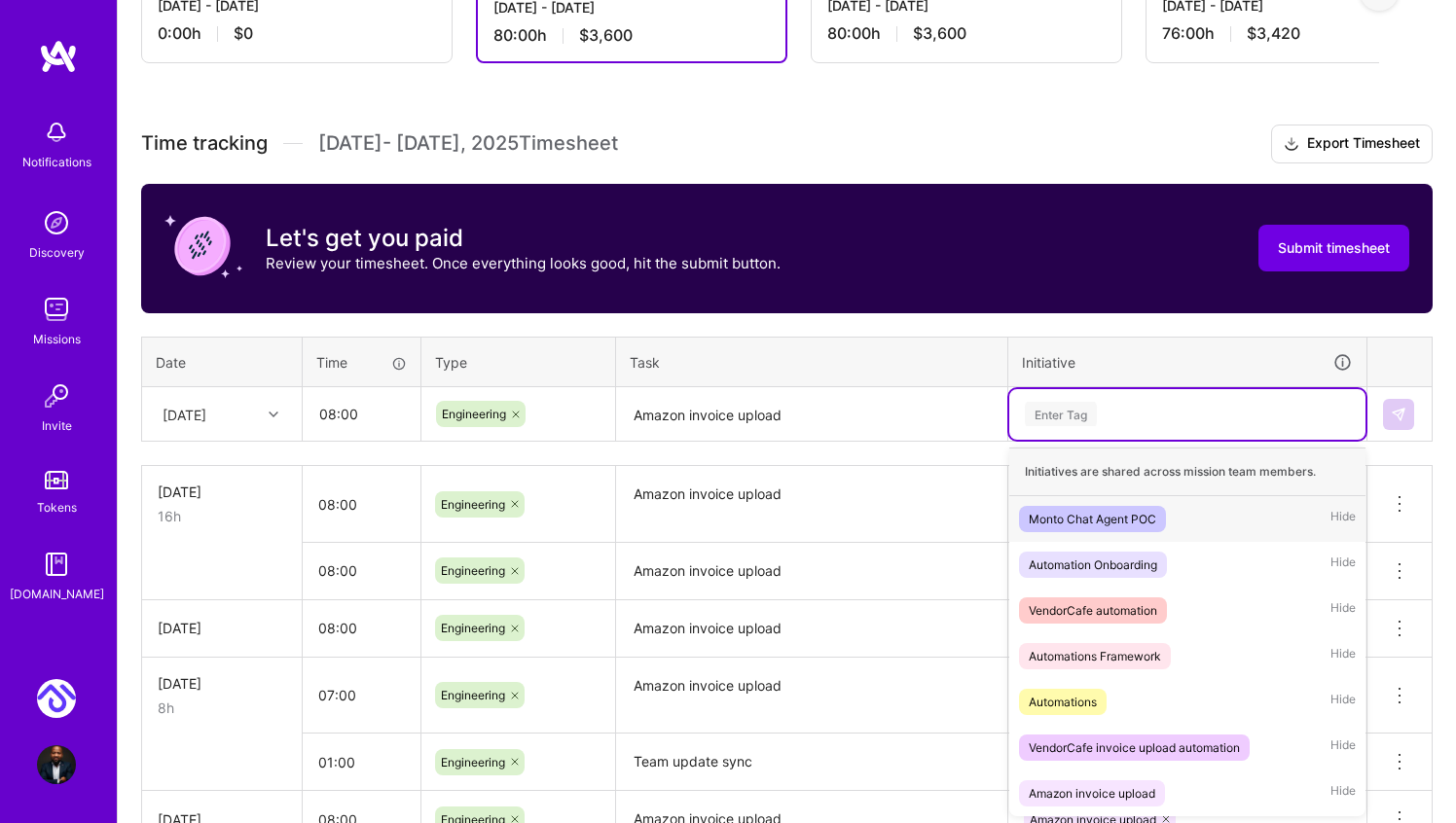
click at [1067, 420] on div "Enter Tag" at bounding box center [1061, 414] width 72 height 30
click at [1111, 792] on div "Amazon invoice upload" at bounding box center [1093, 793] width 127 height 21
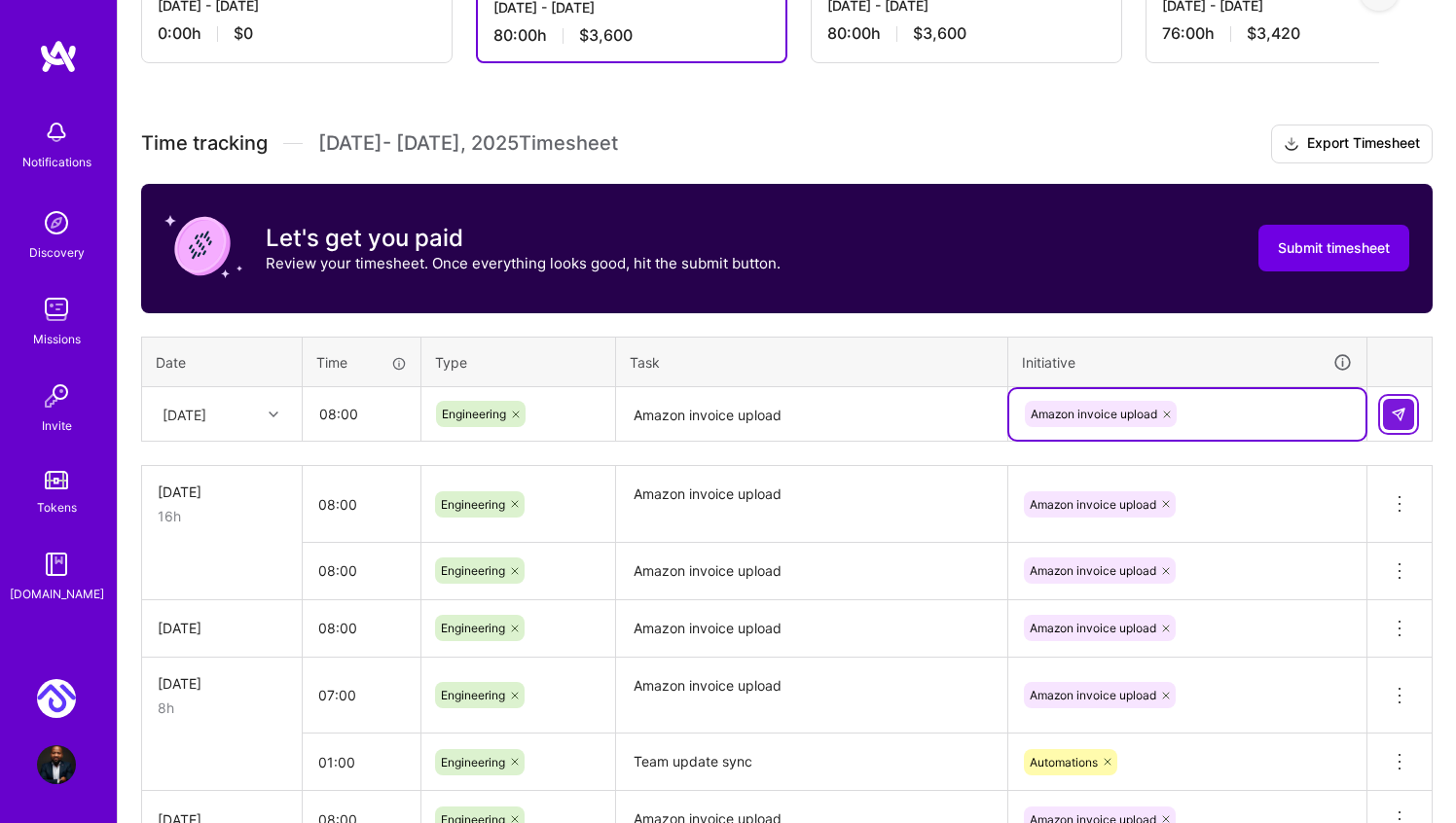
click at [1410, 412] on button at bounding box center [1398, 415] width 31 height 31
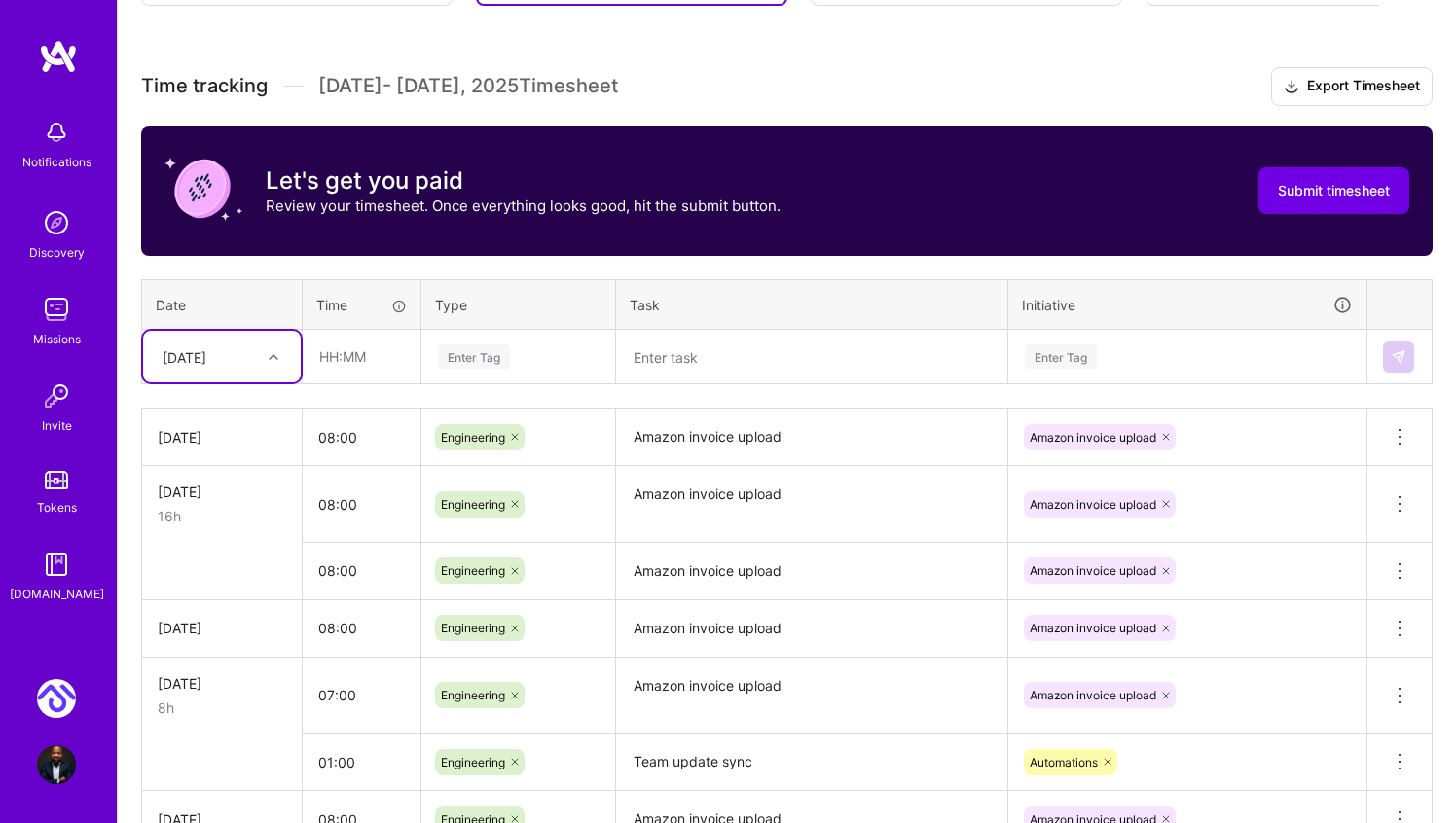
scroll to position [499, 0]
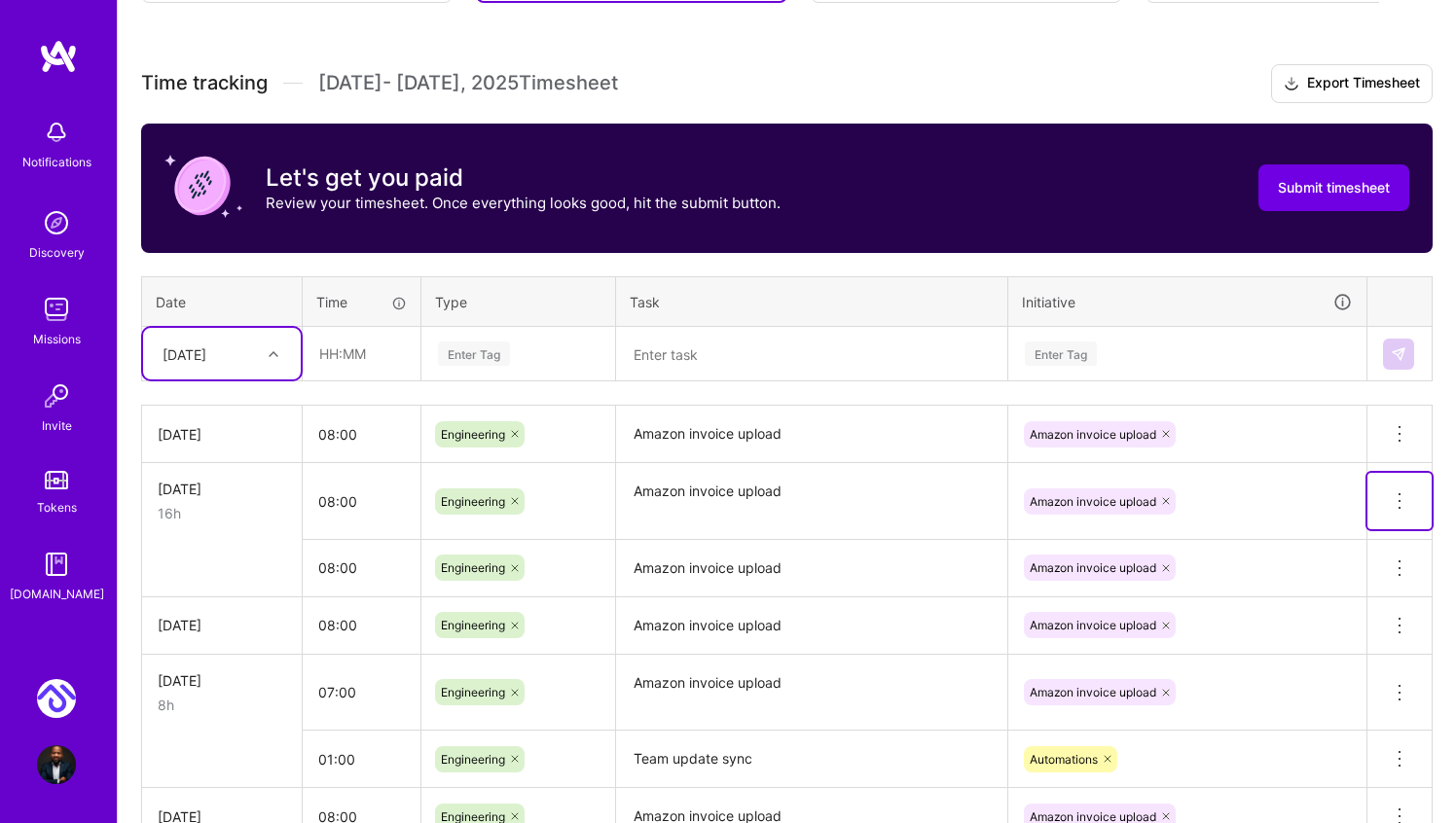
click at [1393, 494] on icon at bounding box center [1399, 501] width 23 height 23
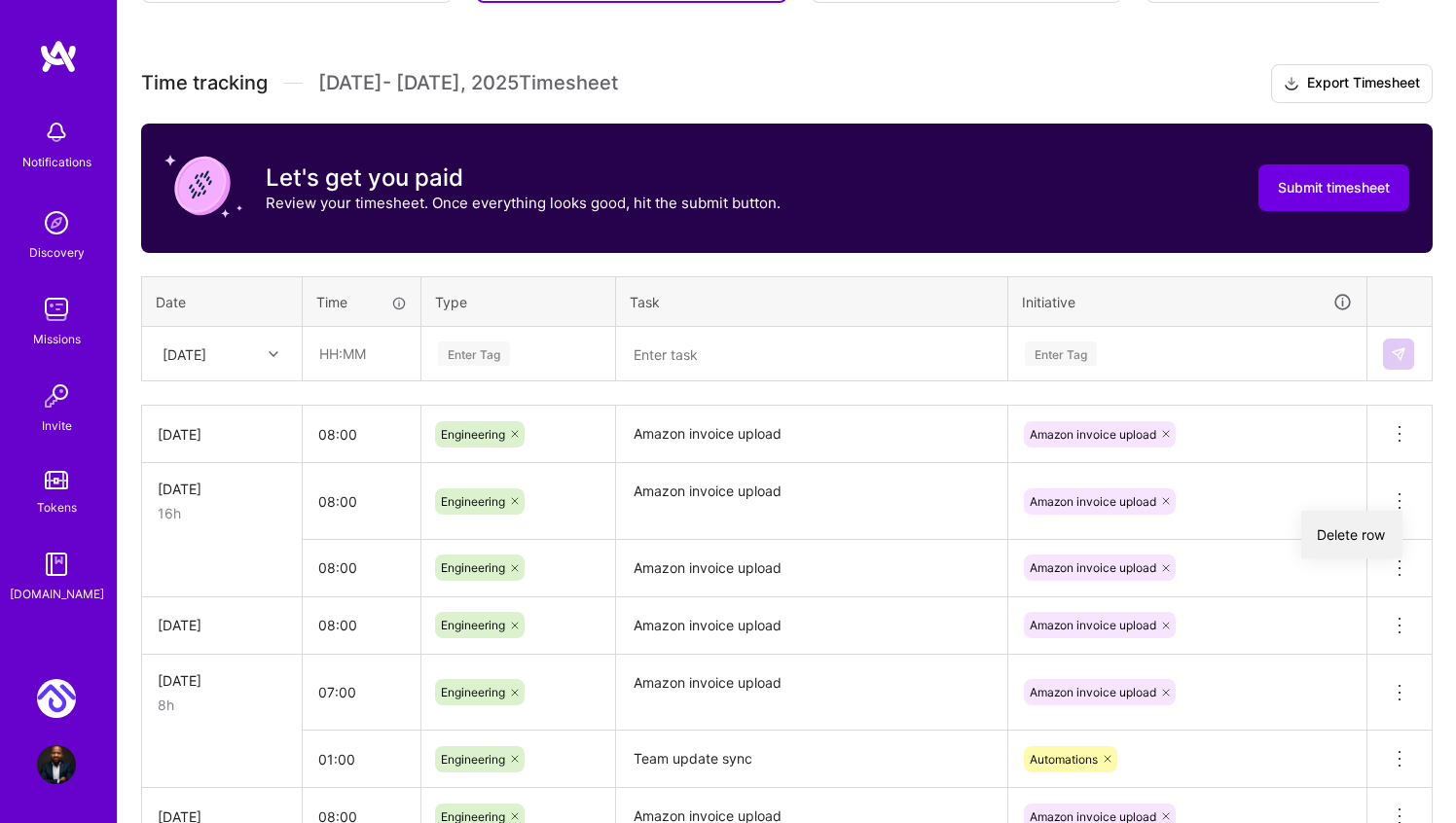
click at [1369, 528] on button "Delete row" at bounding box center [1352, 534] width 102 height 48
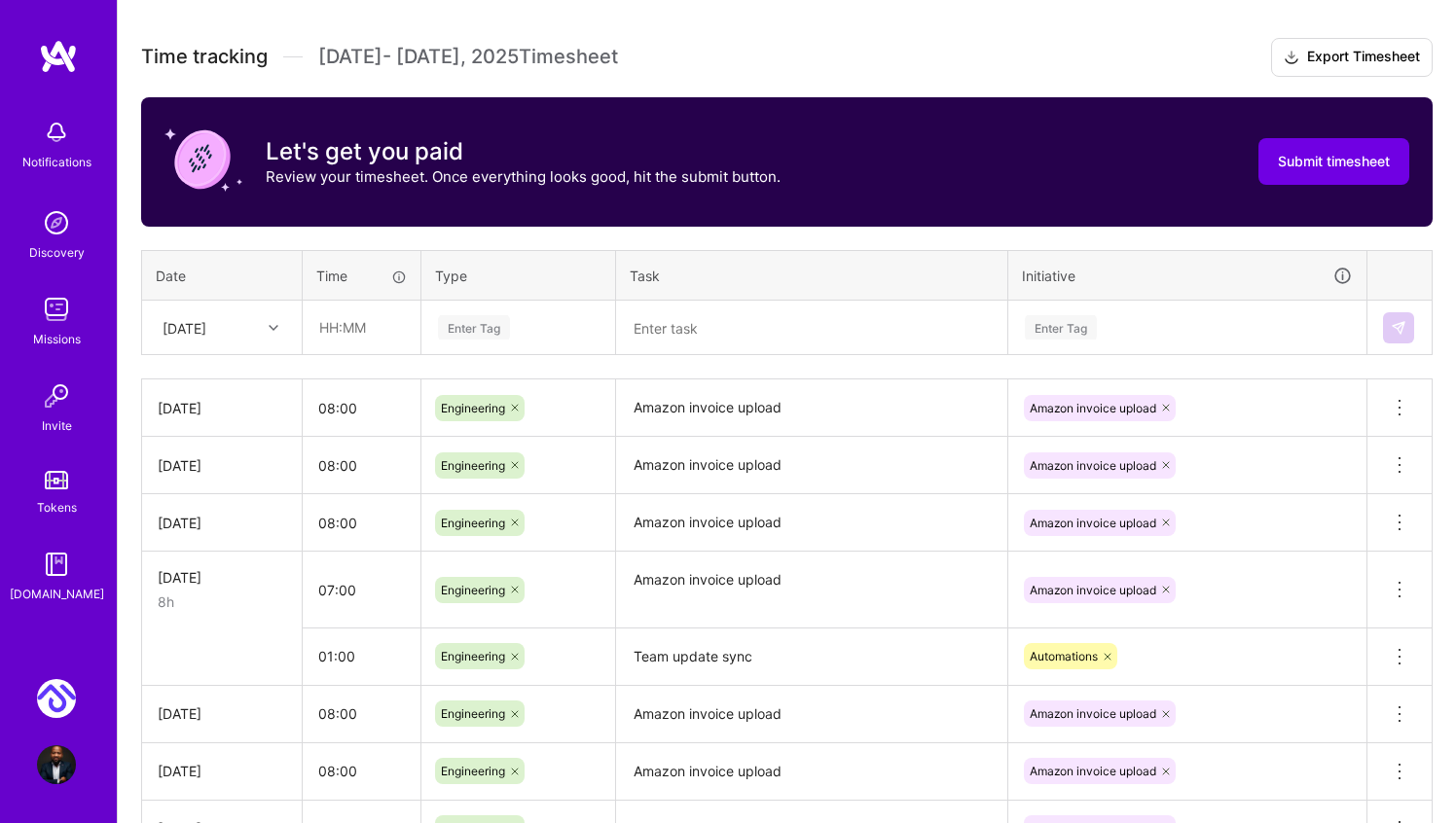
scroll to position [523, 0]
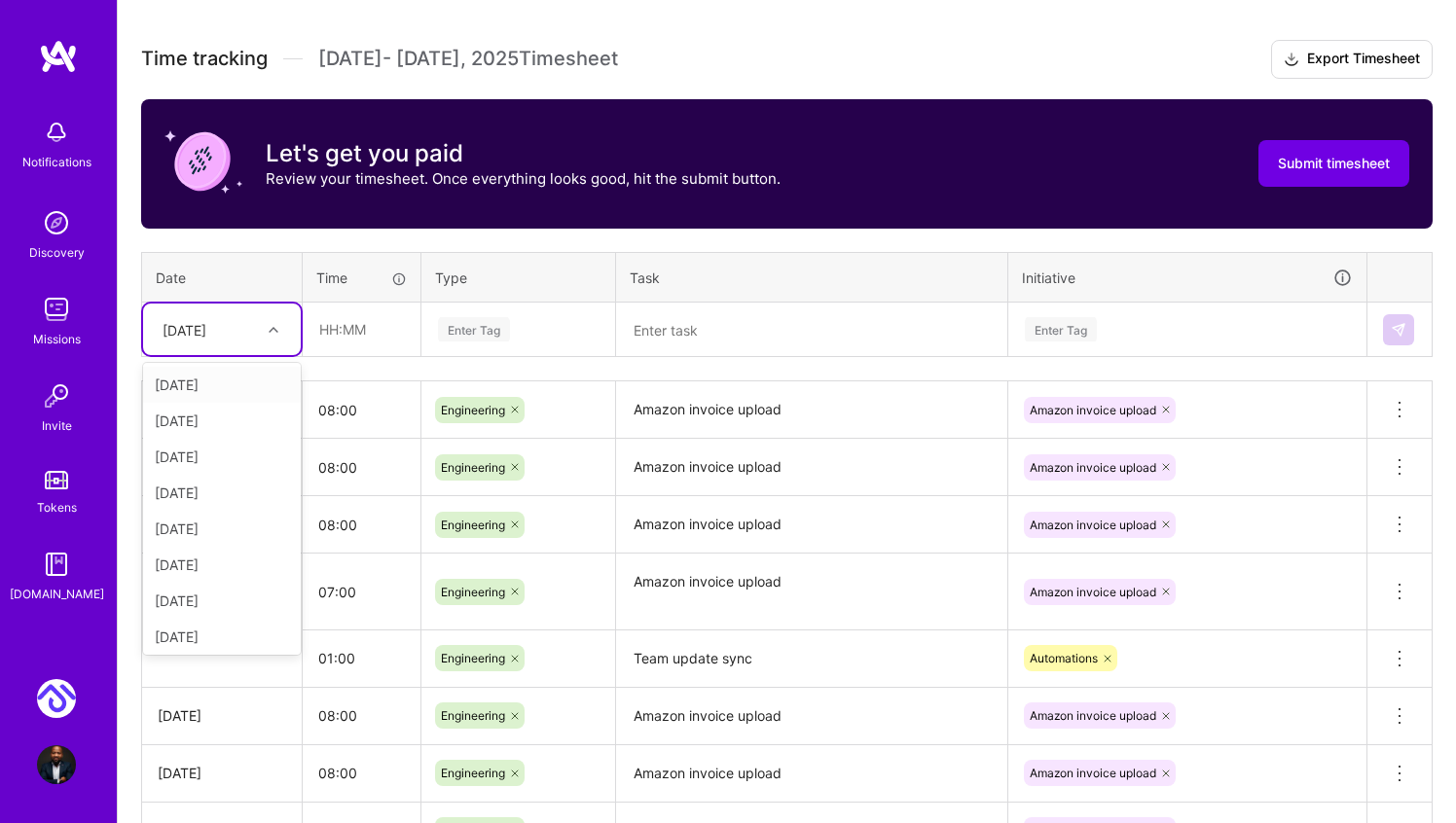
click at [276, 326] on icon at bounding box center [273, 330] width 10 height 10
click at [229, 642] on div "Wed, Oct 15" at bounding box center [222, 633] width 157 height 36
click at [321, 337] on input "text" at bounding box center [361, 329] width 116 height 52
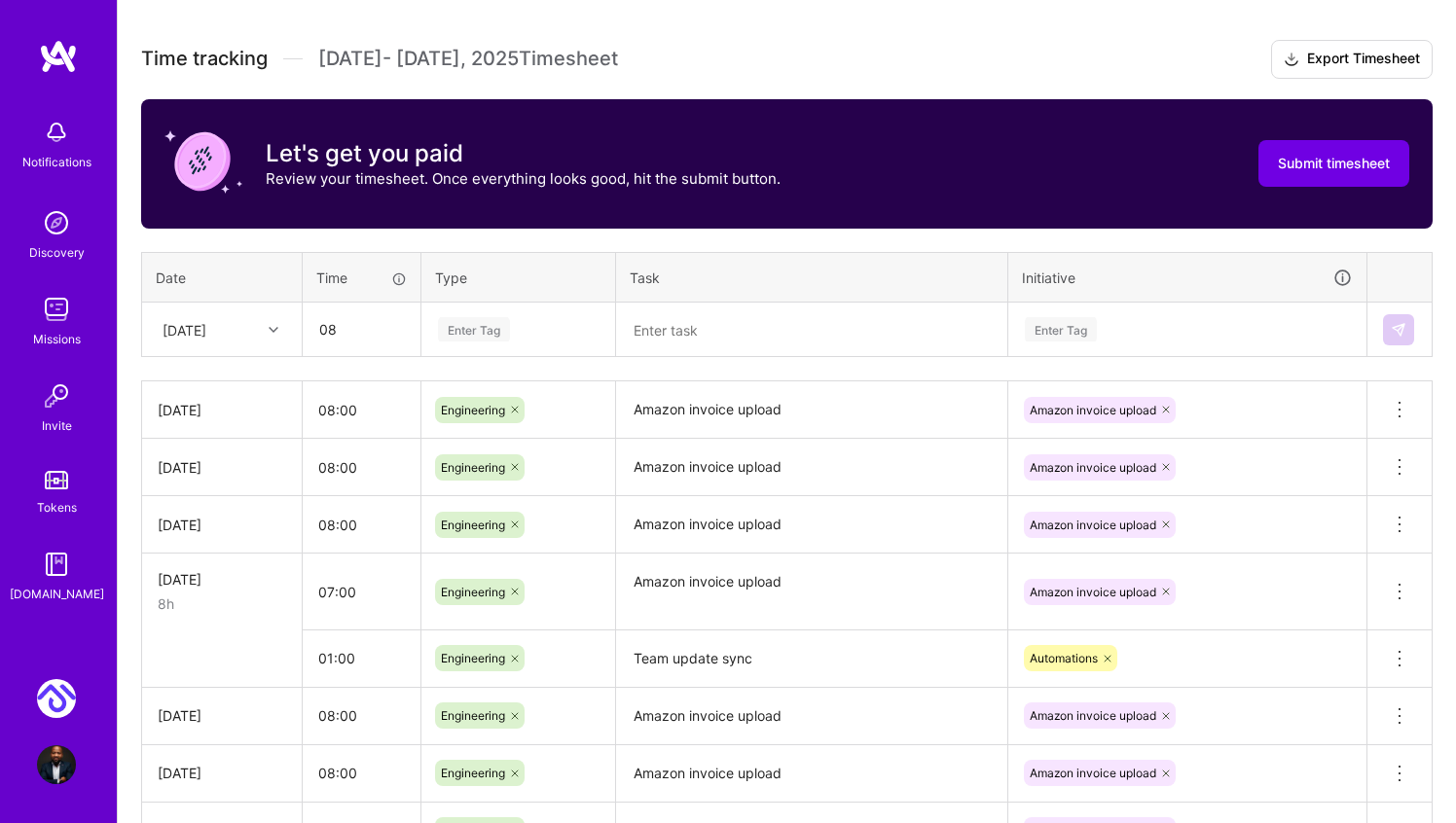
type input "08:00"
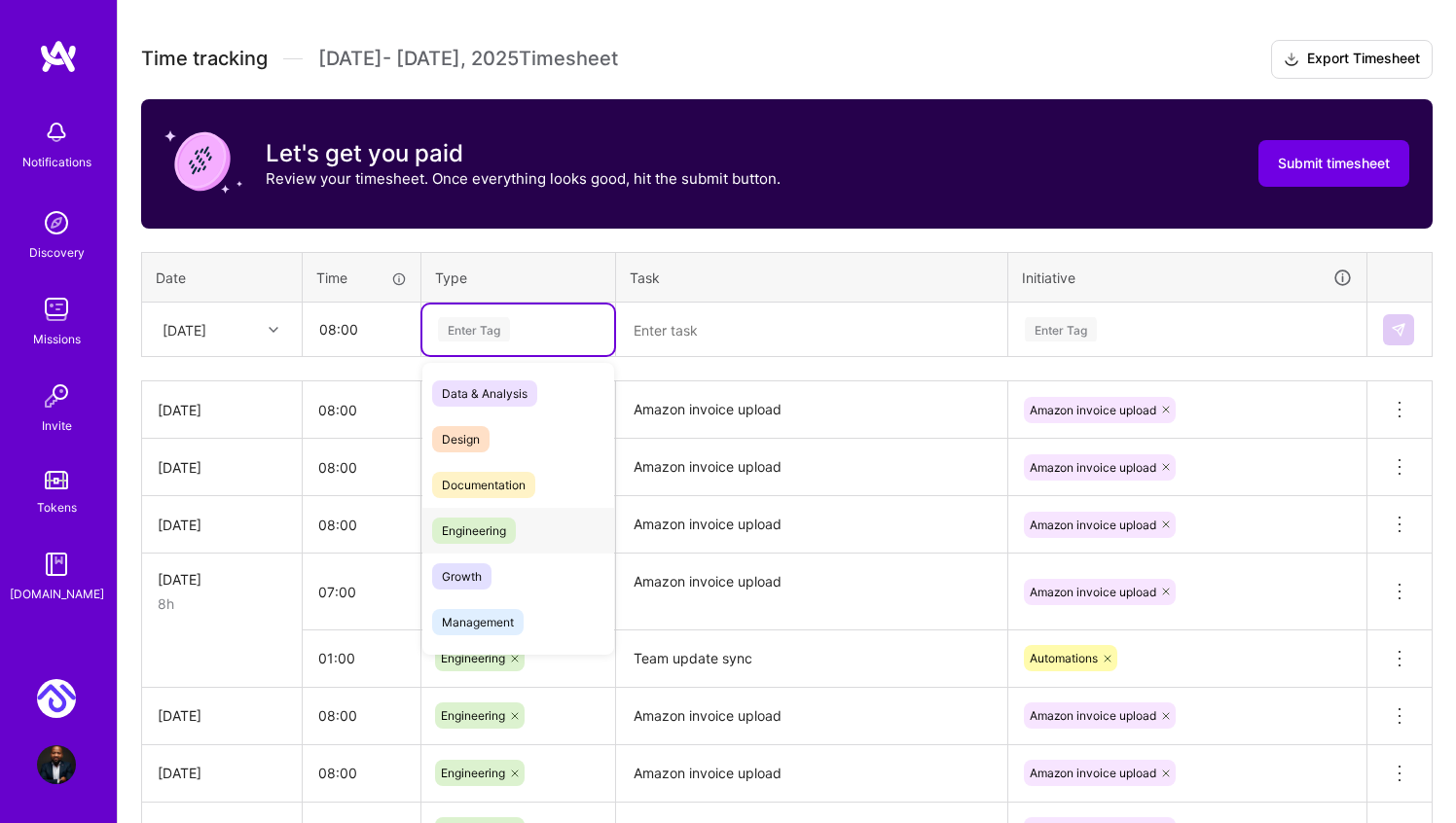
click at [478, 529] on span "Engineering" at bounding box center [475, 530] width 84 height 26
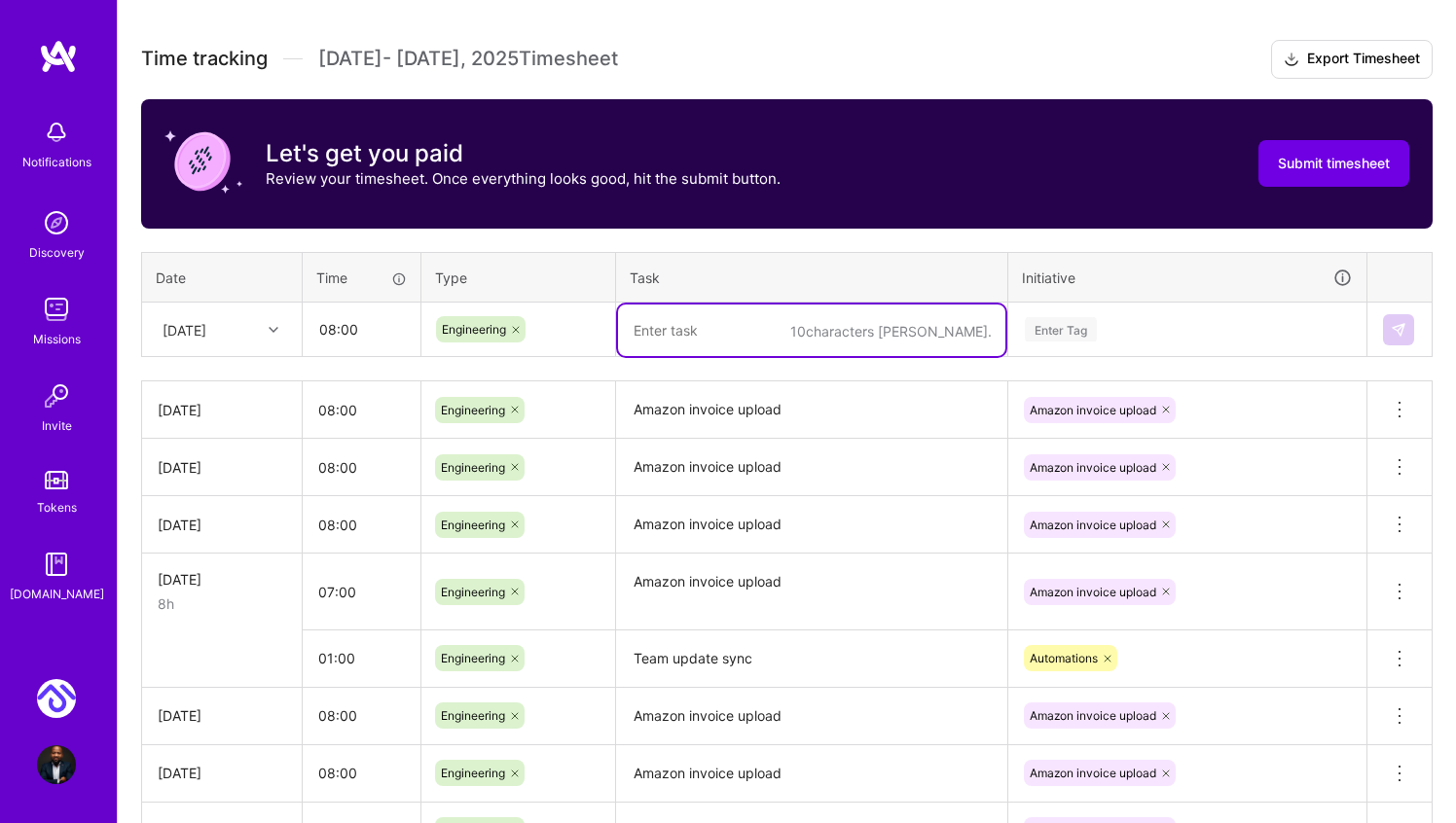
click at [704, 337] on textarea at bounding box center [811, 330] width 388 height 52
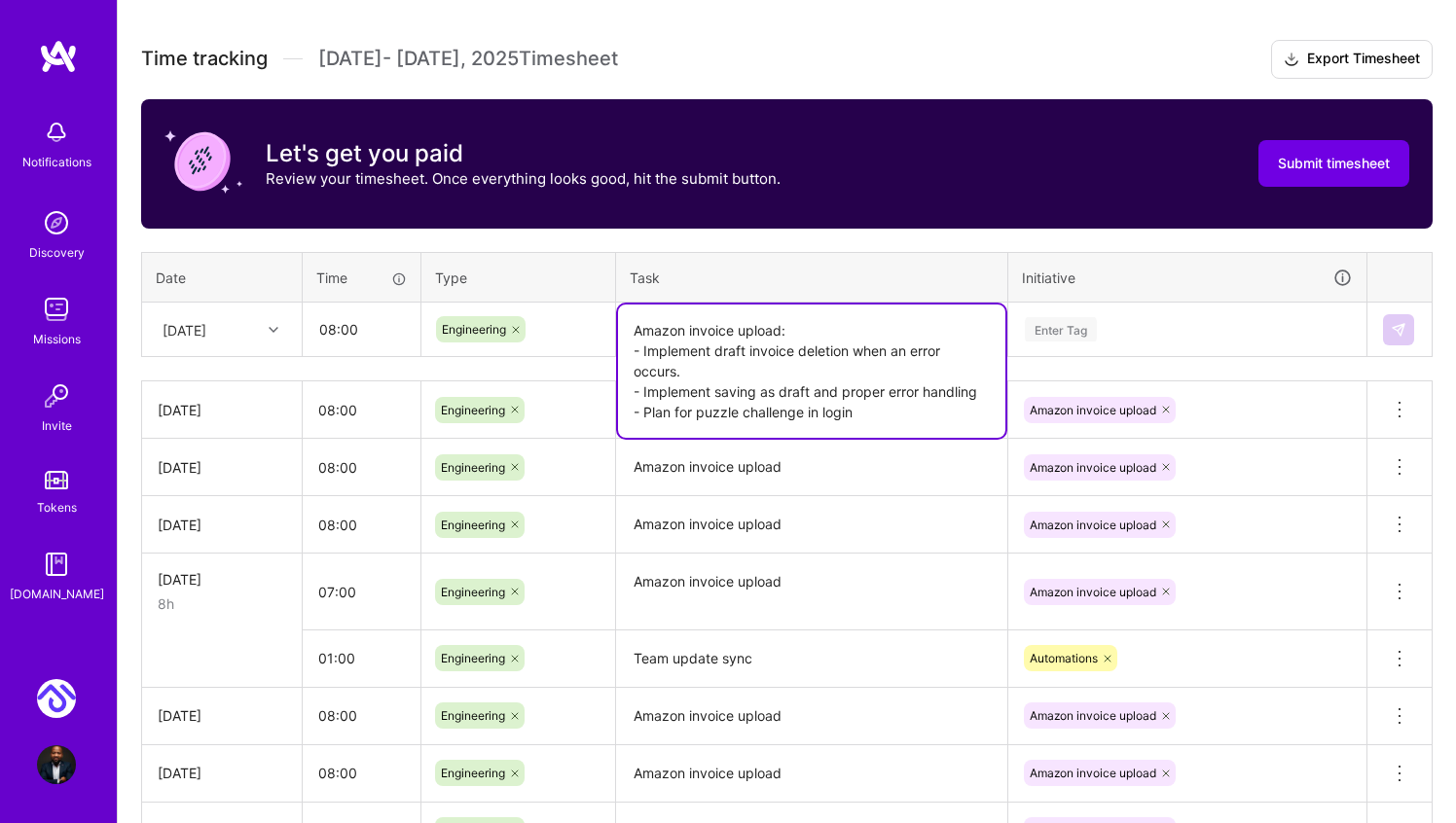
type textarea "Amazon invoice upload: - Implement draft invoice deletion when an error occurs.…"
click at [853, 472] on textarea "Amazon invoice upload" at bounding box center [811, 468] width 388 height 54
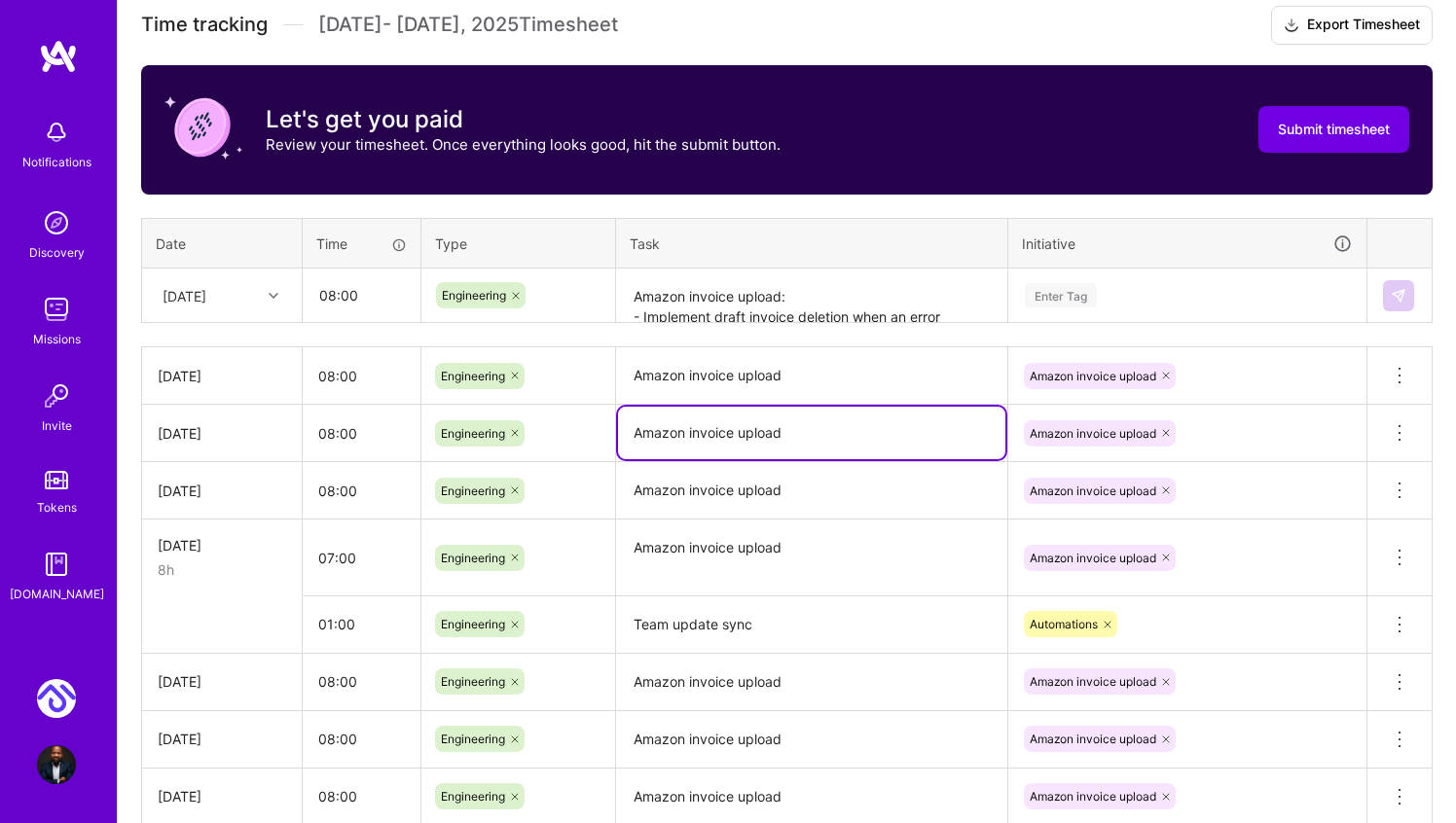
scroll to position [567, 0]
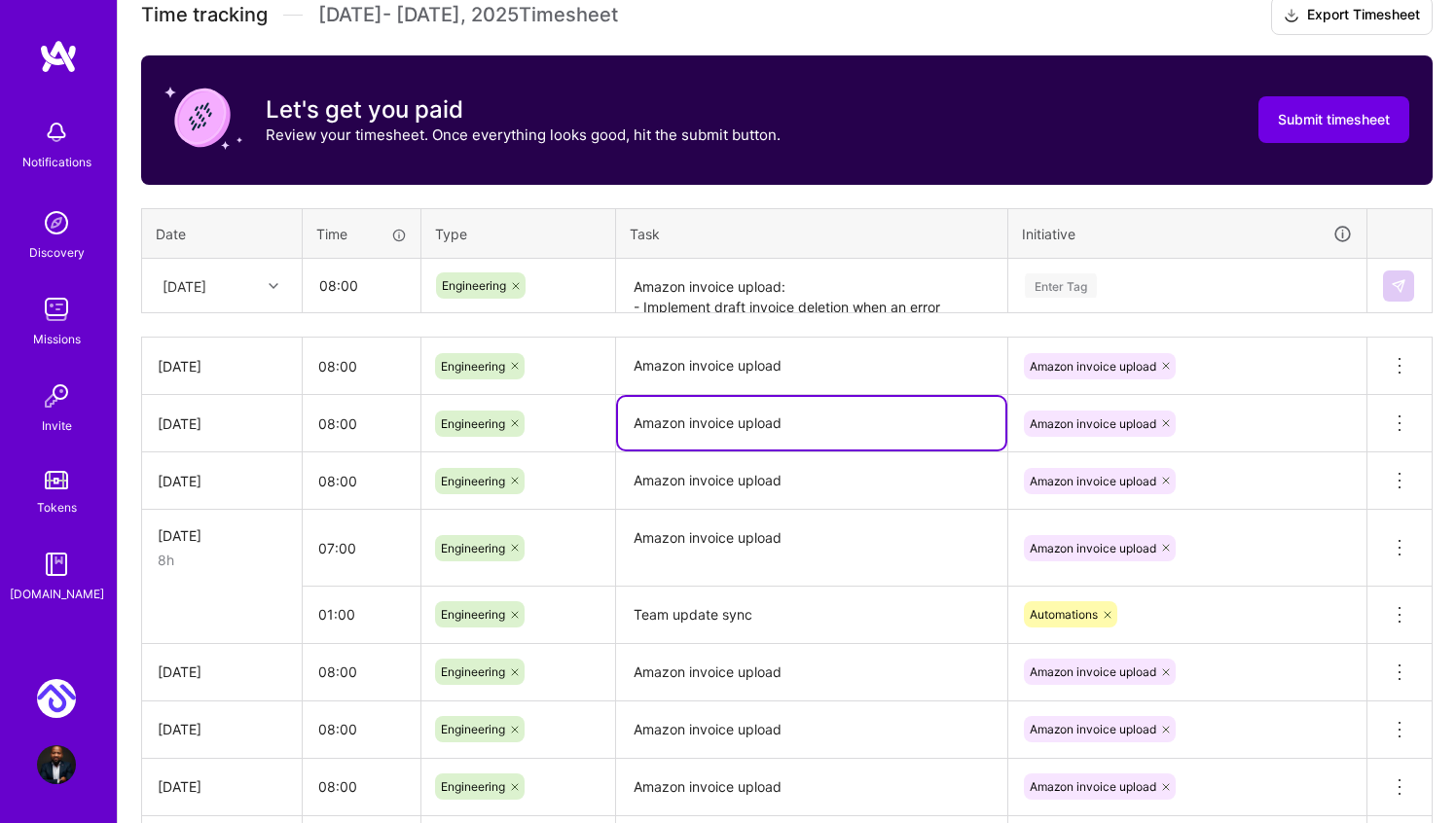
click at [1070, 281] on div "Enter Tag" at bounding box center [1061, 285] width 72 height 30
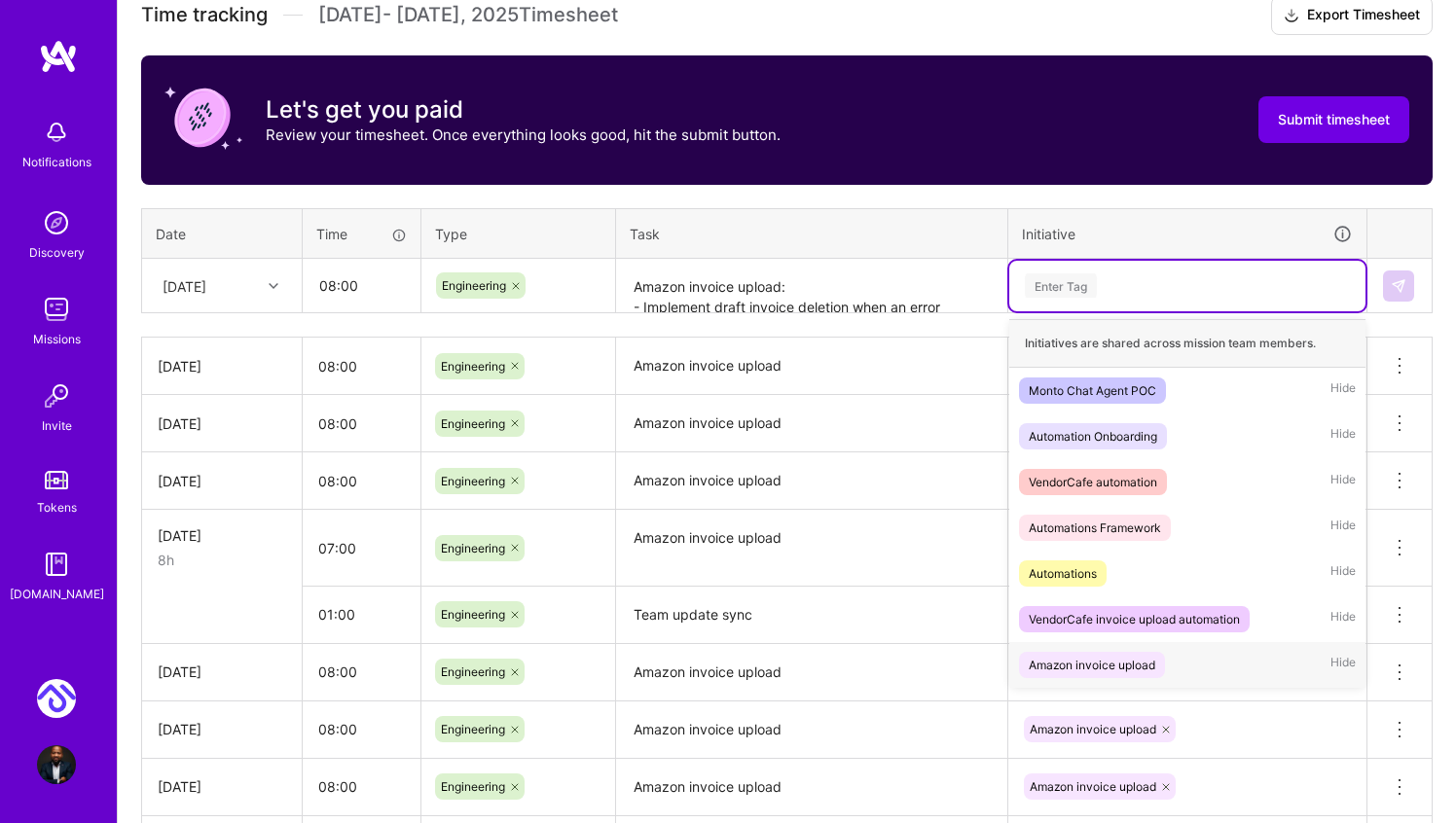
click at [1120, 658] on div "Amazon invoice upload" at bounding box center [1093, 665] width 127 height 21
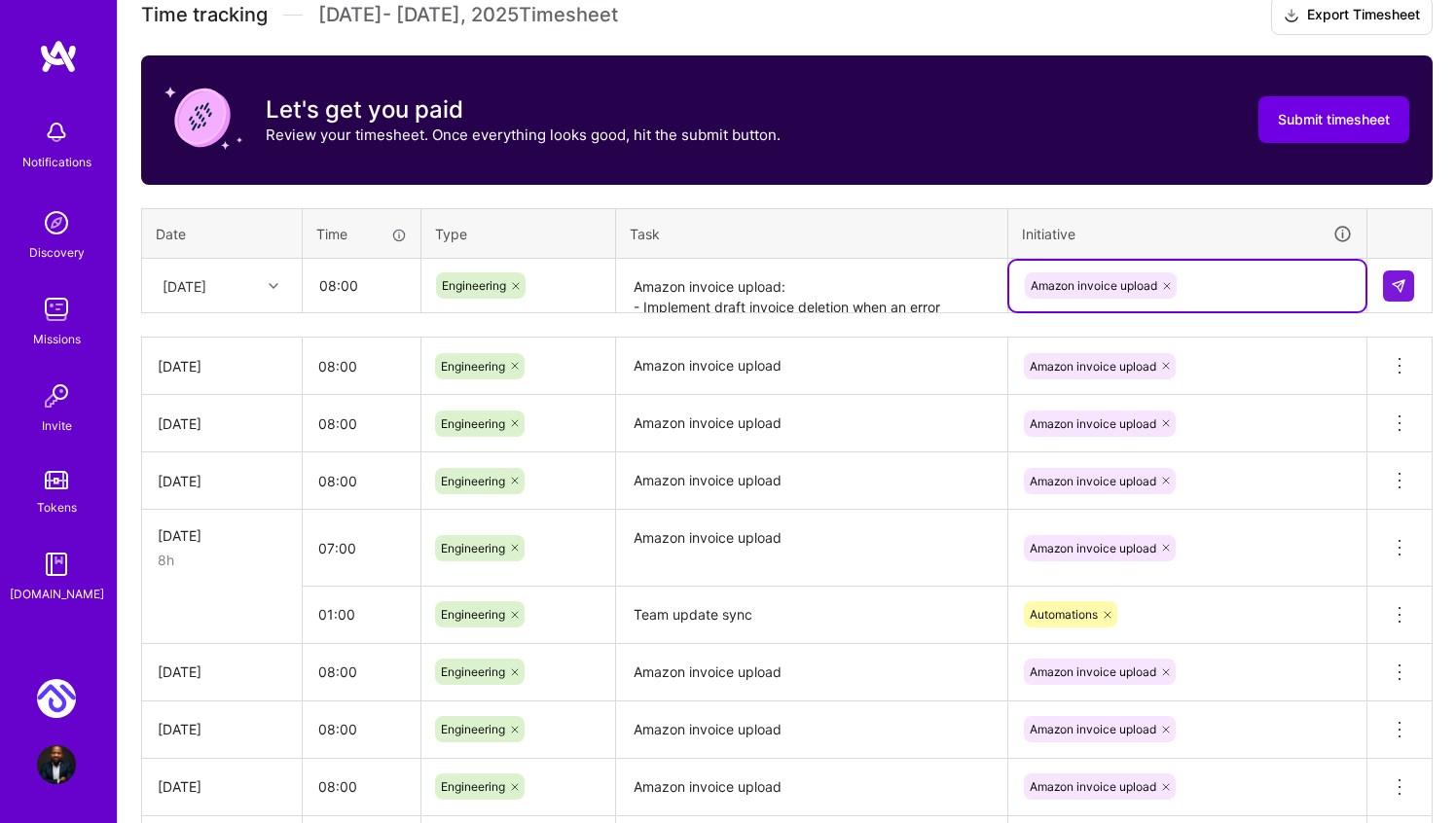
click at [844, 289] on textarea "Amazon invoice upload: - Implement draft invoice deletion when an error occurs.…" at bounding box center [811, 286] width 388 height 52
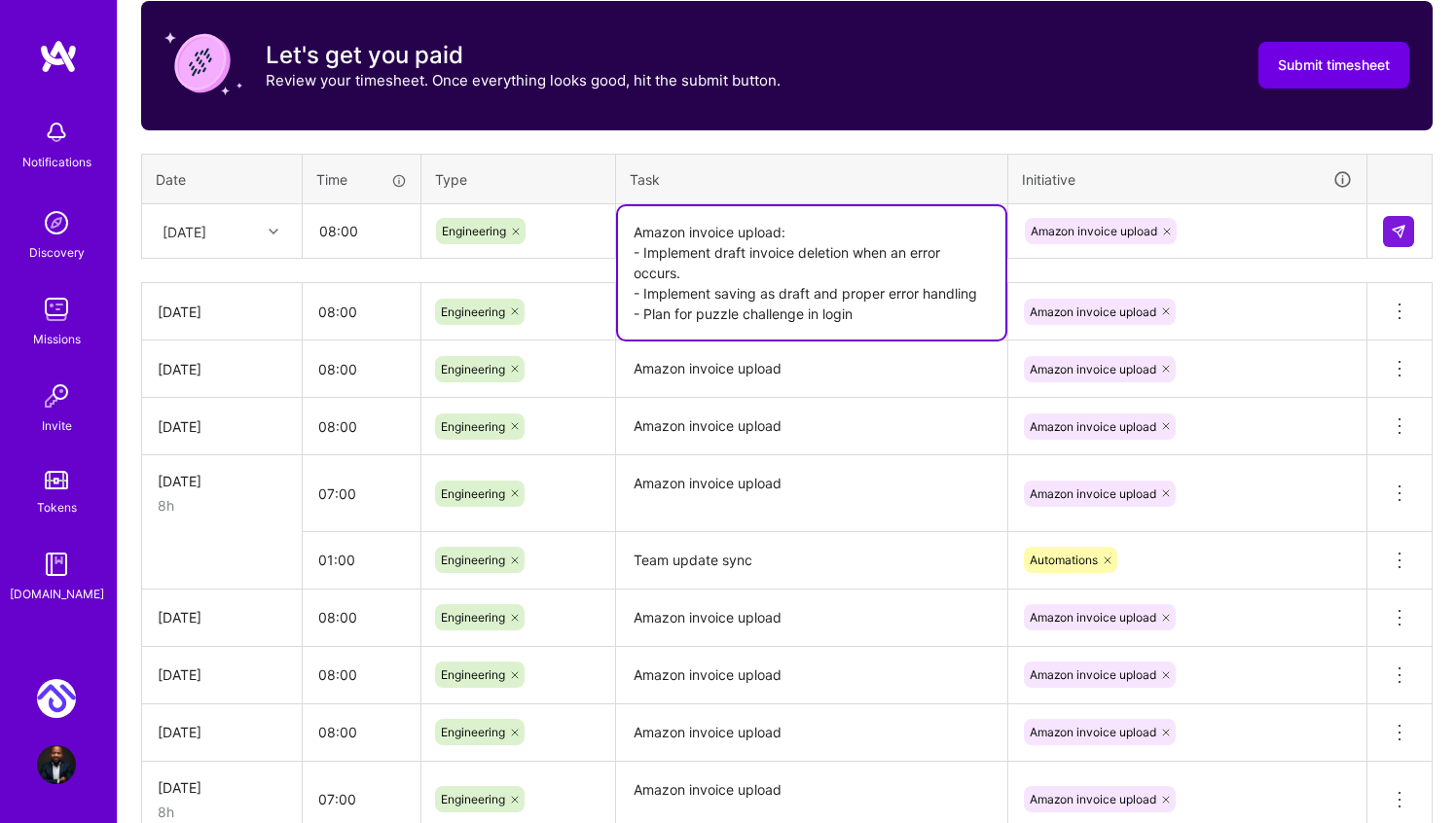
scroll to position [630, 0]
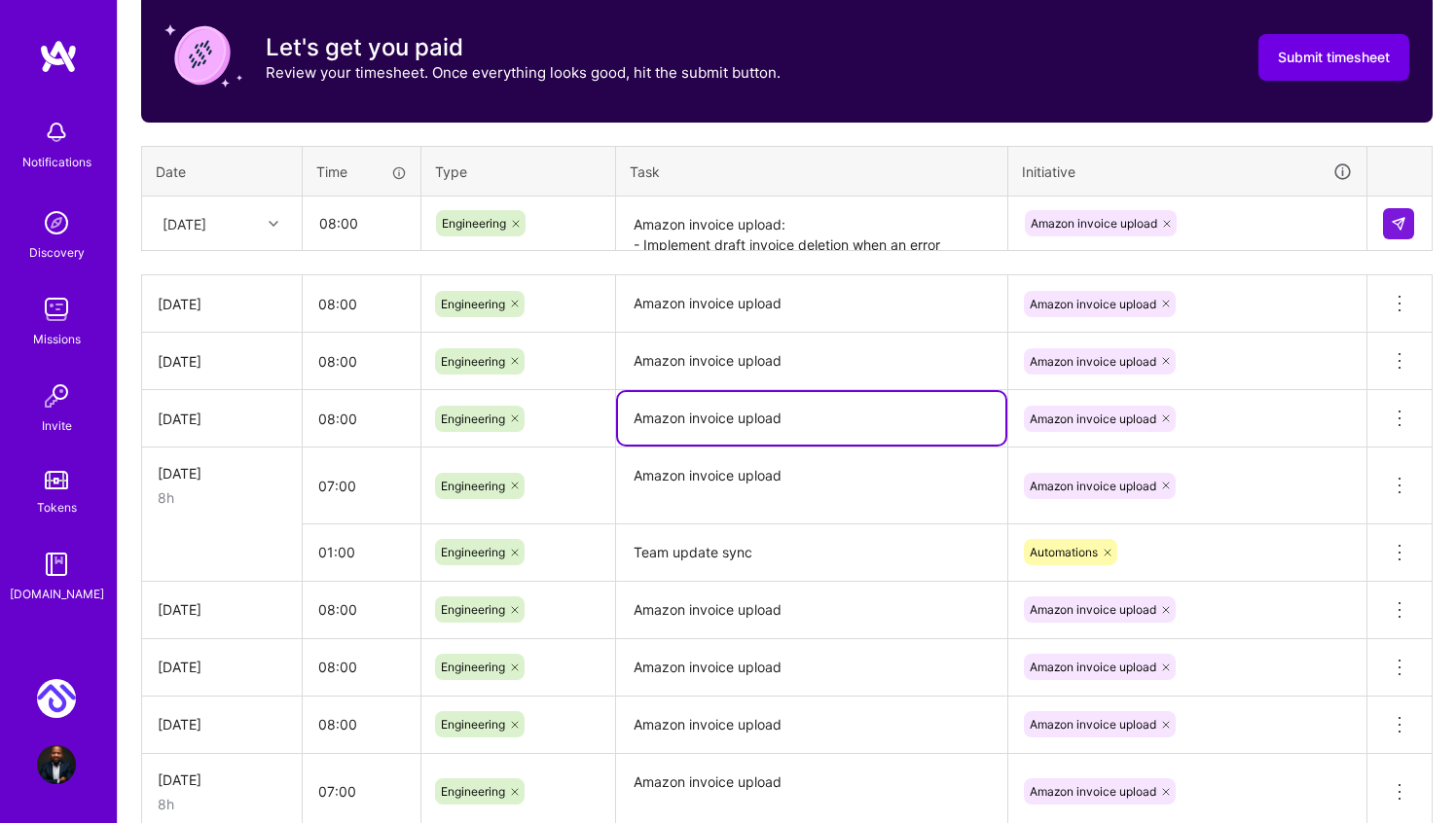
click at [887, 407] on textarea "Amazon invoice upload" at bounding box center [811, 419] width 388 height 53
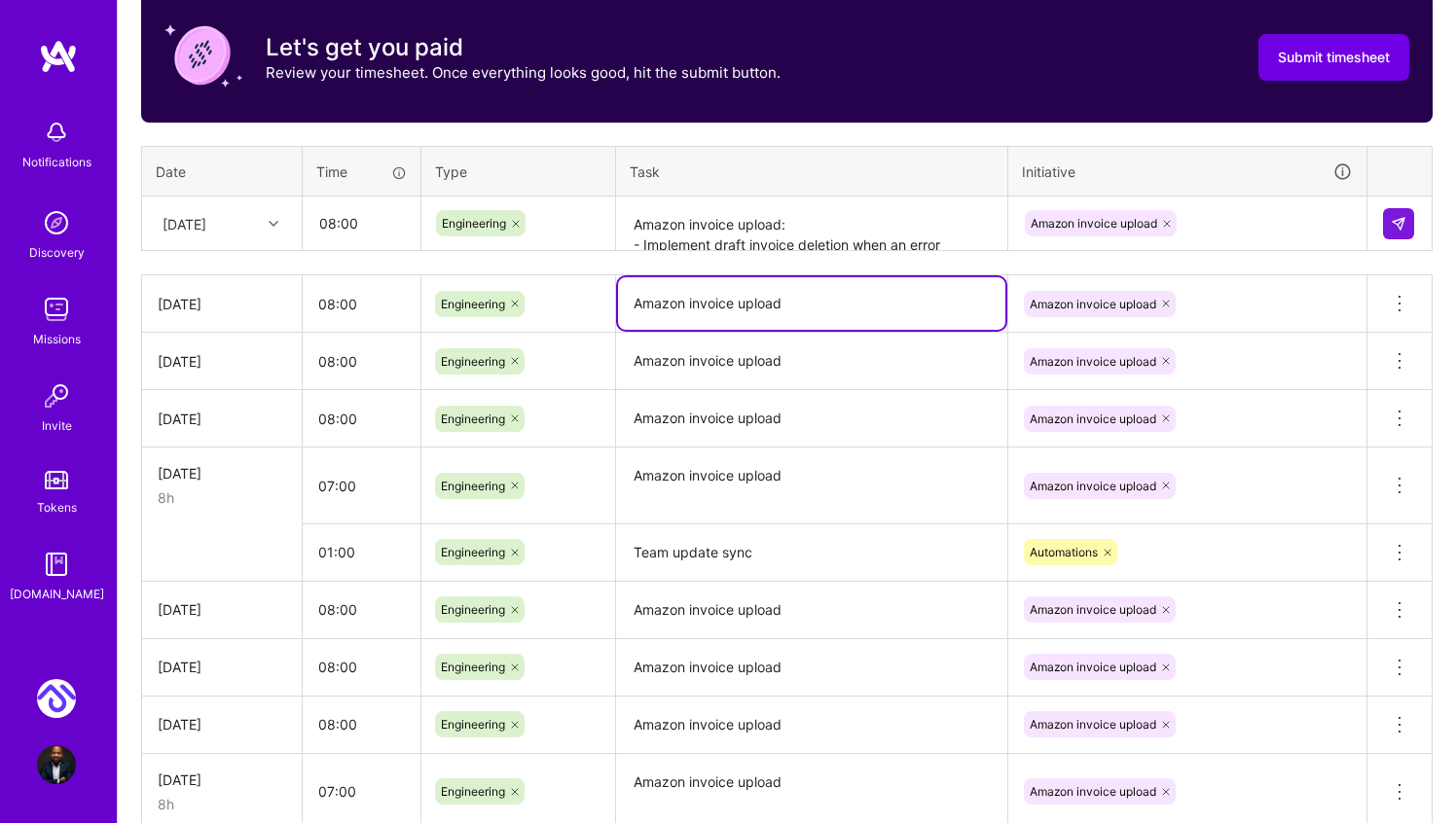
click at [880, 304] on textarea "Amazon invoice upload" at bounding box center [811, 304] width 388 height 53
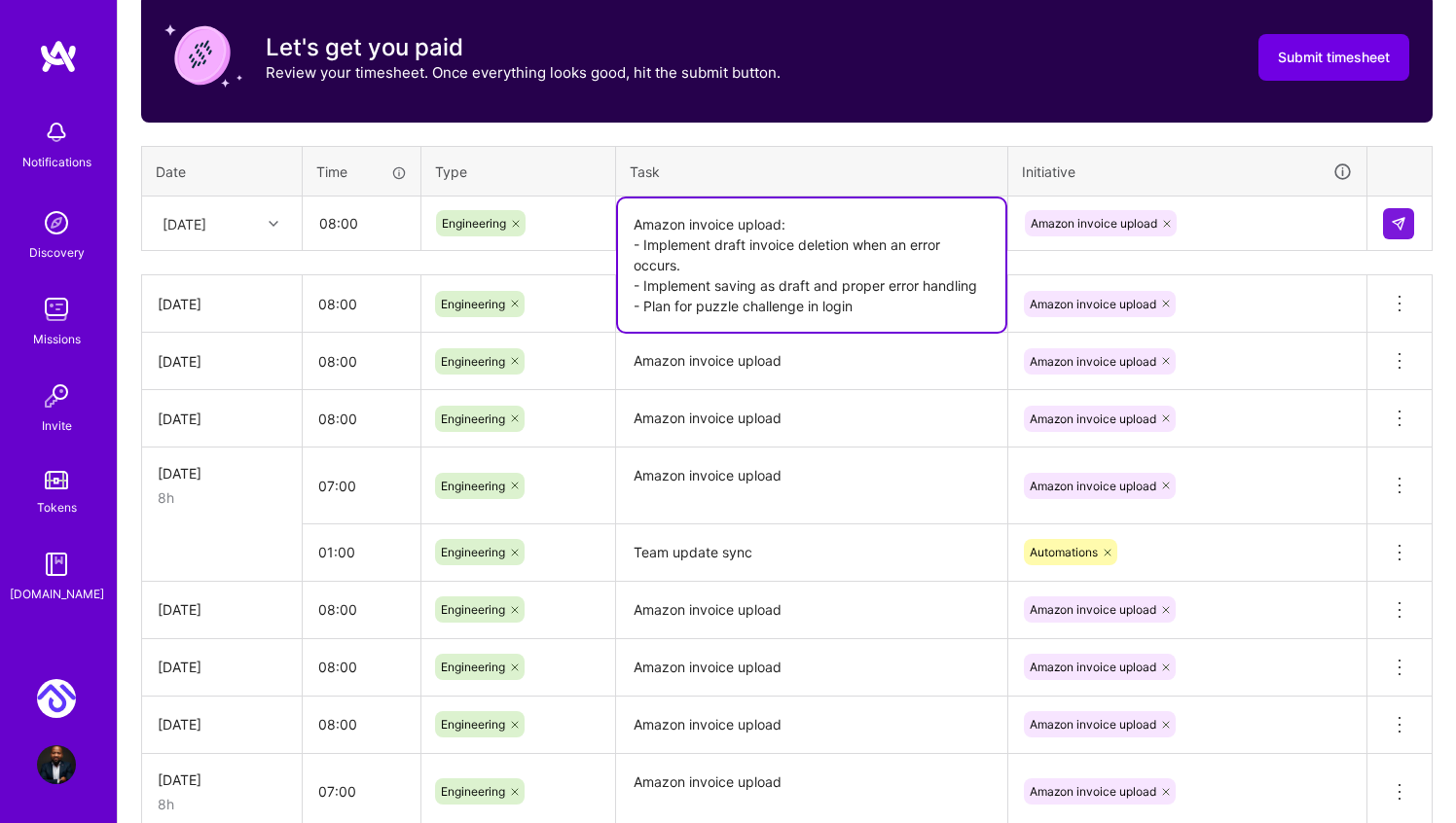
click at [821, 231] on textarea "Amazon invoice upload: - Implement draft invoice deletion when an error occurs.…" at bounding box center [811, 265] width 388 height 134
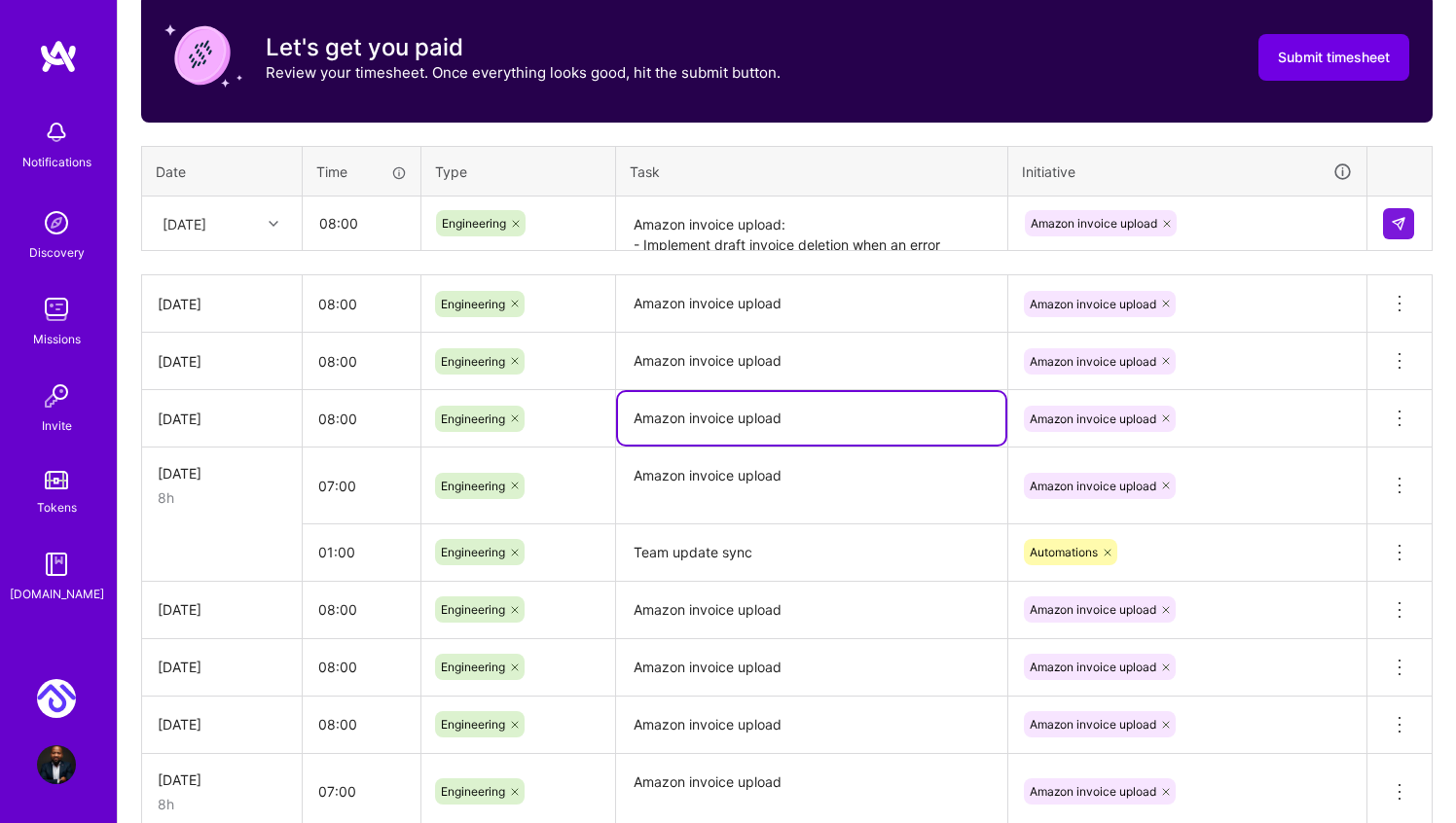
click at [920, 407] on textarea "Amazon invoice upload" at bounding box center [811, 419] width 388 height 53
click at [948, 245] on textarea "Amazon invoice upload: - Implement draft invoice deletion when an error occurs.…" at bounding box center [811, 224] width 388 height 52
click at [1043, 264] on div "Time tracking Oct 1 - Oct 15 , 2025 Timesheet Export Timesheet Let's get you pa…" at bounding box center [787, 494] width 1292 height 1121
click at [927, 300] on textarea "Amazon invoice upload" at bounding box center [811, 305] width 388 height 55
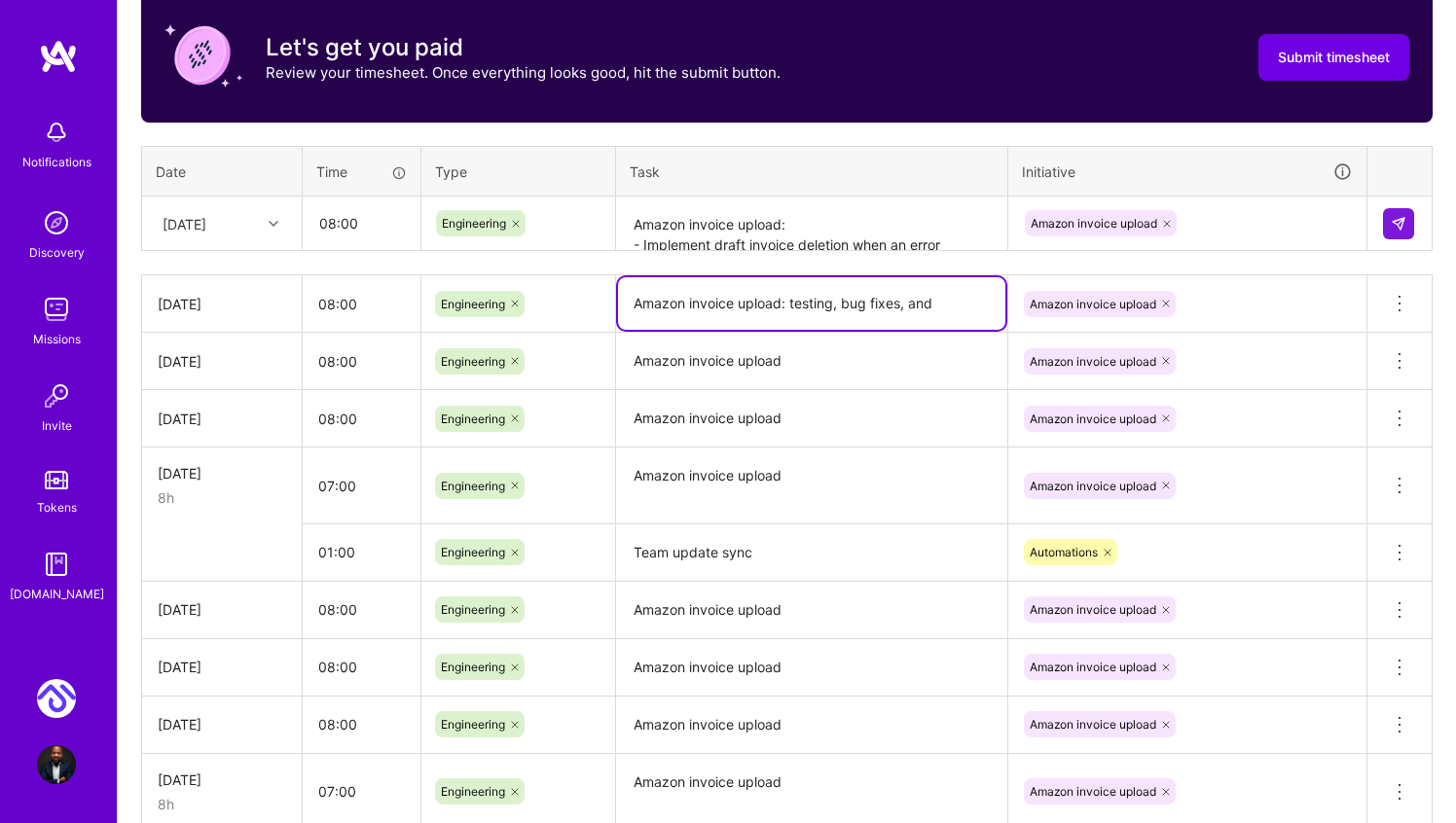
type textarea "Amazon invoice upload: testing, bug fixes, and"
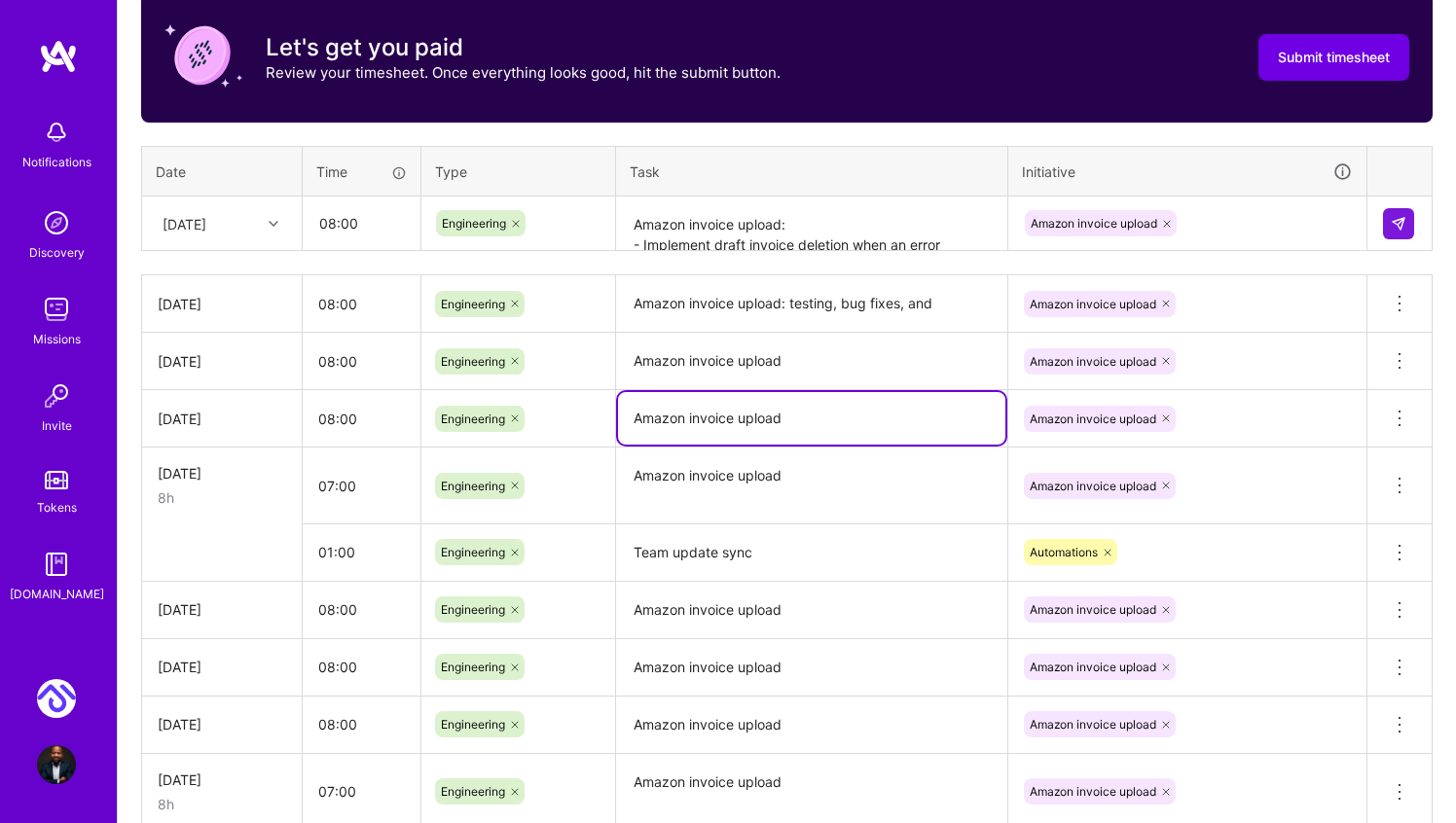
click at [849, 424] on textarea "Amazon invoice upload" at bounding box center [811, 419] width 388 height 53
type textarea "Amazon invoice upload: address feedback"
click at [848, 364] on textarea "Amazon invoice upload" at bounding box center [811, 362] width 388 height 55
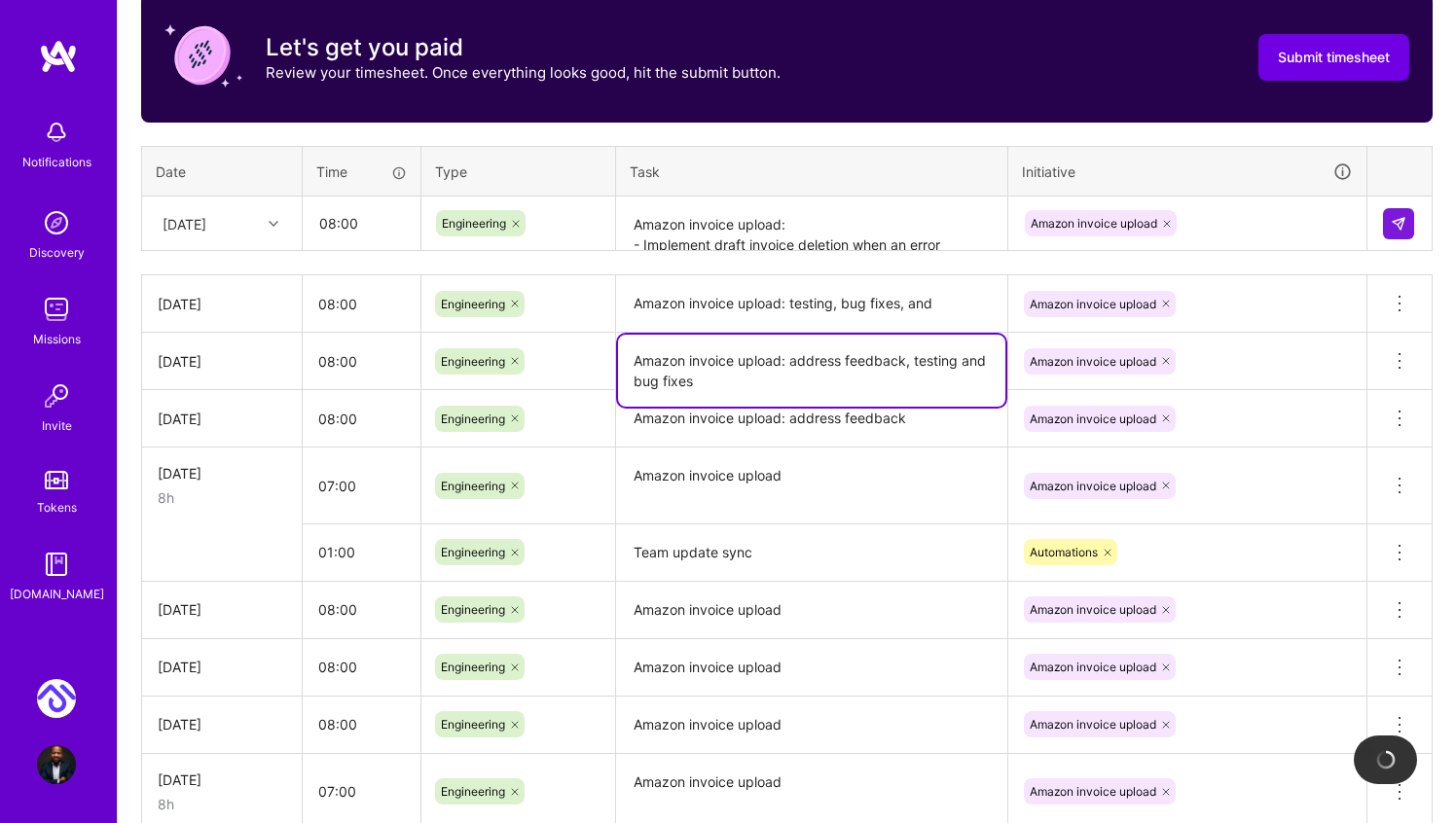
type textarea "Amazon invoice upload: address feedback, testing and bug fixes"
click at [927, 492] on textarea "Amazon invoice upload" at bounding box center [811, 485] width 388 height 73
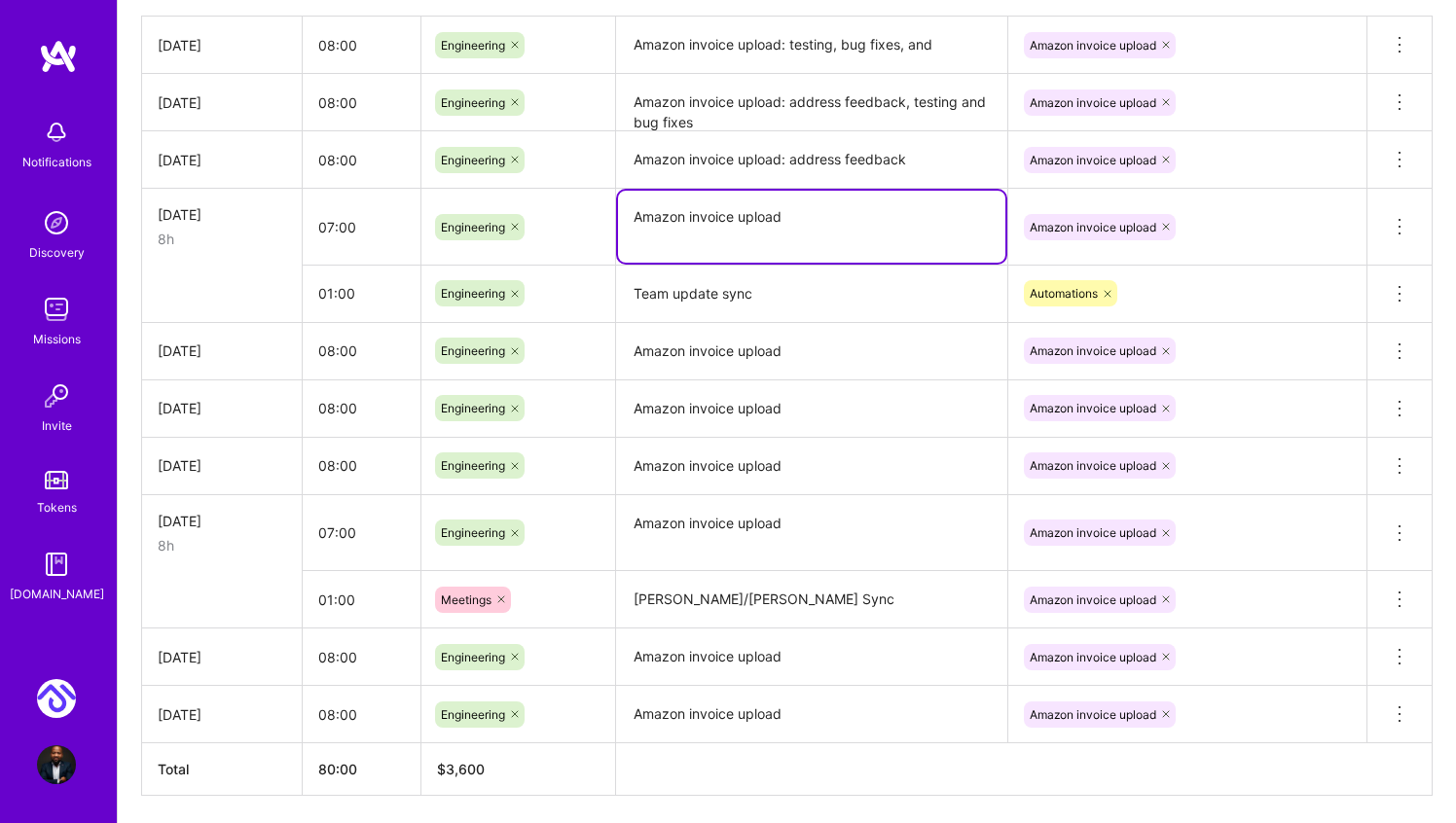
scroll to position [956, 0]
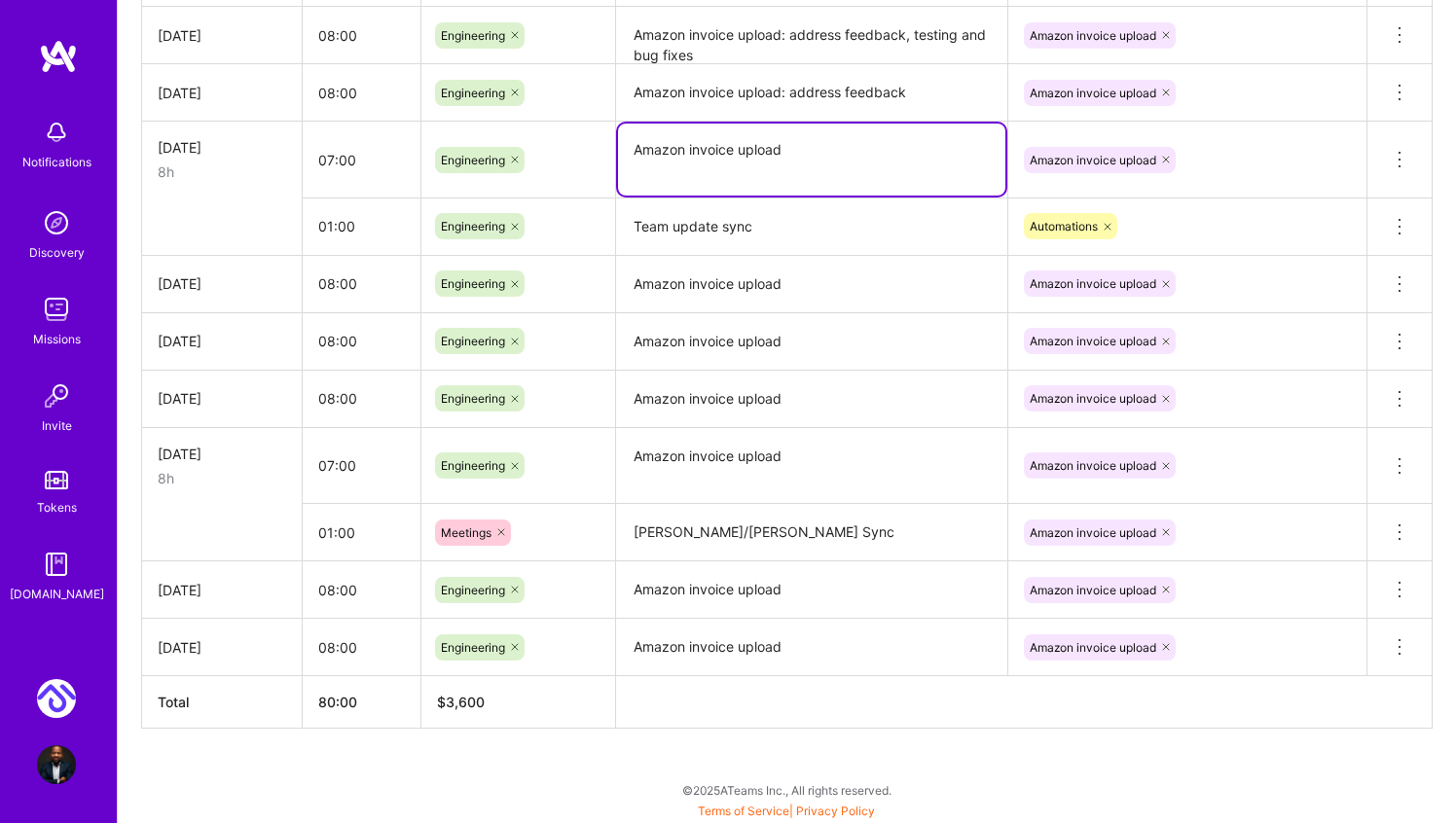
click at [939, 719] on th at bounding box center [1024, 703] width 816 height 53
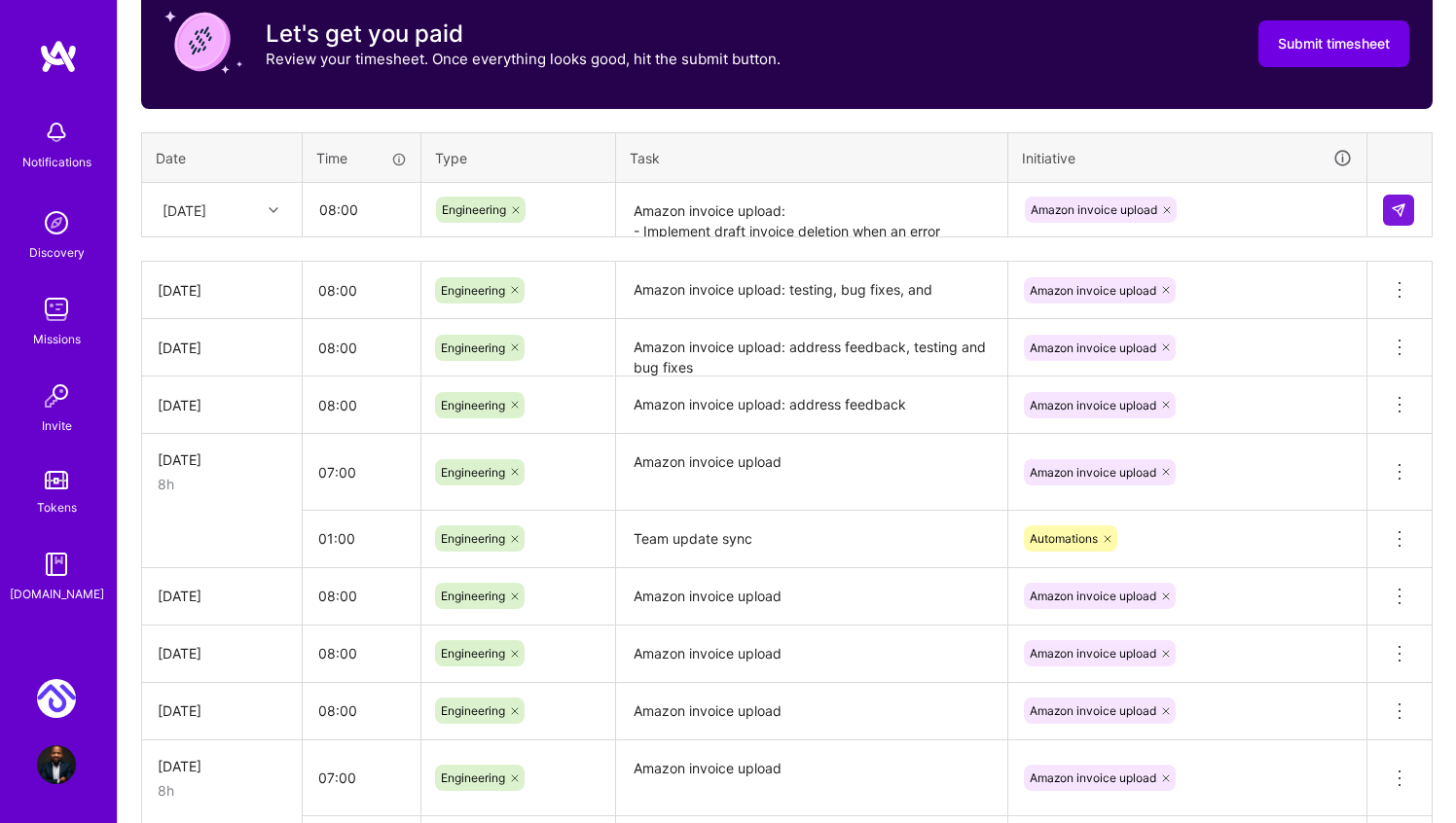
scroll to position [642, 0]
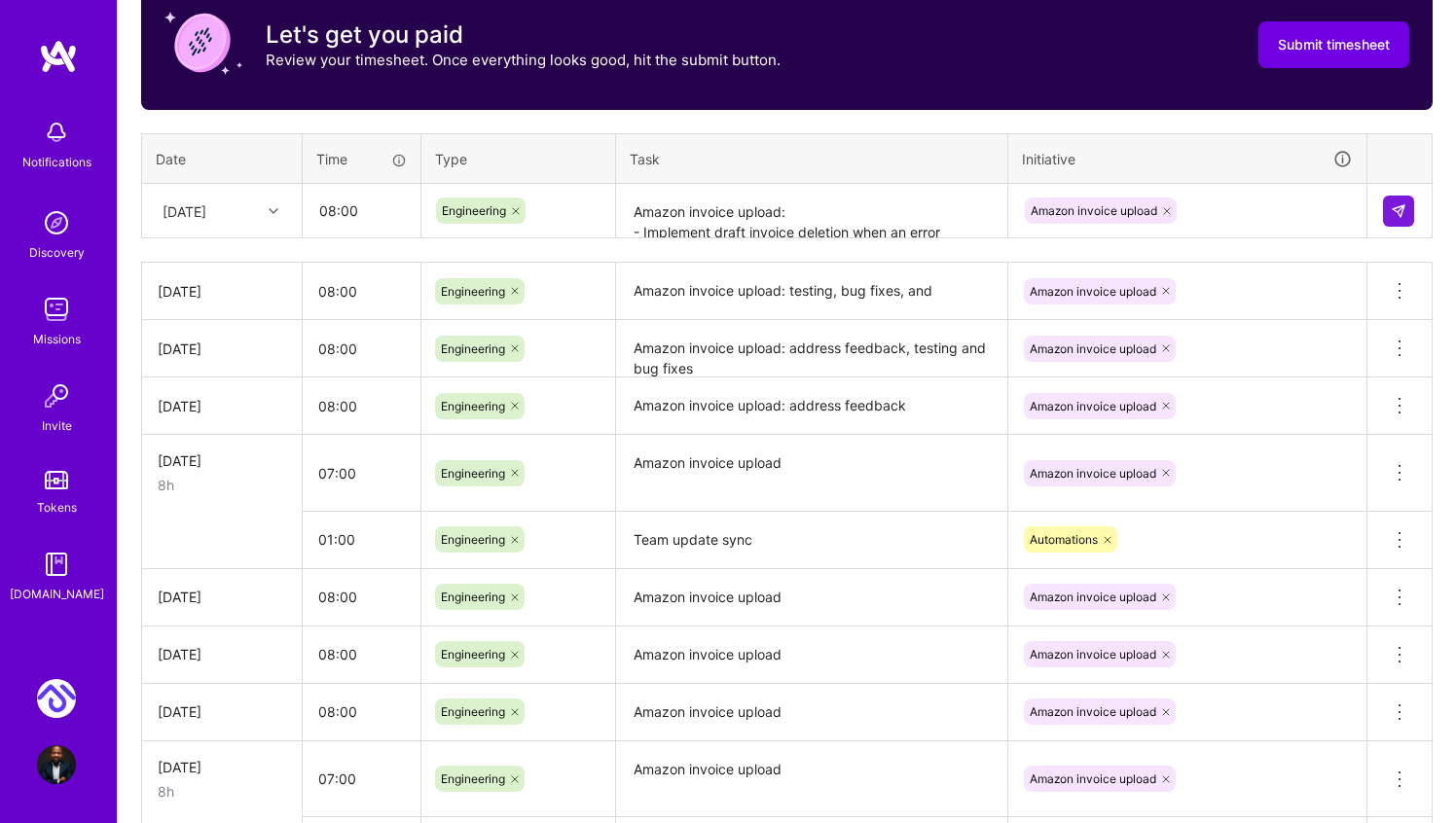
click at [818, 218] on textarea "Amazon invoice upload: - Implement draft invoice deletion when an error occurs.…" at bounding box center [811, 211] width 388 height 52
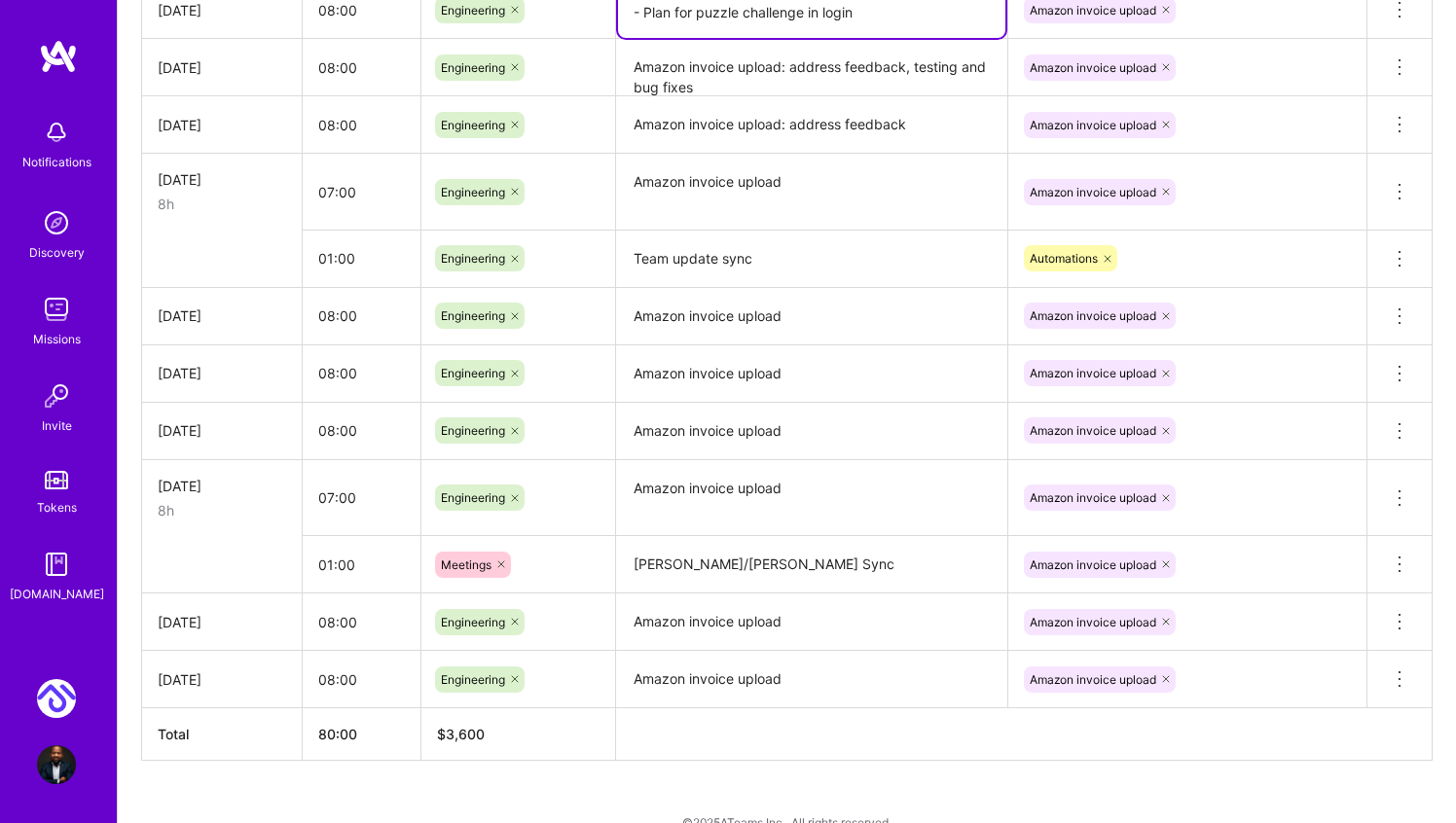
scroll to position [956, 0]
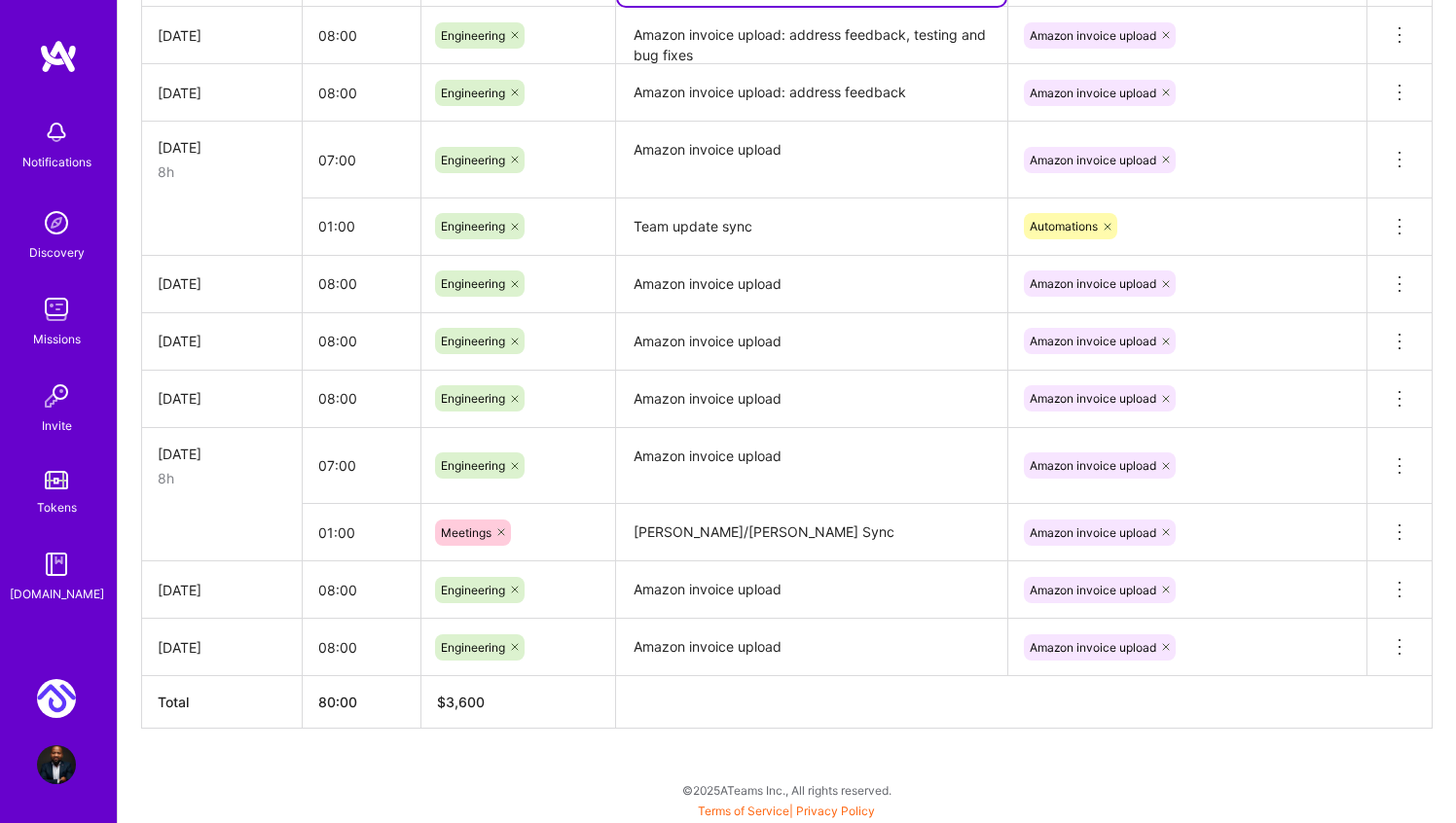
click at [893, 772] on div "Active Oct 16 - Oct 31, 2025 0:00 h $0 To Submit Submit now Oct 1 - Oct 15, 202…" at bounding box center [787, 102] width 1339 height 1445
click at [882, 720] on th at bounding box center [1024, 703] width 816 height 53
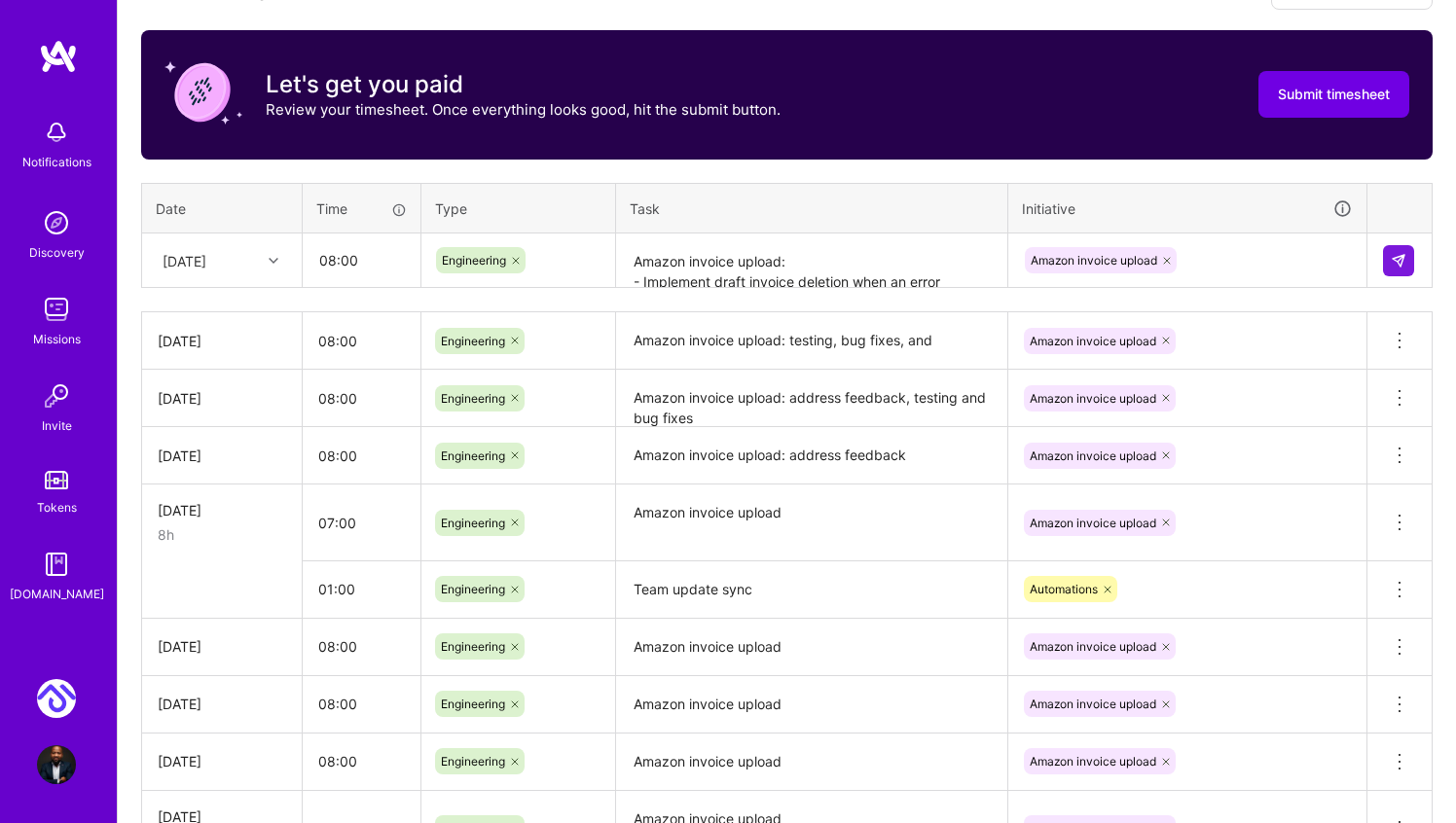
scroll to position [398, 0]
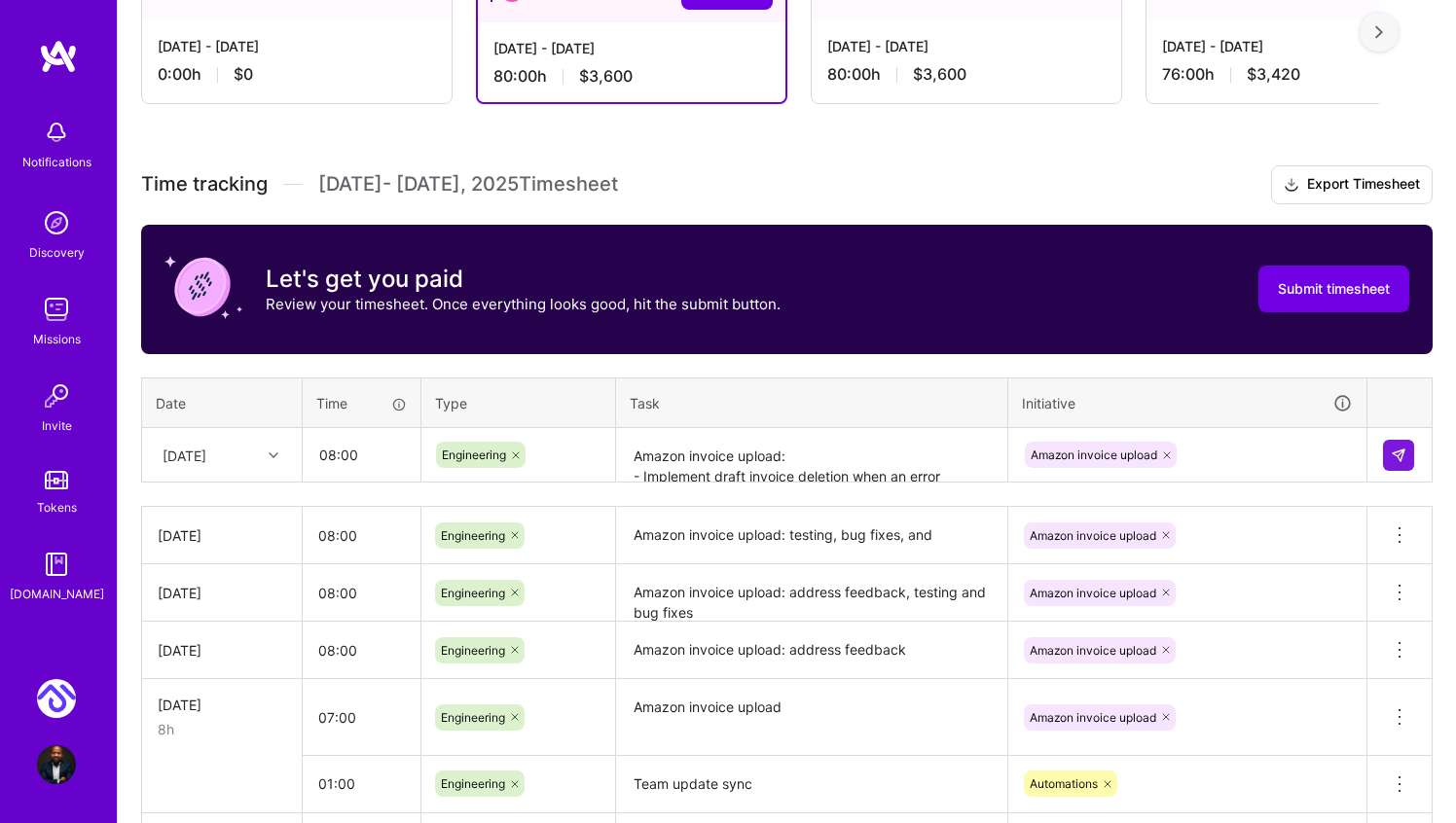
click at [617, 361] on div "Time tracking Oct 1 - Oct 15 , 2025 Timesheet Export Timesheet Let's get you pa…" at bounding box center [787, 725] width 1292 height 1121
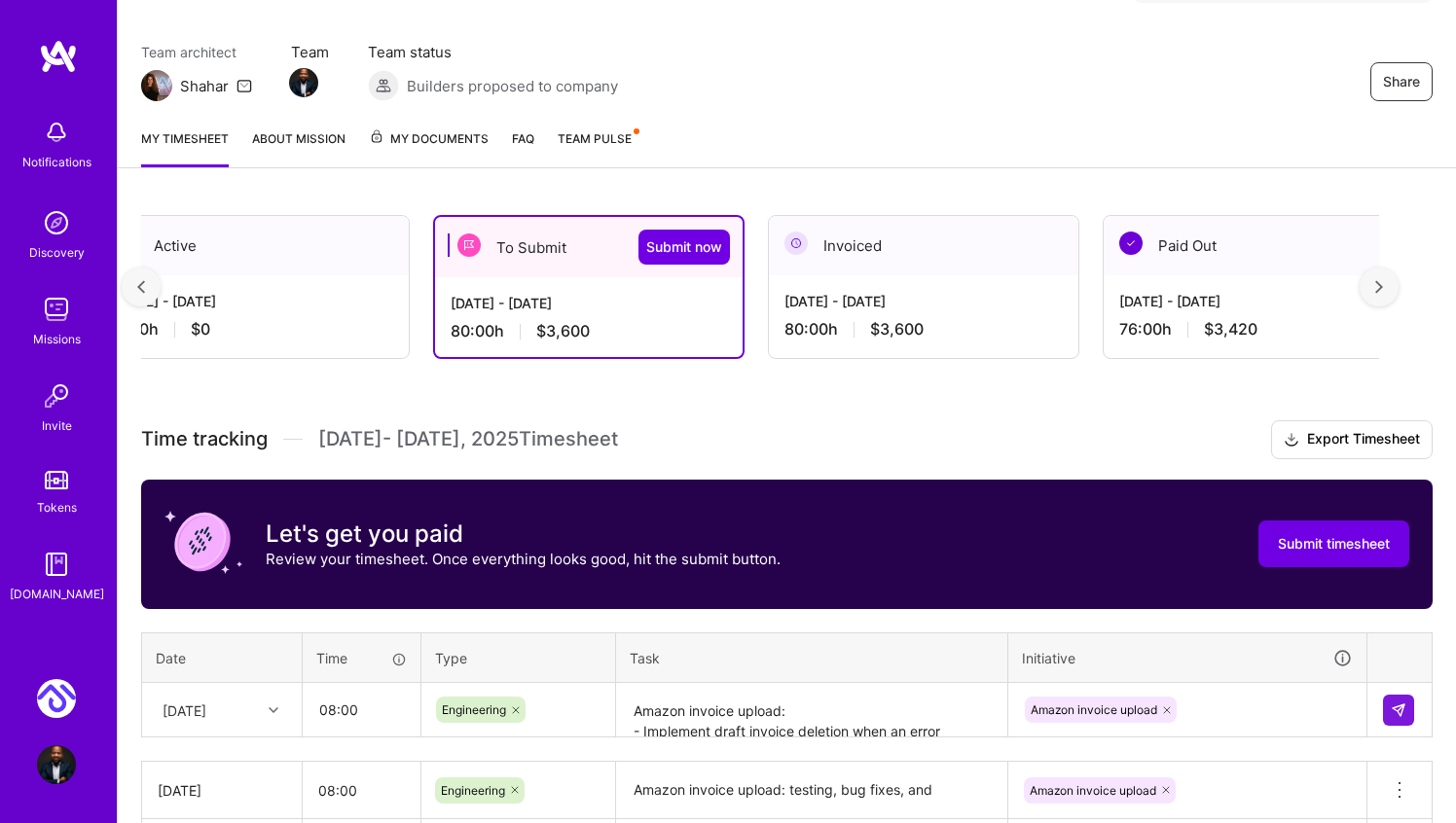
scroll to position [0, 0]
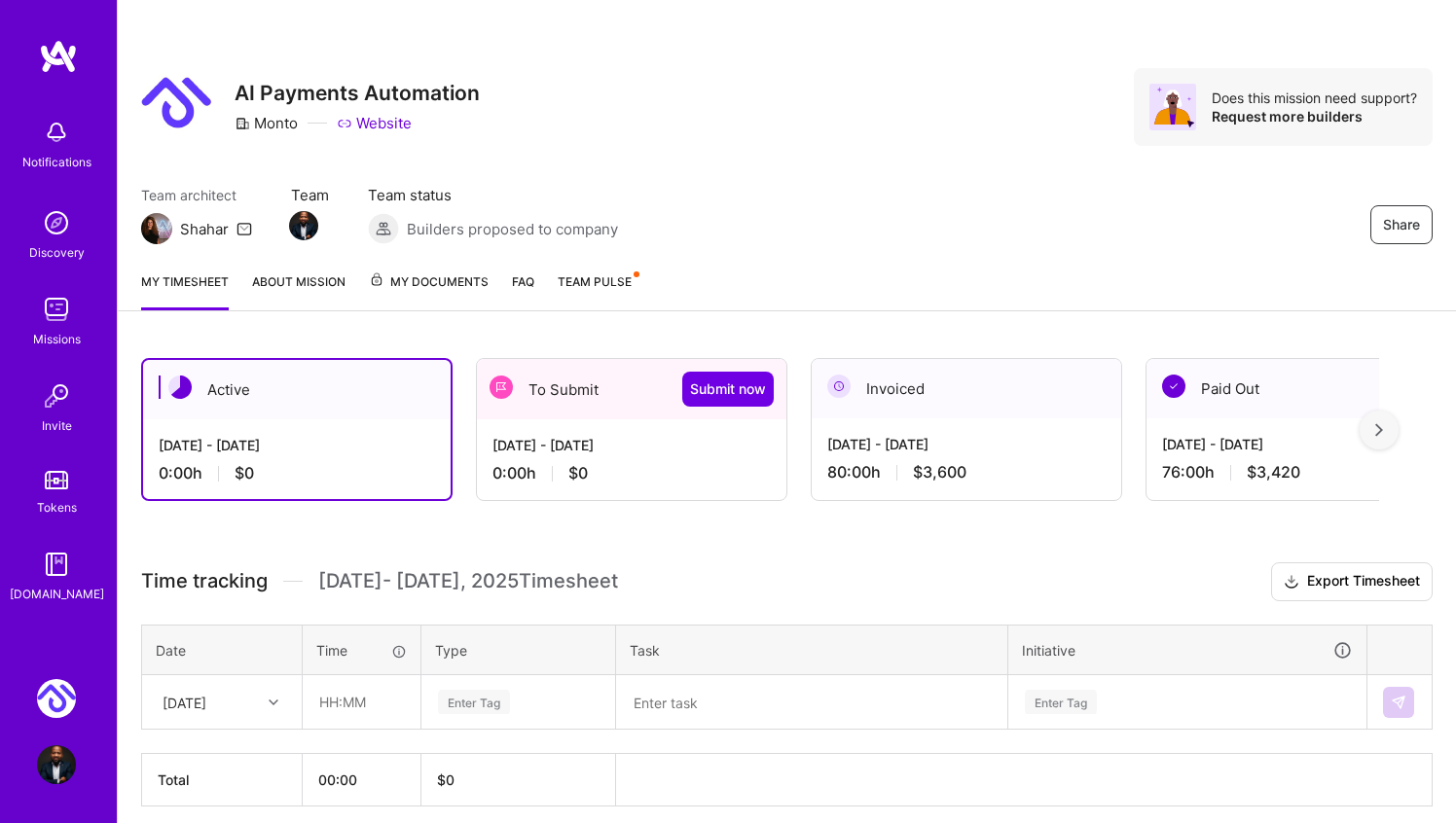
scroll to position [78, 0]
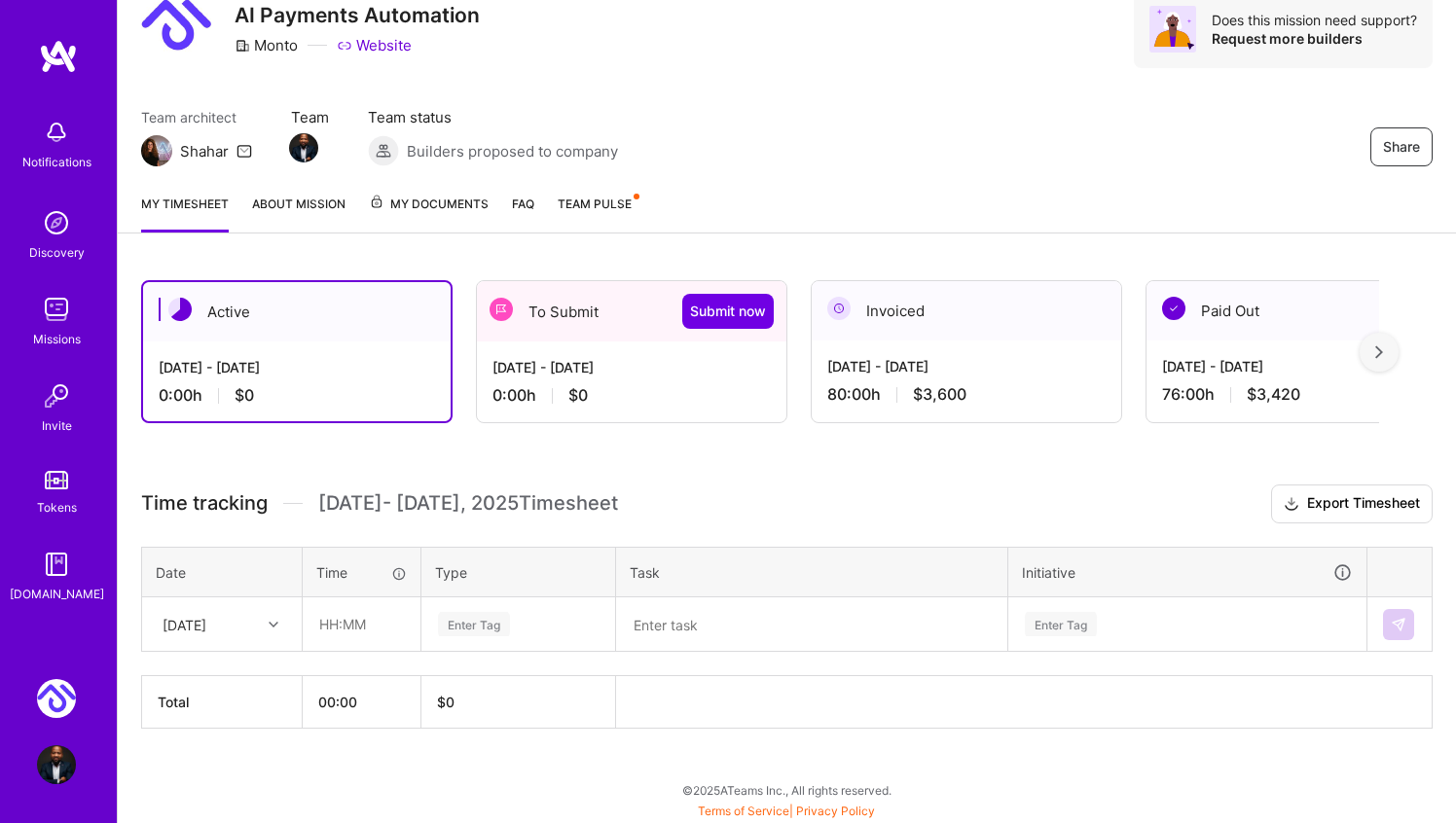
click at [1000, 356] on div "[DATE] - [DATE]" at bounding box center [966, 366] width 278 height 21
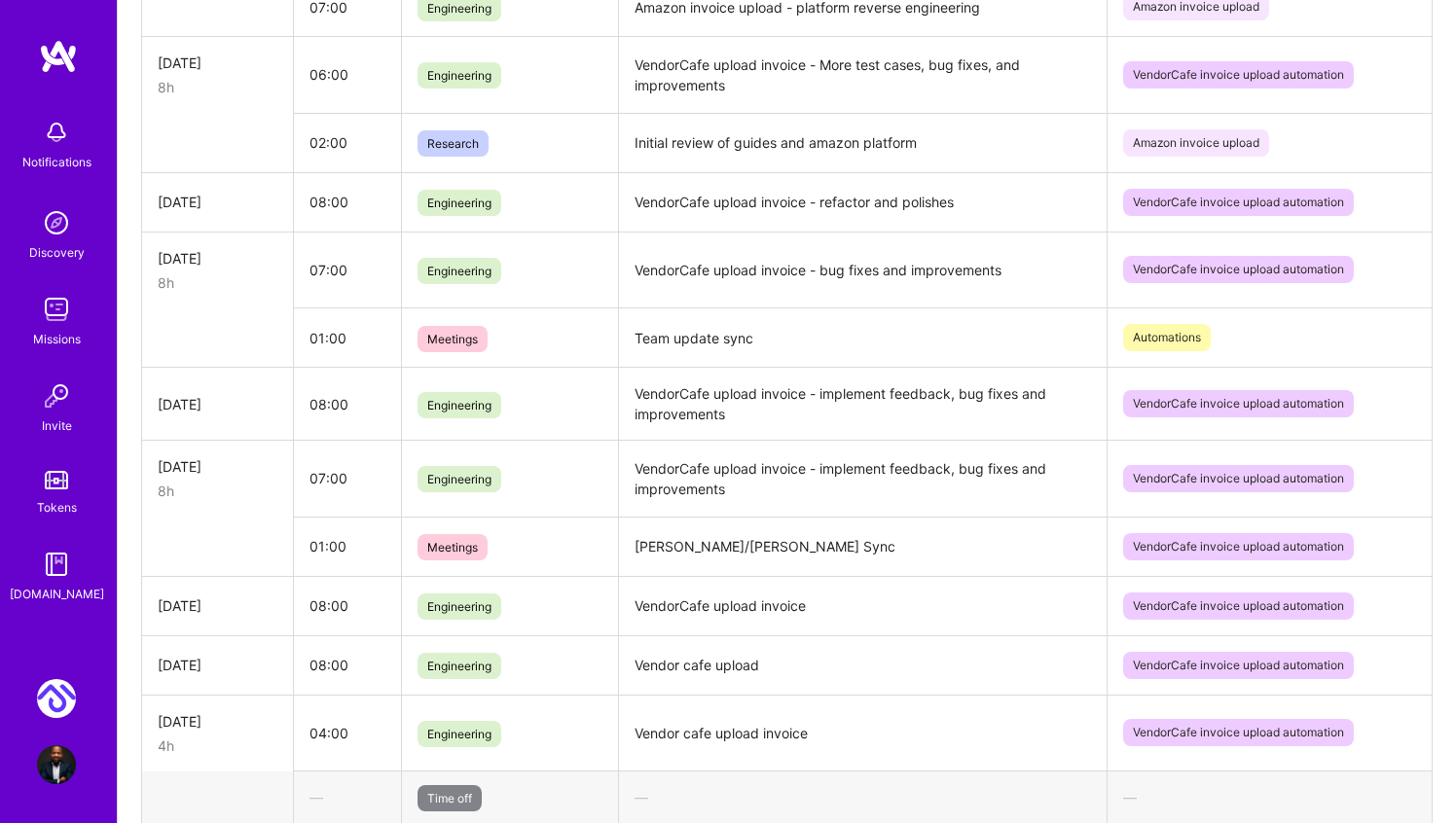
scroll to position [857, 0]
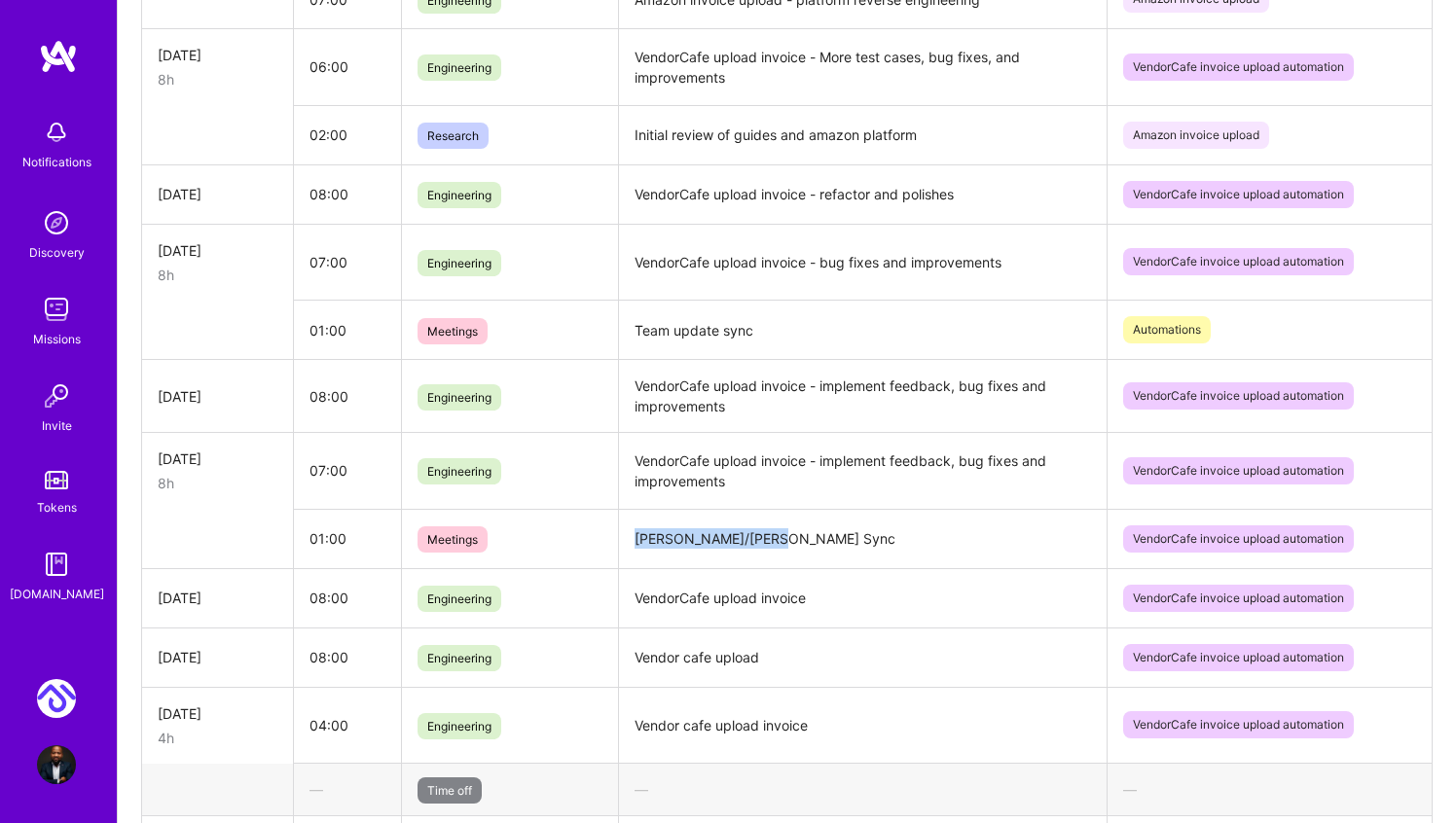
drag, startPoint x: 775, startPoint y: 536, endPoint x: 624, endPoint y: 535, distance: 151.0
click at [624, 535] on td "[PERSON_NAME]/[PERSON_NAME] Sync" at bounding box center [862, 538] width 487 height 60
copy td "[PERSON_NAME]/[PERSON_NAME] Sync"
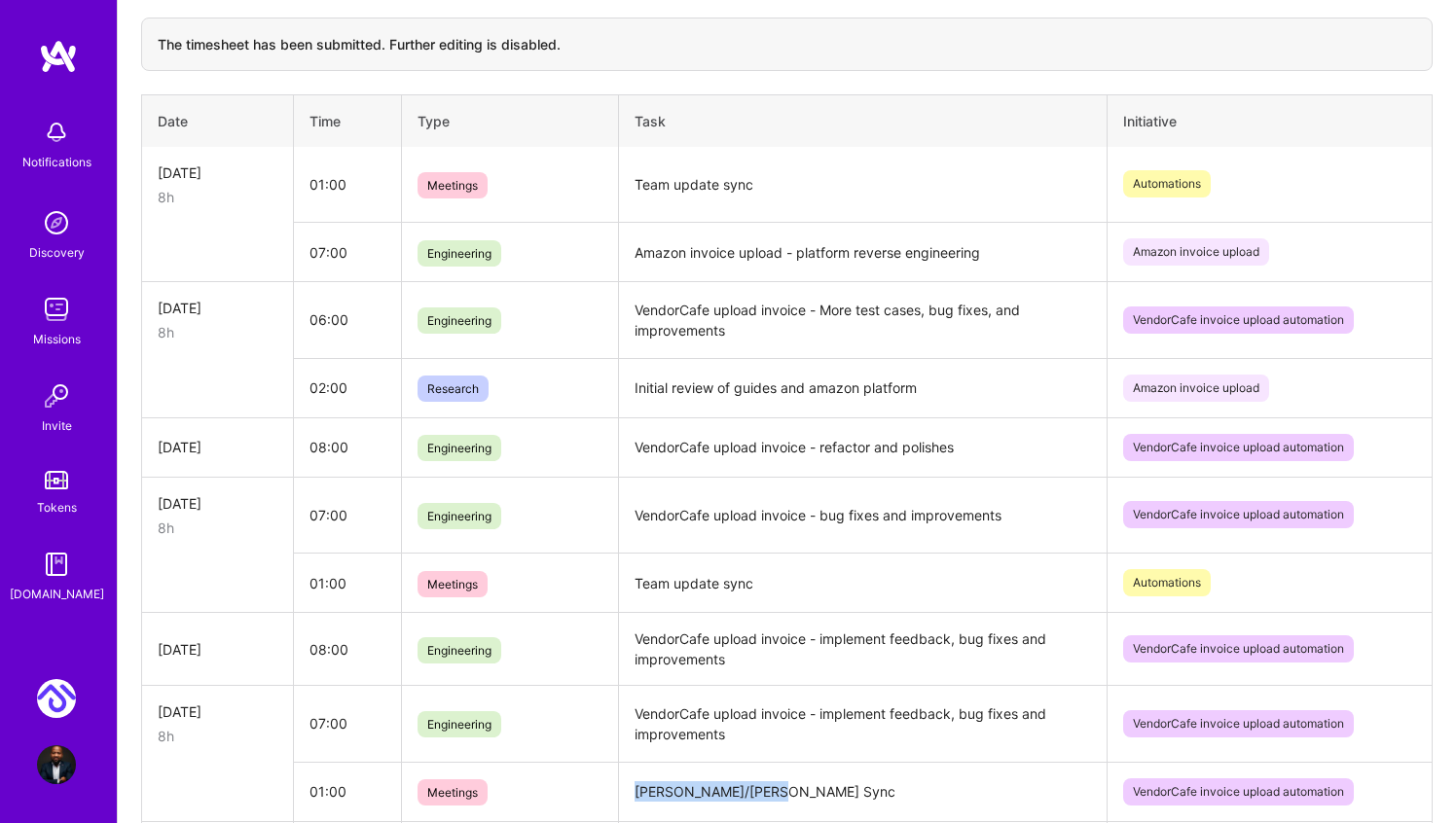
scroll to position [602, 0]
